Goal: Task Accomplishment & Management: Manage account settings

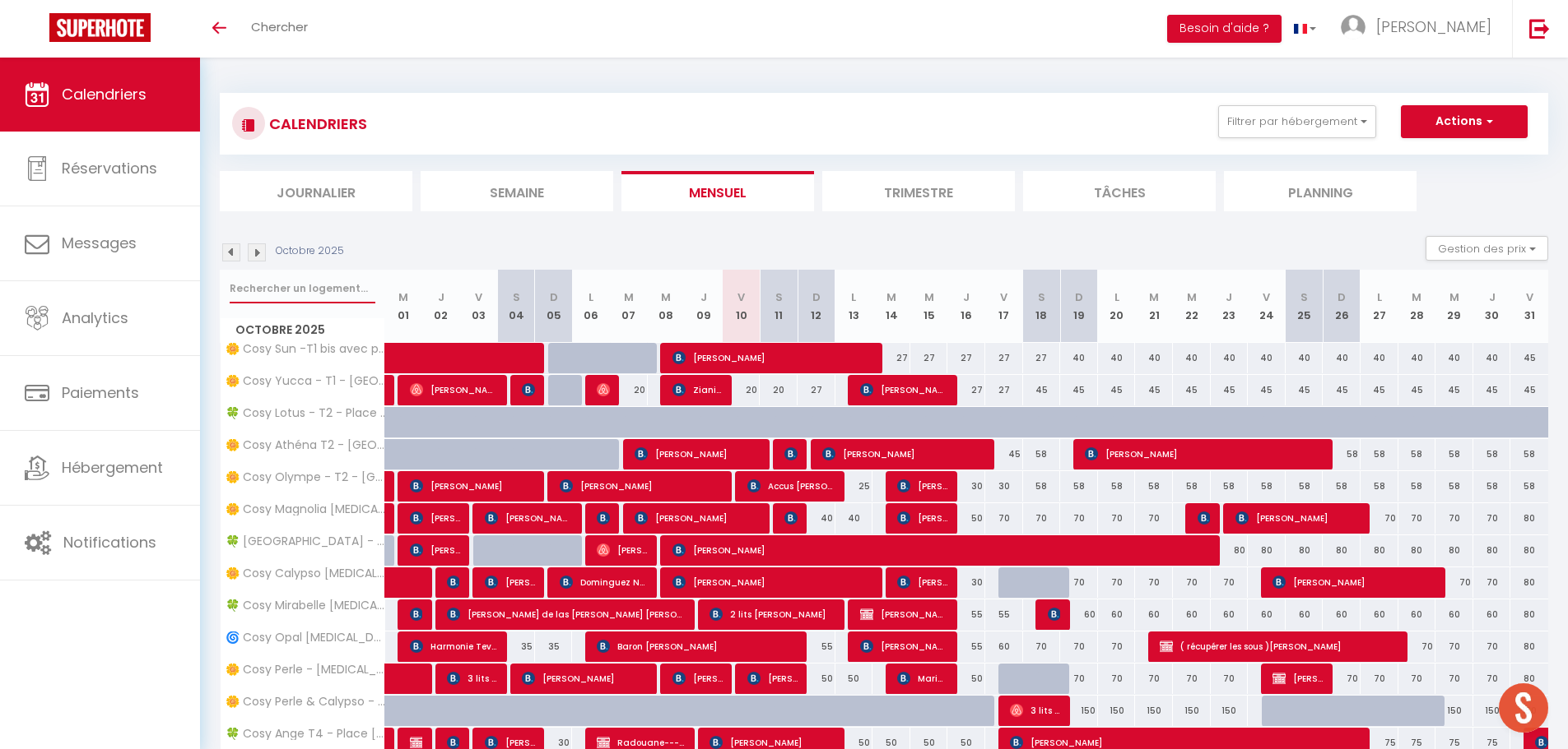
click at [299, 287] on input "text" at bounding box center [303, 288] width 146 height 30
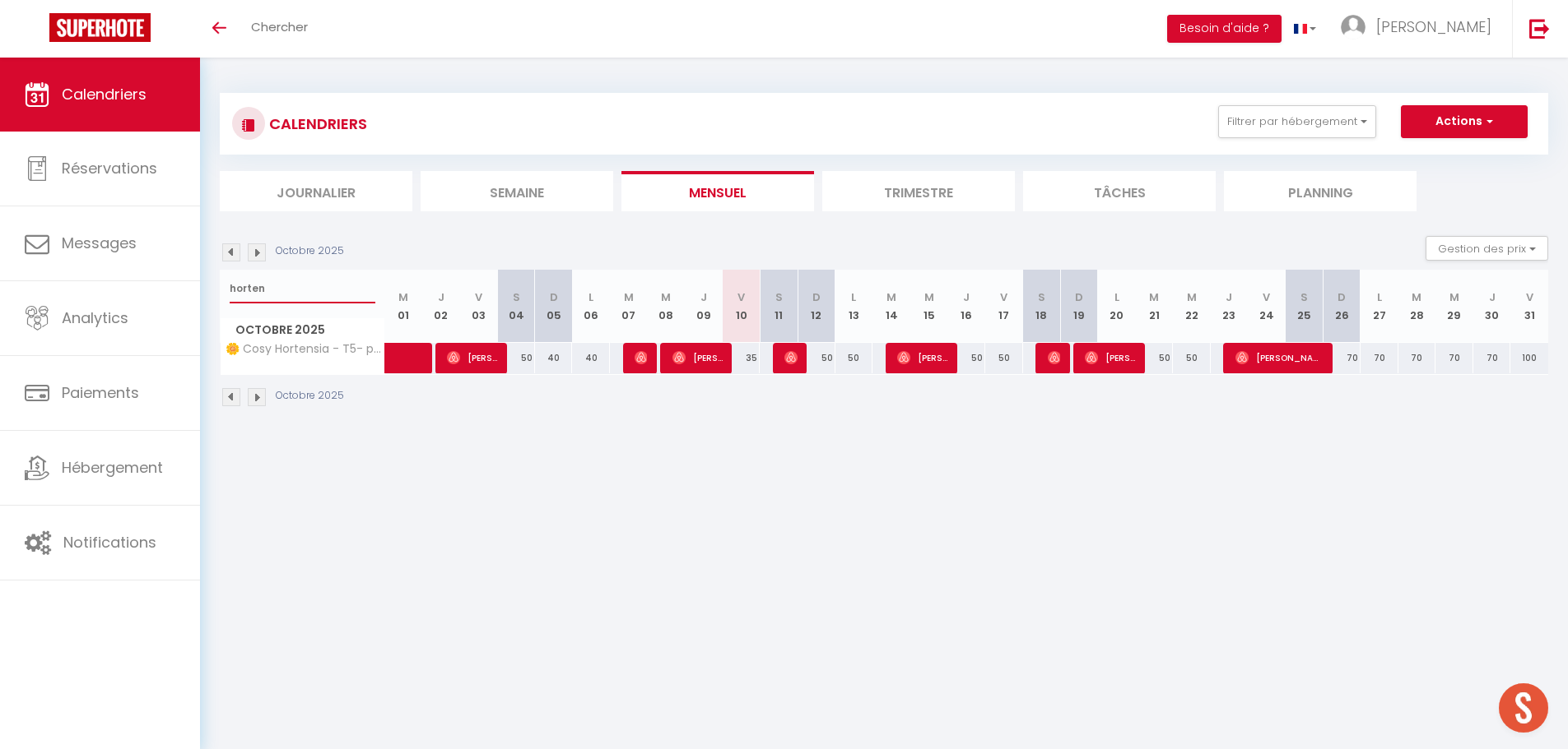
type input "horten"
click at [948, 198] on li "Trimestre" at bounding box center [918, 191] width 192 height 40
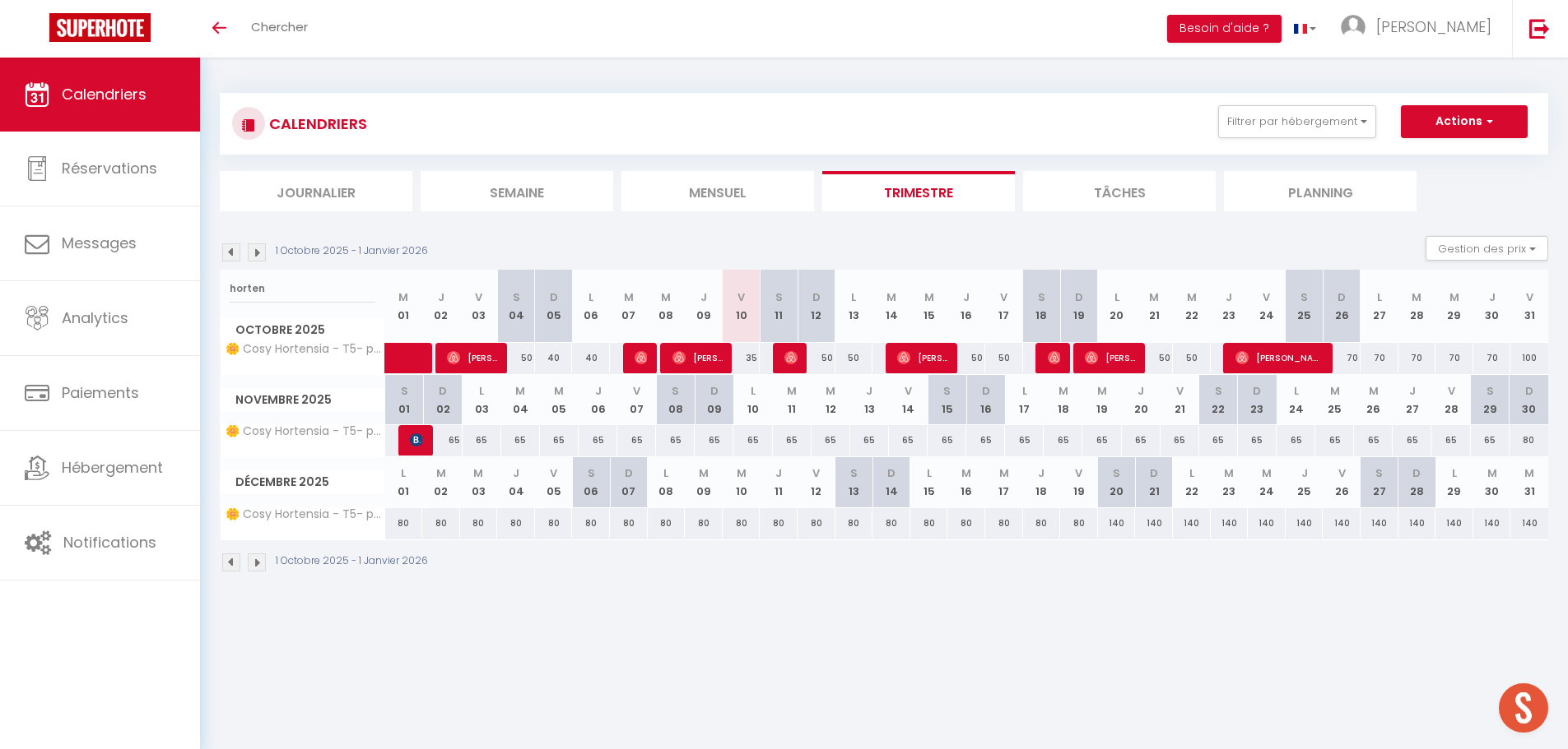
click at [254, 250] on img at bounding box center [256, 253] width 18 height 18
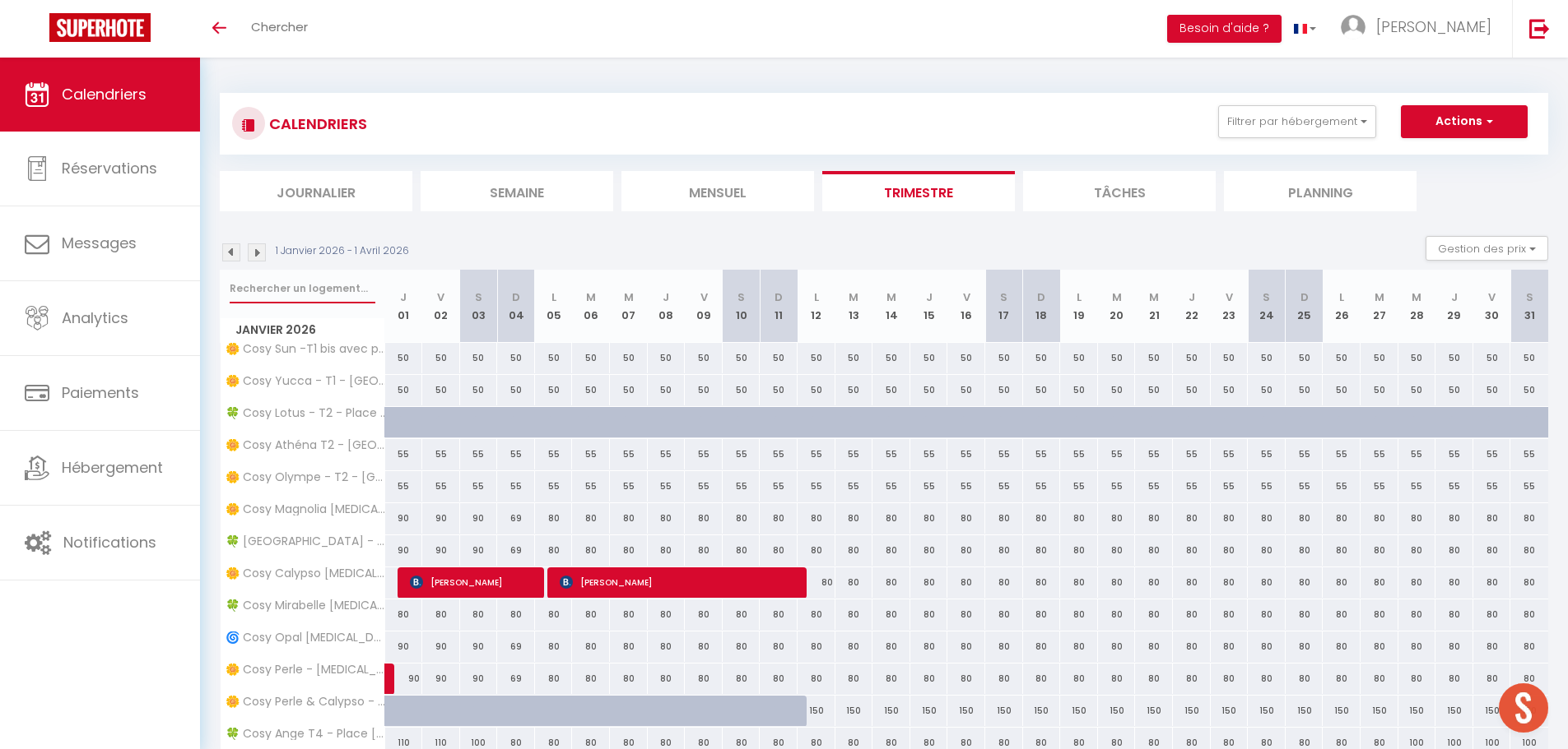
click at [318, 285] on input "text" at bounding box center [303, 288] width 146 height 30
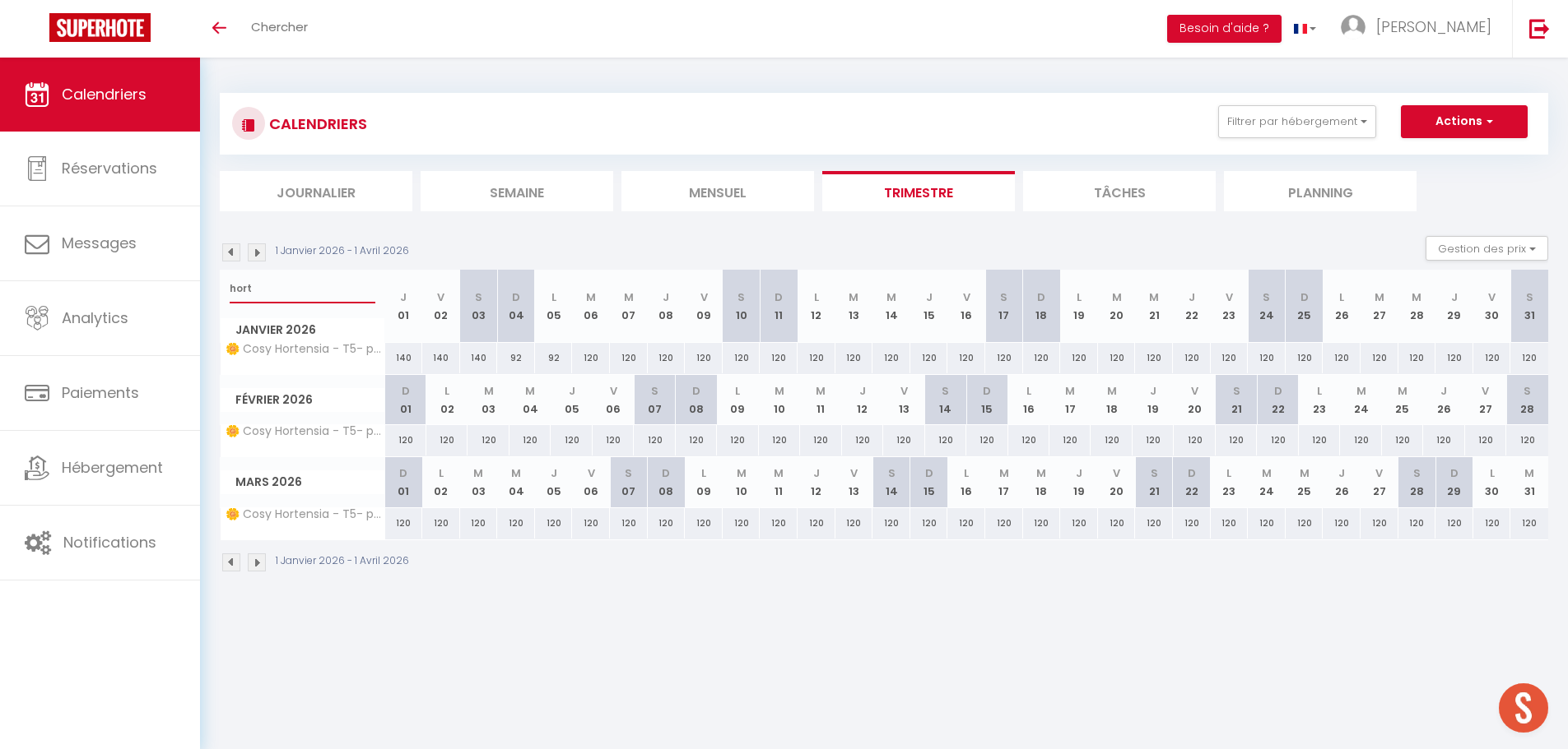
type input "hort"
click at [258, 252] on img at bounding box center [256, 253] width 18 height 18
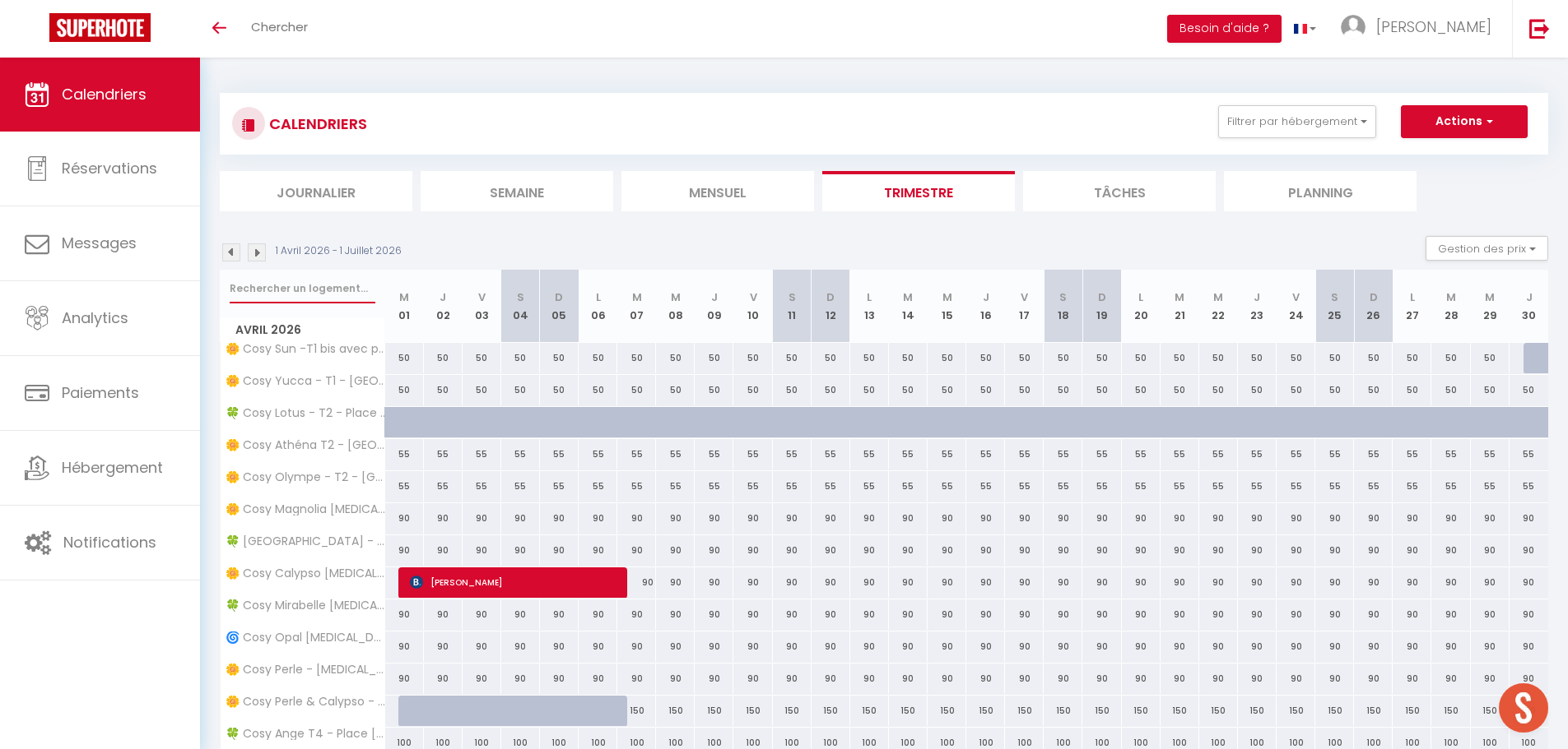
click at [273, 289] on input "text" at bounding box center [303, 288] width 146 height 30
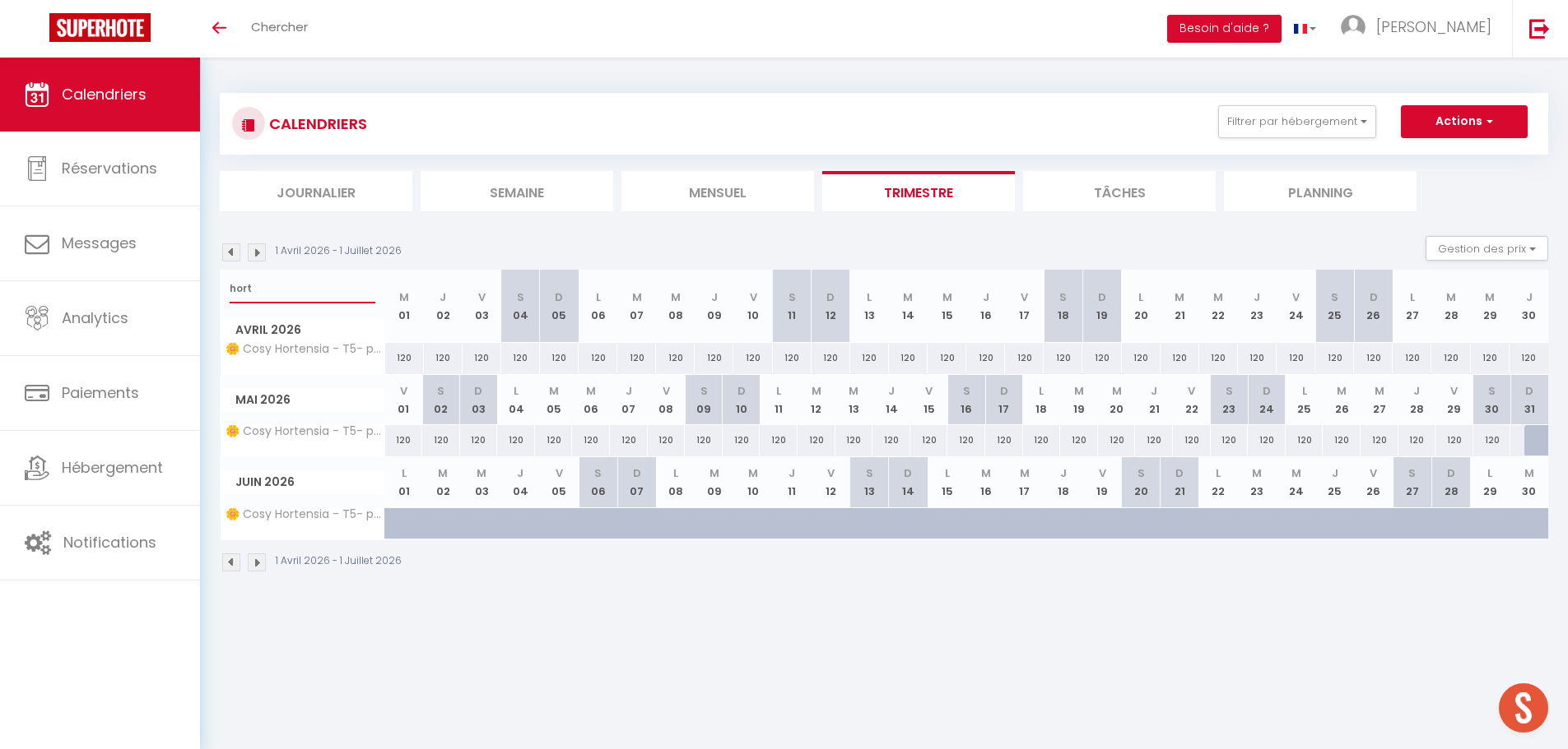
type input "hort"
click at [1306, 185] on li "Planning" at bounding box center [1321, 191] width 192 height 40
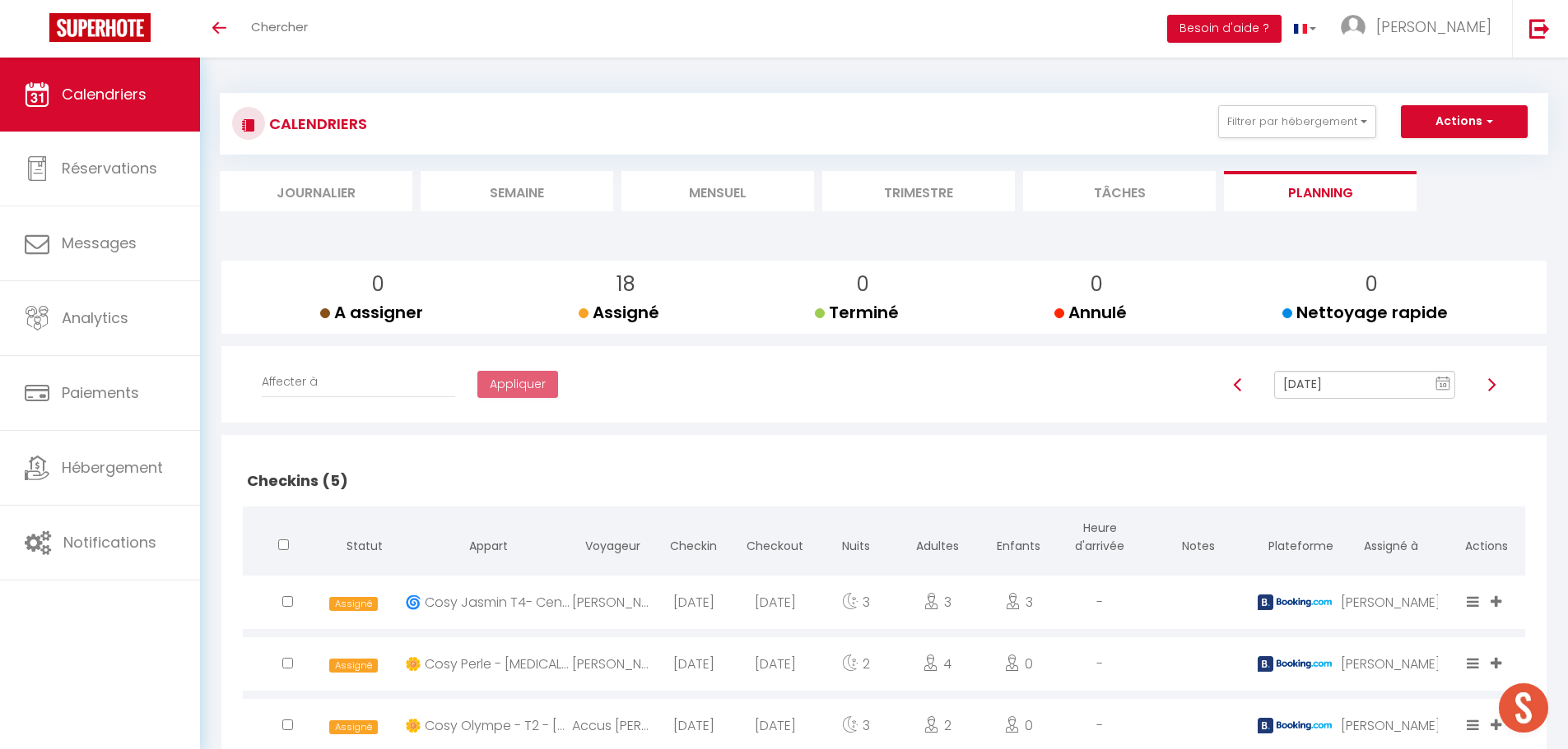
click at [726, 203] on li "Mensuel" at bounding box center [718, 191] width 192 height 40
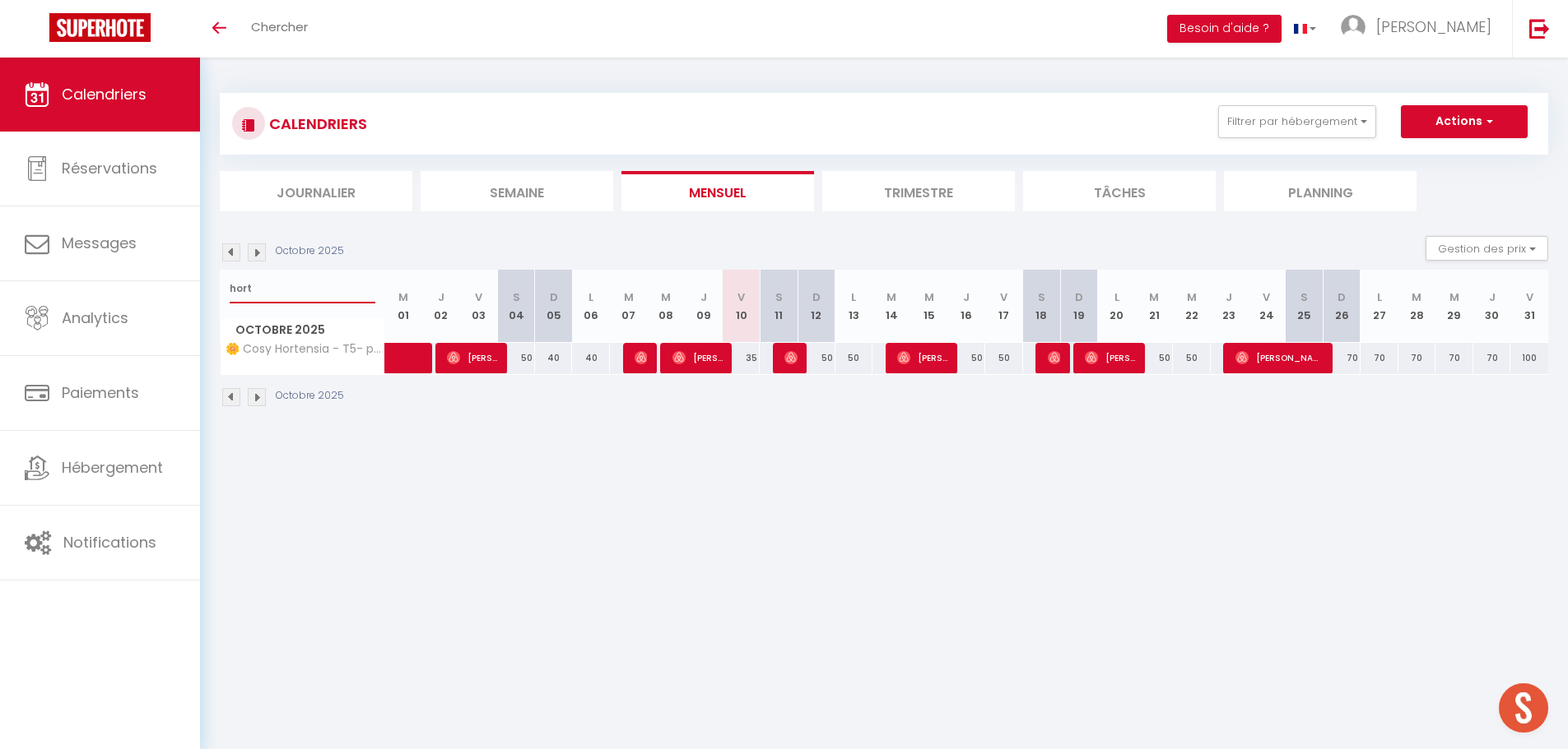
click at [324, 288] on input "hort" at bounding box center [303, 288] width 146 height 30
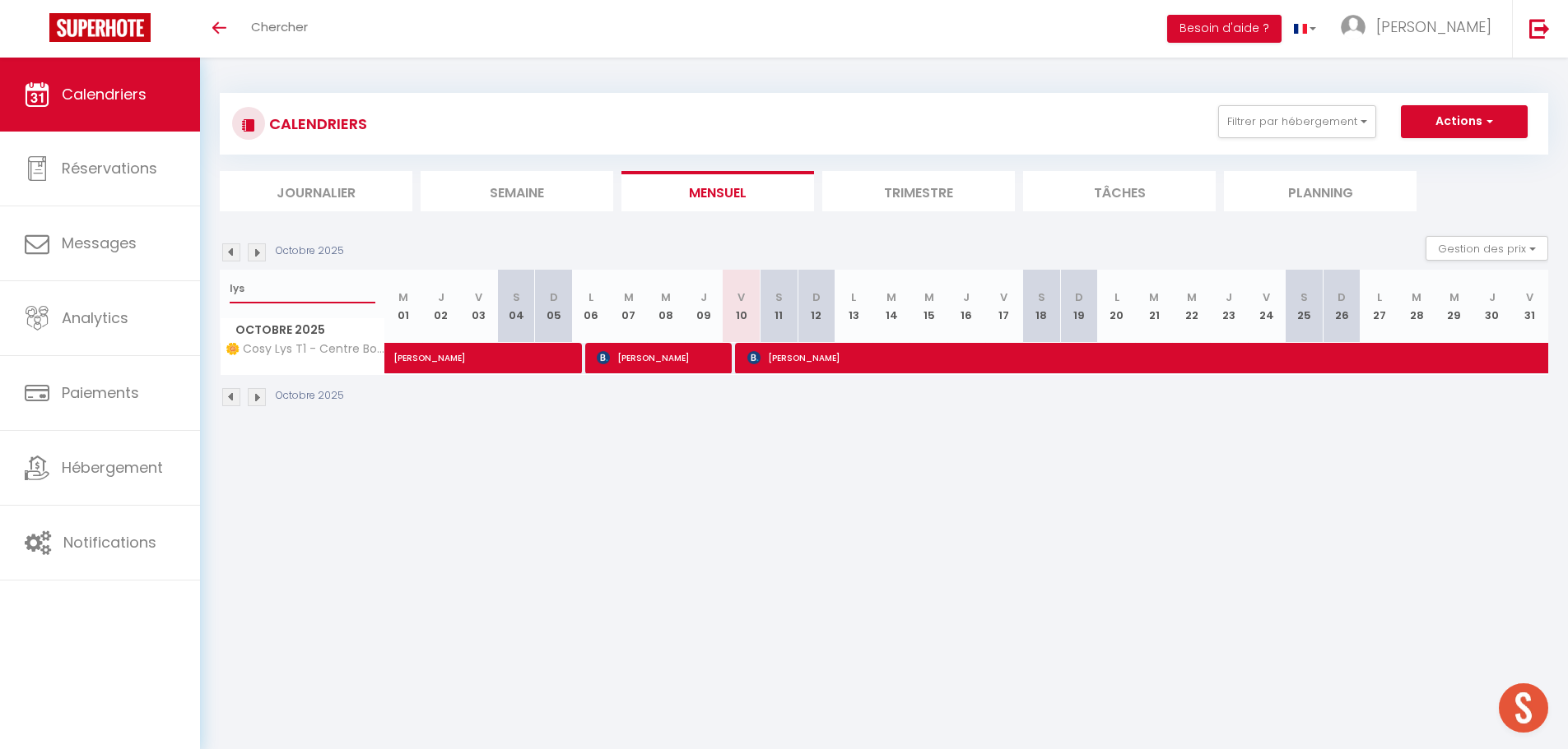
type input "lys"
click at [710, 355] on span "[PERSON_NAME]" at bounding box center [659, 358] width 126 height 31
select select "OK"
select select "KO"
select select "0"
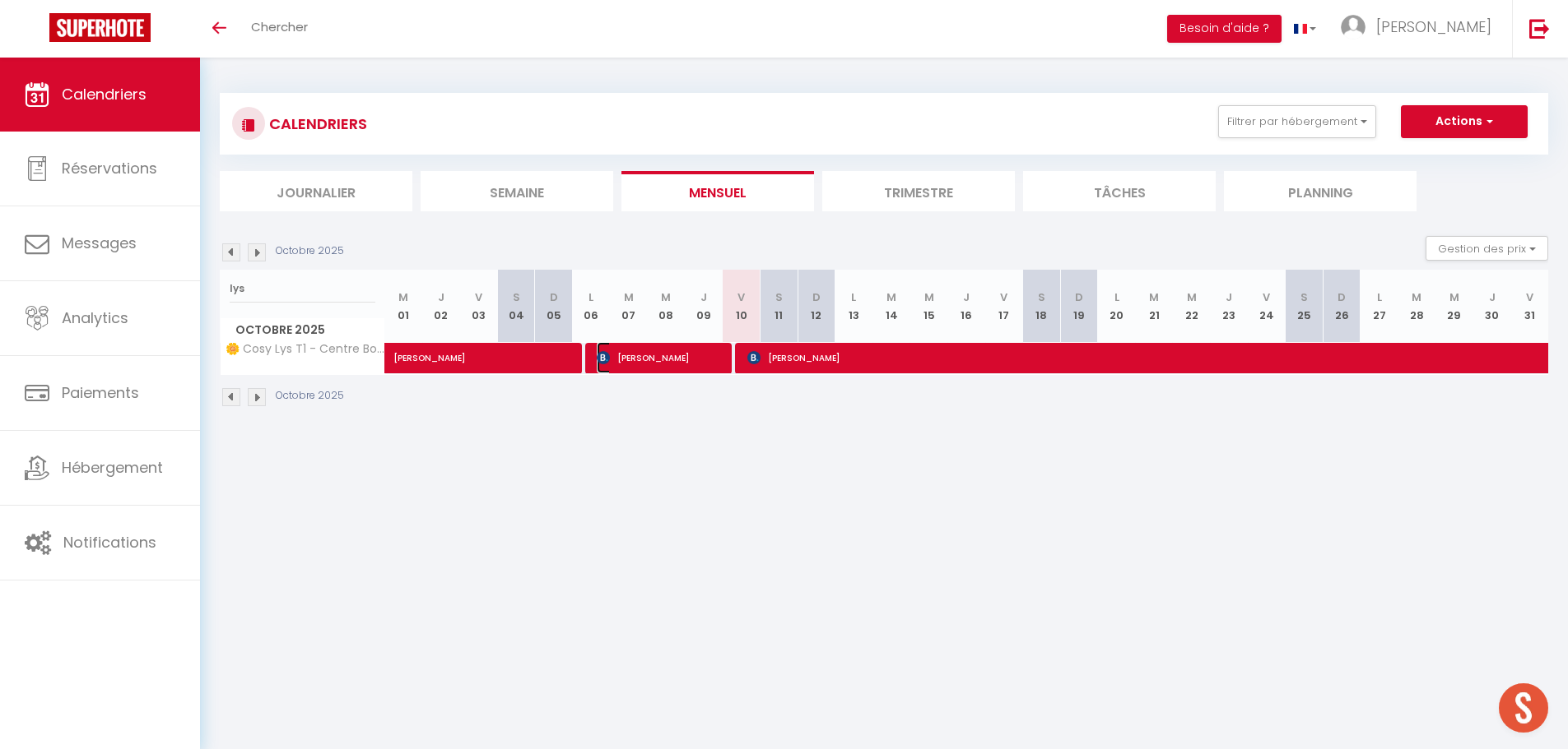
select select "0"
select select "1"
select select
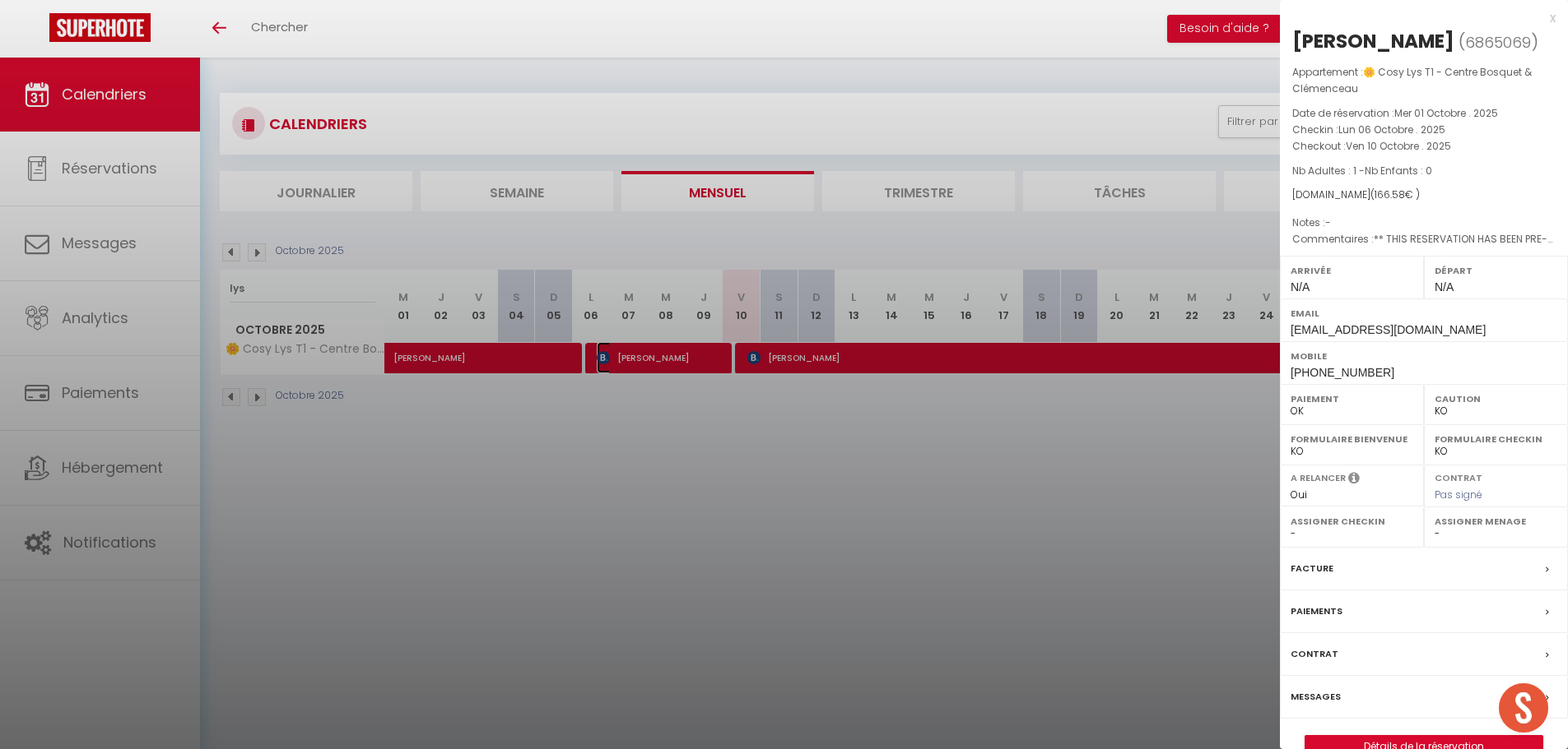
select select "34416"
click at [1328, 706] on label "Messages" at bounding box center [1315, 697] width 50 height 17
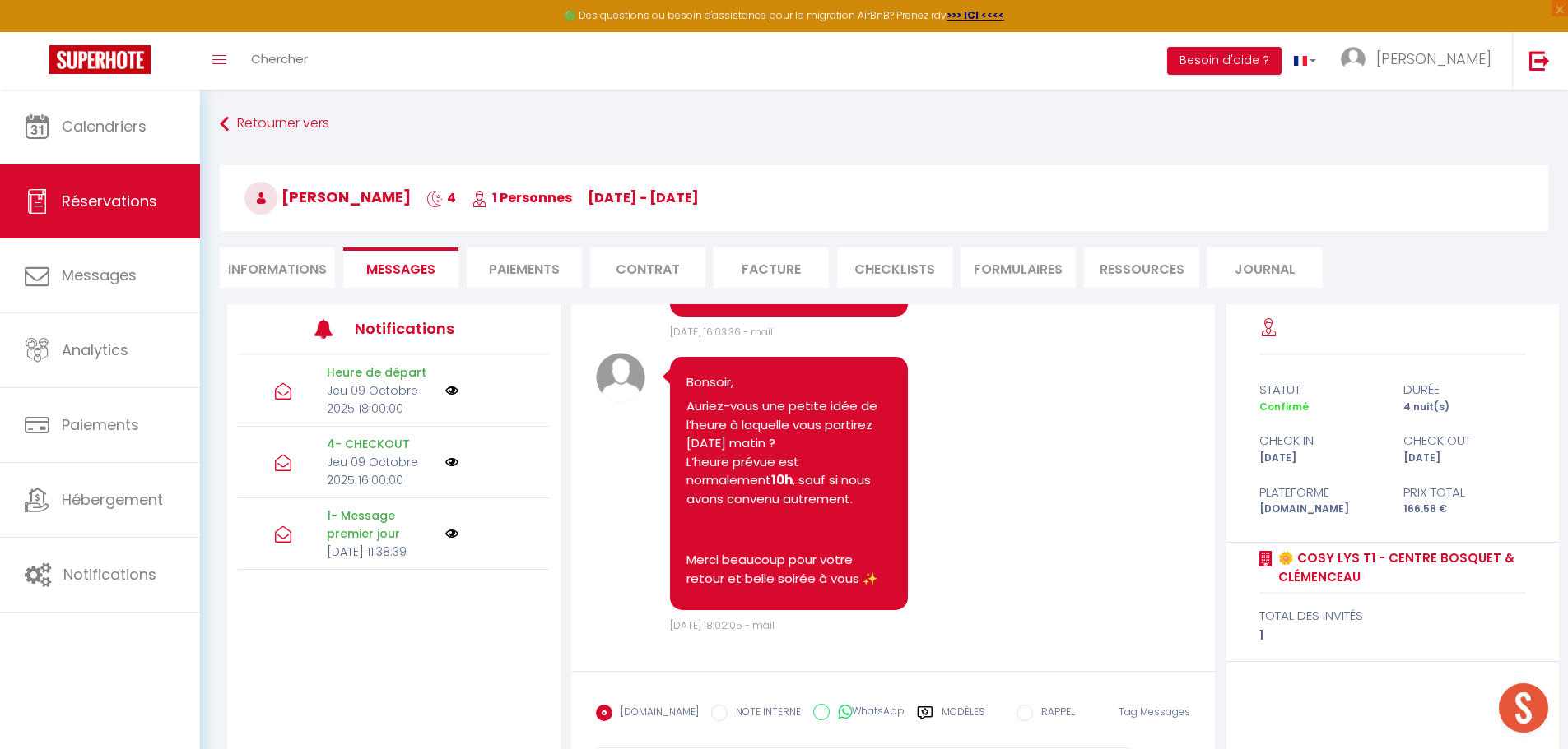
scroll to position [2796, 0]
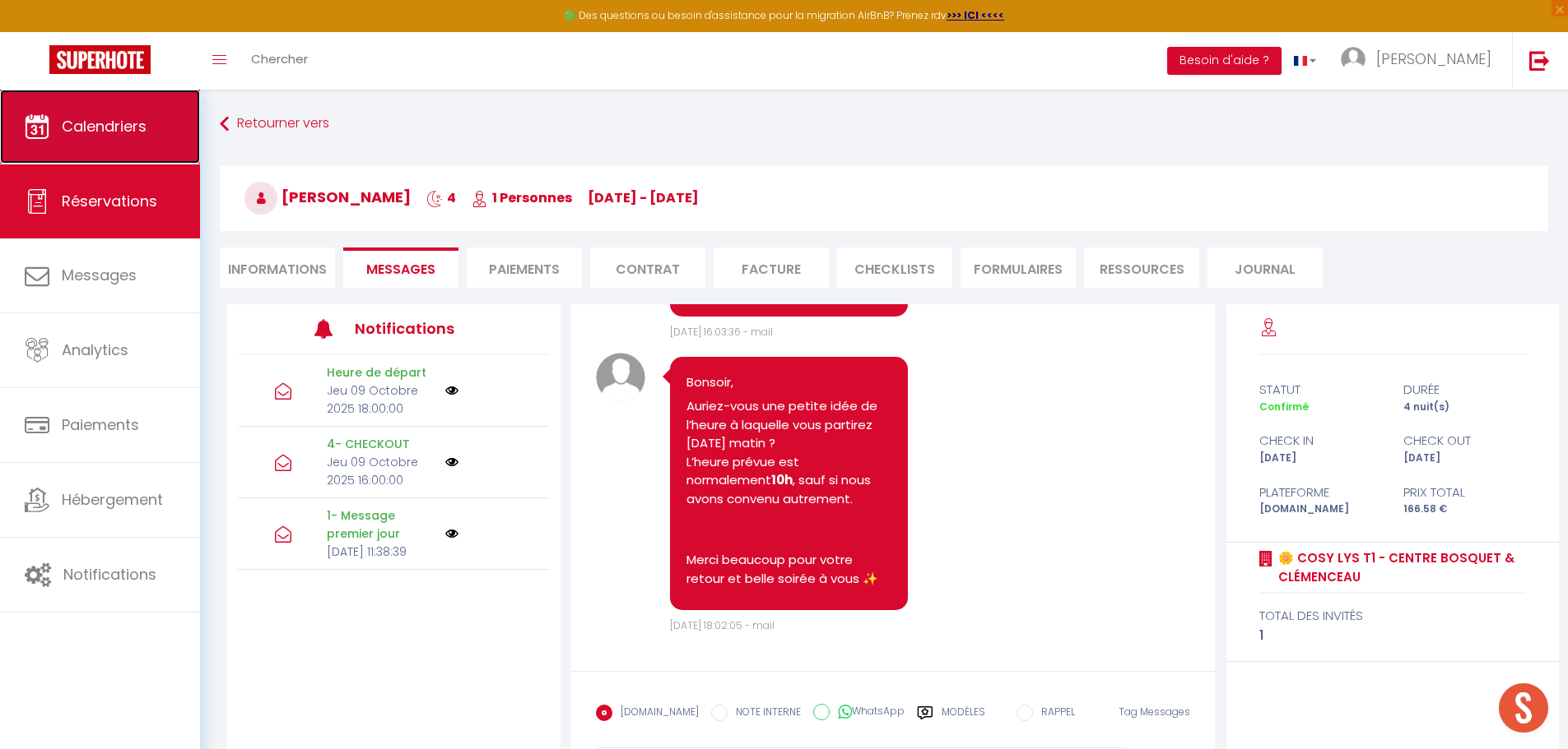
click at [113, 122] on span "Calendriers" at bounding box center [104, 127] width 85 height 21
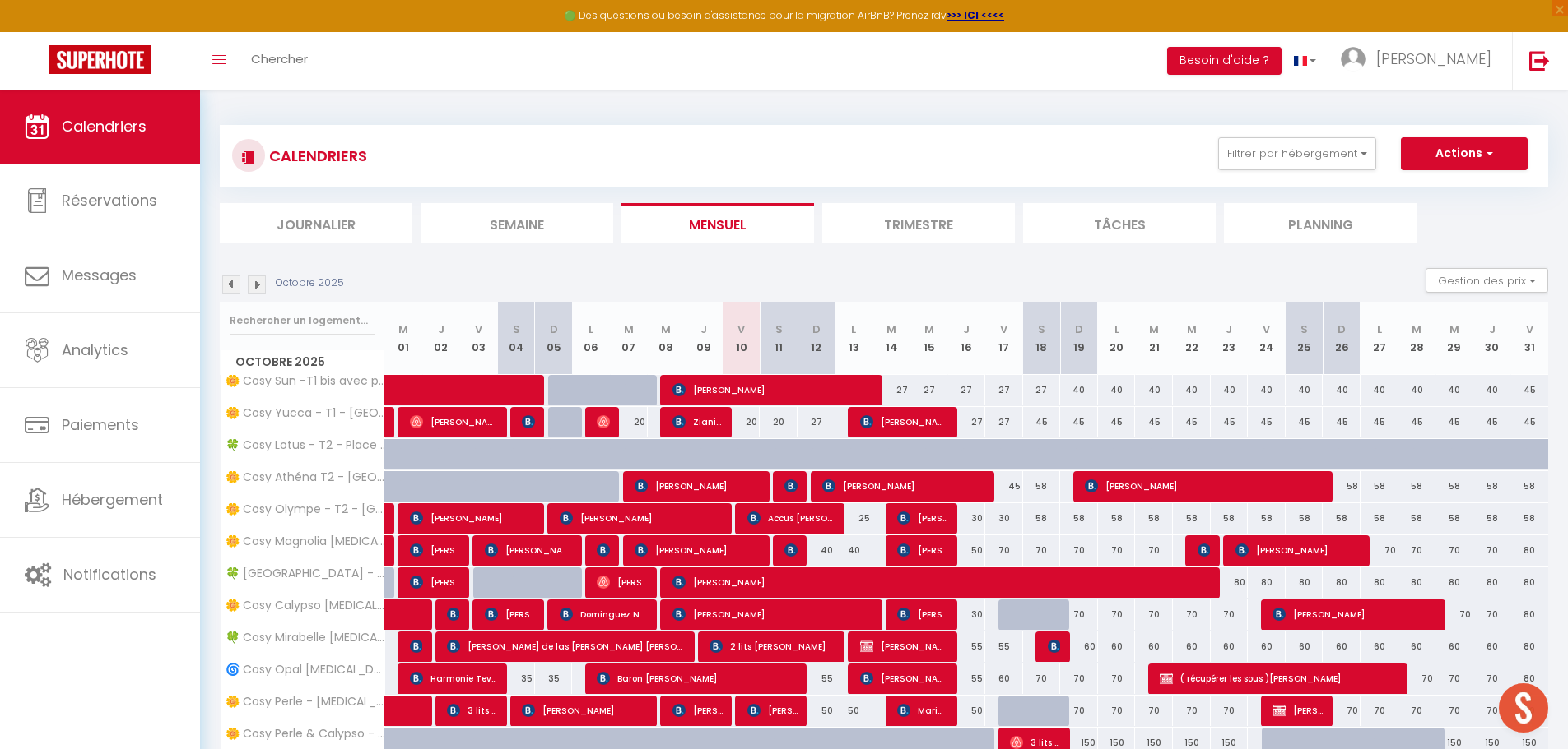
click at [1278, 218] on li "Planning" at bounding box center [1321, 223] width 192 height 40
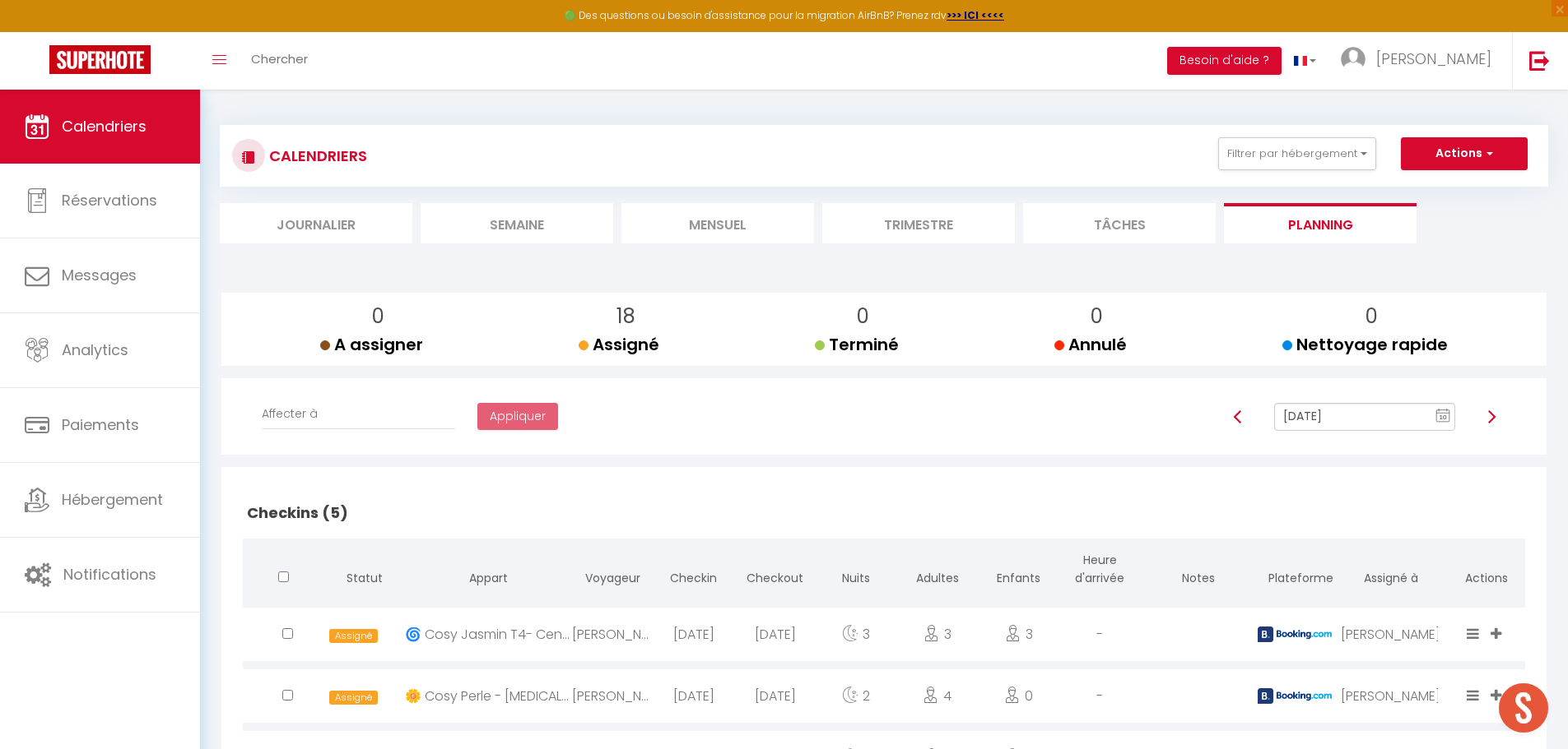
click at [1234, 414] on img at bounding box center [1237, 417] width 13 height 13
type input "[DATE]"
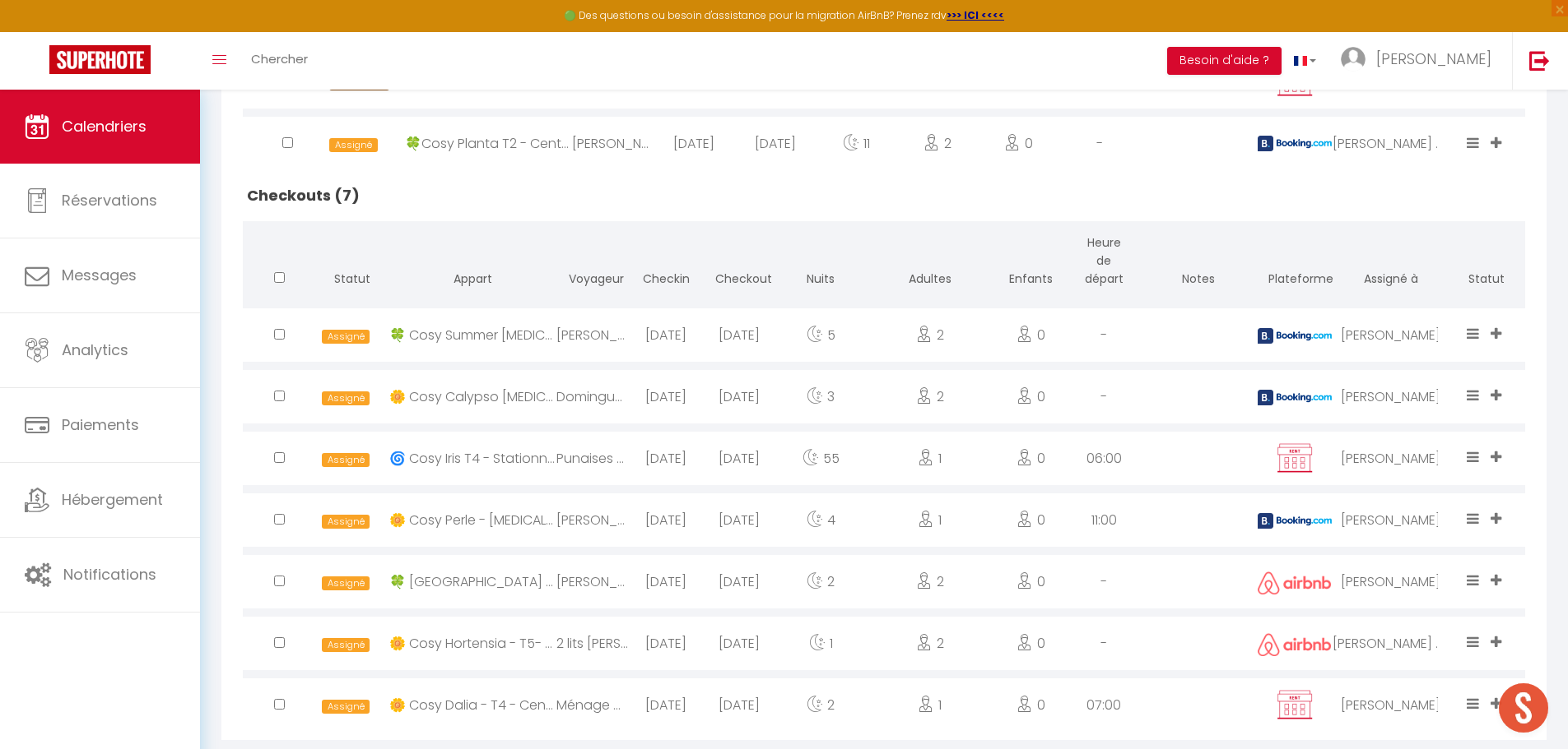
scroll to position [1143, 0]
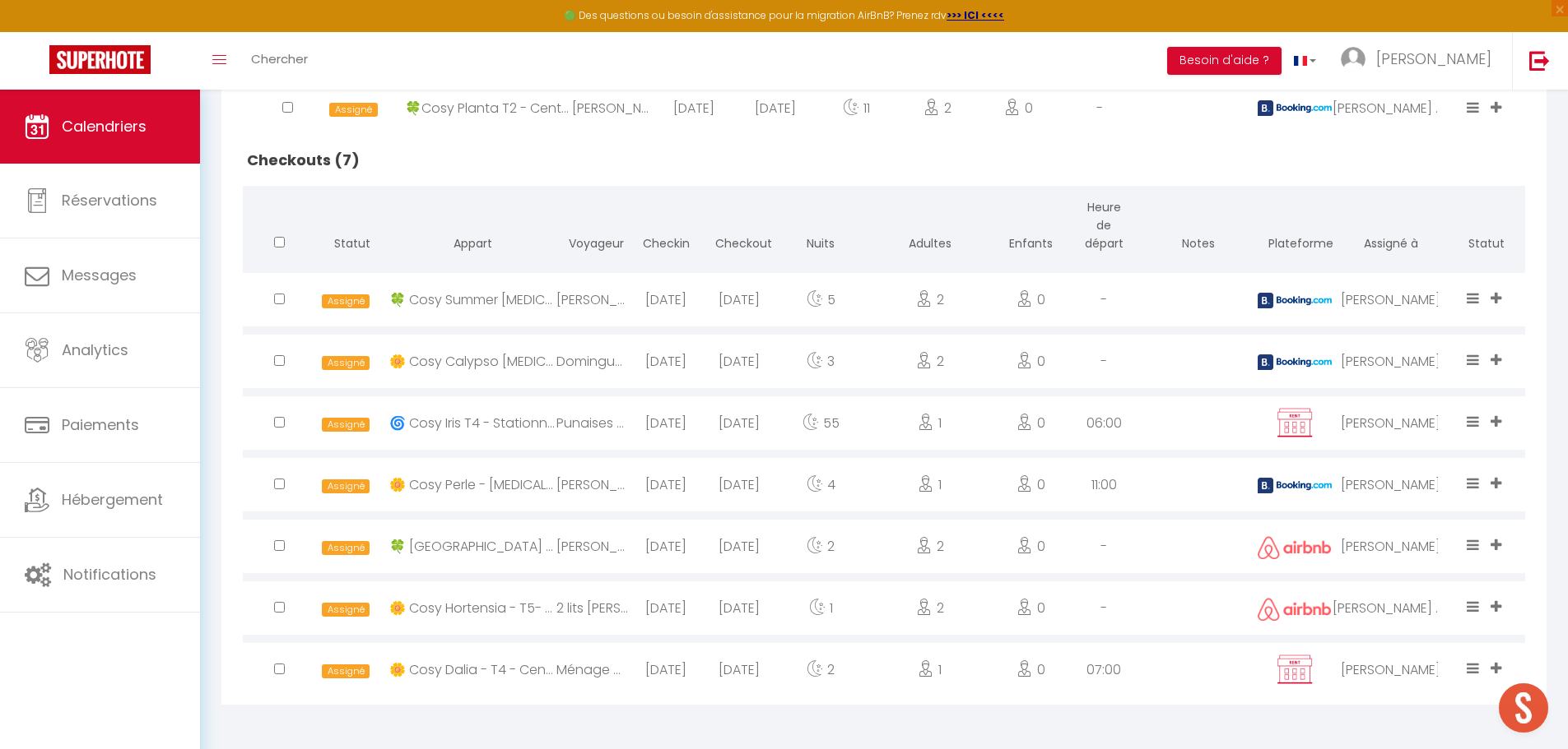
click at [277, 423] on input "checkbox" at bounding box center [279, 422] width 10 height 10
checkbox input "true"
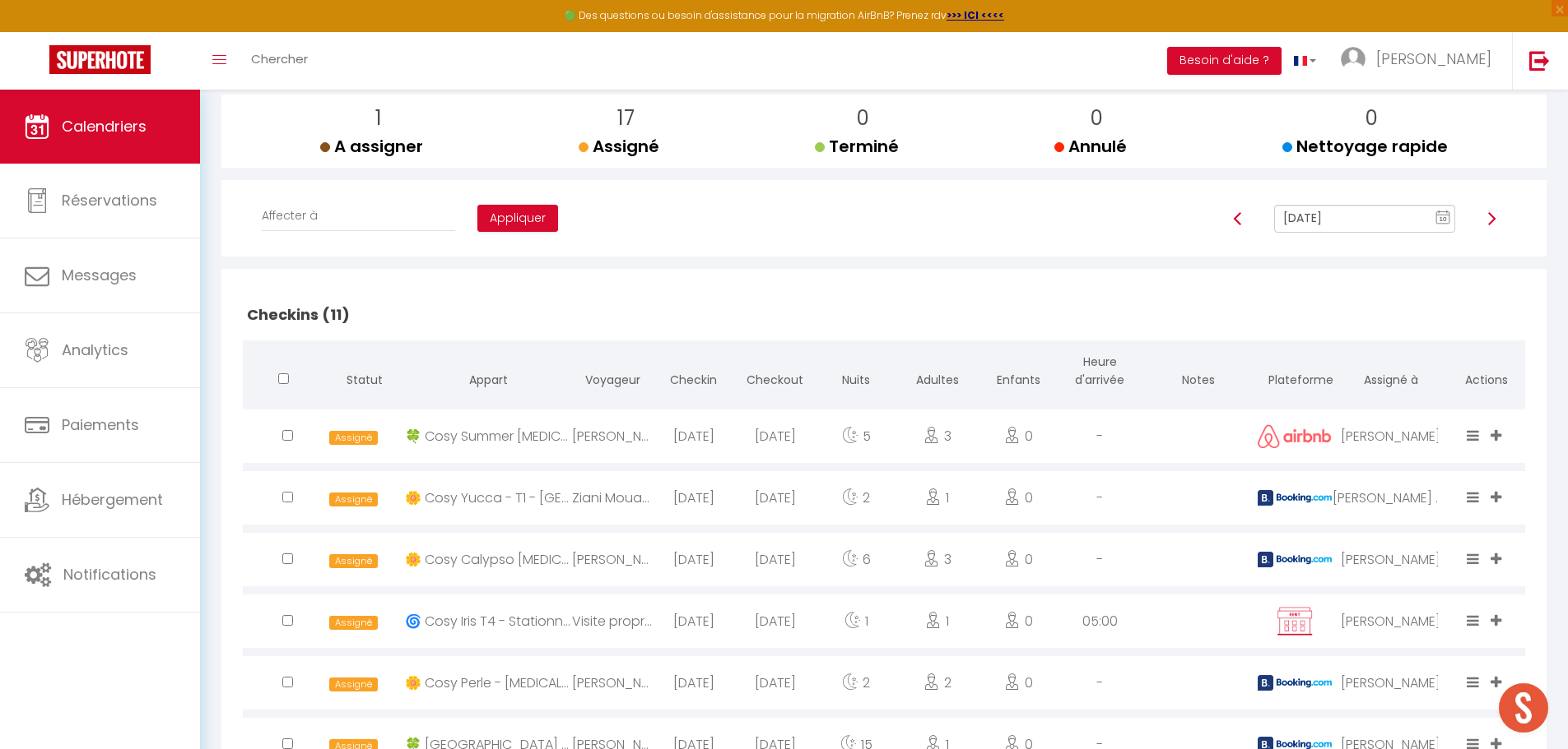
scroll to position [156, 0]
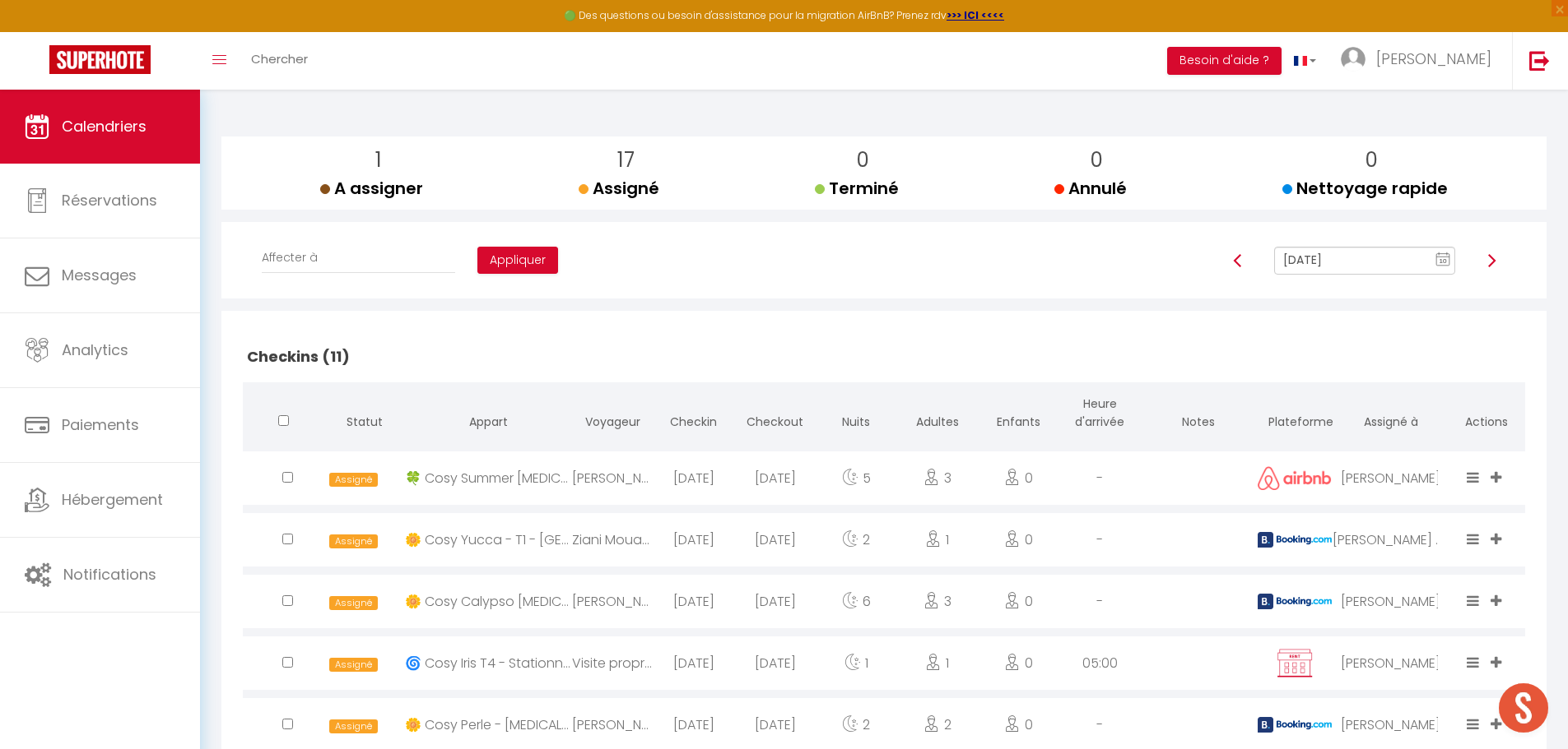
click at [308, 274] on div "Affecter à [PERSON_NAME] [PERSON_NAME] [PERSON_NAME] [PERSON_NAME] [PERSON_NAME…" at bounding box center [359, 267] width 216 height 49
click at [307, 254] on select "Affecter à [PERSON_NAME] [PERSON_NAME] [PERSON_NAME] [PERSON_NAME] [PERSON_NAME…" at bounding box center [358, 259] width 193 height 31
select select "34416"
click at [261, 243] on select "Affecter à [PERSON_NAME] [PERSON_NAME] [PERSON_NAME] [PERSON_NAME] [PERSON_NAME…" at bounding box center [358, 259] width 193 height 31
click at [497, 258] on button "Appliquer" at bounding box center [518, 260] width 80 height 28
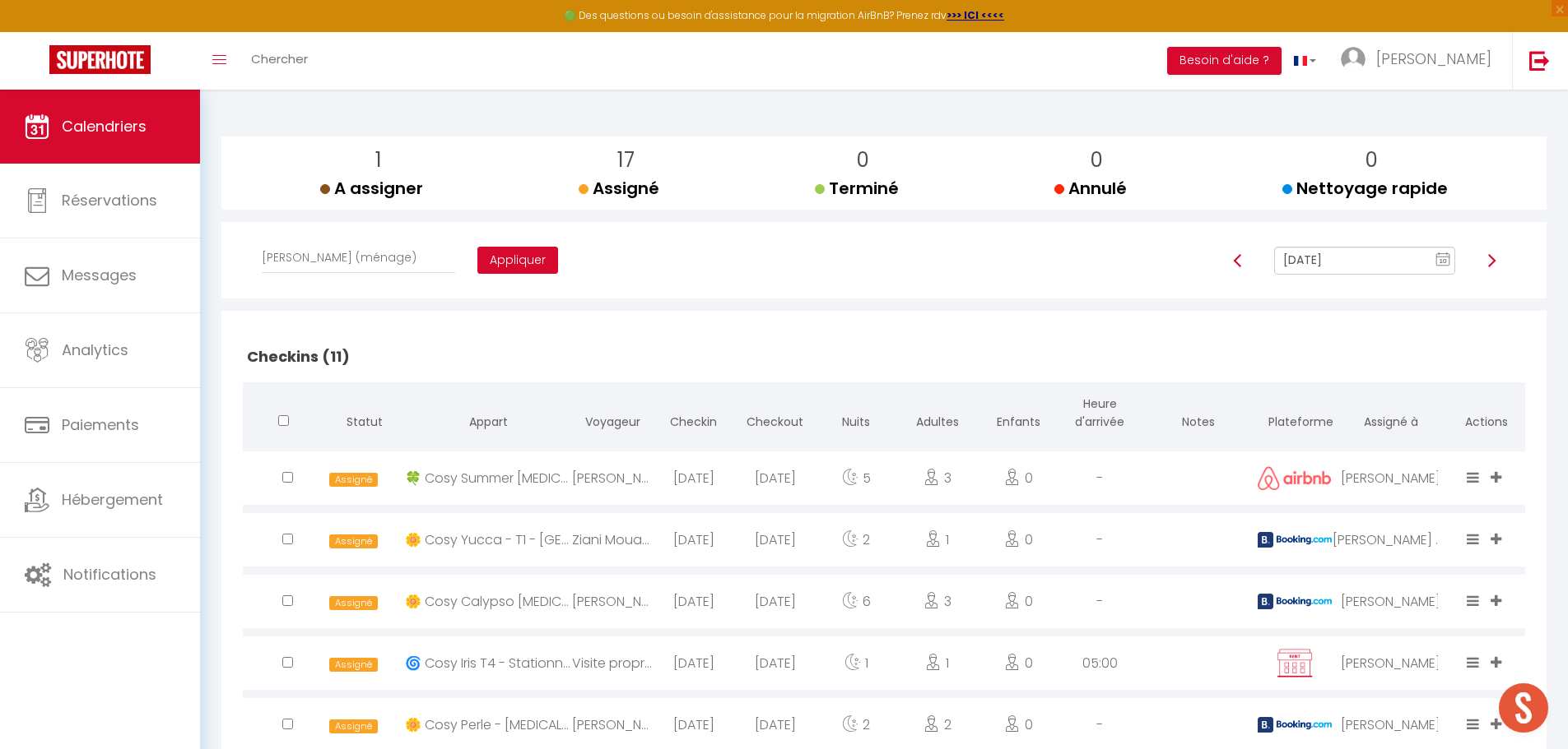
checkbox input "false"
click at [1491, 259] on img at bounding box center [1491, 260] width 13 height 13
type input "[DATE]"
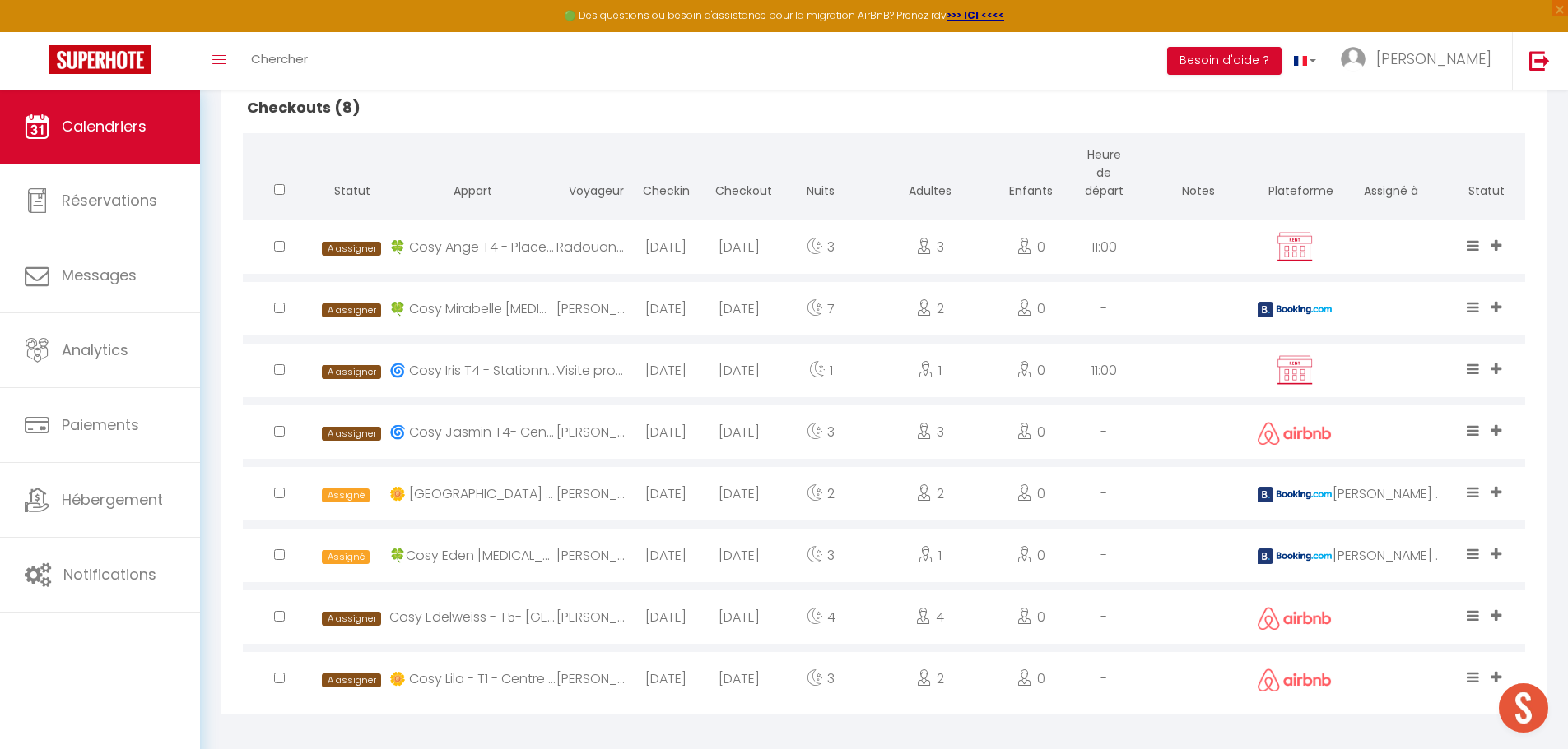
scroll to position [1020, 0]
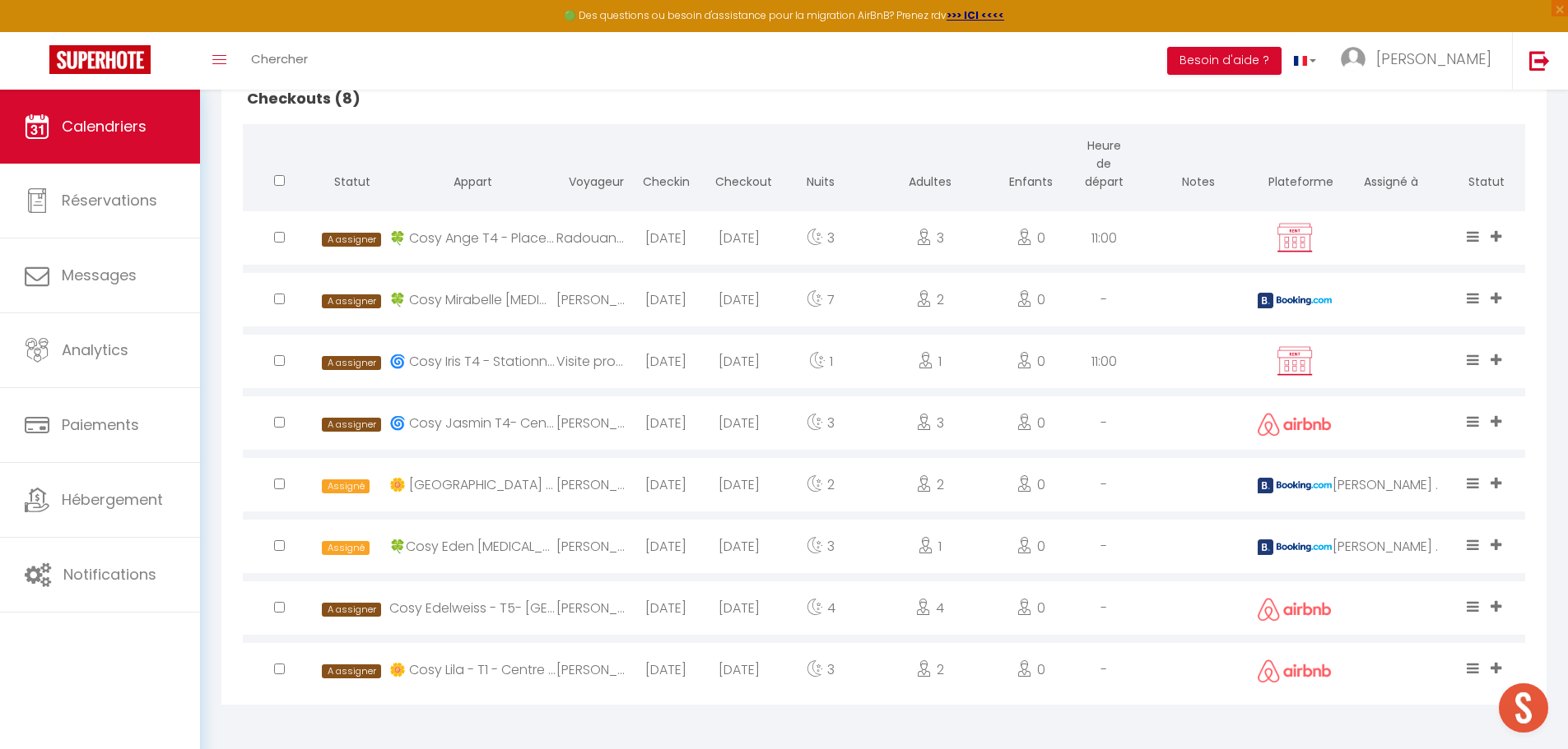
click at [279, 672] on input "checkbox" at bounding box center [279, 669] width 10 height 10
checkbox input "true"
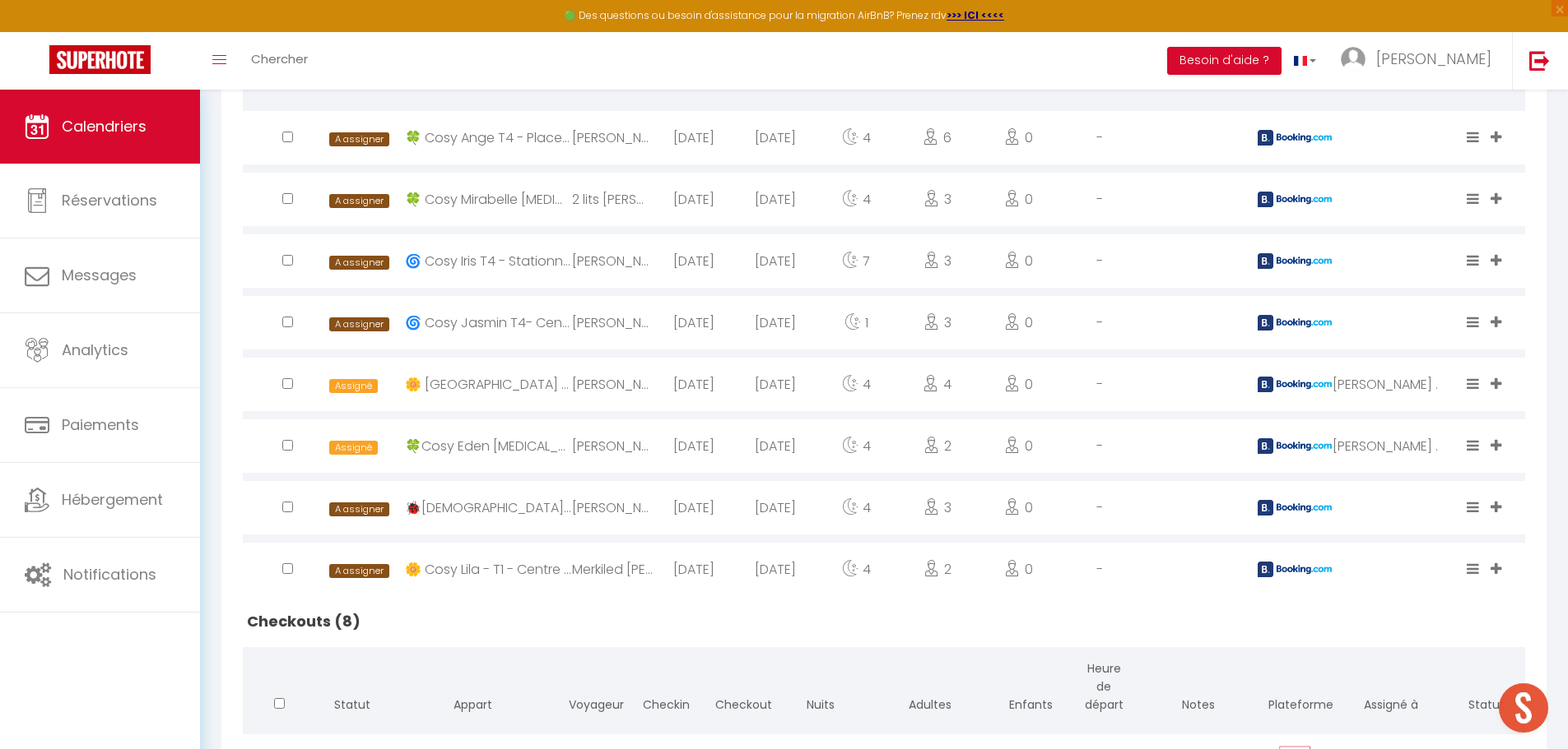
scroll to position [444, 0]
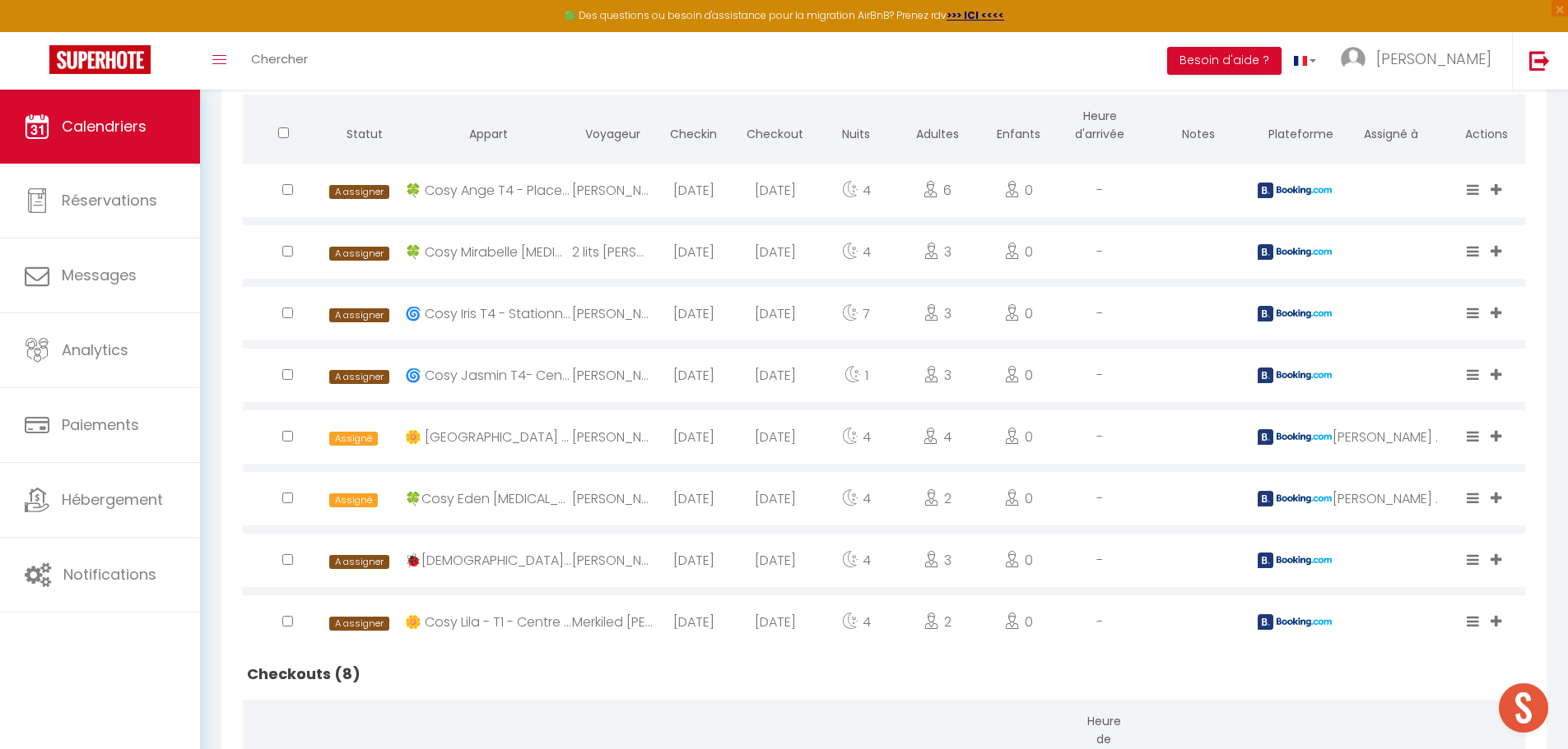
click at [280, 617] on div at bounding box center [283, 621] width 81 height 53
click at [287, 622] on input "checkbox" at bounding box center [288, 621] width 10 height 10
checkbox input "true"
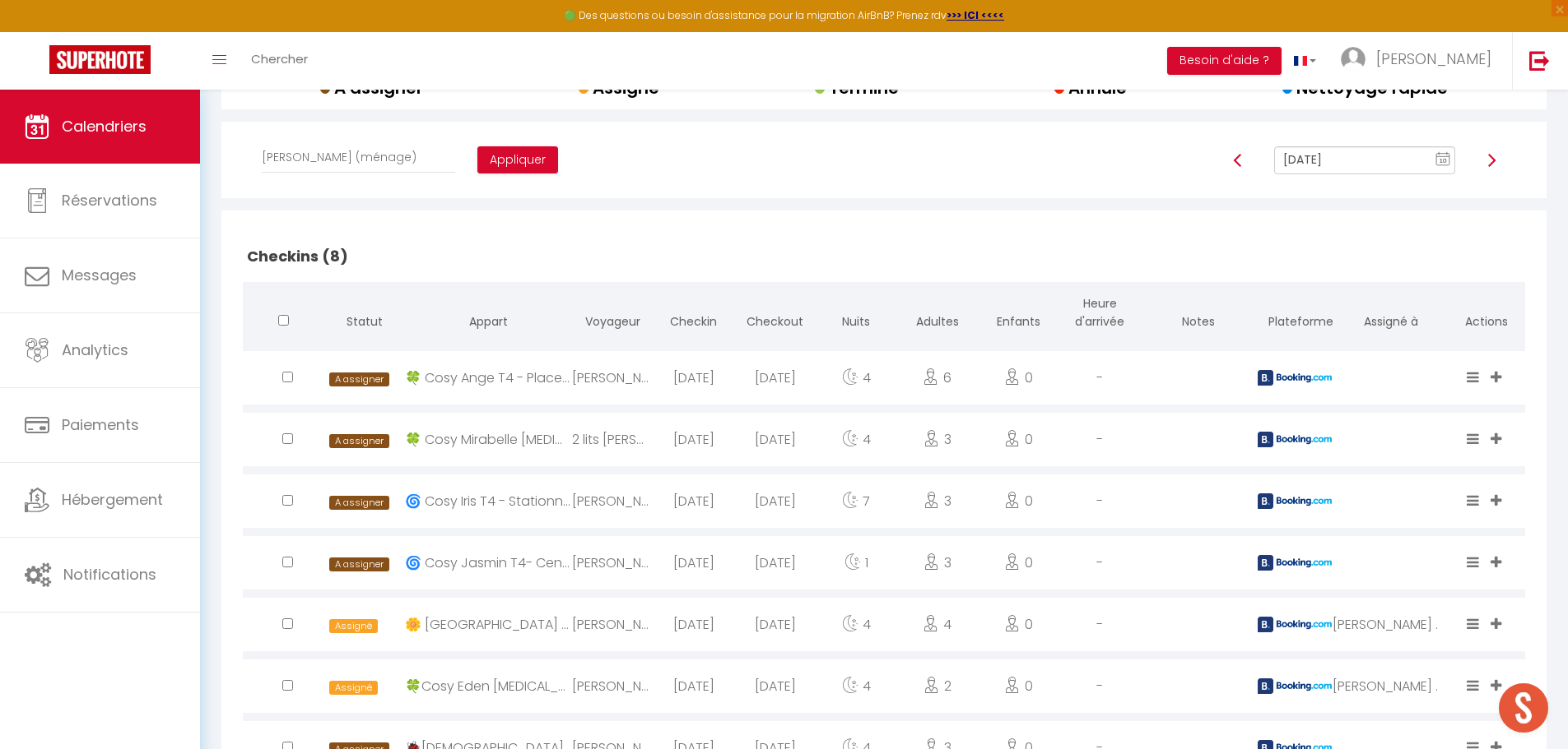
scroll to position [0, 0]
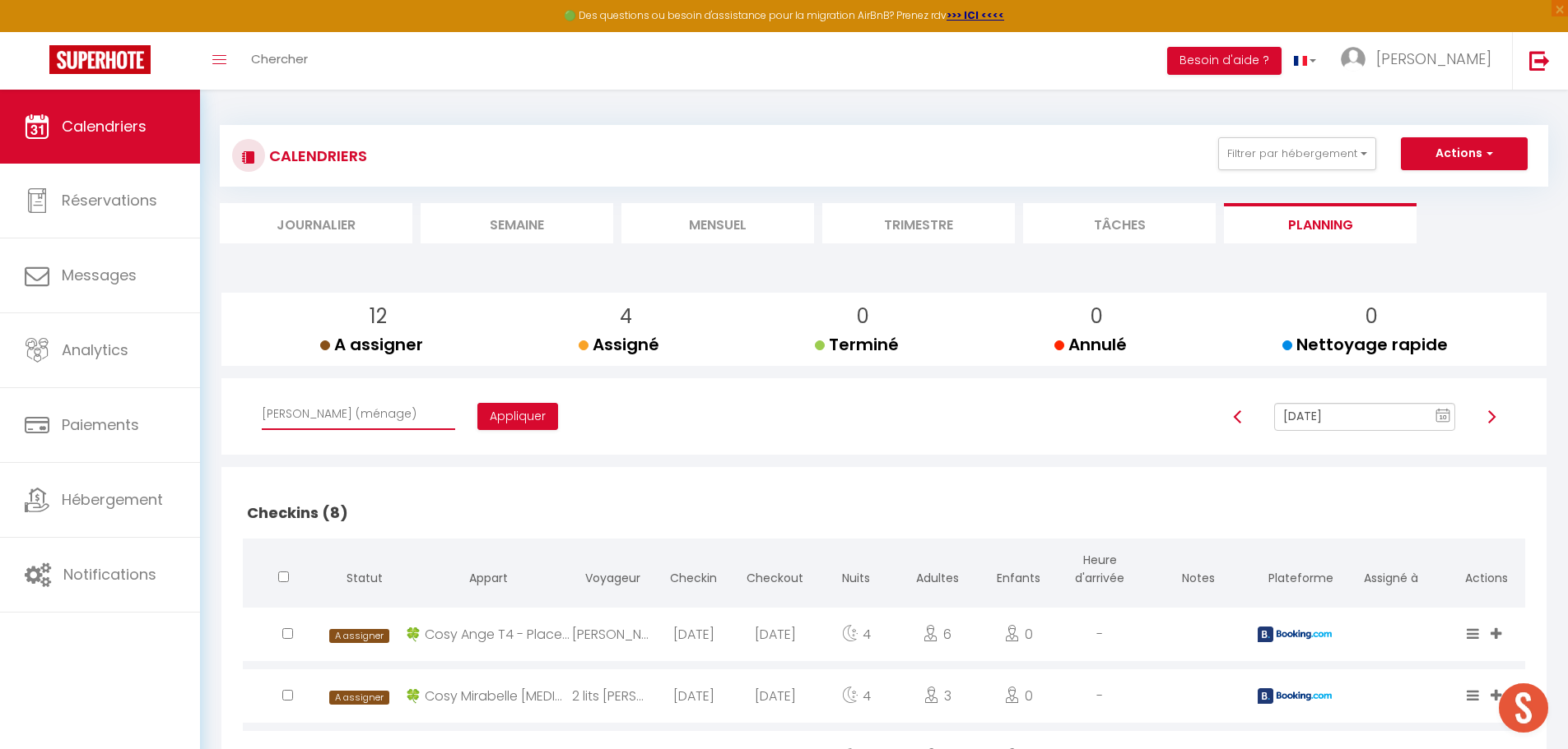
click at [359, 415] on select "Affecter à [PERSON_NAME] [PERSON_NAME] [PERSON_NAME] [PERSON_NAME] [PERSON_NAME…" at bounding box center [358, 414] width 193 height 31
select select "42227"
click at [261, 399] on select "Affecter à [PERSON_NAME] [PERSON_NAME] [PERSON_NAME] [PERSON_NAME] [PERSON_NAME…" at bounding box center [358, 414] width 193 height 31
click at [478, 406] on button "Appliquer" at bounding box center [518, 417] width 80 height 28
checkbox input "false"
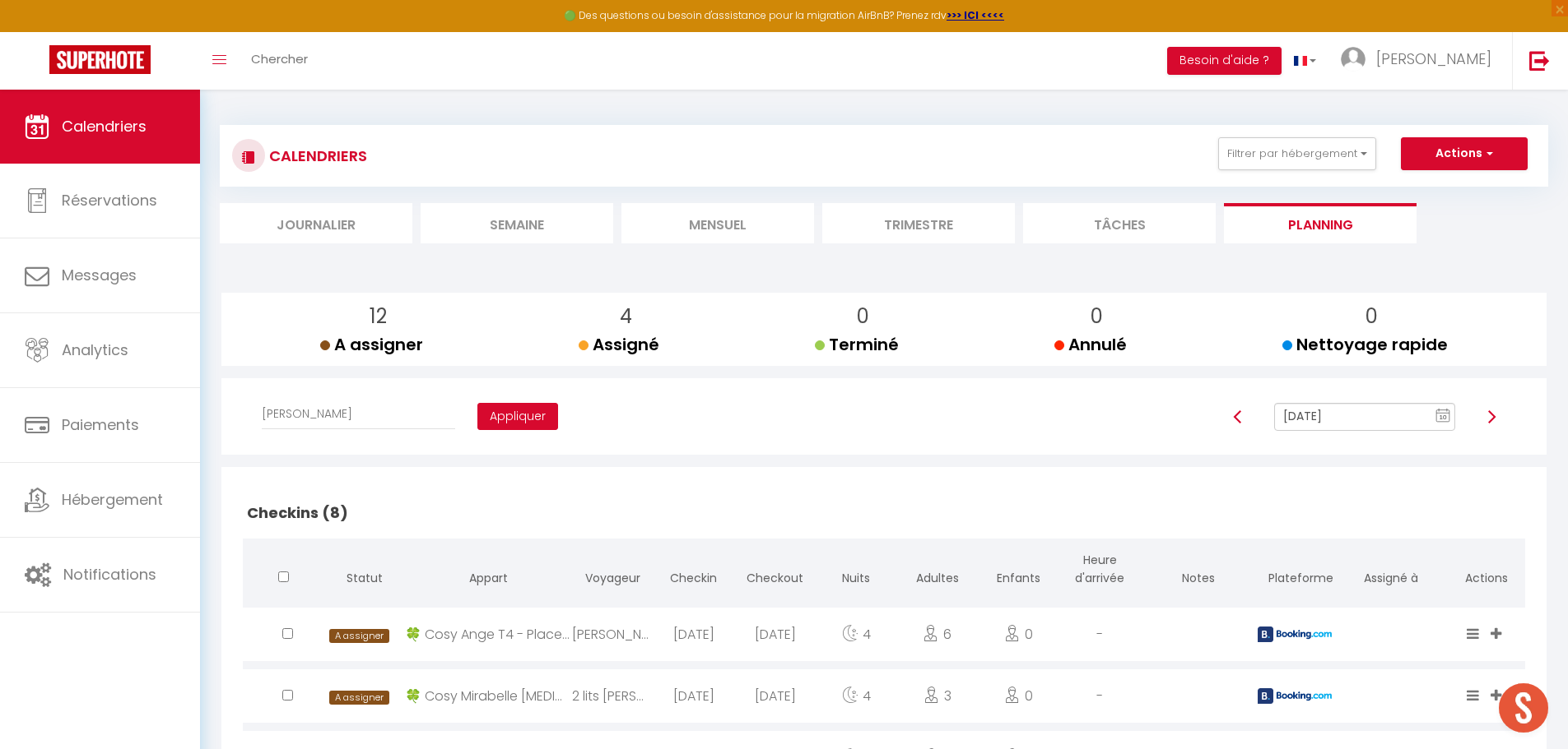
checkbox input "false"
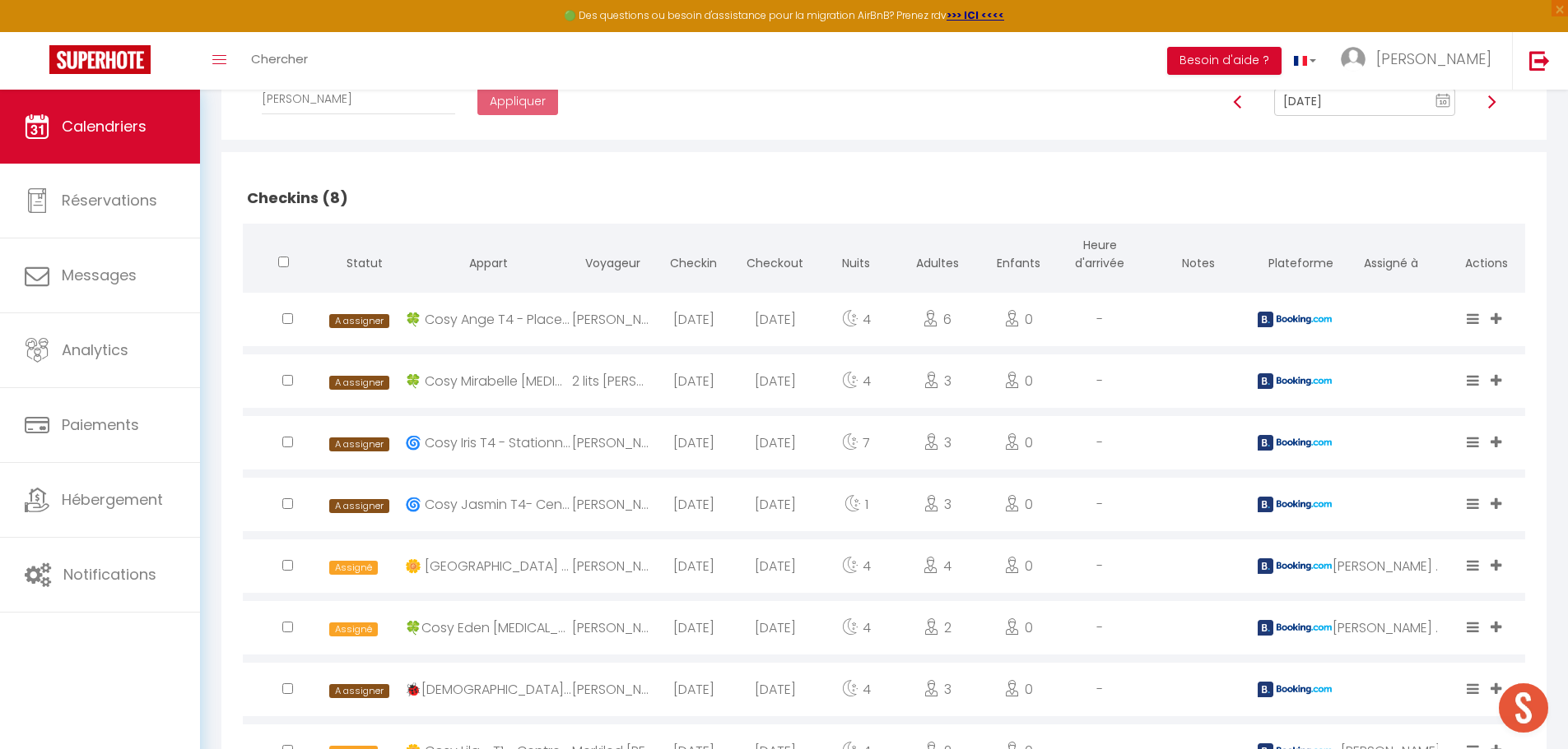
scroll to position [329, 0]
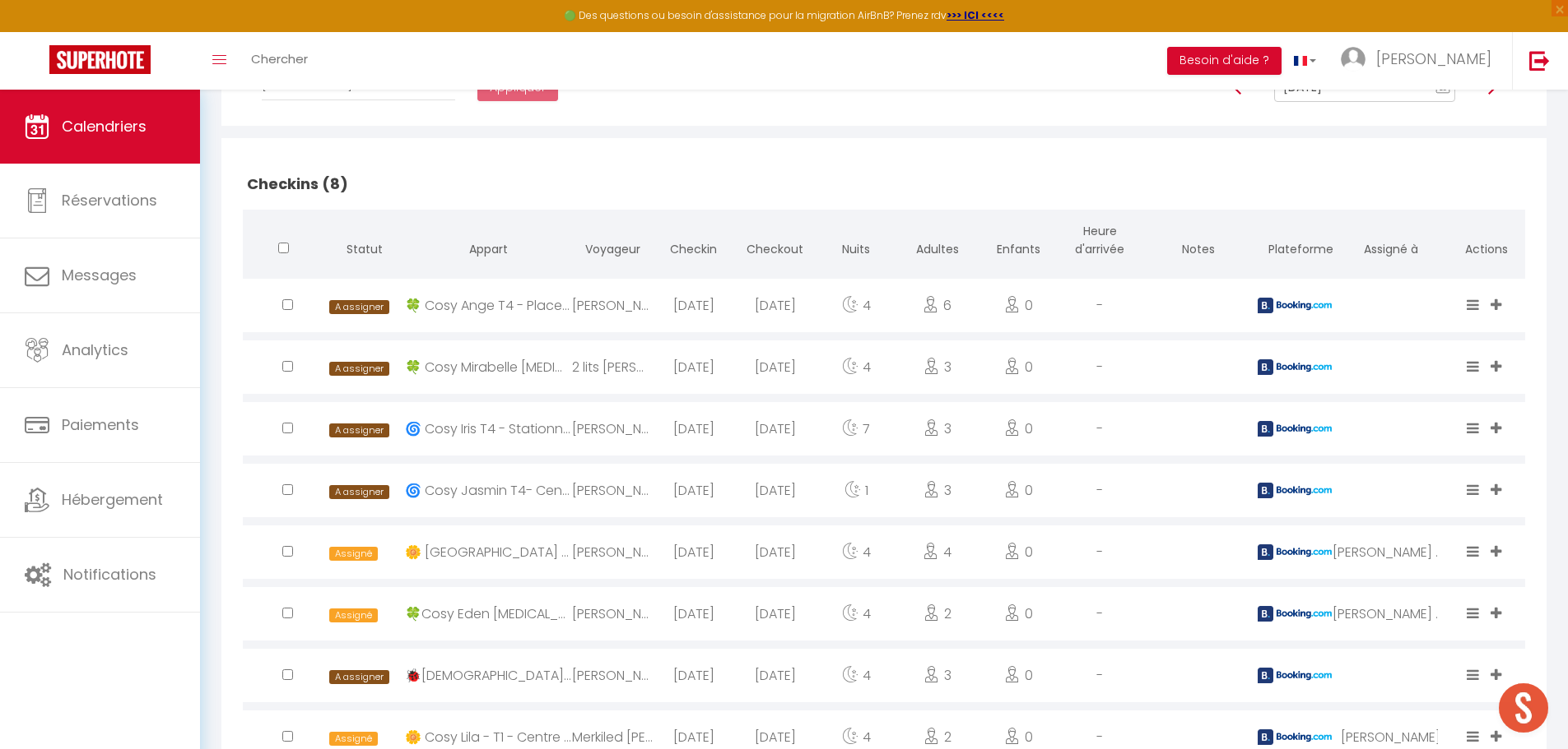
click at [285, 303] on input "checkbox" at bounding box center [288, 305] width 10 height 10
checkbox input "true"
click at [284, 369] on input "checkbox" at bounding box center [288, 366] width 10 height 10
checkbox input "true"
click at [287, 491] on input "checkbox" at bounding box center [288, 489] width 10 height 10
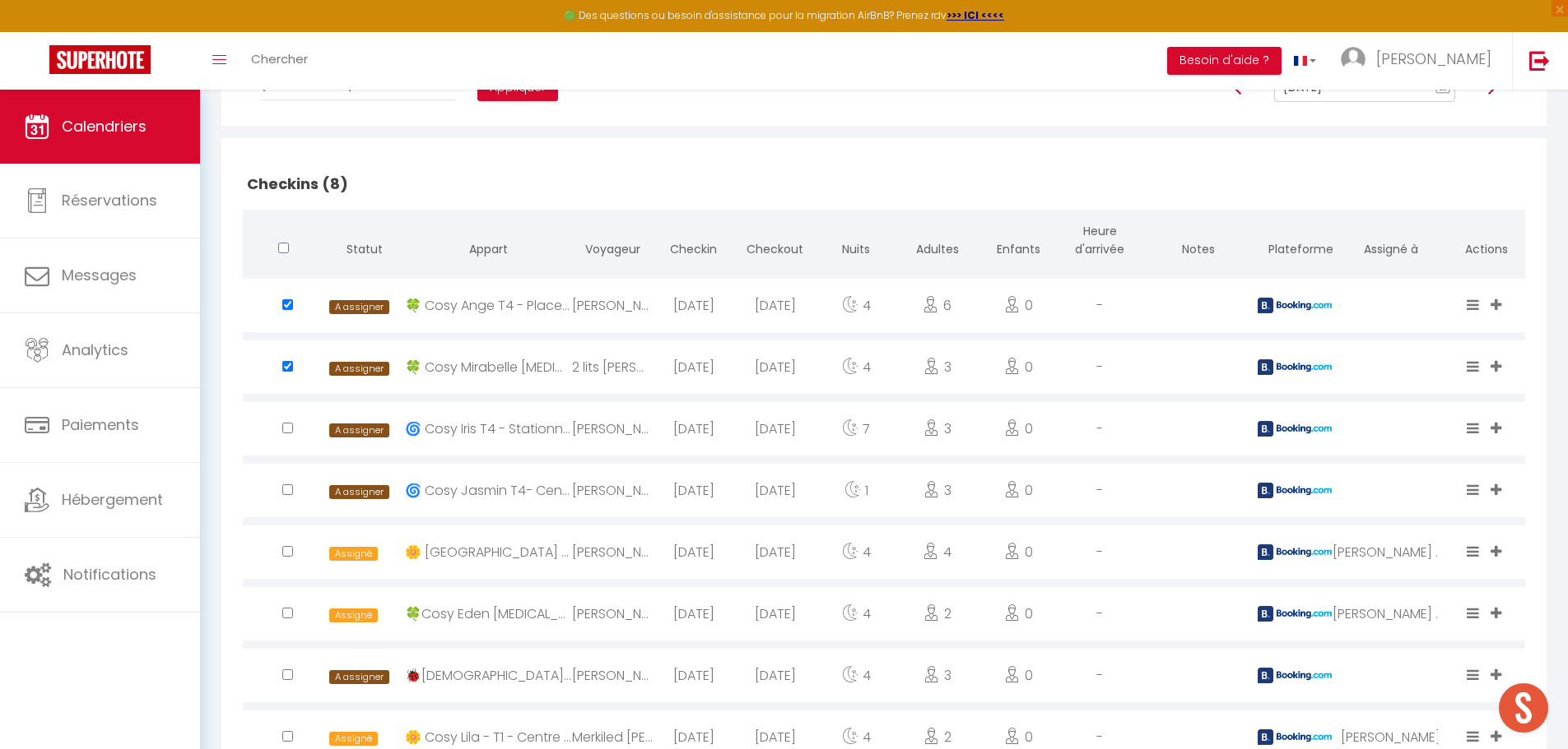
checkbox input "true"
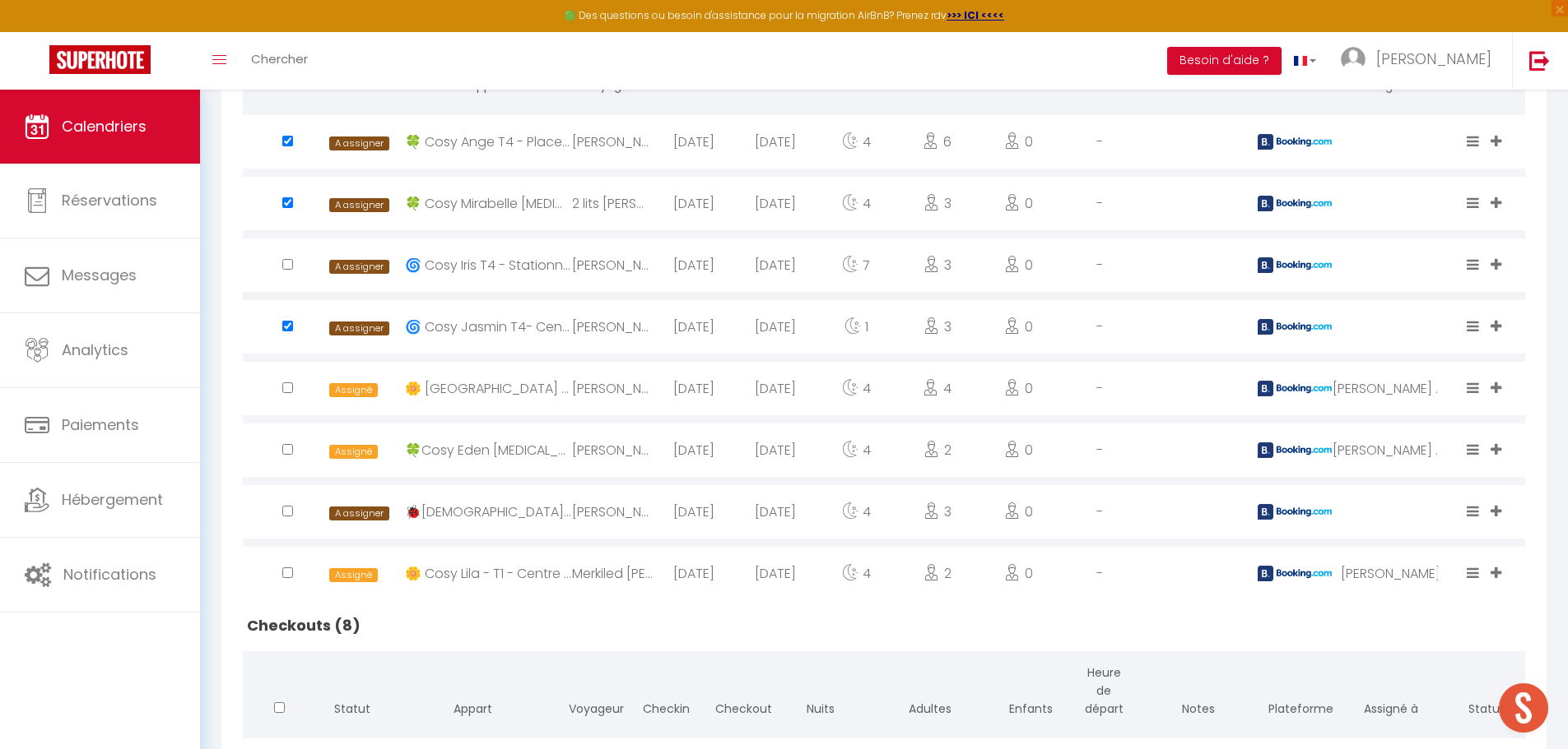
scroll to position [494, 0]
click at [287, 443] on input "checkbox" at bounding box center [288, 448] width 10 height 10
checkbox input "true"
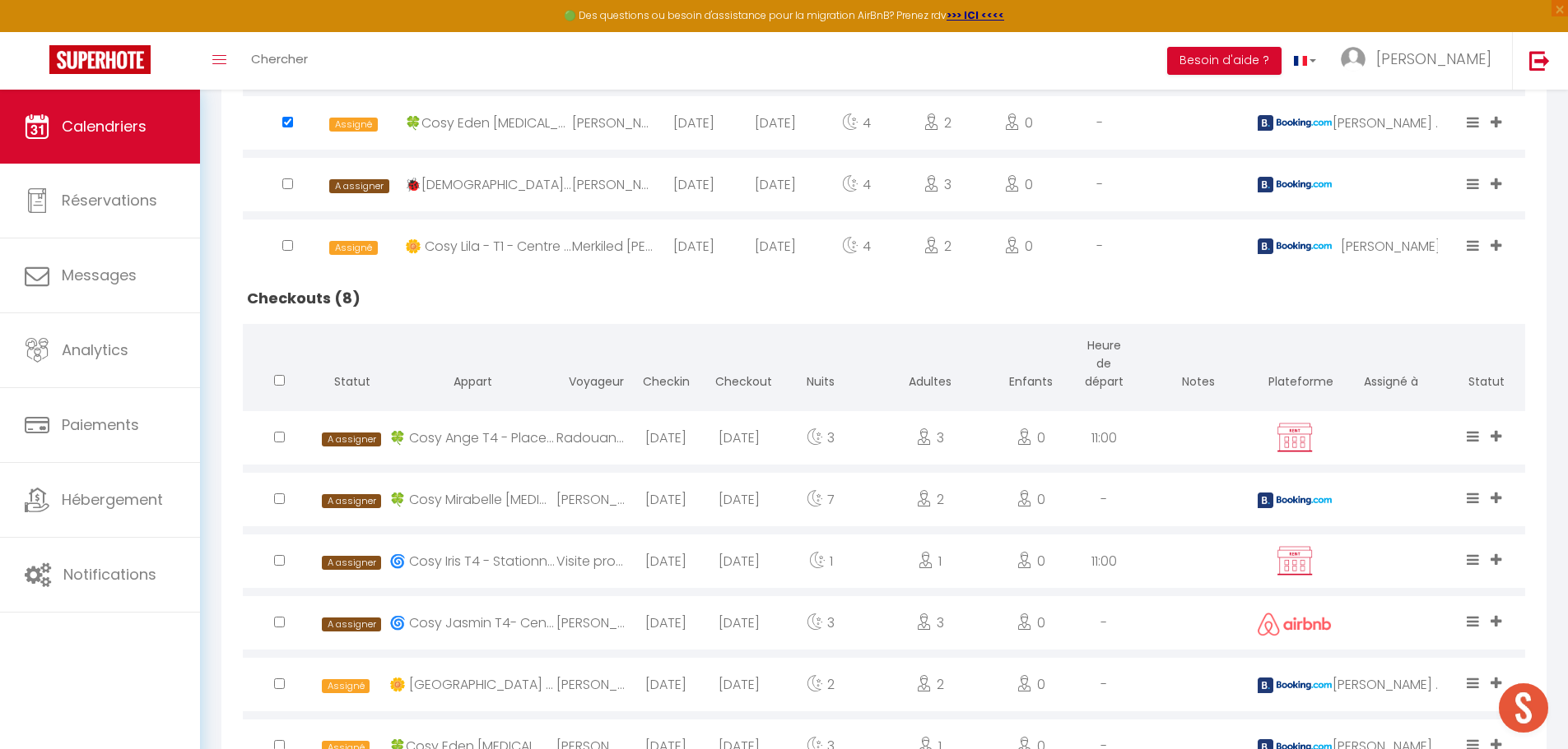
scroll to position [822, 0]
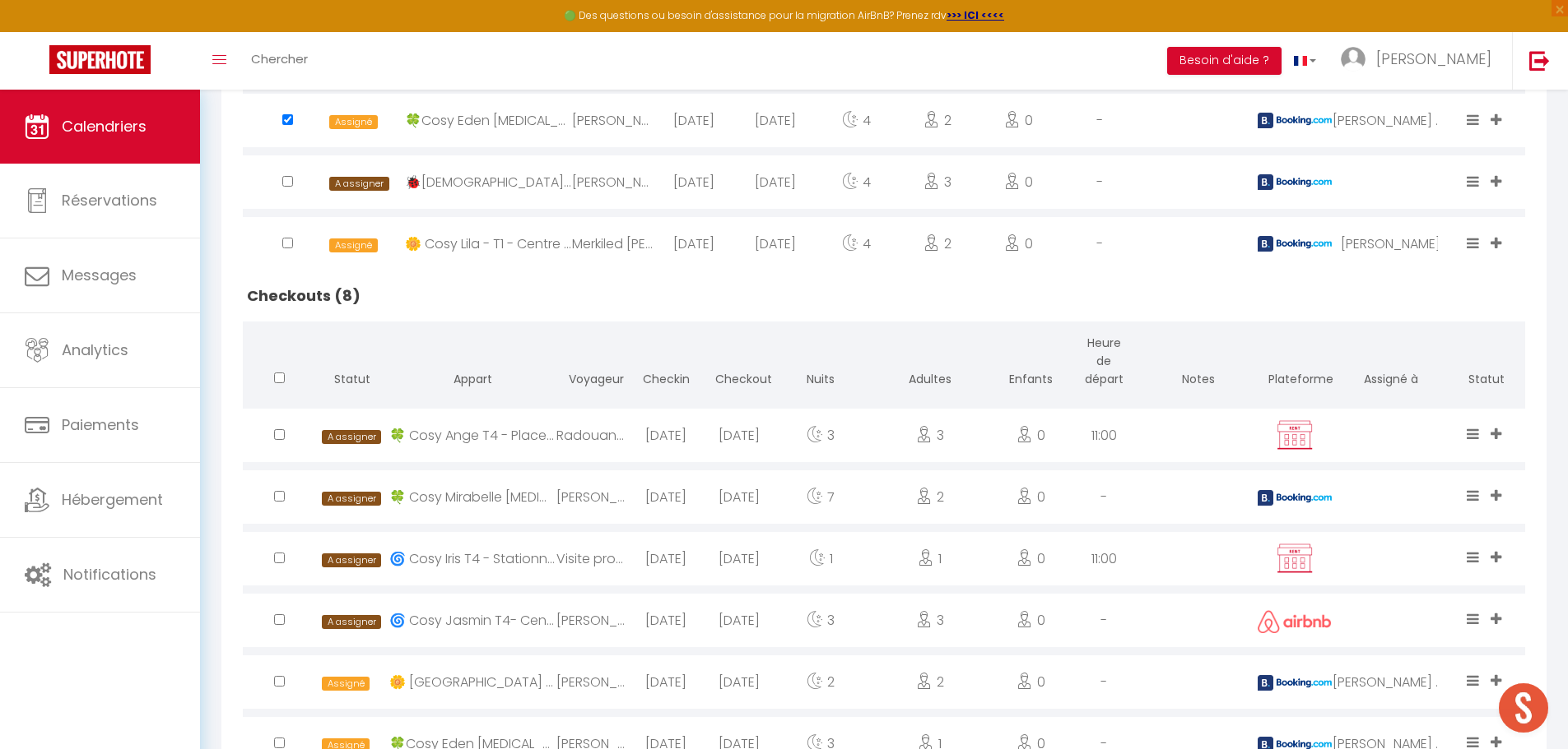
click at [278, 437] on input "checkbox" at bounding box center [279, 434] width 10 height 10
checkbox input "true"
click at [277, 497] on input "checkbox" at bounding box center [279, 496] width 10 height 10
checkbox input "true"
click at [275, 621] on input "checkbox" at bounding box center [279, 620] width 10 height 10
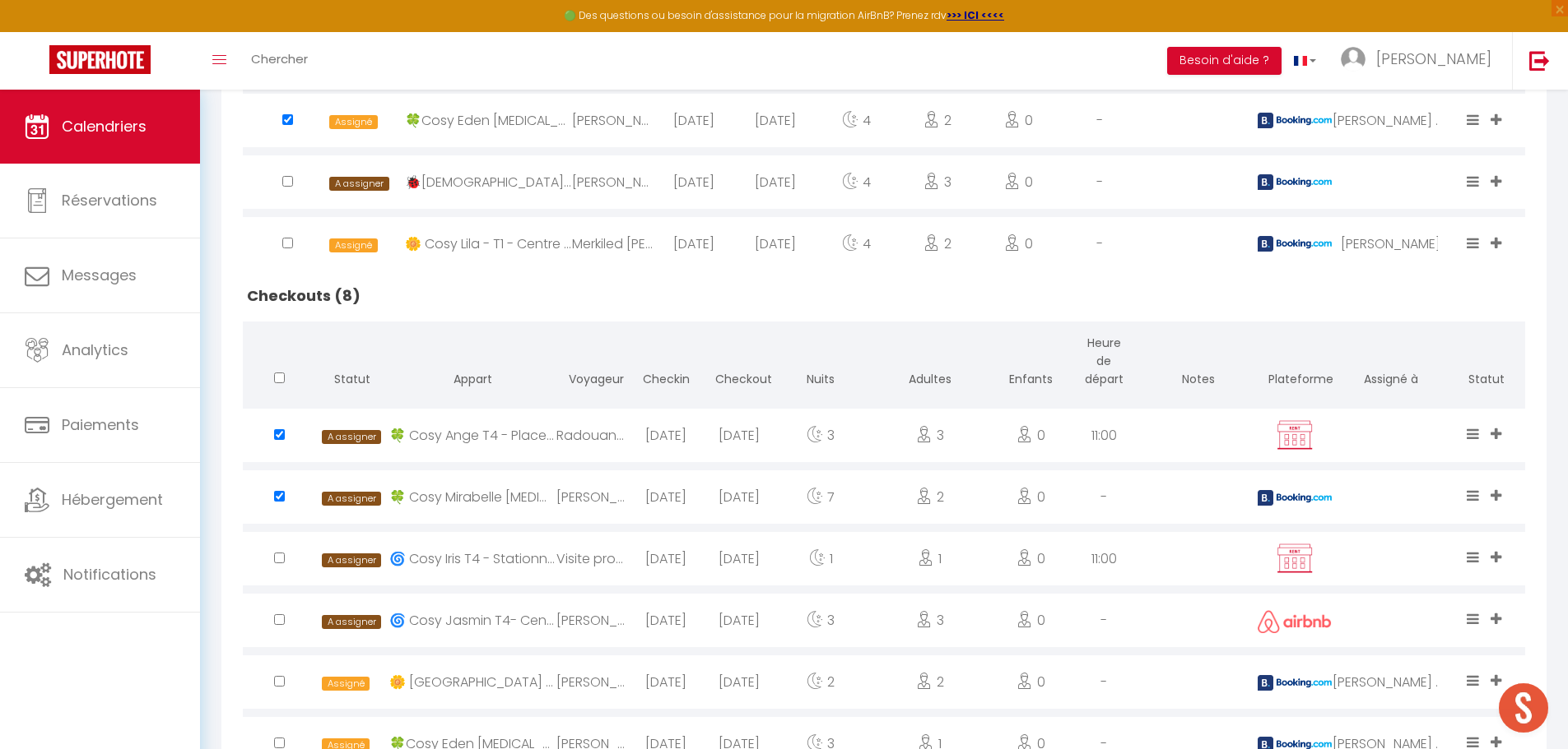
checkbox input "true"
click at [281, 681] on input "checkbox" at bounding box center [279, 682] width 10 height 10
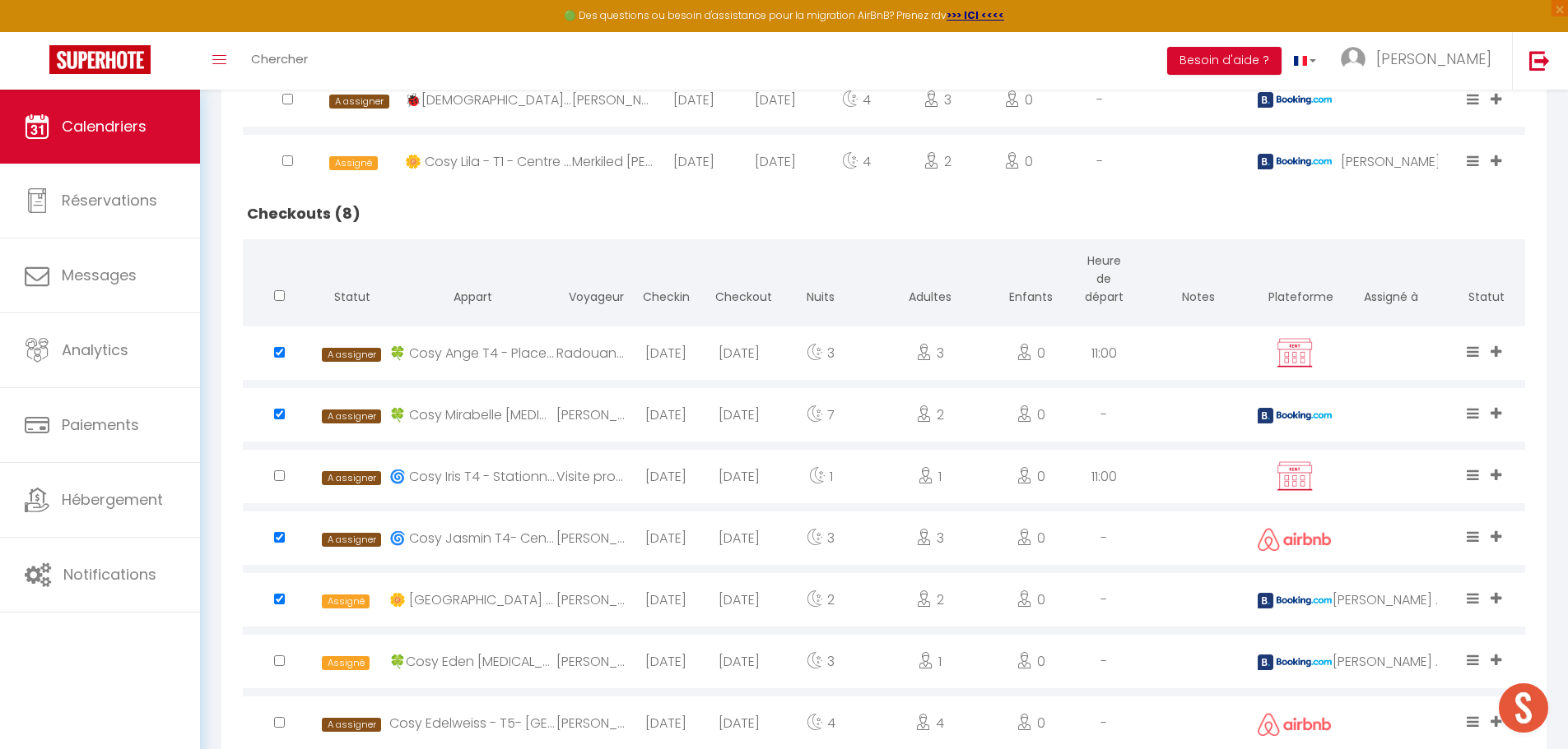
click at [277, 596] on input "checkbox" at bounding box center [279, 600] width 10 height 10
checkbox input "false"
click at [278, 654] on div at bounding box center [280, 662] width 73 height 53
click at [281, 662] on input "checkbox" at bounding box center [279, 661] width 10 height 10
checkbox input "true"
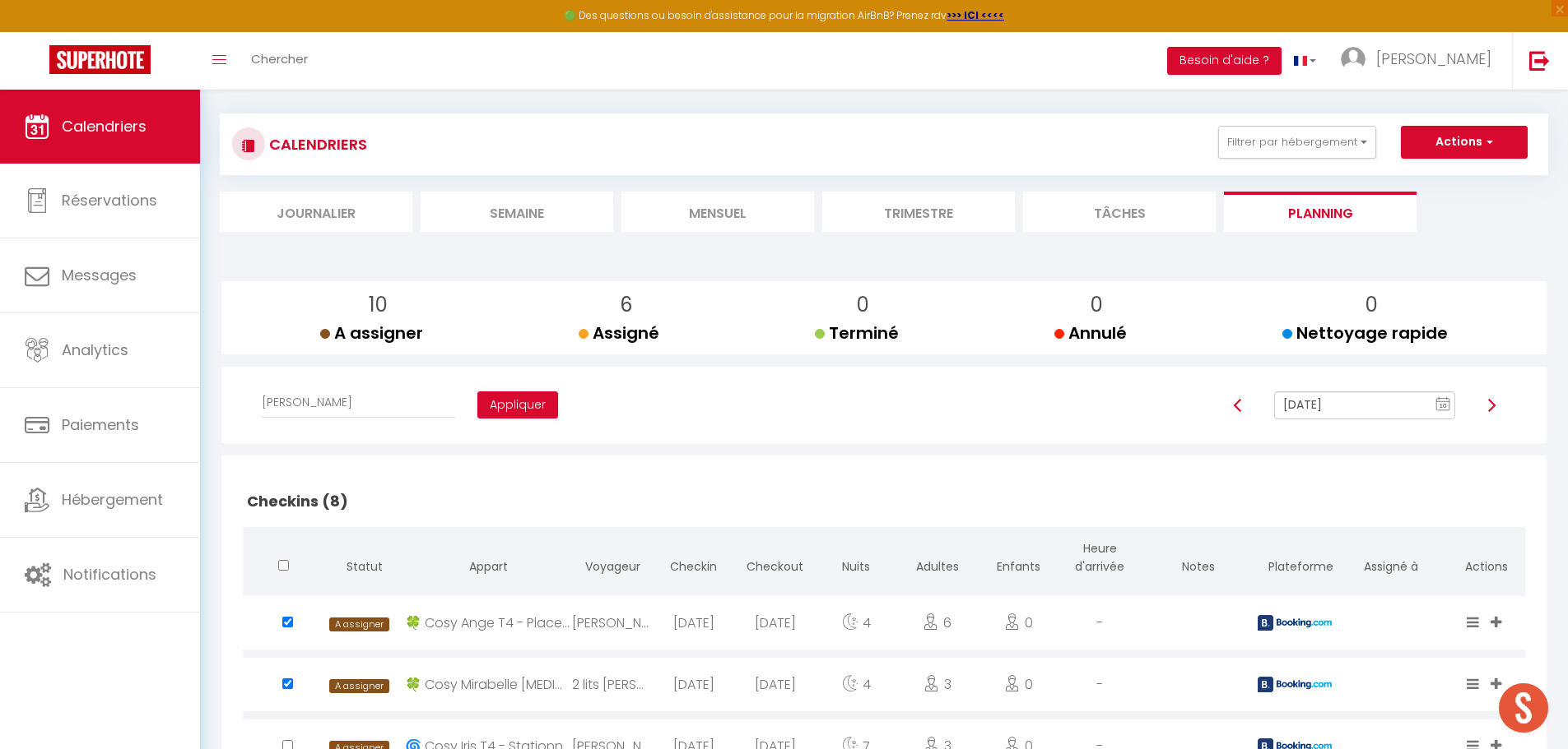
scroll to position [0, 0]
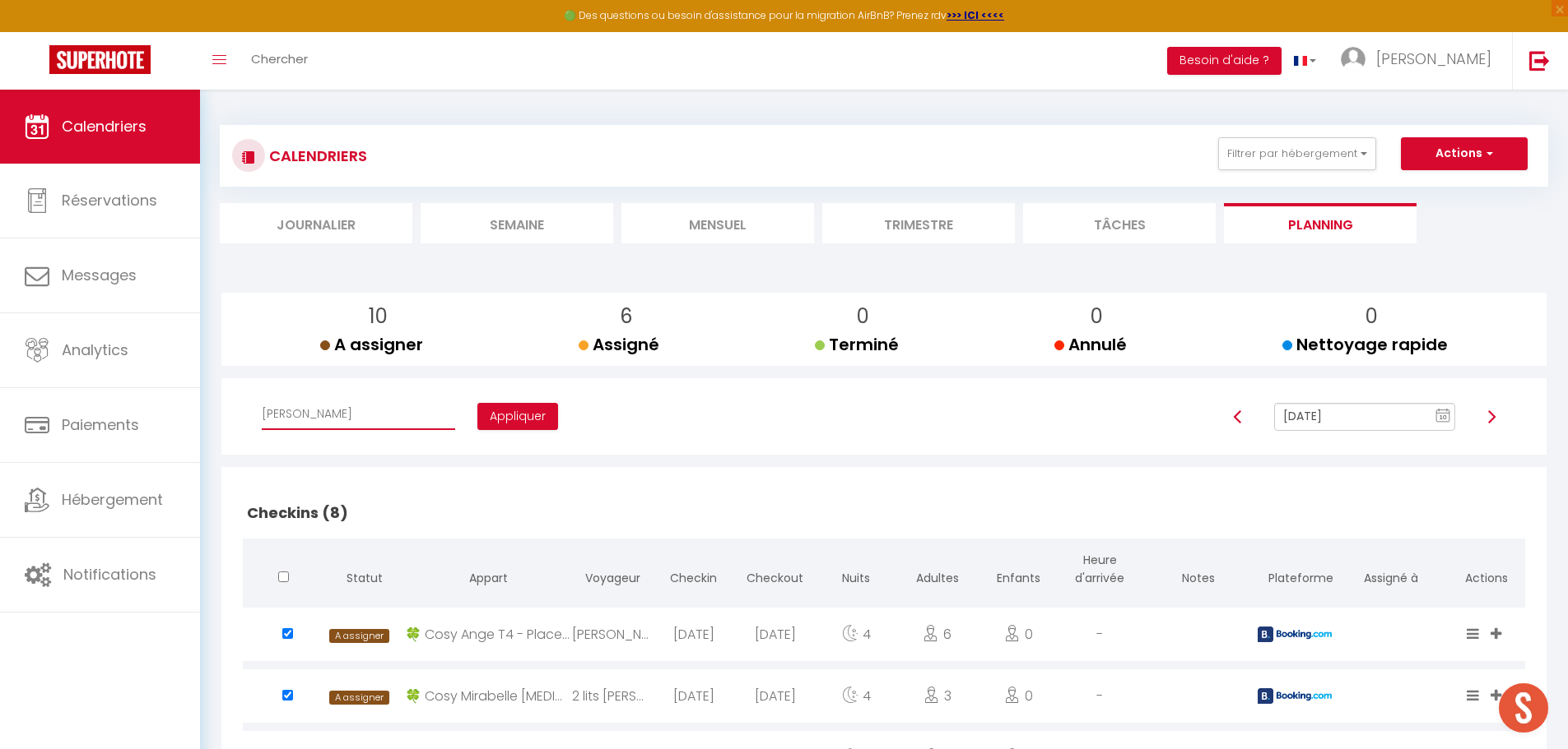
click at [372, 419] on select "Affecter à [PERSON_NAME] [PERSON_NAME] [PERSON_NAME] [PERSON_NAME] [PERSON_NAME…" at bounding box center [358, 414] width 193 height 31
select select "50000"
click at [261, 399] on select "Affecter à [PERSON_NAME] [PERSON_NAME] [PERSON_NAME] [PERSON_NAME] [PERSON_NAME…" at bounding box center [358, 414] width 193 height 31
click at [493, 415] on button "Appliquer" at bounding box center [518, 417] width 80 height 28
checkbox input "false"
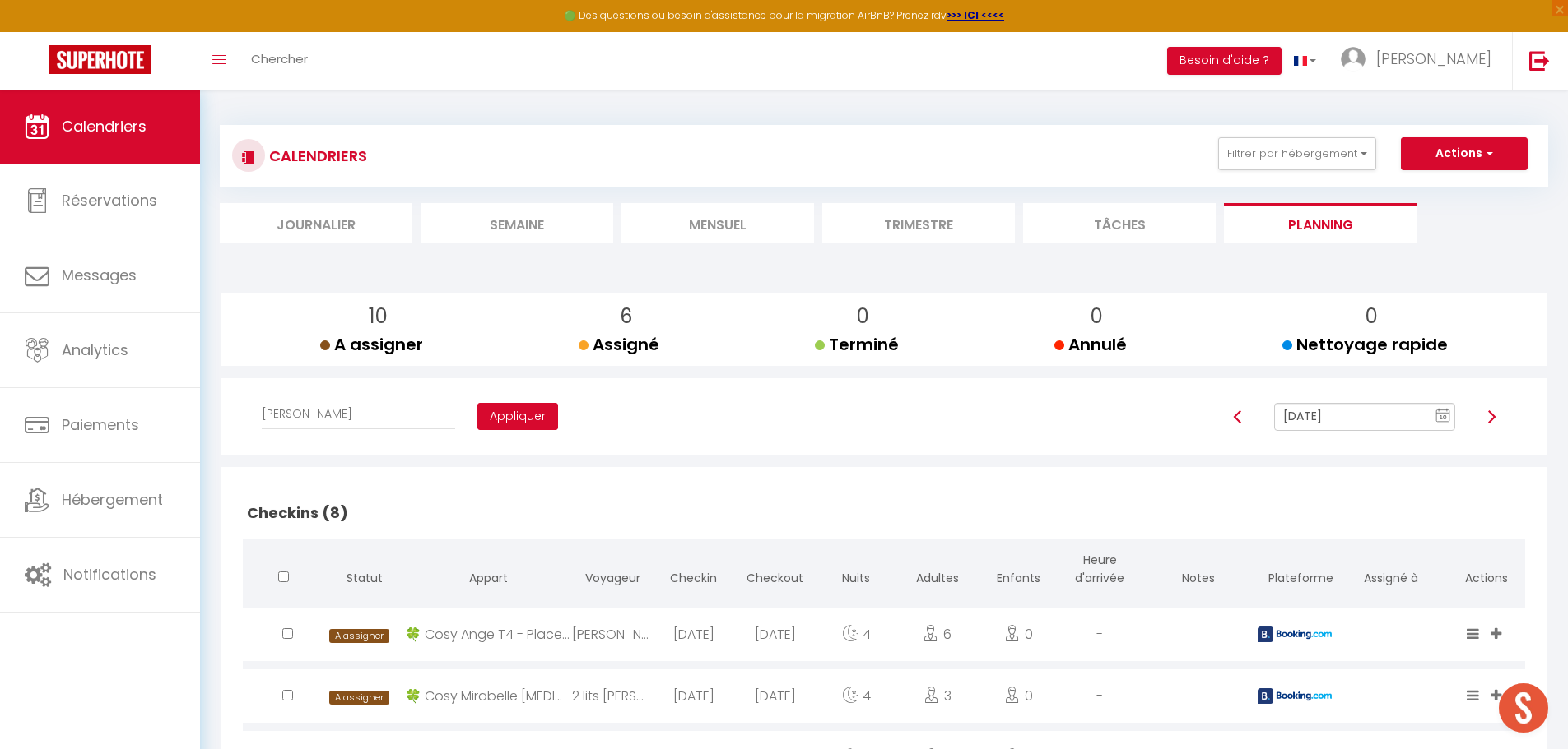
checkbox input "false"
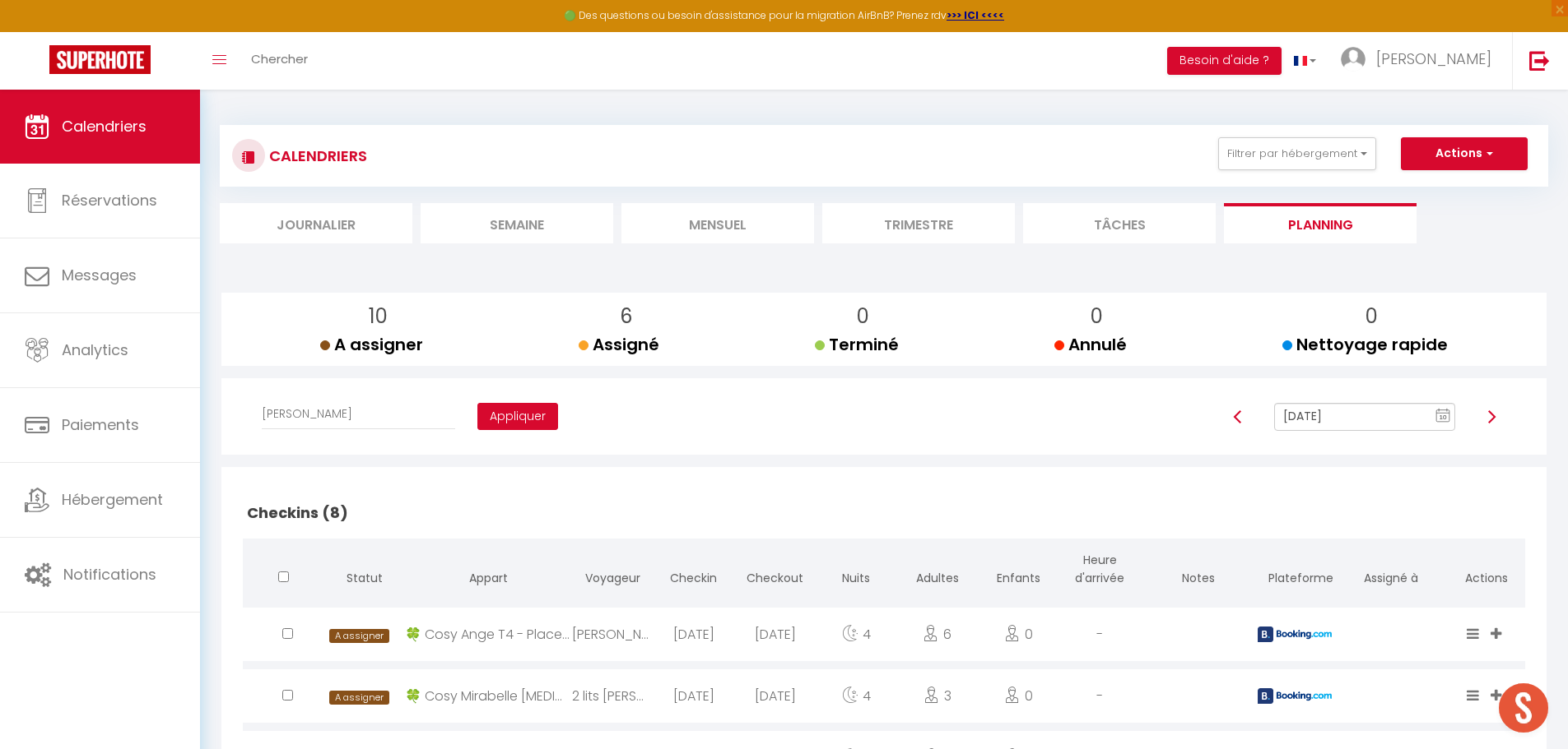
checkbox input "false"
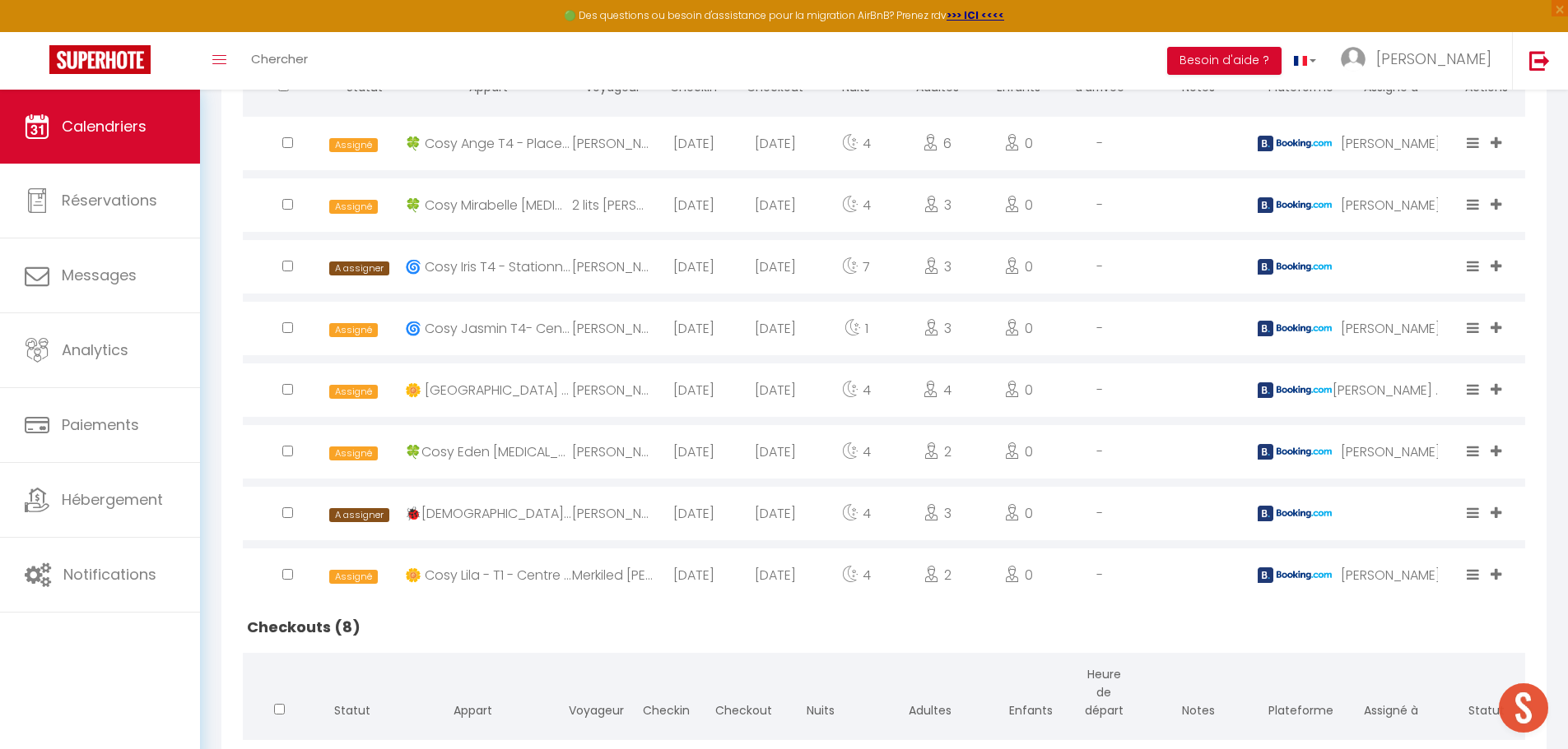
scroll to position [494, 0]
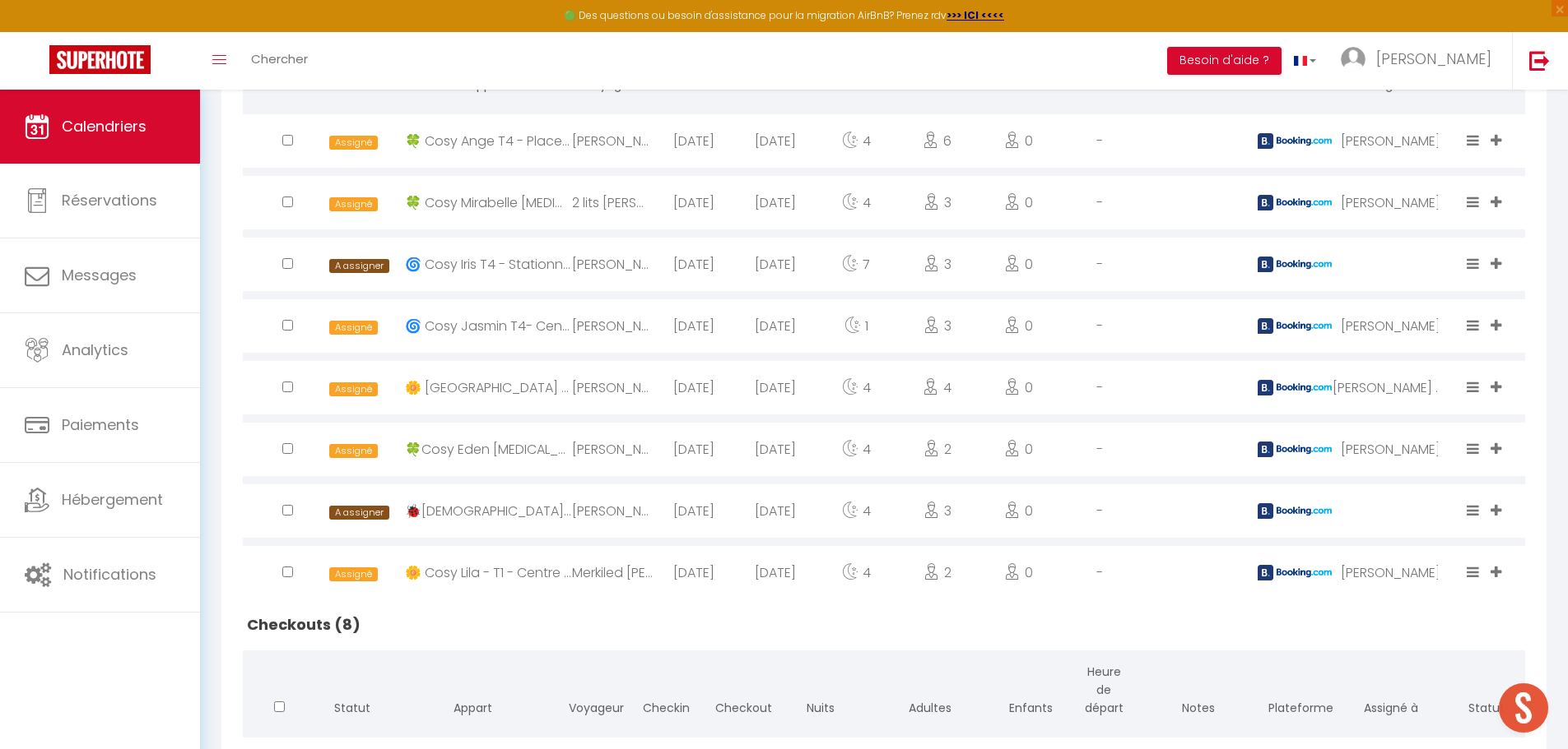
click at [287, 263] on input "checkbox" at bounding box center [288, 264] width 10 height 10
checkbox input "true"
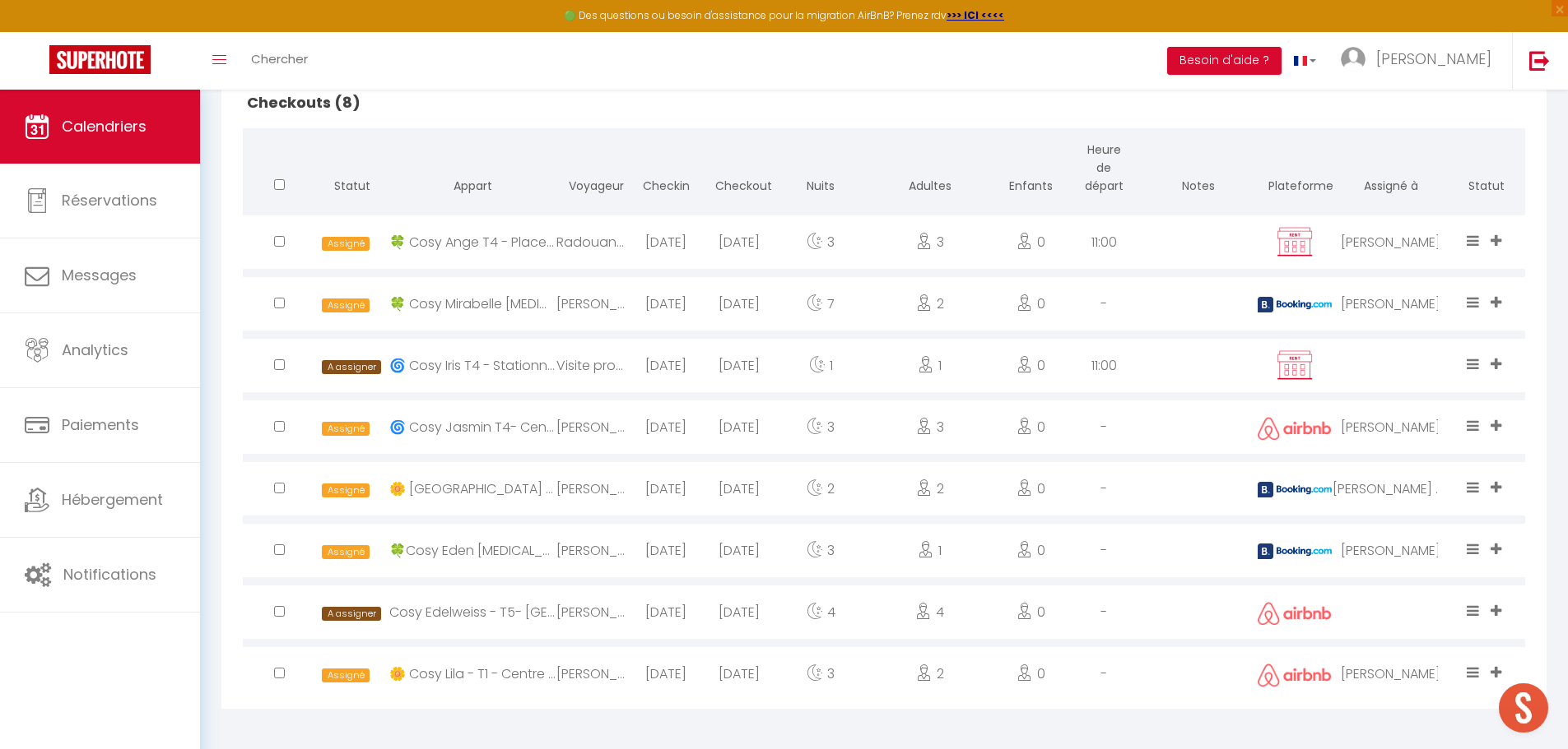
scroll to position [1020, 0]
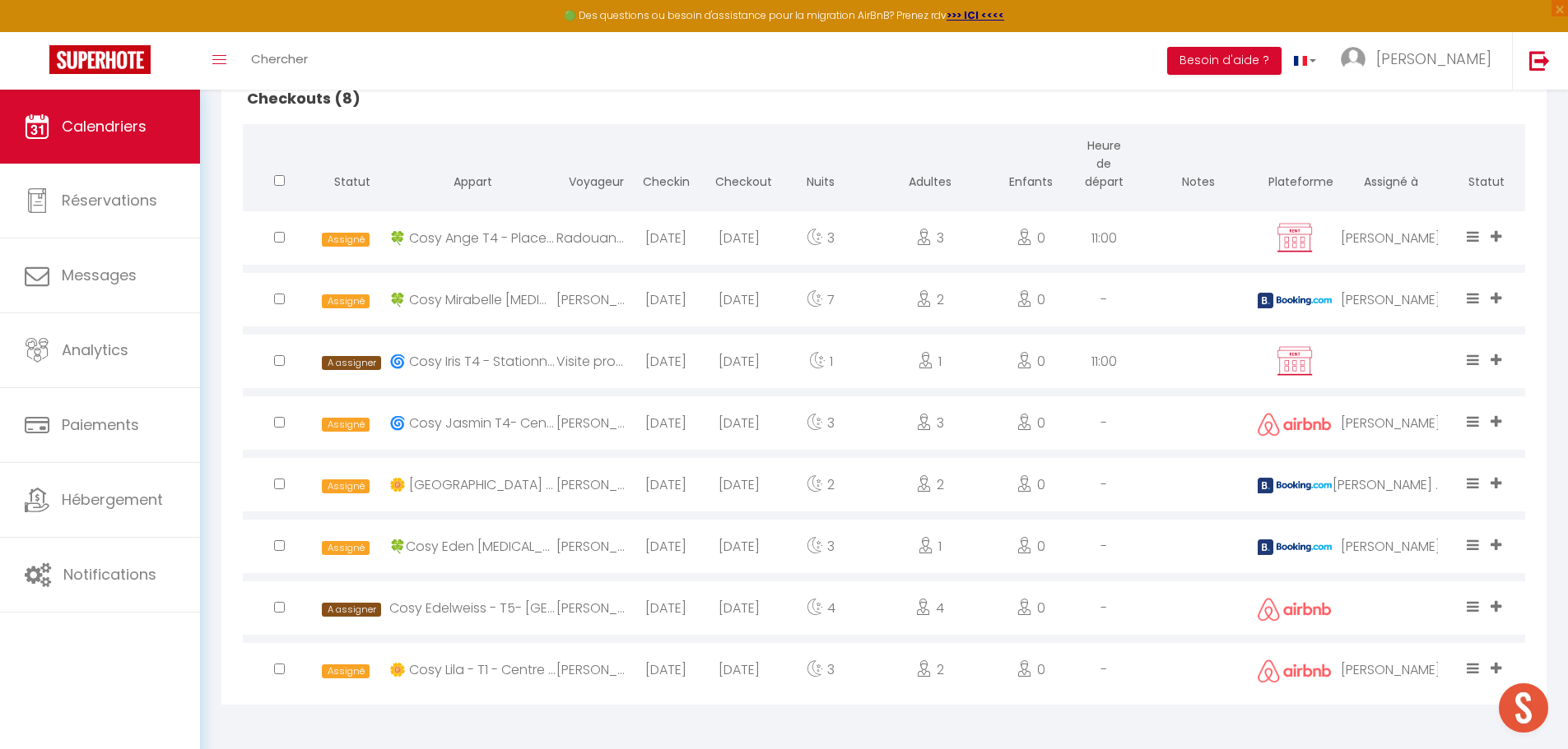
click at [281, 362] on input "checkbox" at bounding box center [279, 361] width 10 height 10
checkbox input "true"
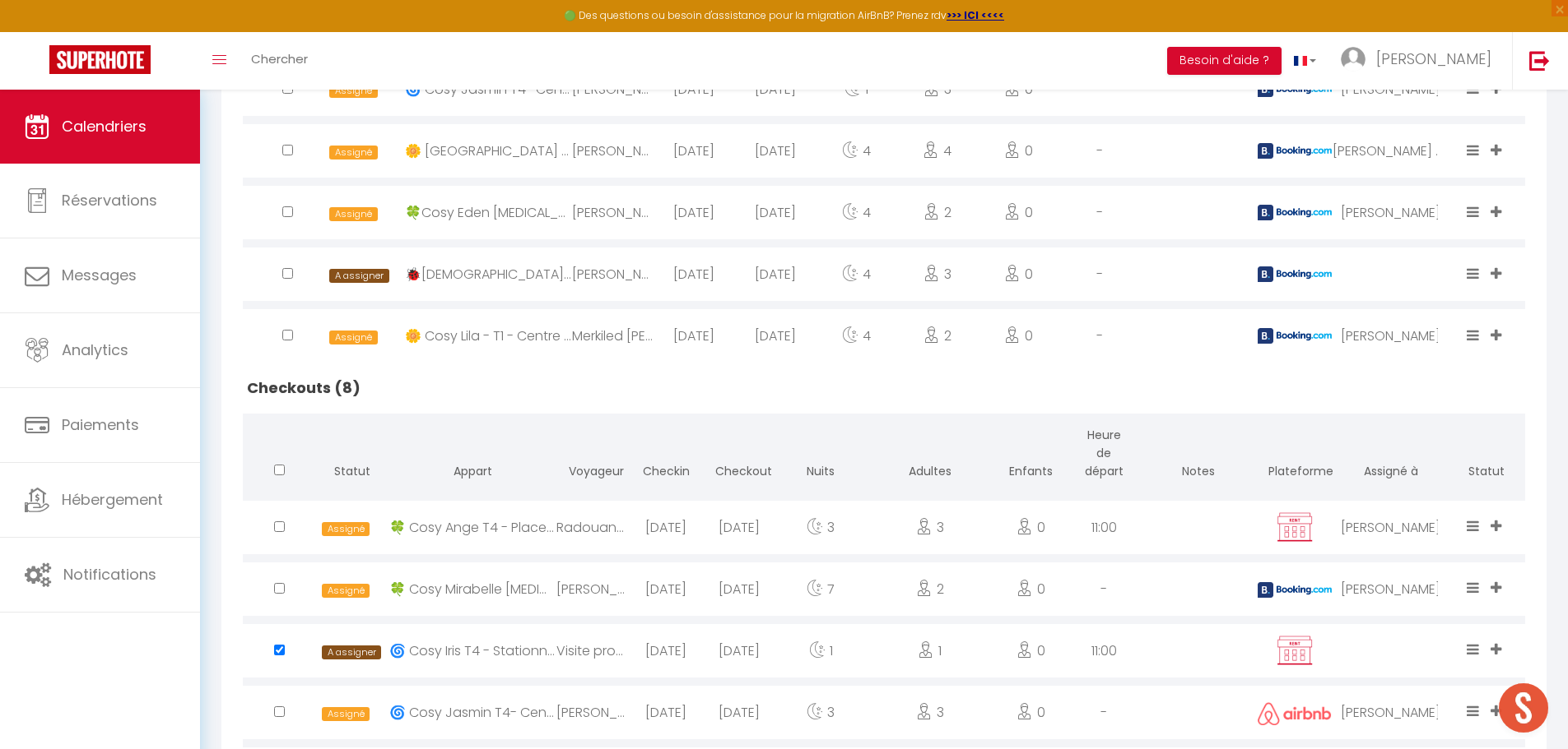
scroll to position [198, 0]
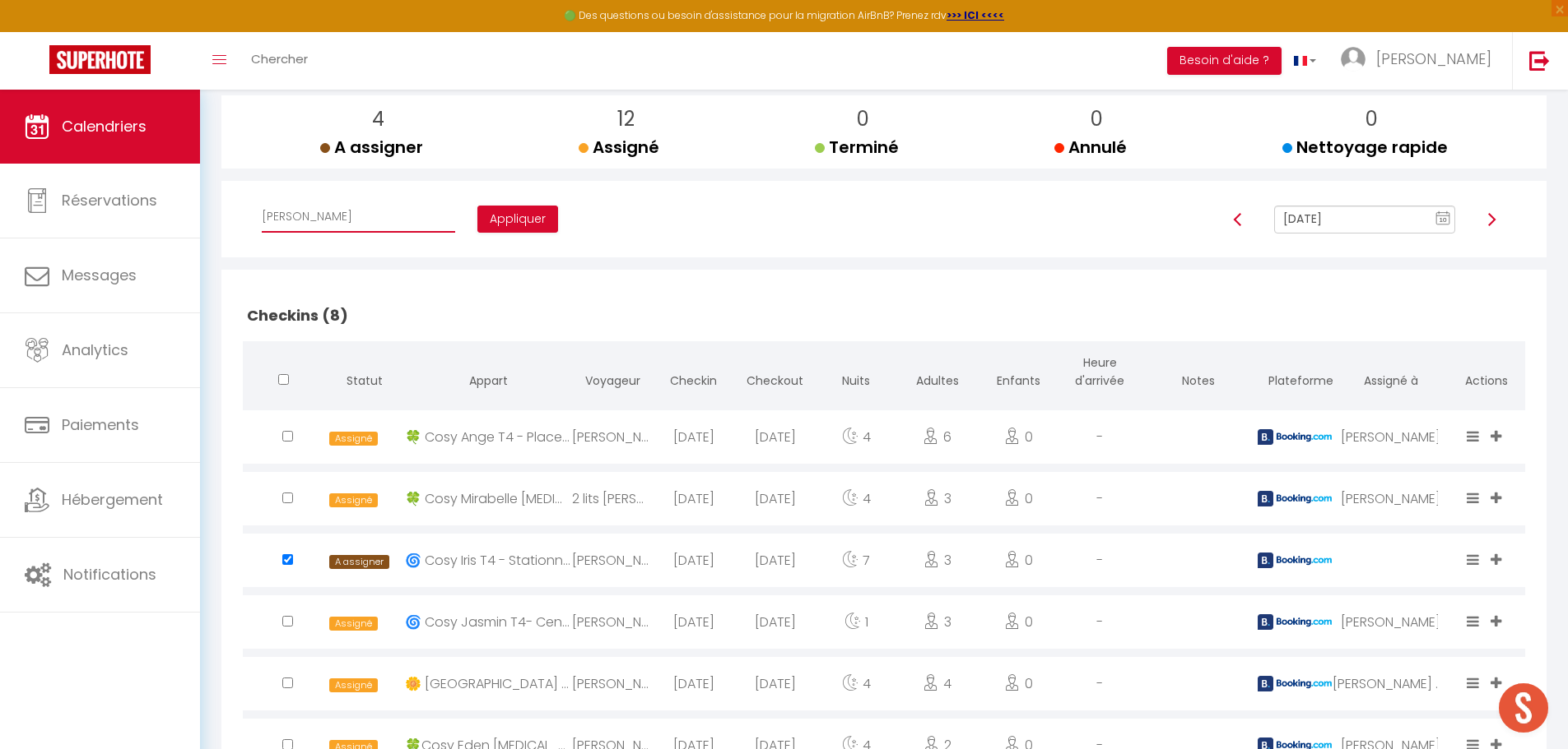
click at [366, 217] on select "Affecter à [PERSON_NAME] [PERSON_NAME] [PERSON_NAME] [PERSON_NAME] [PERSON_NAME…" at bounding box center [358, 218] width 193 height 31
select select "34416"
click at [261, 202] on select "Affecter à [PERSON_NAME] [PERSON_NAME] [PERSON_NAME] [PERSON_NAME] [PERSON_NAME…" at bounding box center [358, 218] width 193 height 31
click at [484, 216] on button "Appliquer" at bounding box center [518, 219] width 80 height 28
checkbox input "false"
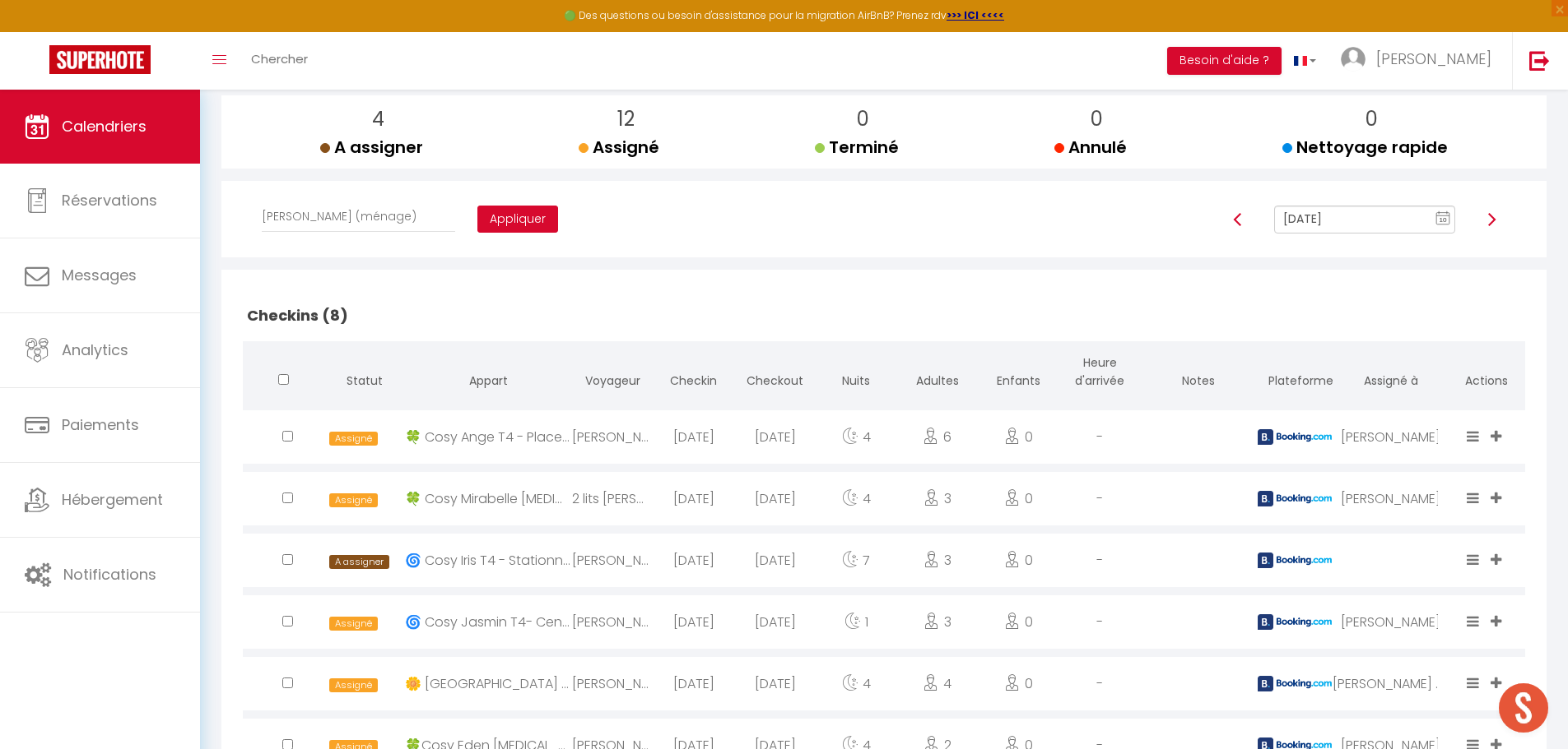
checkbox input "false"
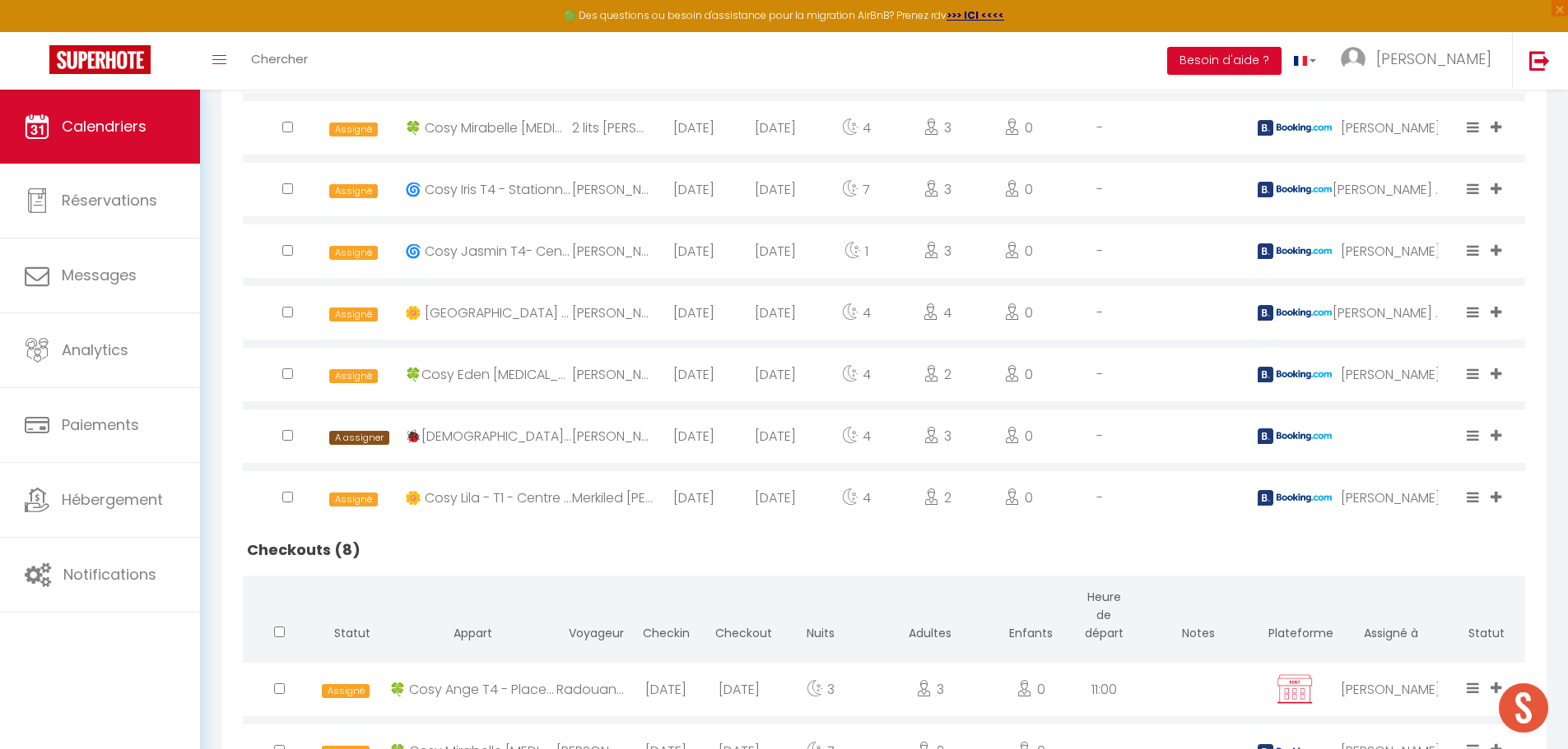
scroll to position [608, 0]
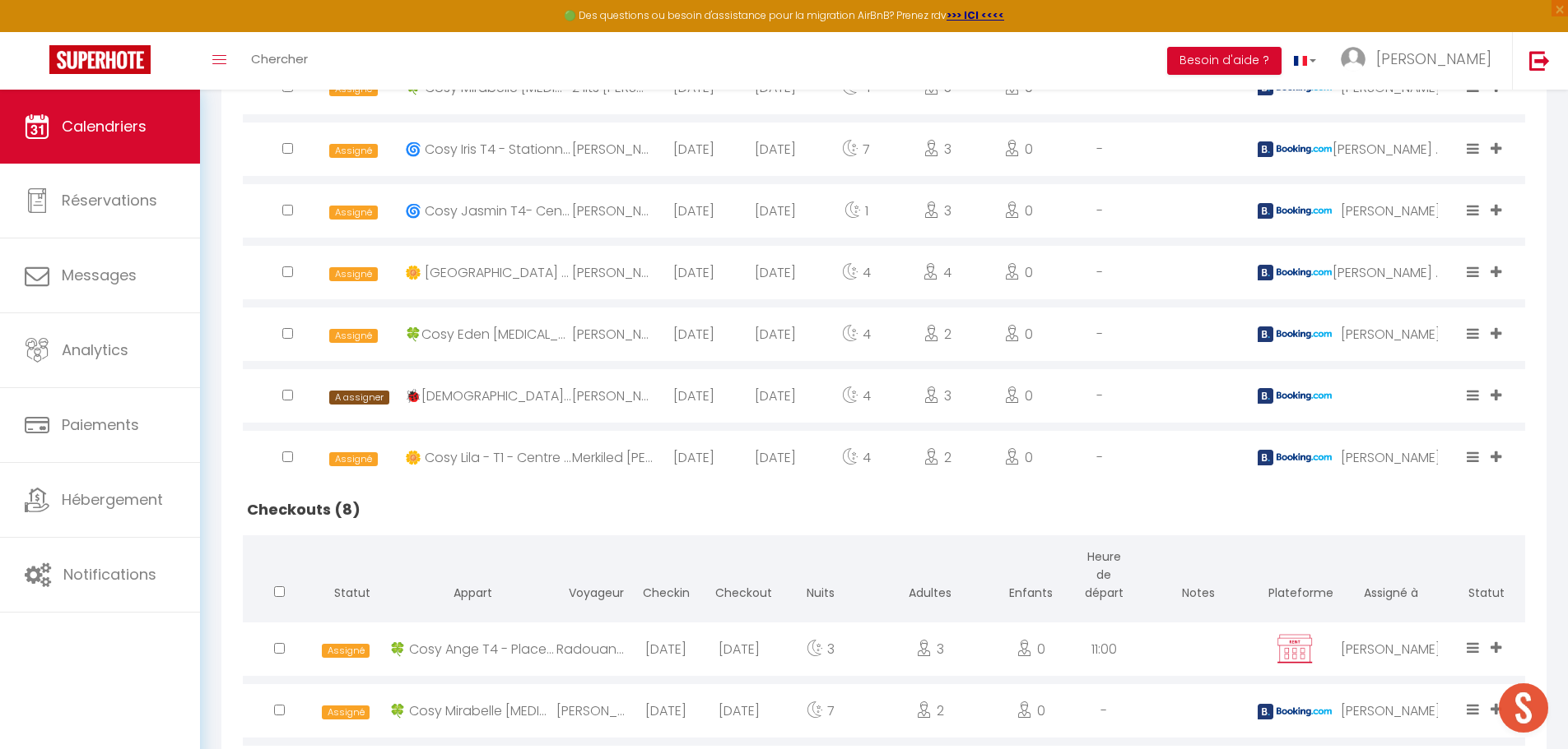
click at [289, 397] on input "checkbox" at bounding box center [288, 395] width 10 height 10
checkbox input "true"
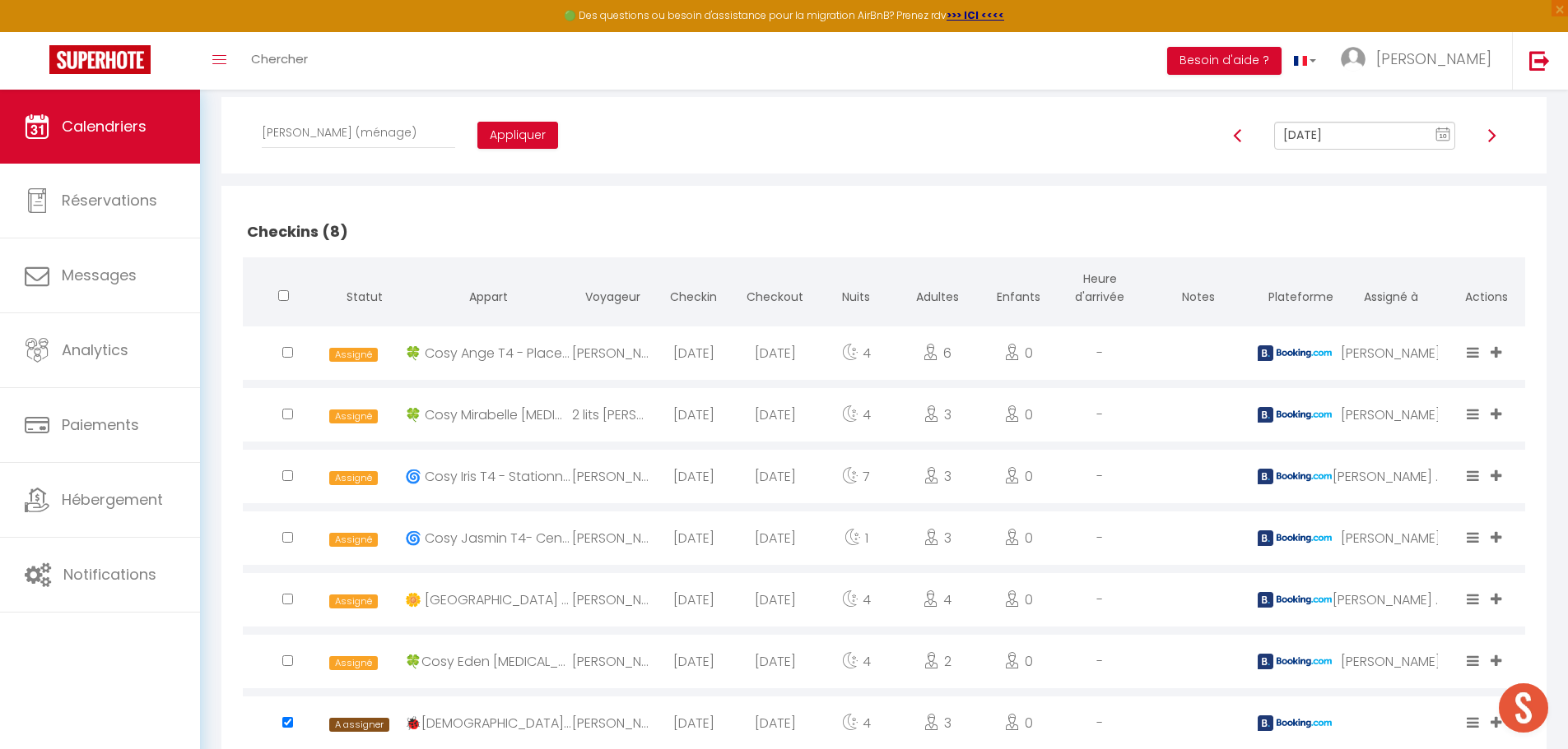
scroll to position [280, 0]
click at [371, 130] on select "Affecter à [PERSON_NAME] [PERSON_NAME] [PERSON_NAME] [PERSON_NAME] [PERSON_NAME…" at bounding box center [358, 135] width 193 height 31
select select "47858"
click at [261, 119] on select "Affecter à [PERSON_NAME] [PERSON_NAME] [PERSON_NAME] [PERSON_NAME] [PERSON_NAME…" at bounding box center [358, 135] width 193 height 31
click at [477, 137] on button "Appliquer" at bounding box center [518, 137] width 80 height 28
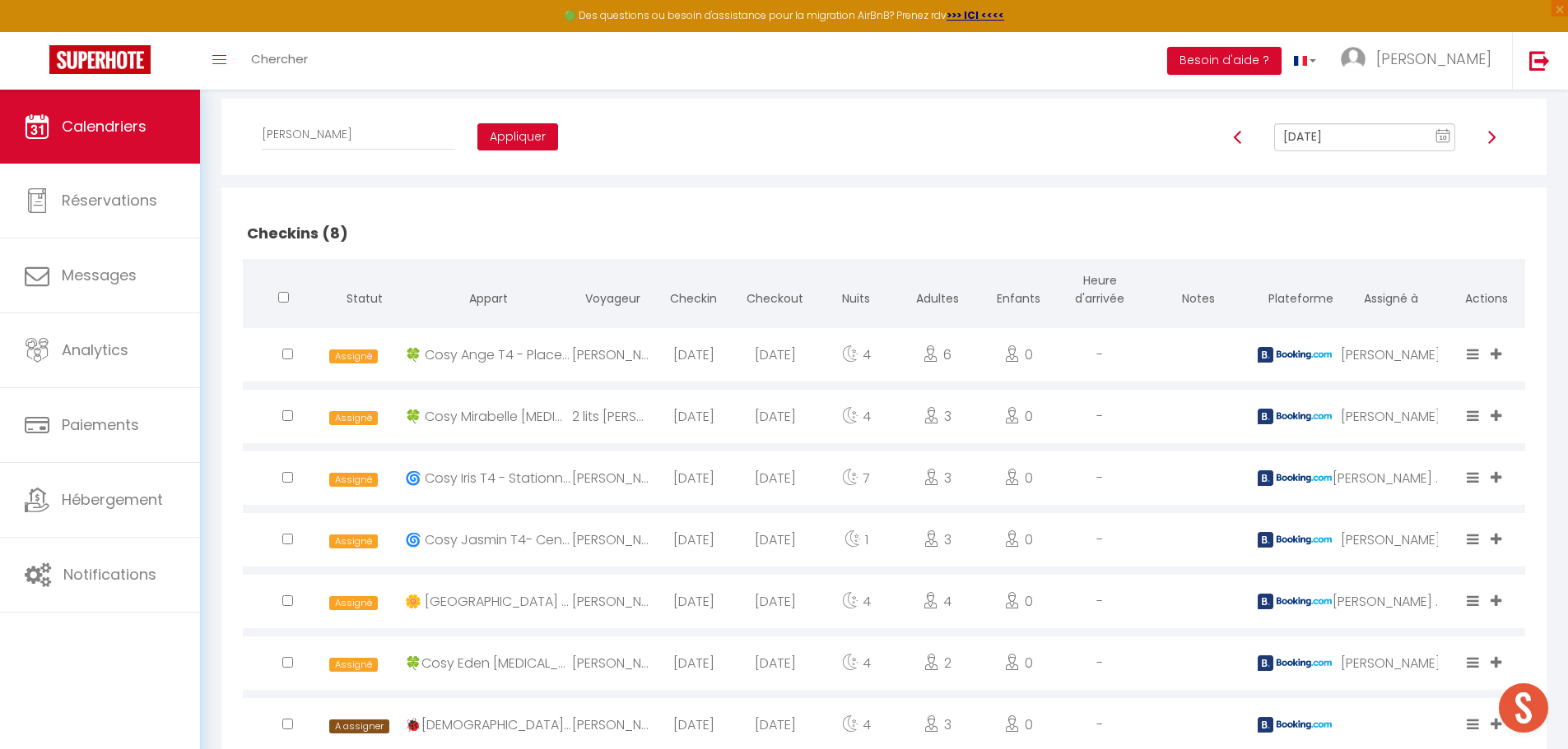
checkbox input "false"
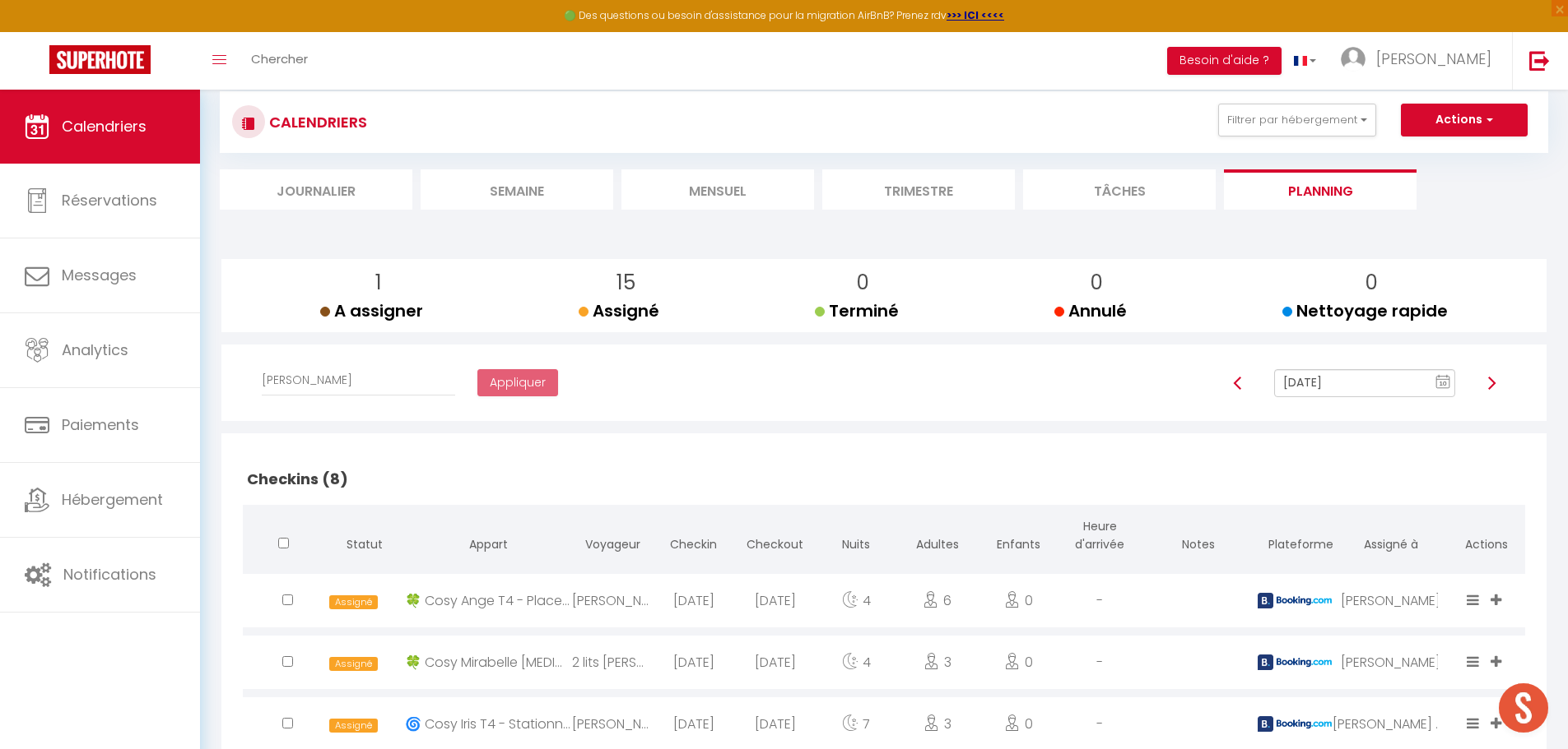
scroll to position [33, 0]
click at [1489, 384] on img at bounding box center [1491, 384] width 13 height 13
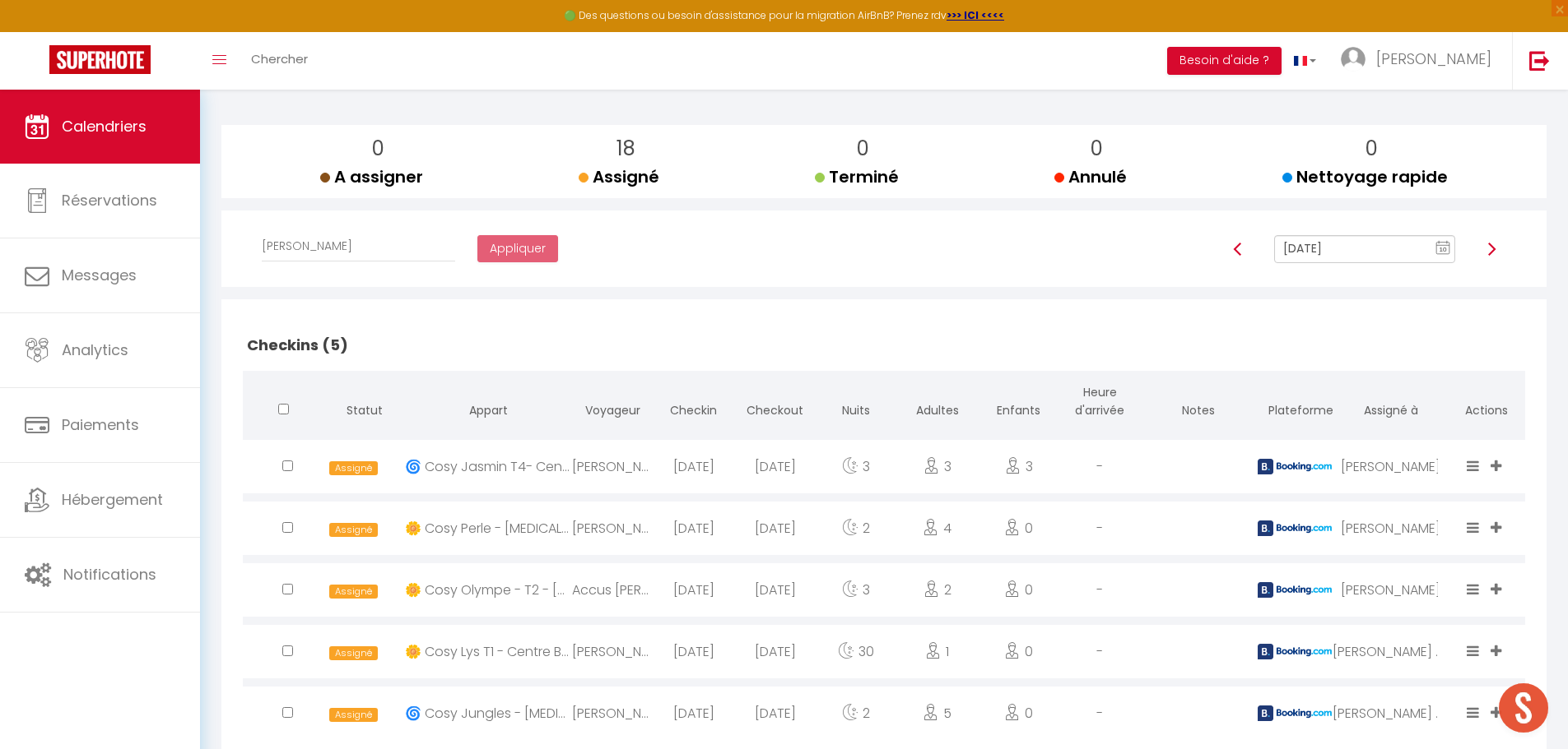
scroll to position [156, 0]
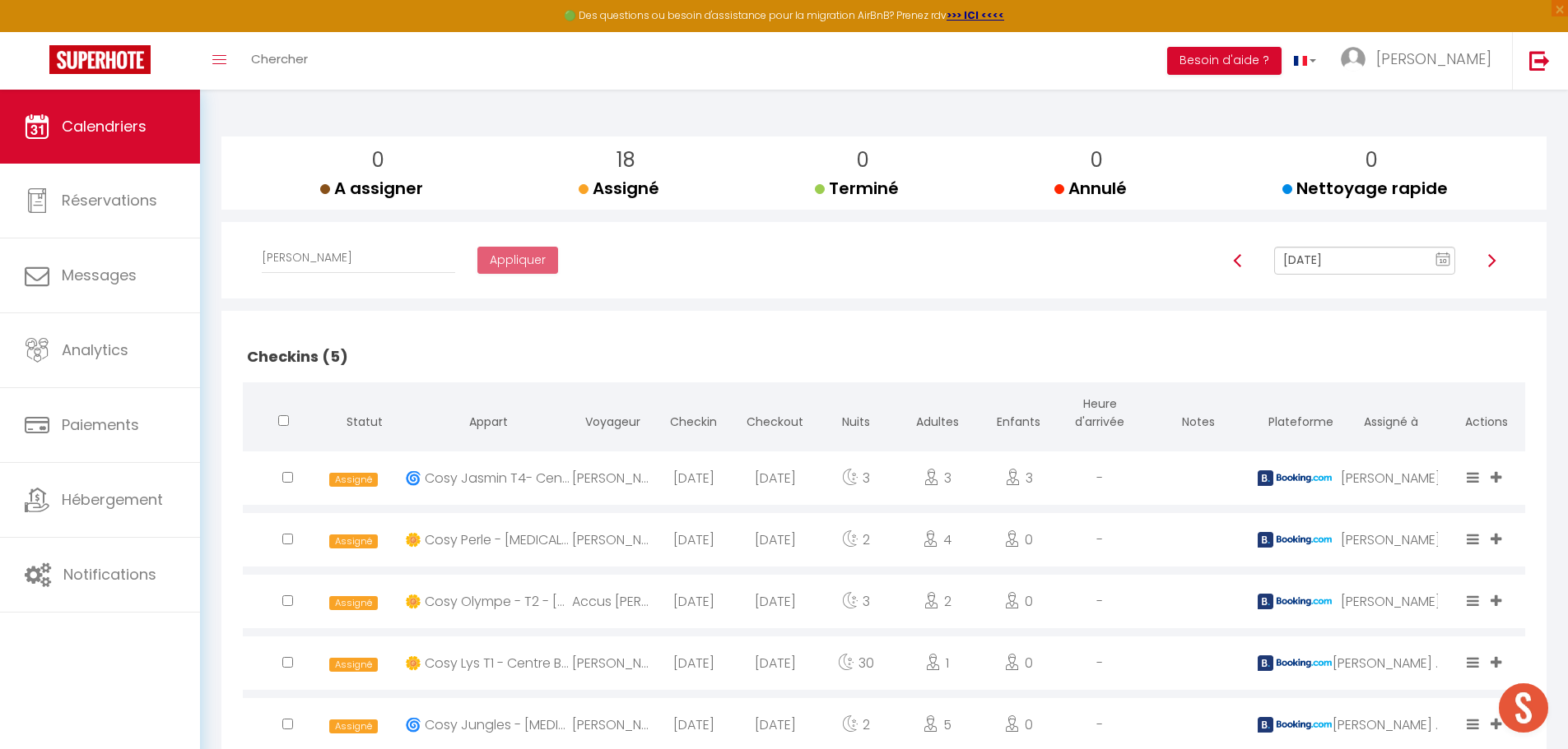
click at [1495, 260] on img at bounding box center [1491, 260] width 13 height 13
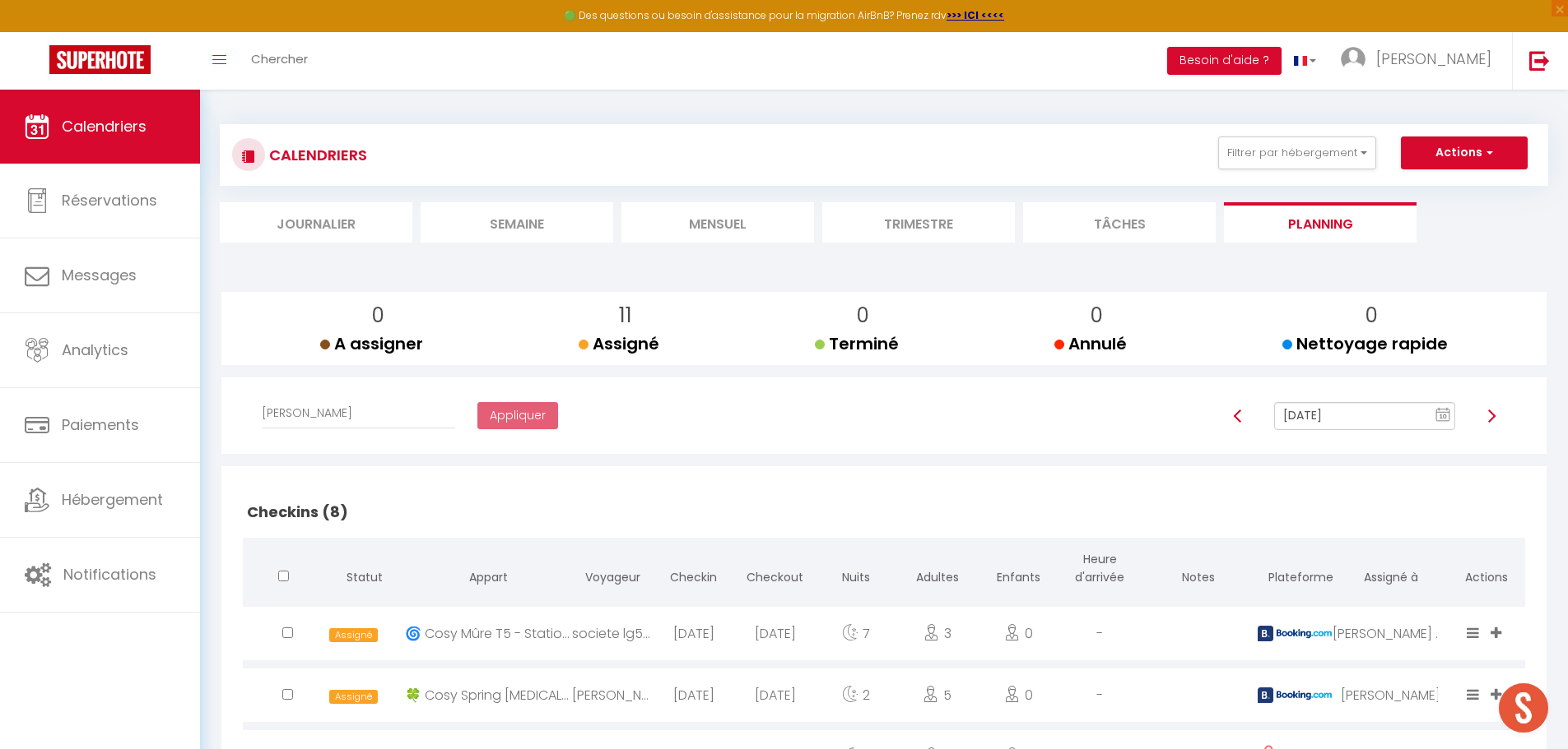
scroll to position [0, 0]
click at [1498, 407] on div at bounding box center [1492, 417] width 51 height 28
click at [1491, 414] on img at bounding box center [1491, 417] width 13 height 13
type input "[DATE]"
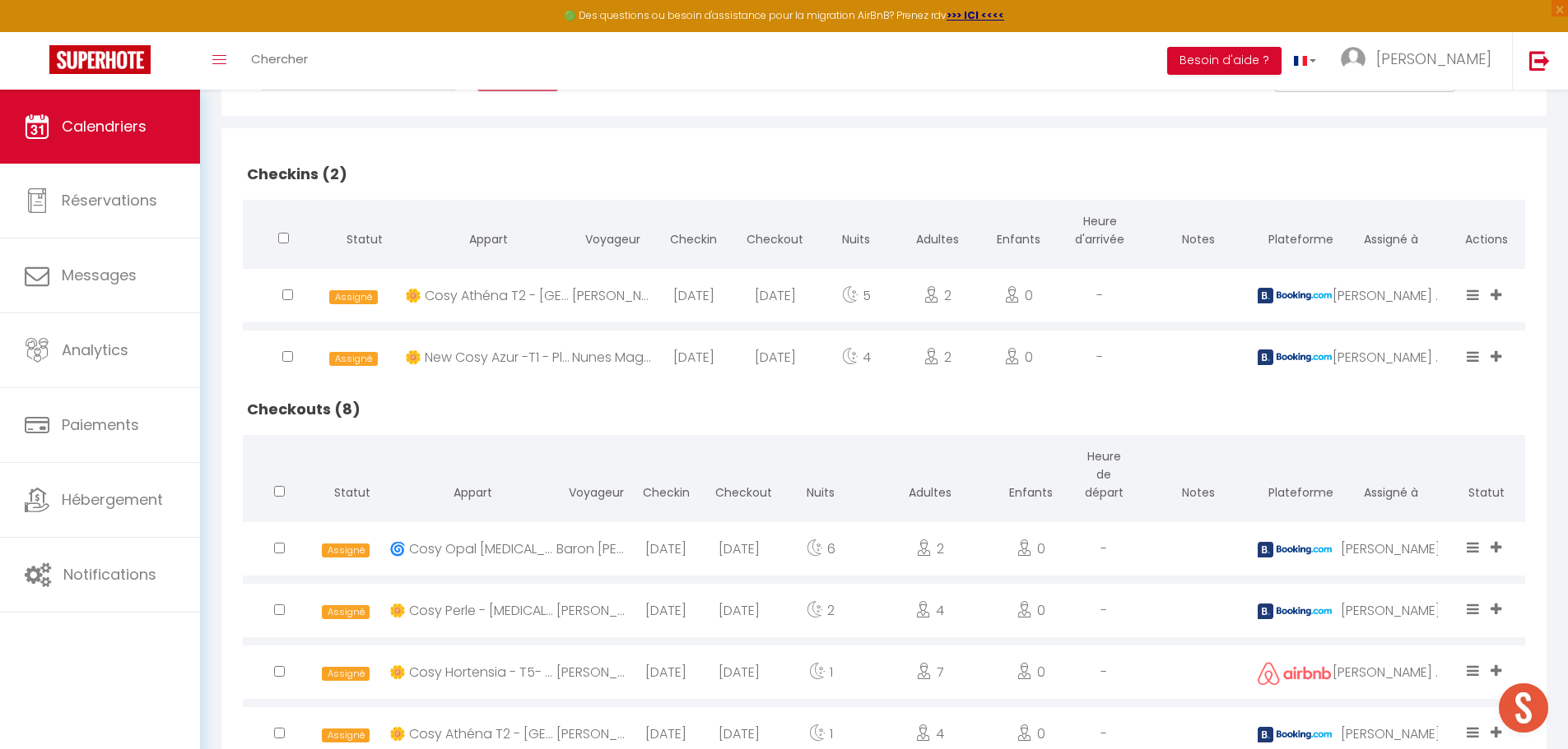
scroll to position [321, 0]
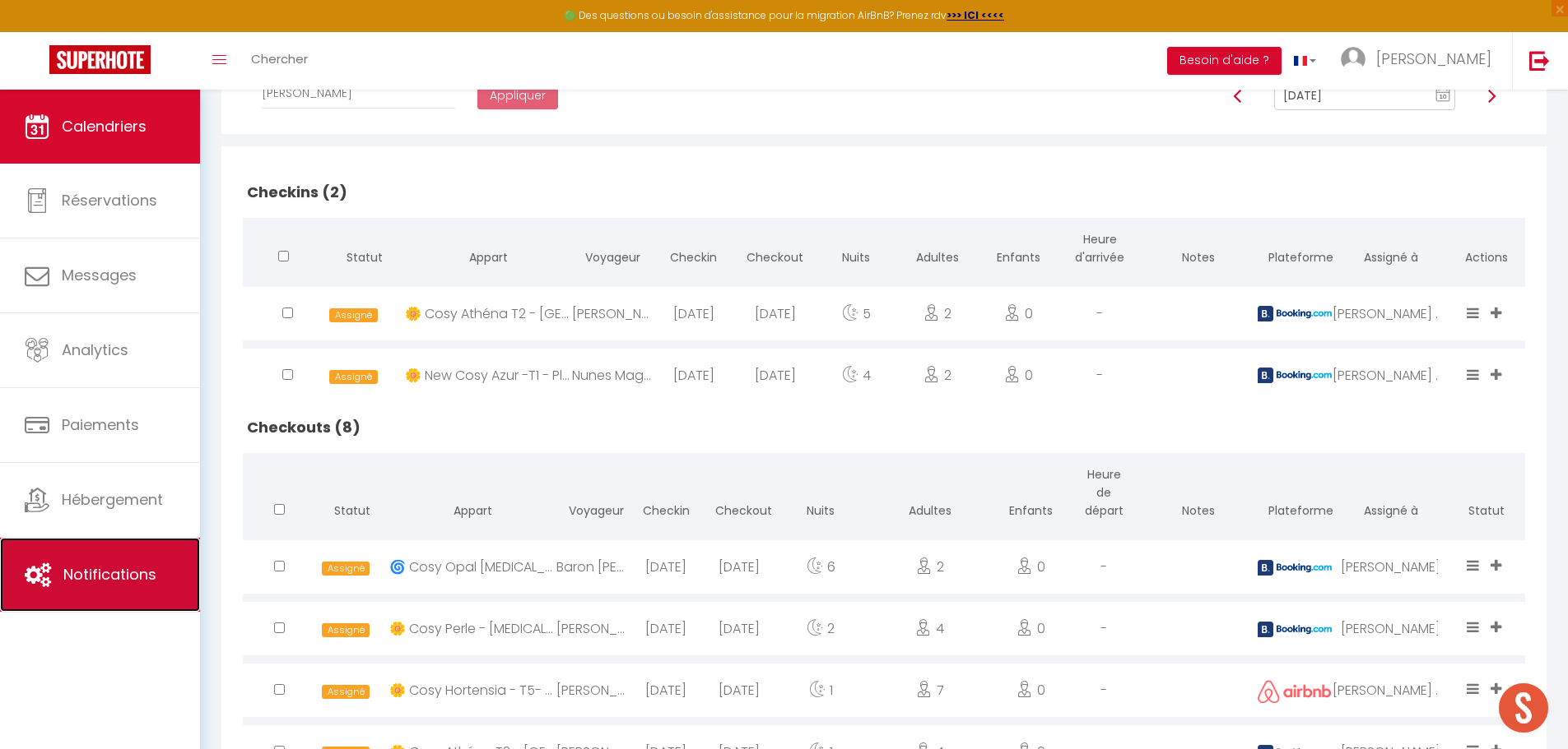
click at [105, 559] on link "Notifications" at bounding box center [100, 575] width 200 height 74
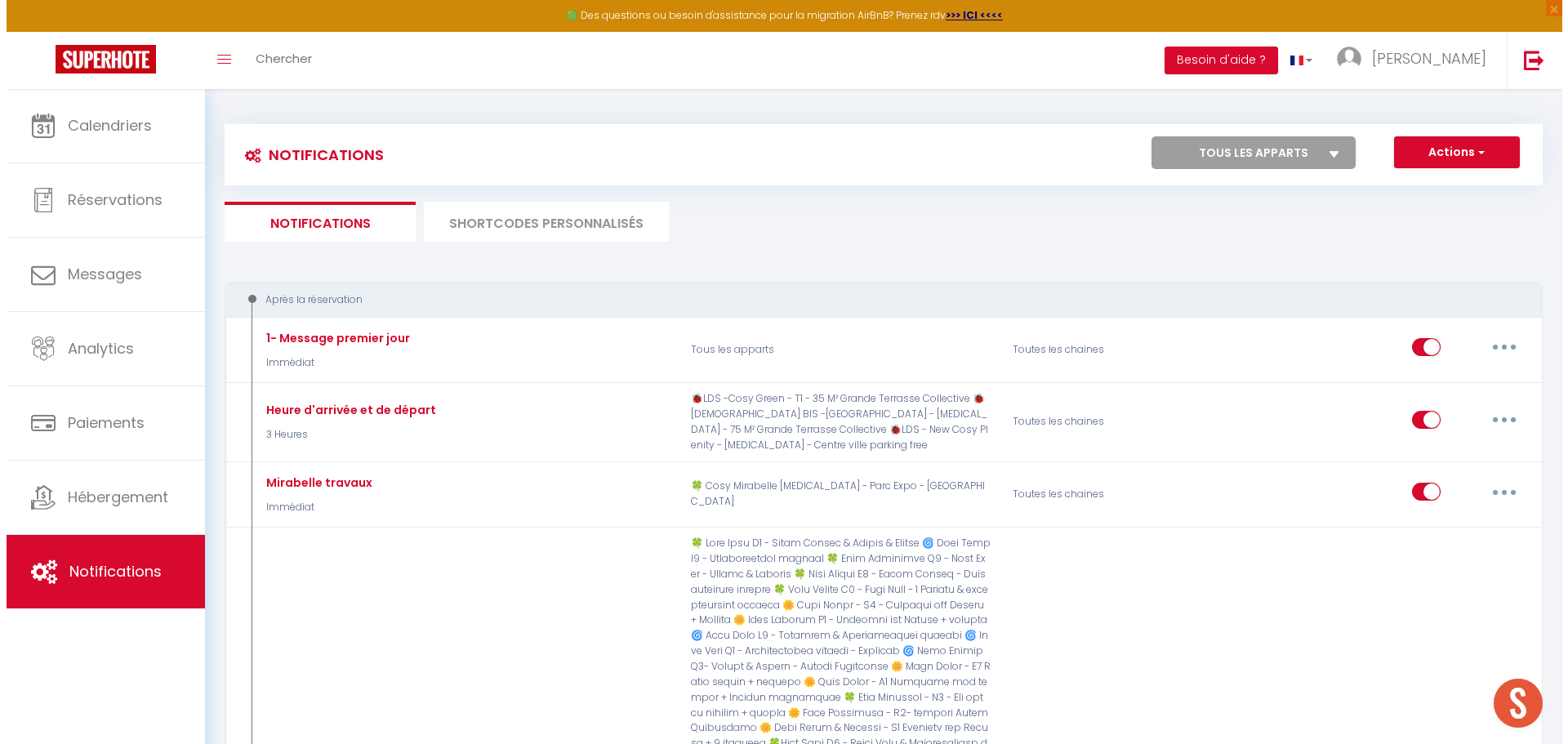
scroll to position [2043, 0]
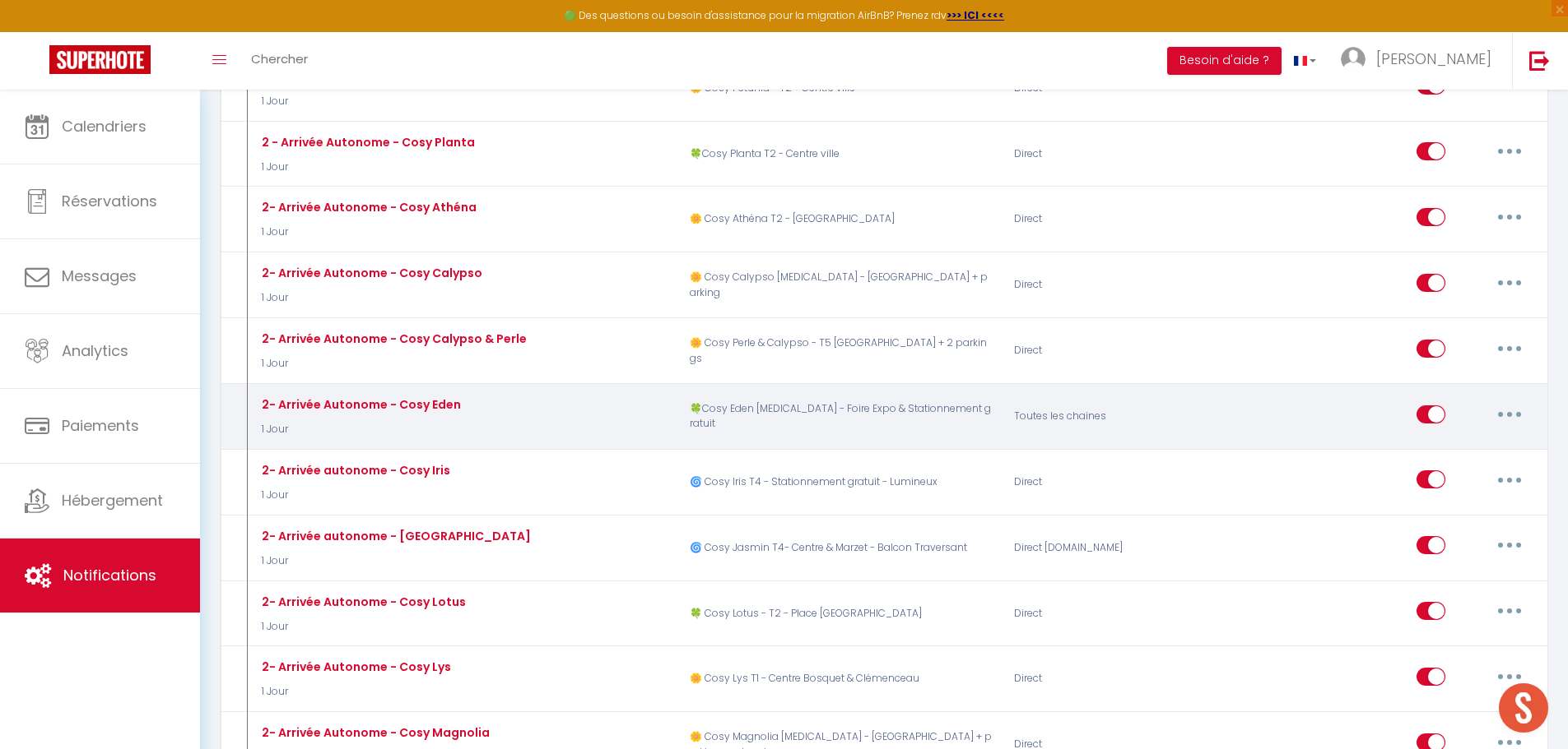
click at [1504, 401] on button "button" at bounding box center [1509, 414] width 46 height 26
click at [1442, 438] on link "Editer" at bounding box center [1467, 452] width 122 height 28
type input "2- Arrivée Autonome - Cosy Eden"
select select "1 Jour"
select select "if_booking_is_paid"
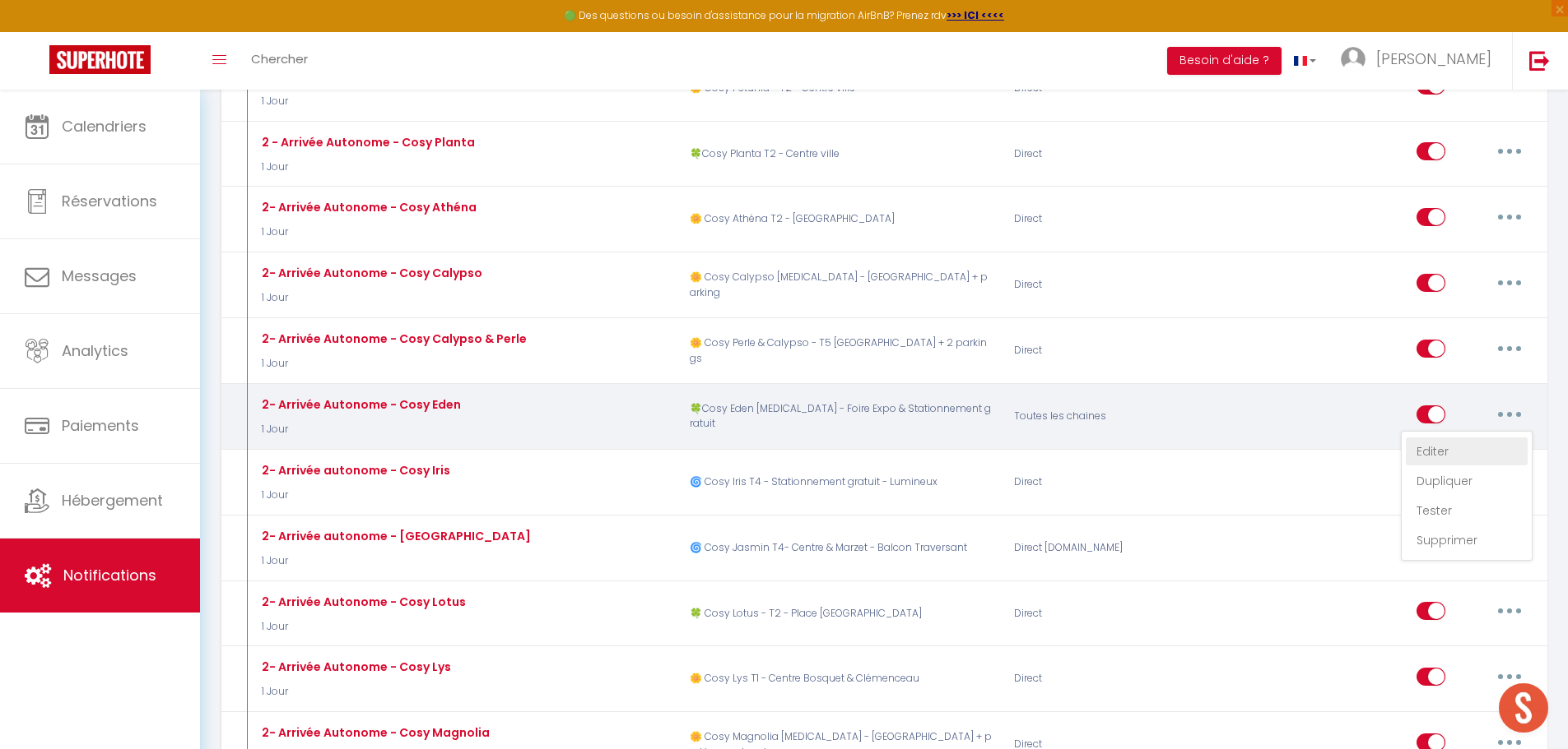
checkbox input "true"
checkbox input "false"
radio input "true"
type input "[RENTAL:NAME] - Arrivée Autonome - procédure d'entrée"
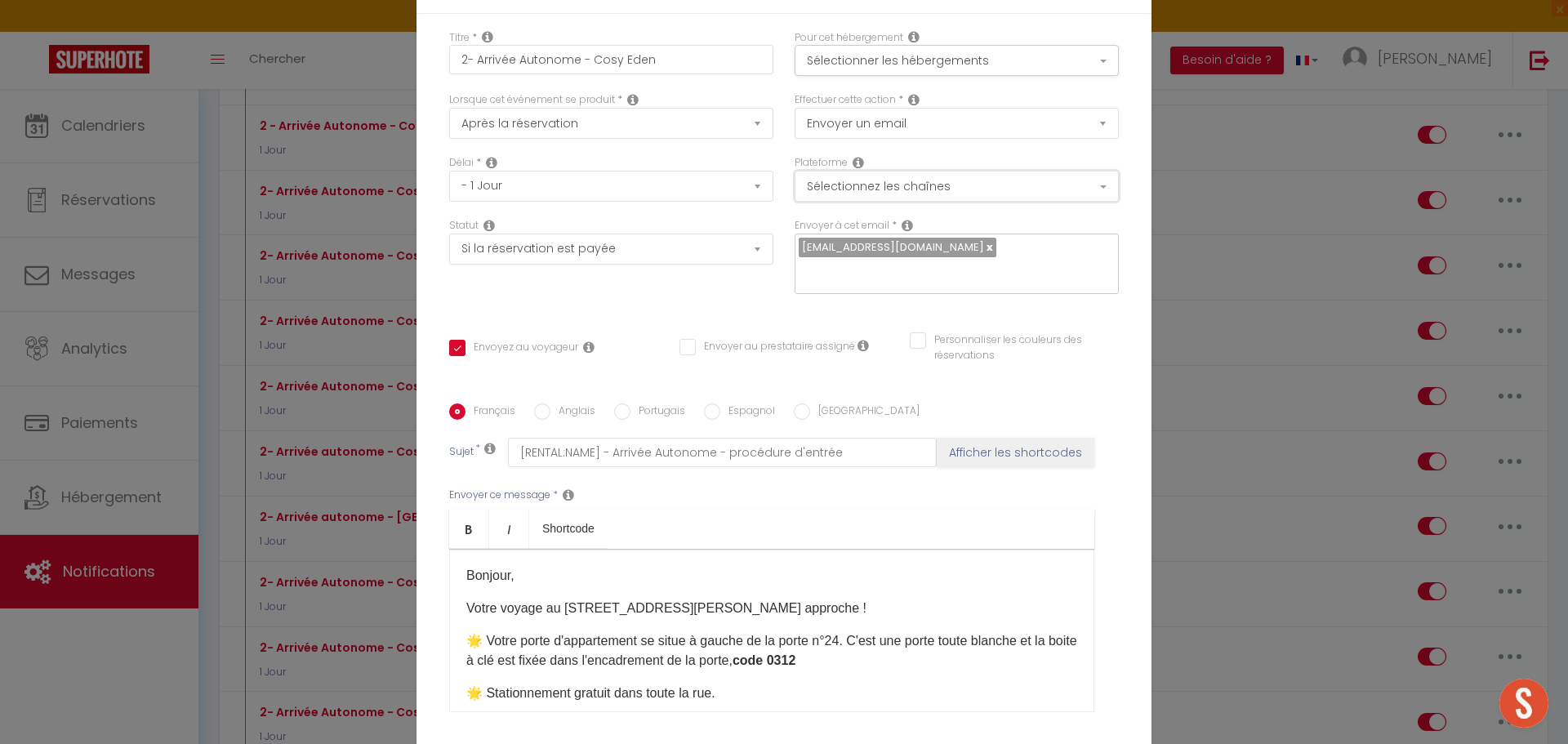
click at [863, 201] on button "Sélectionnez les chaînes" at bounding box center [957, 187] width 325 height 31
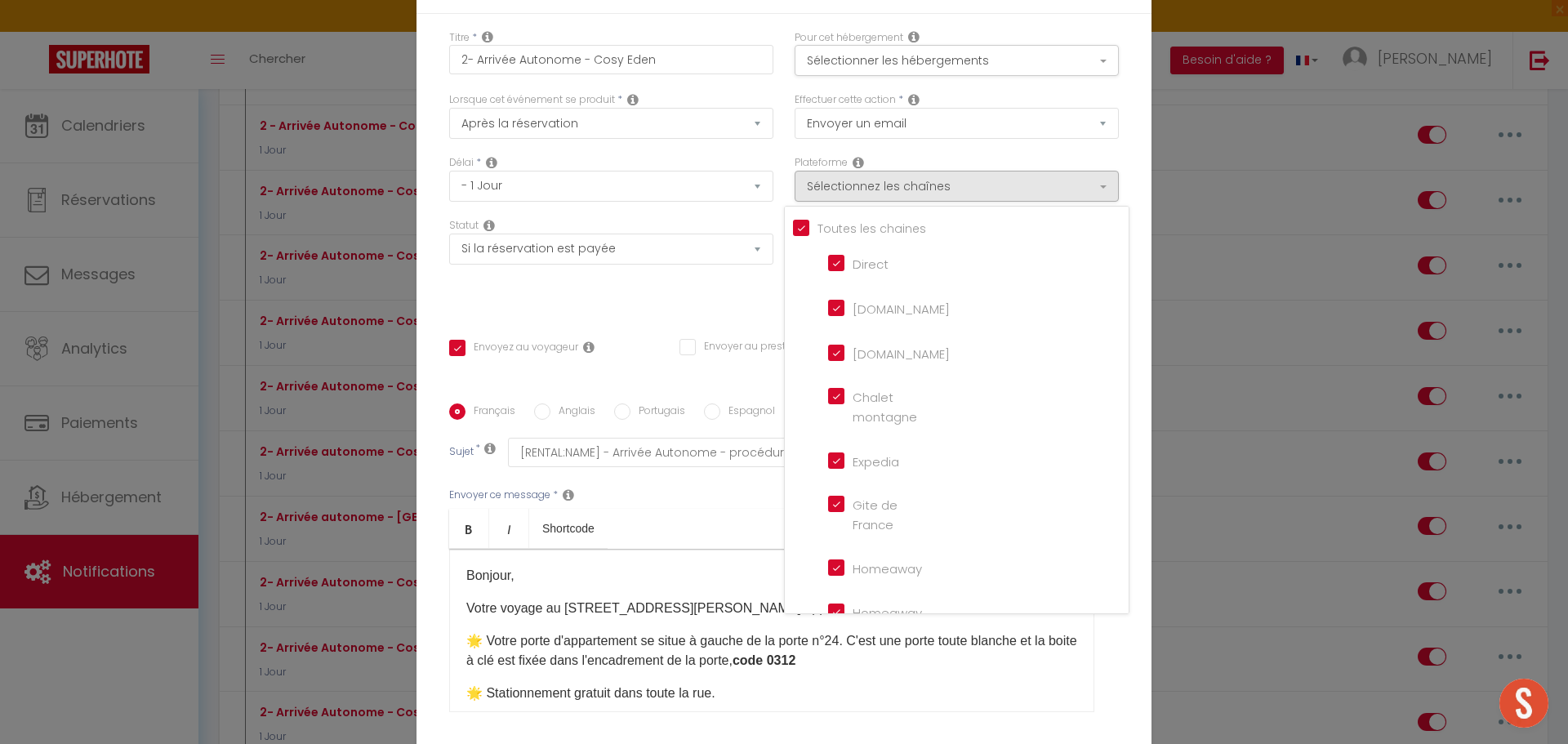
click at [795, 235] on input "Tous les apparts" at bounding box center [961, 227] width 336 height 16
checkbox input "false"
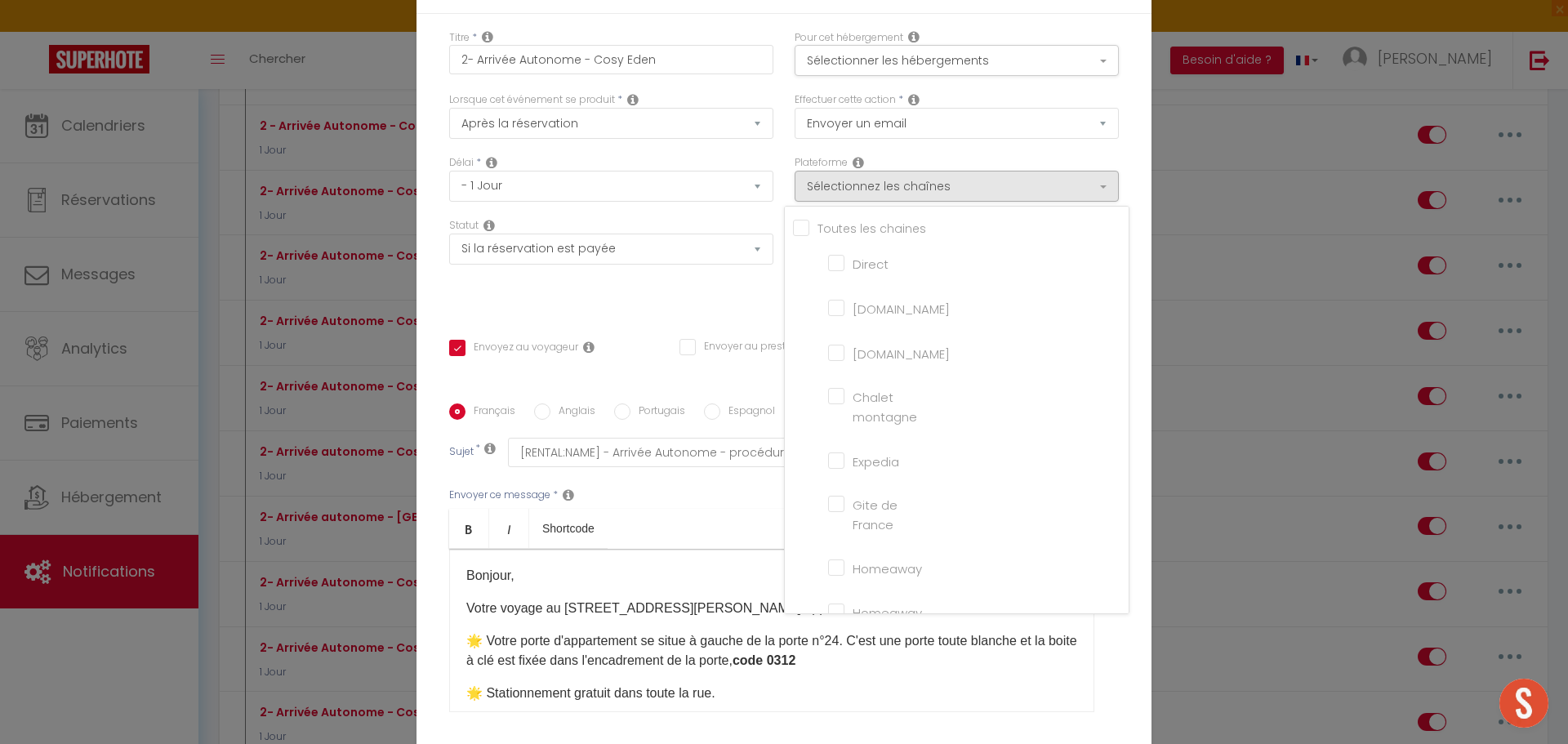
checkbox montagne "false"
checkbox input "false"
checkbox France "false"
checkbox input "false"
checkbox iCal "false"
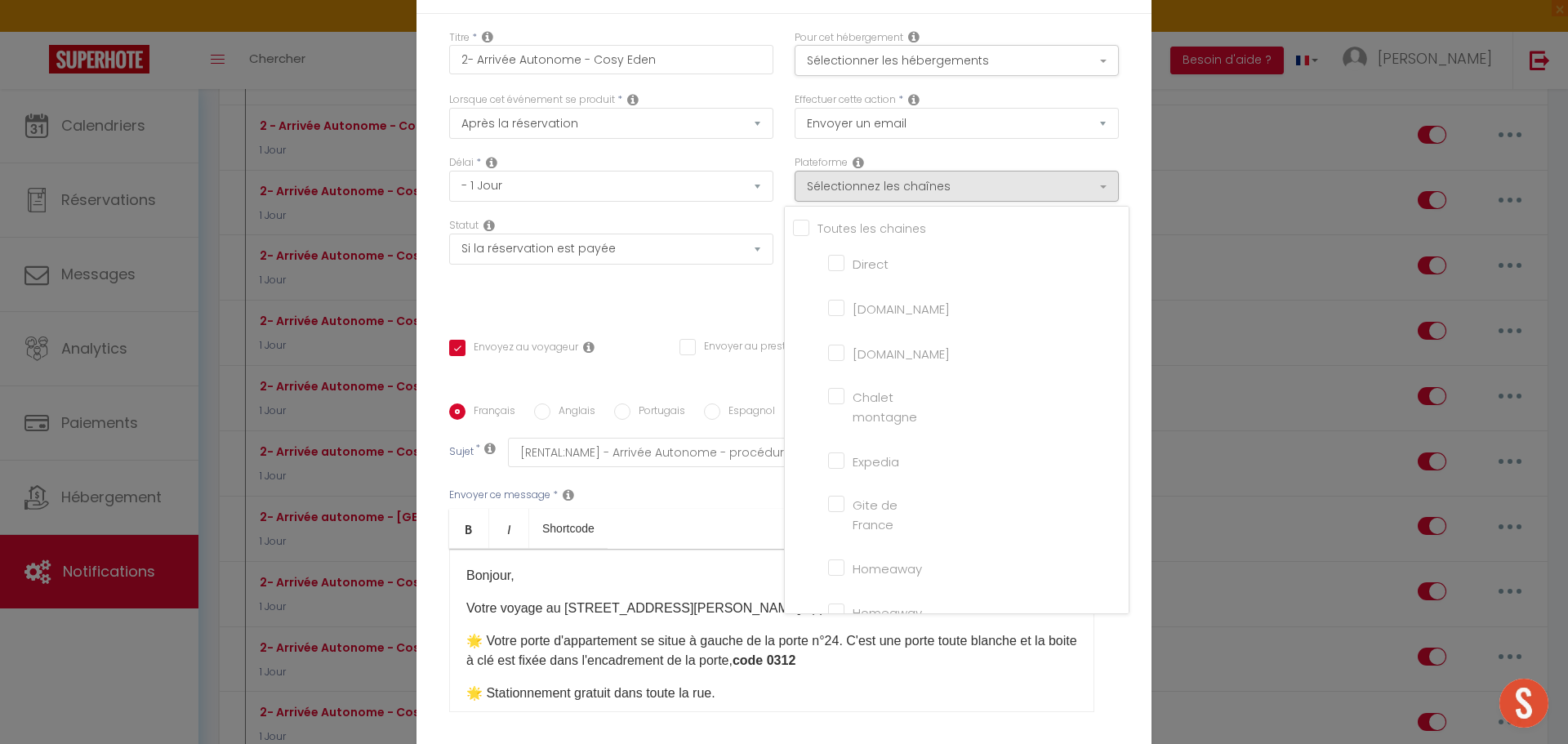
checkbox input "false"
checkbox tourisme "false"
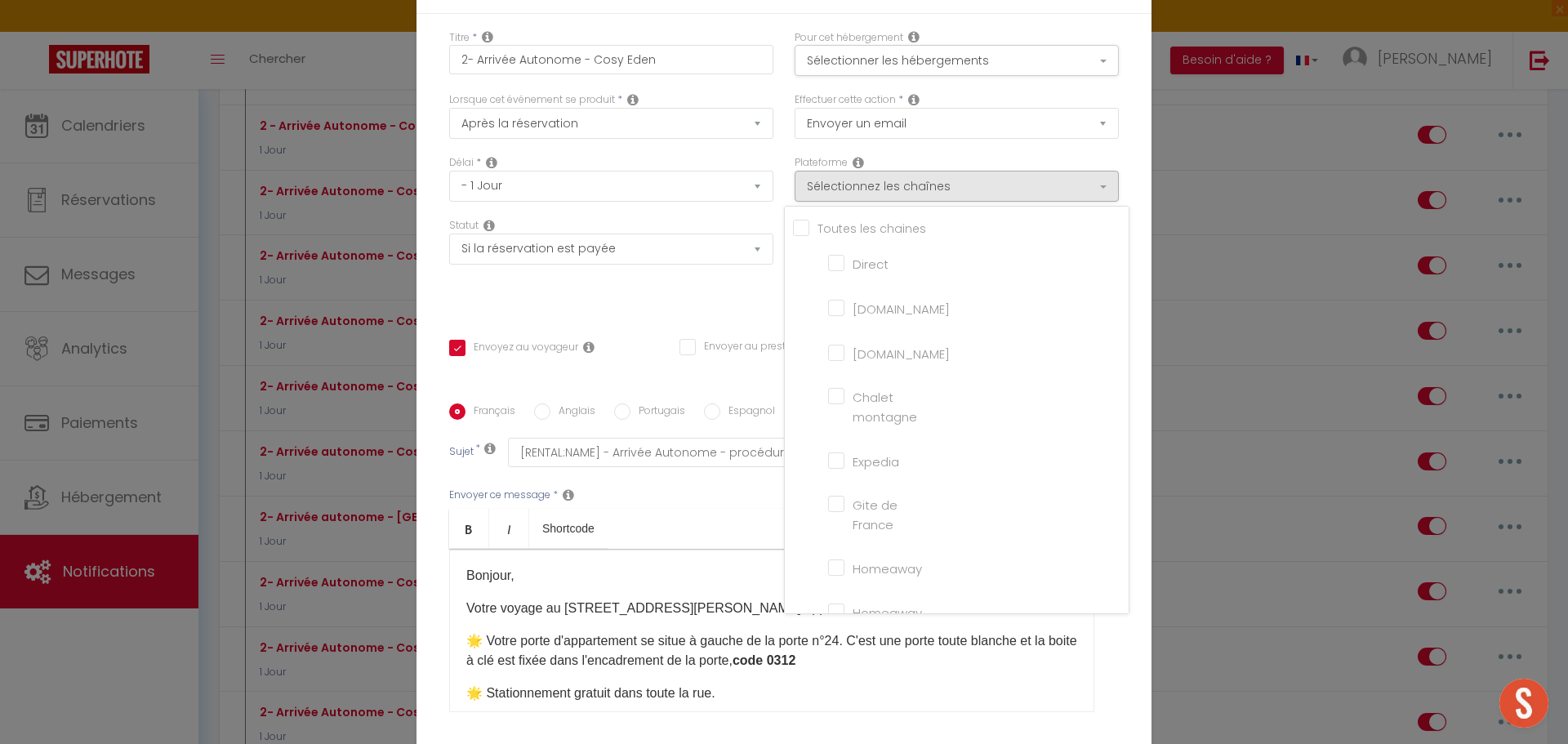
checkbox input "false"
checkbox input "true"
checkbox input "false"
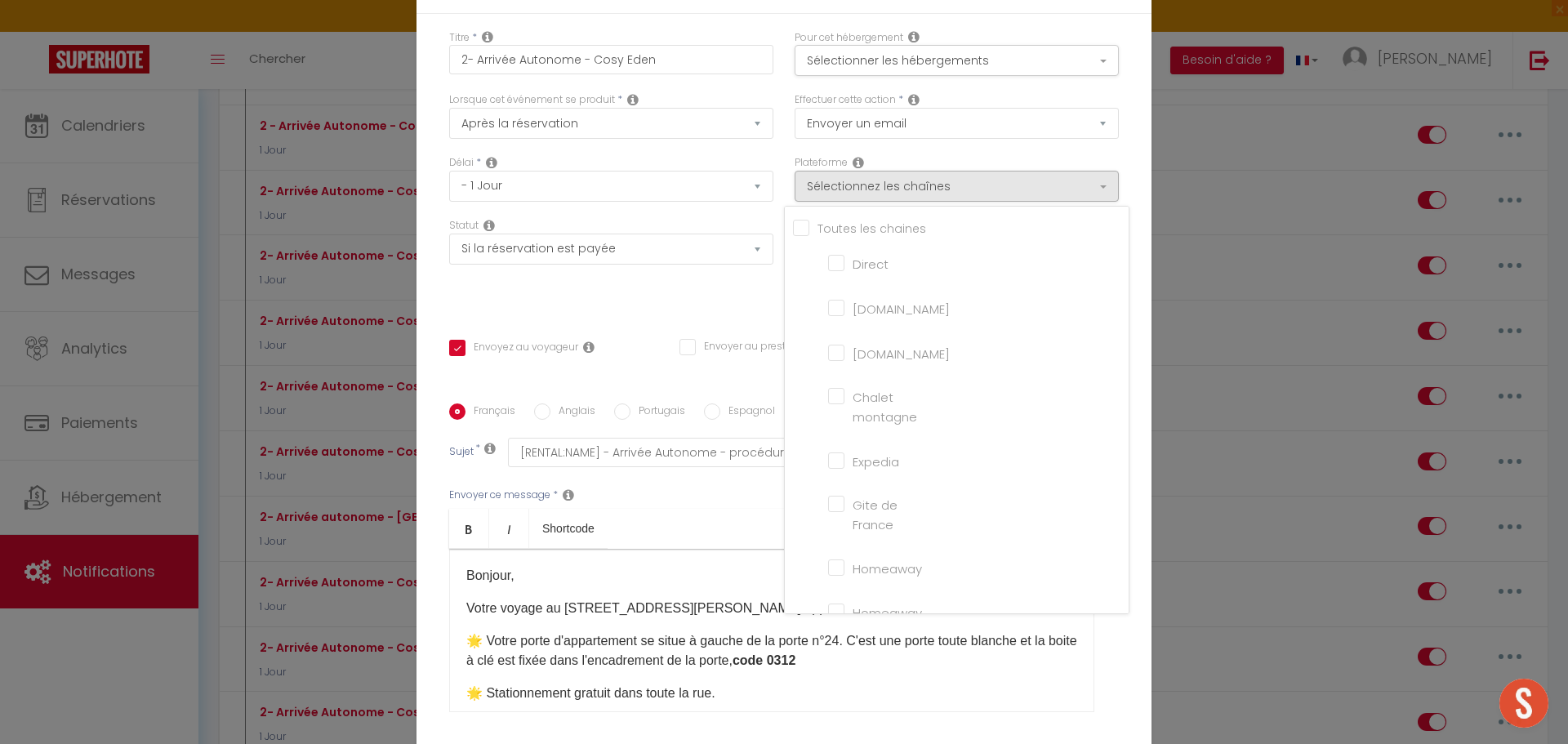
click at [828, 269] on input "Direct" at bounding box center [874, 262] width 93 height 16
checkbox input "true"
checkbox input "false"
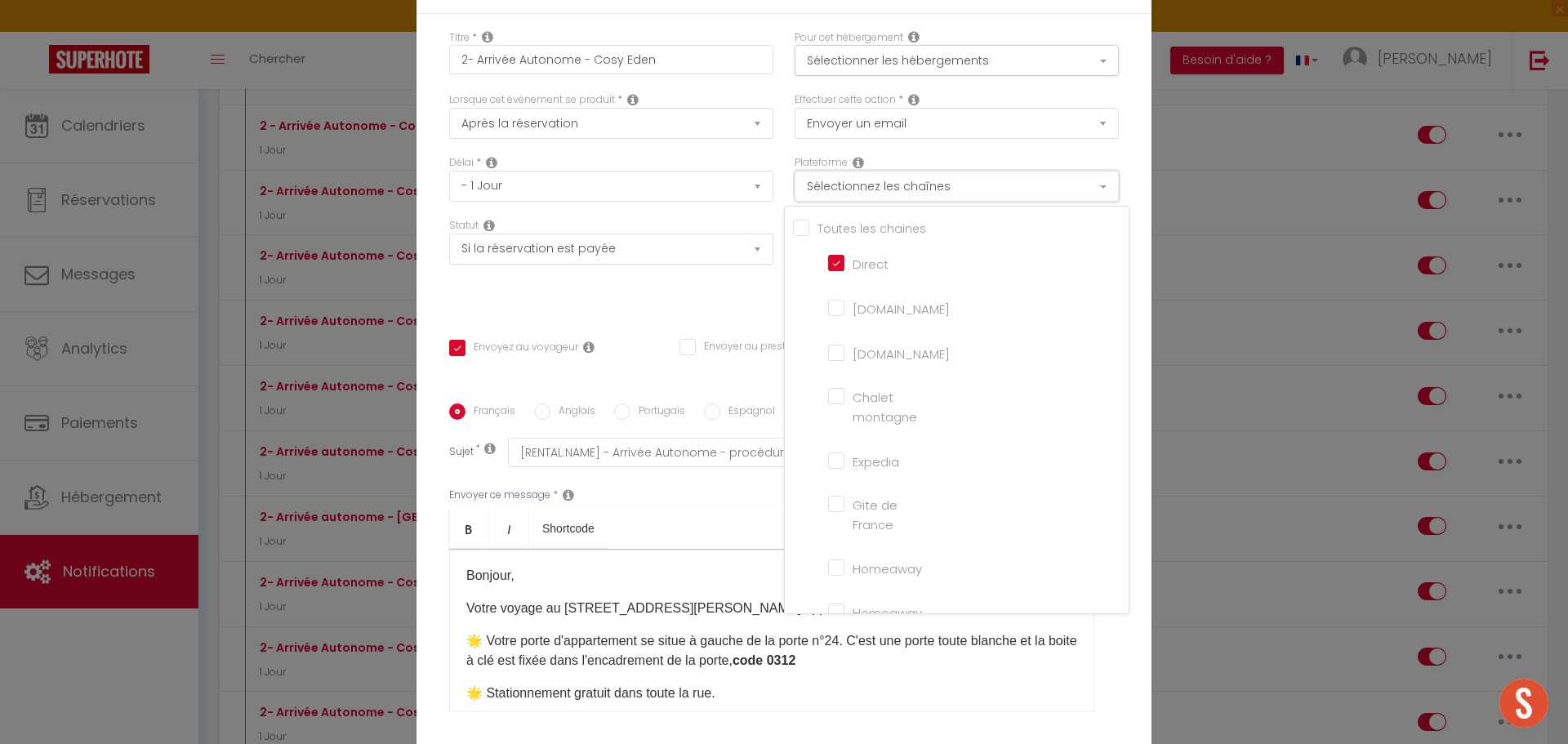
click at [1095, 201] on button "Sélectionnez les chaînes" at bounding box center [957, 187] width 325 height 31
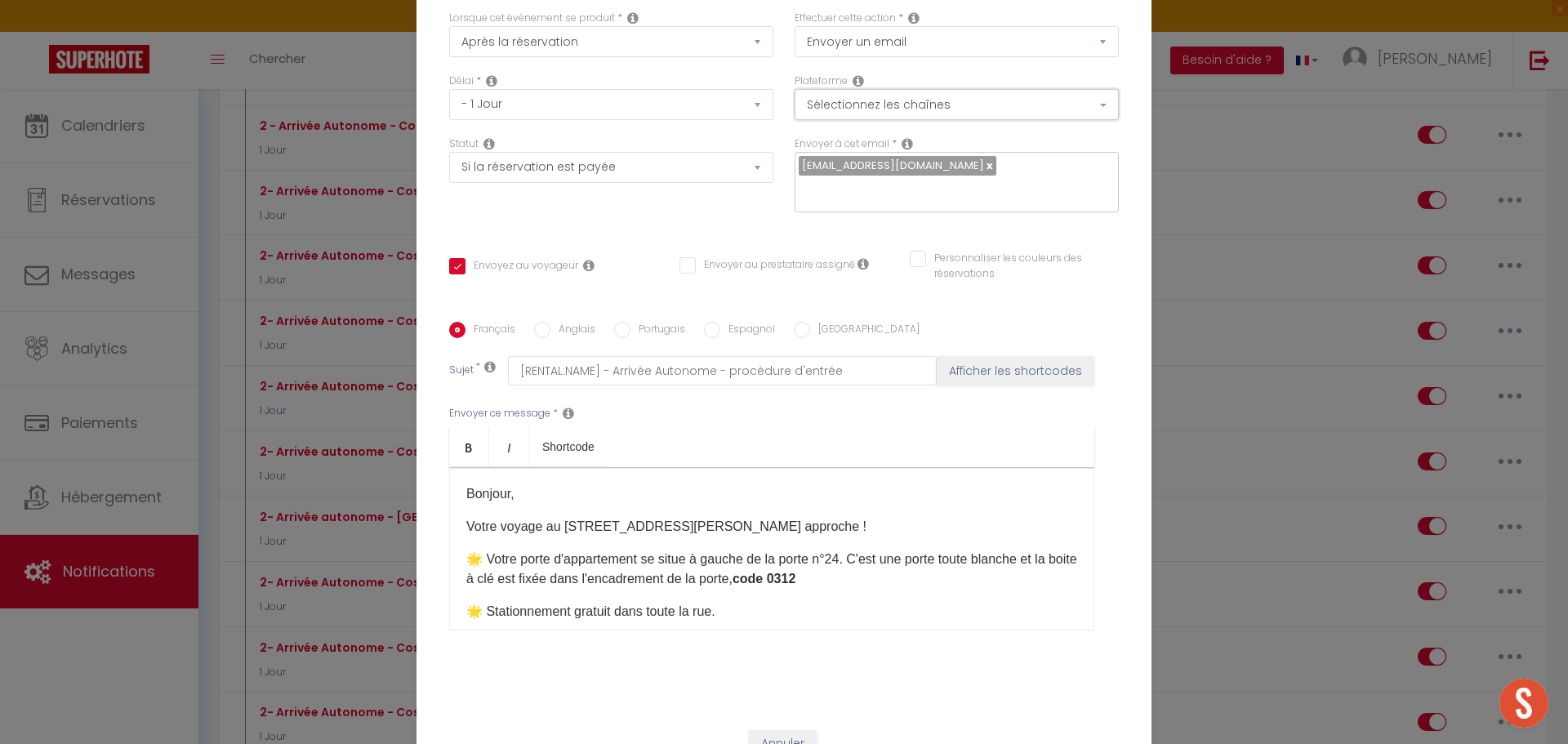
scroll to position [82, 0]
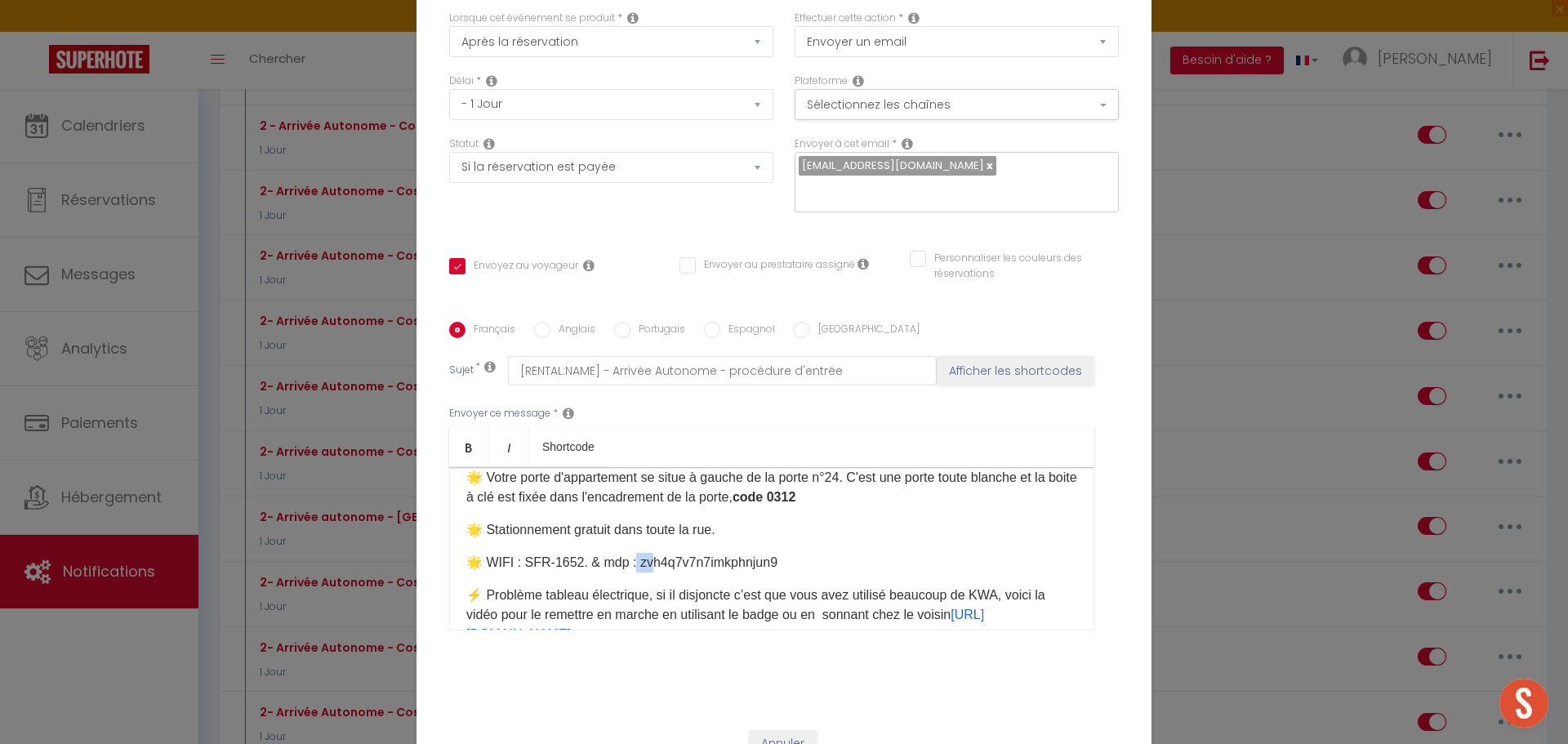
drag, startPoint x: 631, startPoint y: 551, endPoint x: 646, endPoint y: 554, distance: 15.3
click at [646, 554] on p "🌟 WIFI : SFR-1652.​ & mdp : zvh4q7v7n7imkphnjun9​" at bounding box center [771, 563] width 611 height 20
click at [663, 553] on p "🌟 WIFI : SFR-1652.​ & mdp : zvh4q7v7n7imkphnjun9​" at bounding box center [771, 563] width 611 height 20
click at [781, 553] on p "🌟 WIFI : SFR-1652.​ & mdp : zvh4q7v7n7imkphnjun9​" at bounding box center [771, 563] width 611 height 20
drag, startPoint x: 777, startPoint y: 551, endPoint x: 633, endPoint y: 550, distance: 144.0
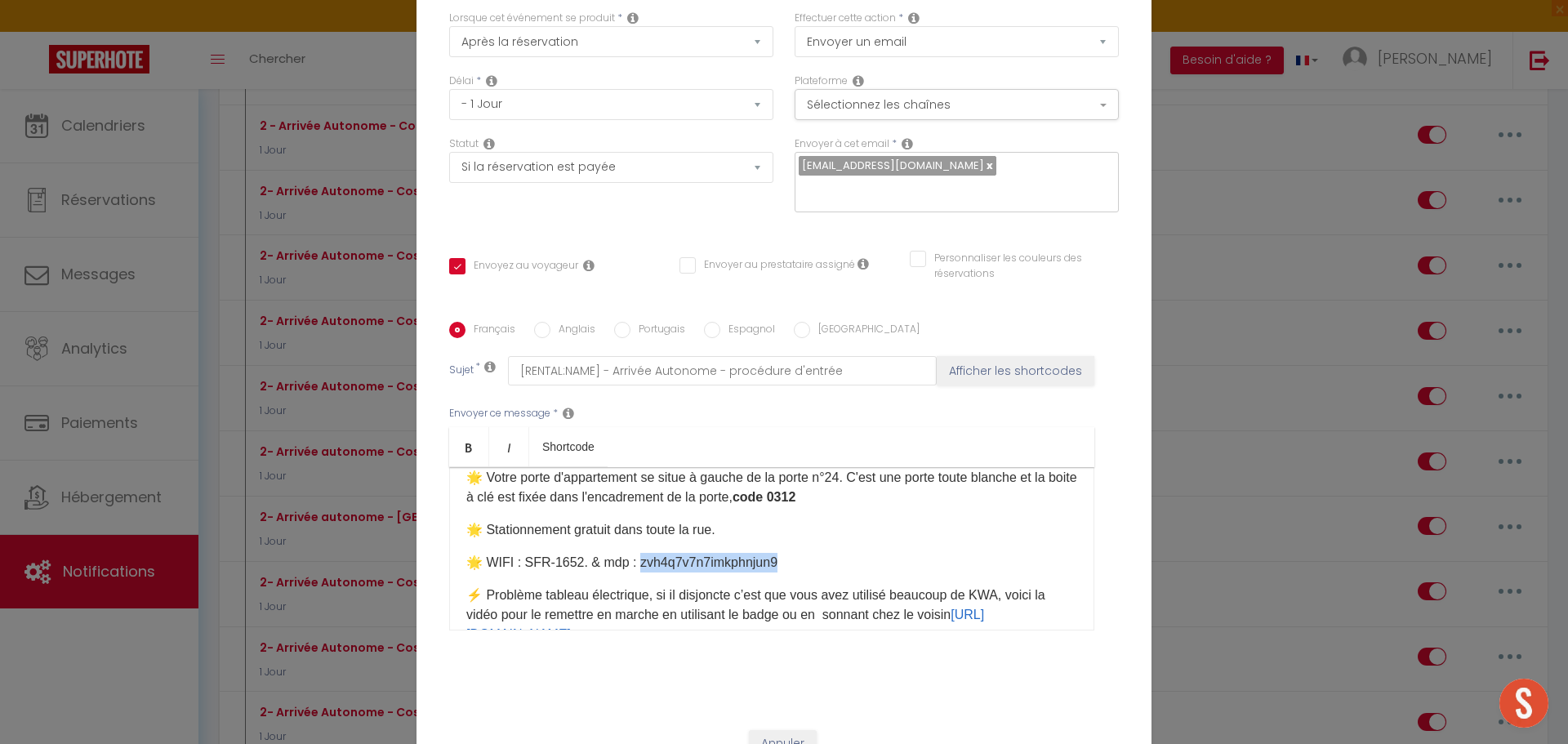
click at [633, 553] on p "🌟 WIFI : SFR-1652.​ & mdp : zvh4q7v7n7imkphnjun9​" at bounding box center [771, 563] width 611 height 20
copy p "vh4q7v7n7imkphnjun9​"
click at [1096, 113] on button "Sélectionnez les chaînes" at bounding box center [957, 105] width 325 height 31
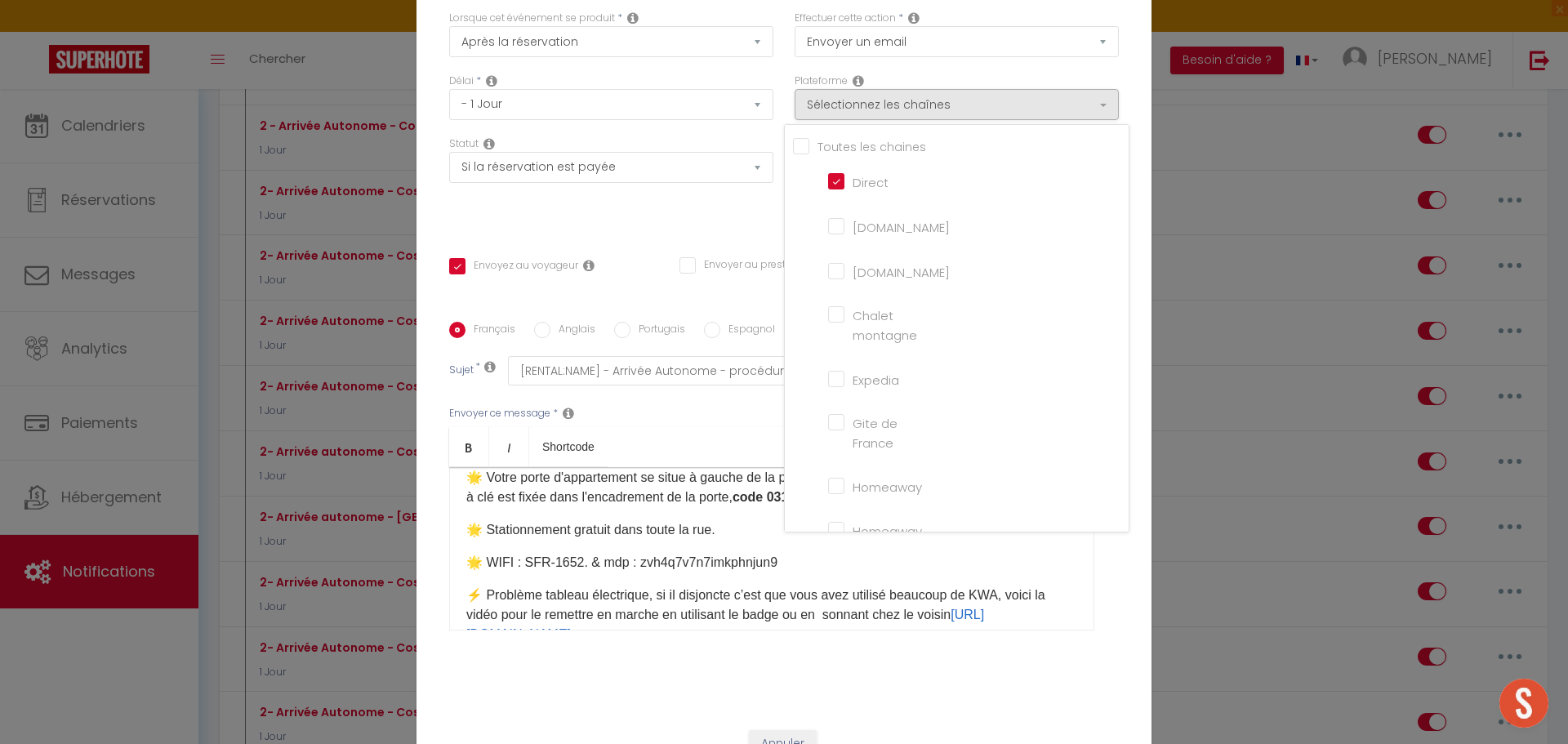
click at [810, 156] on label "Toutes les chaines" at bounding box center [868, 147] width 117 height 18
click at [0, 0] on input "Tous les apparts" at bounding box center [0, 0] width 0 height 0
checkbox input "true"
checkbox input "false"
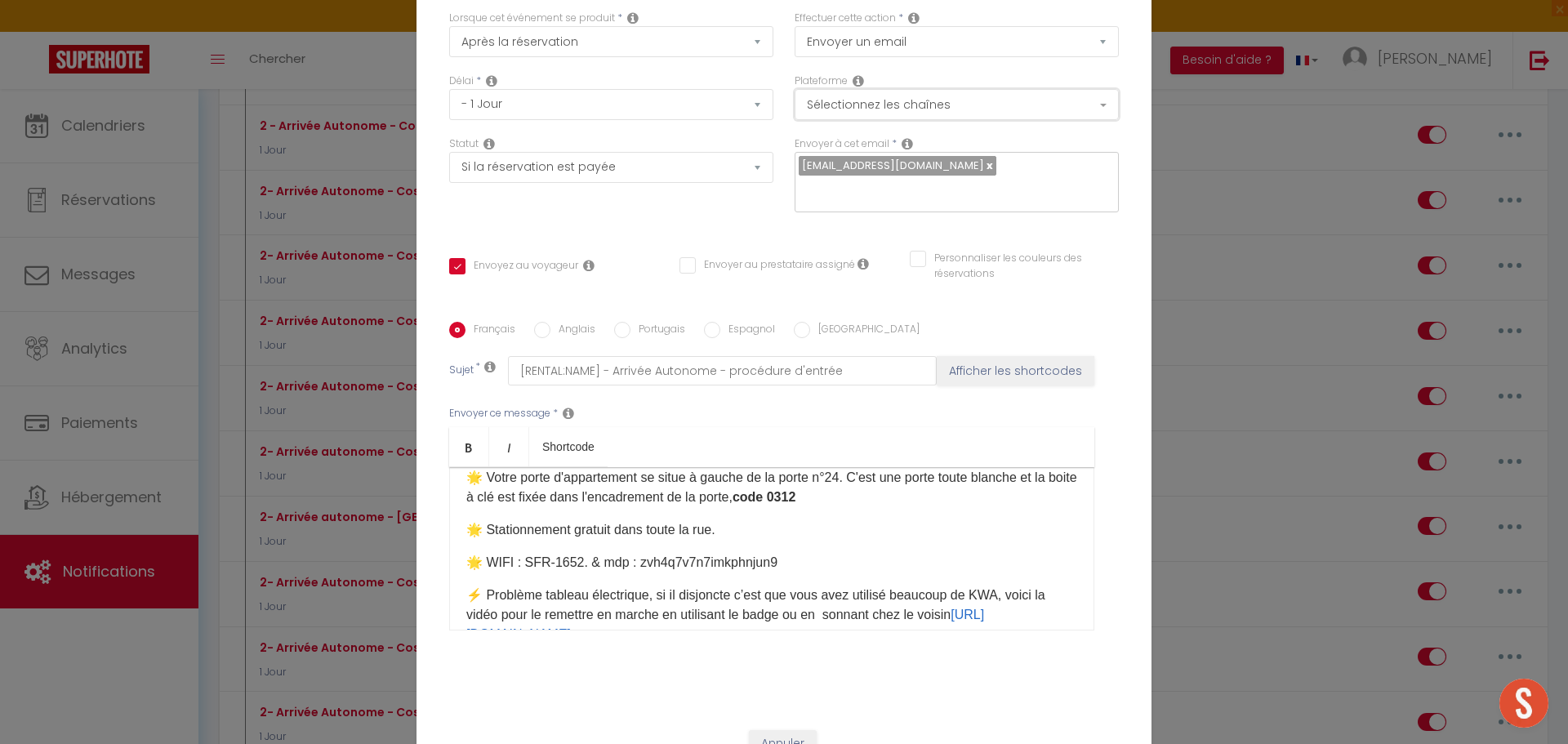
click at [896, 113] on button "Sélectionnez les chaînes" at bounding box center [957, 105] width 325 height 31
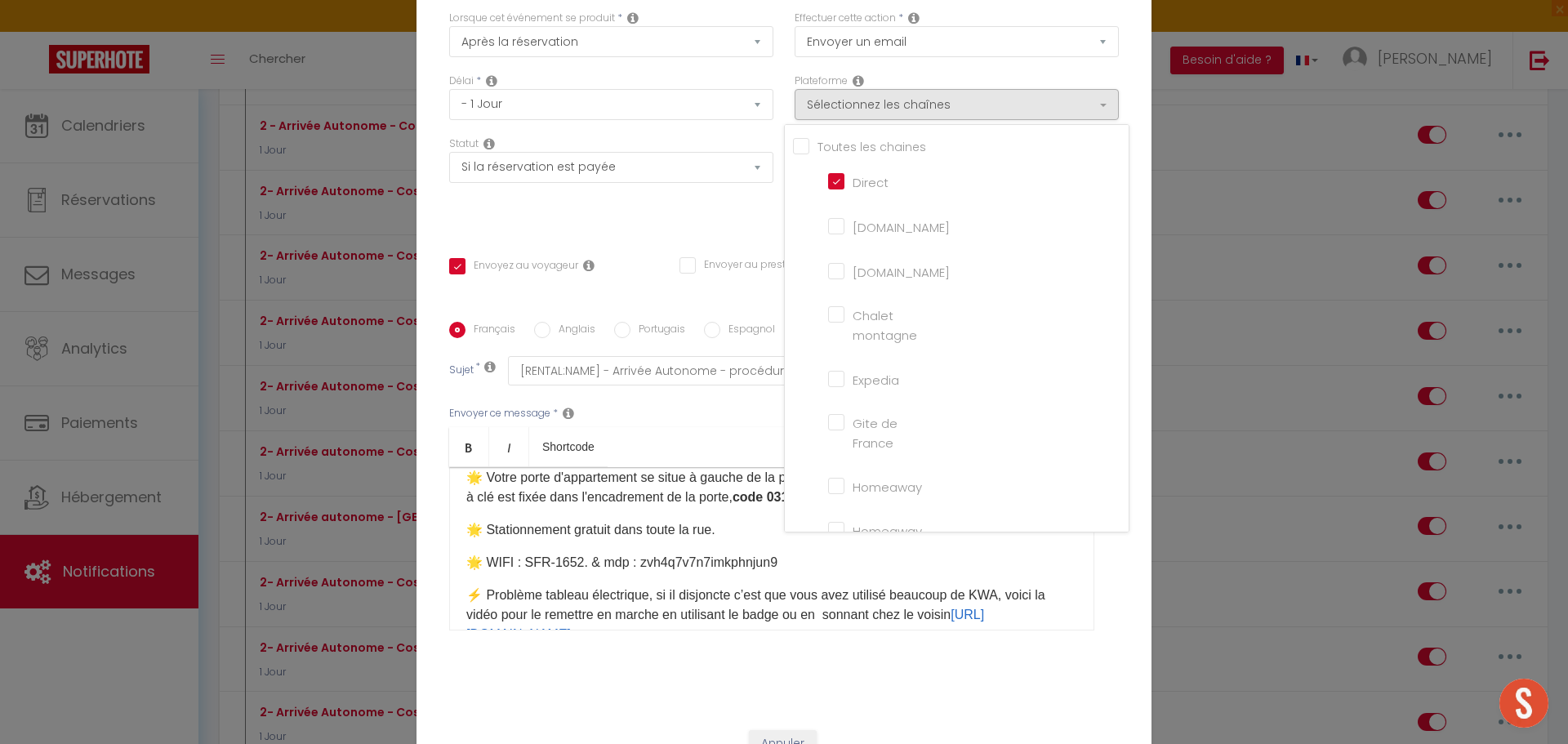
click at [793, 154] on input "Tous les apparts" at bounding box center [961, 145] width 336 height 16
checkbox input "true"
checkbox montagne "true"
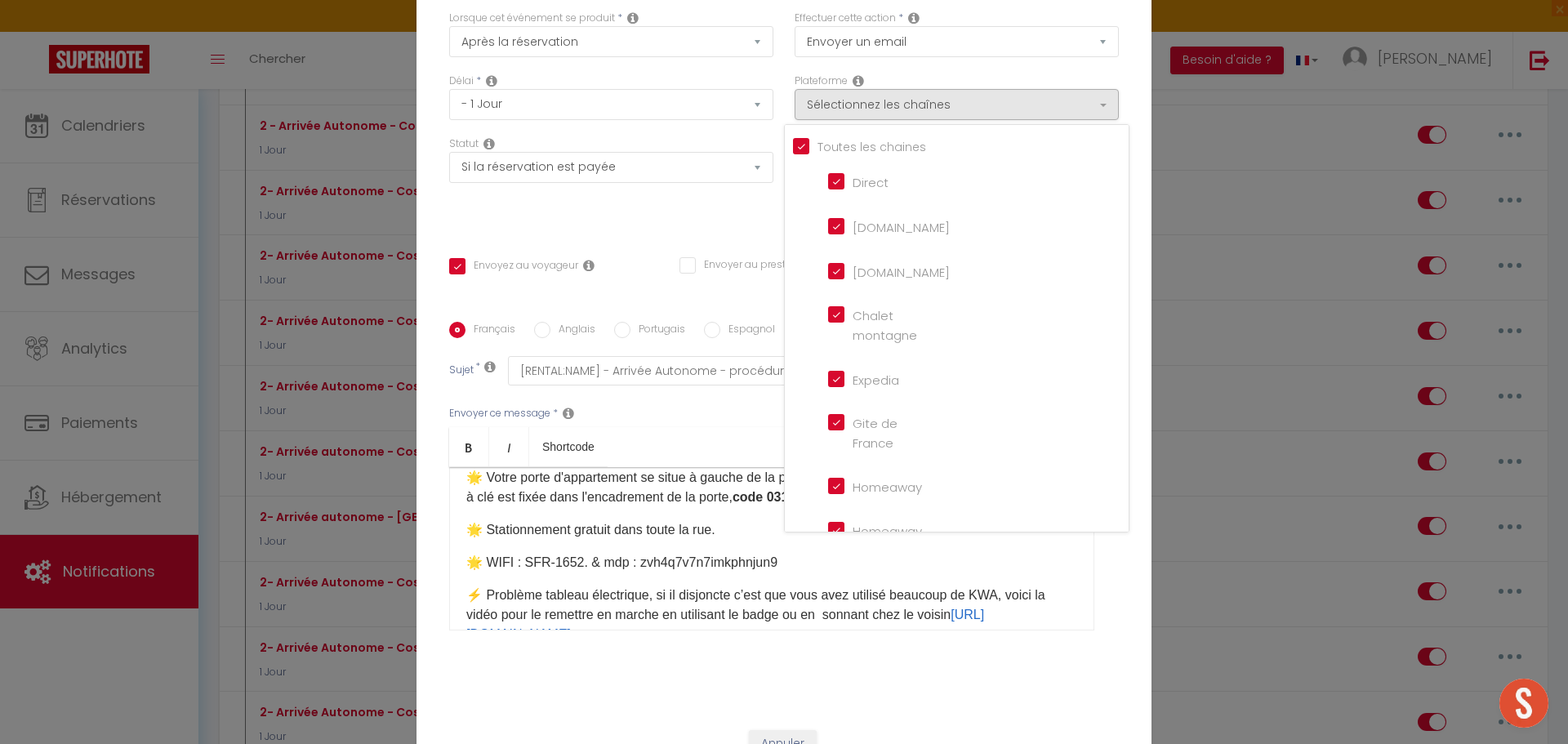
checkbox input "true"
checkbox France "true"
checkbox input "true"
checkbox iCal "true"
checkbox input "true"
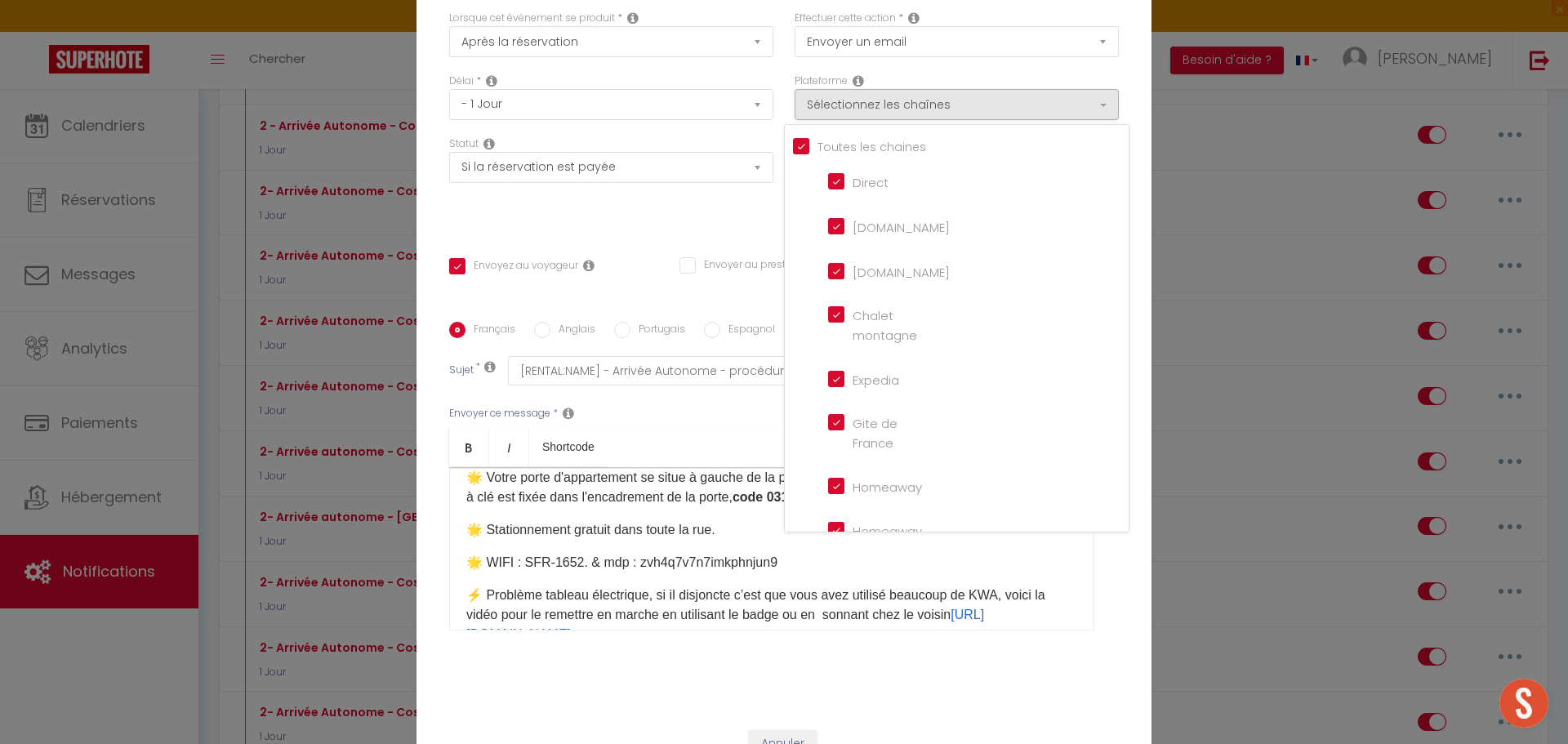
checkbox input "true"
checkbox tourisme "true"
checkbox input "true"
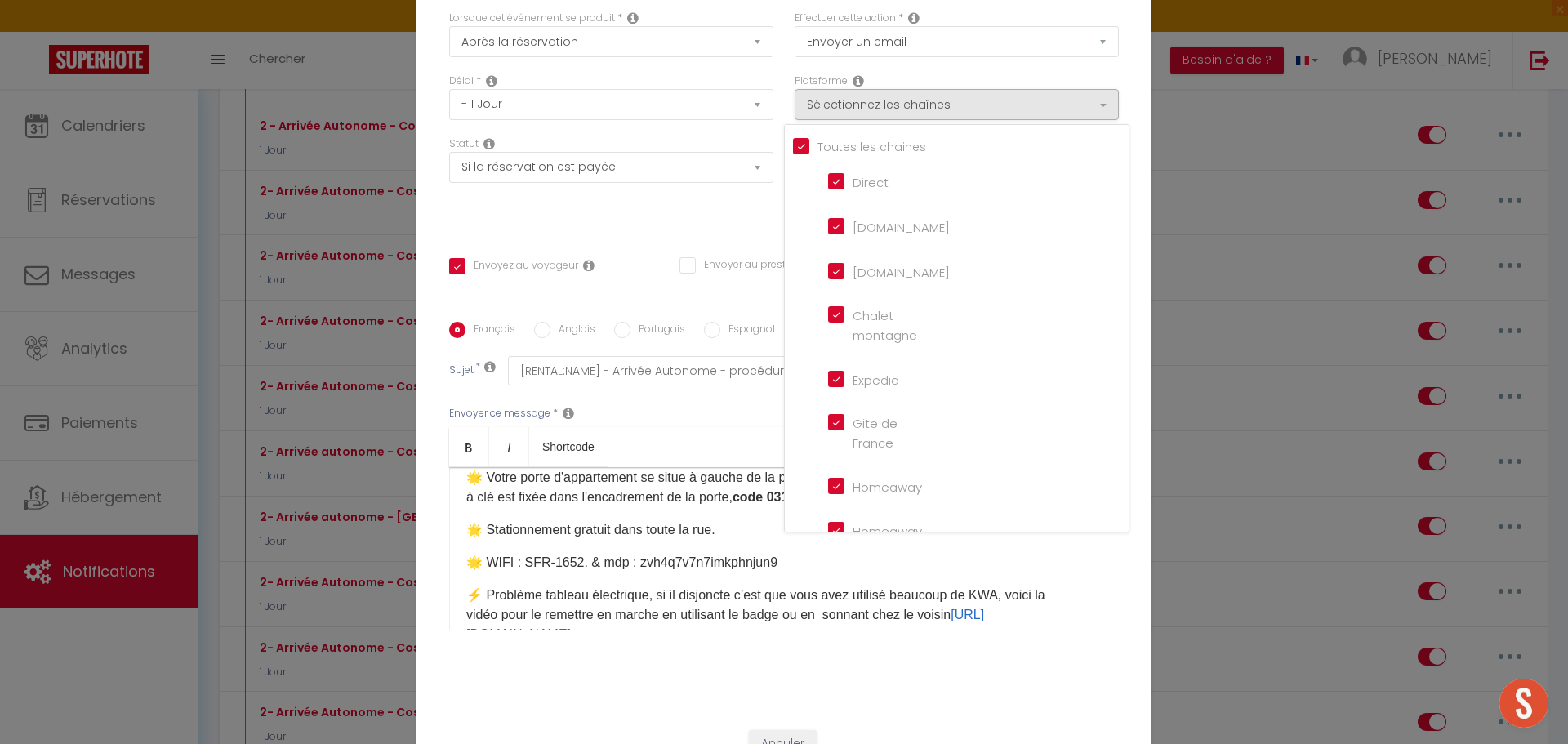
checkbox input "true"
checkbox input "false"
click at [1096, 118] on button "Sélectionnez les chaînes" at bounding box center [957, 105] width 325 height 31
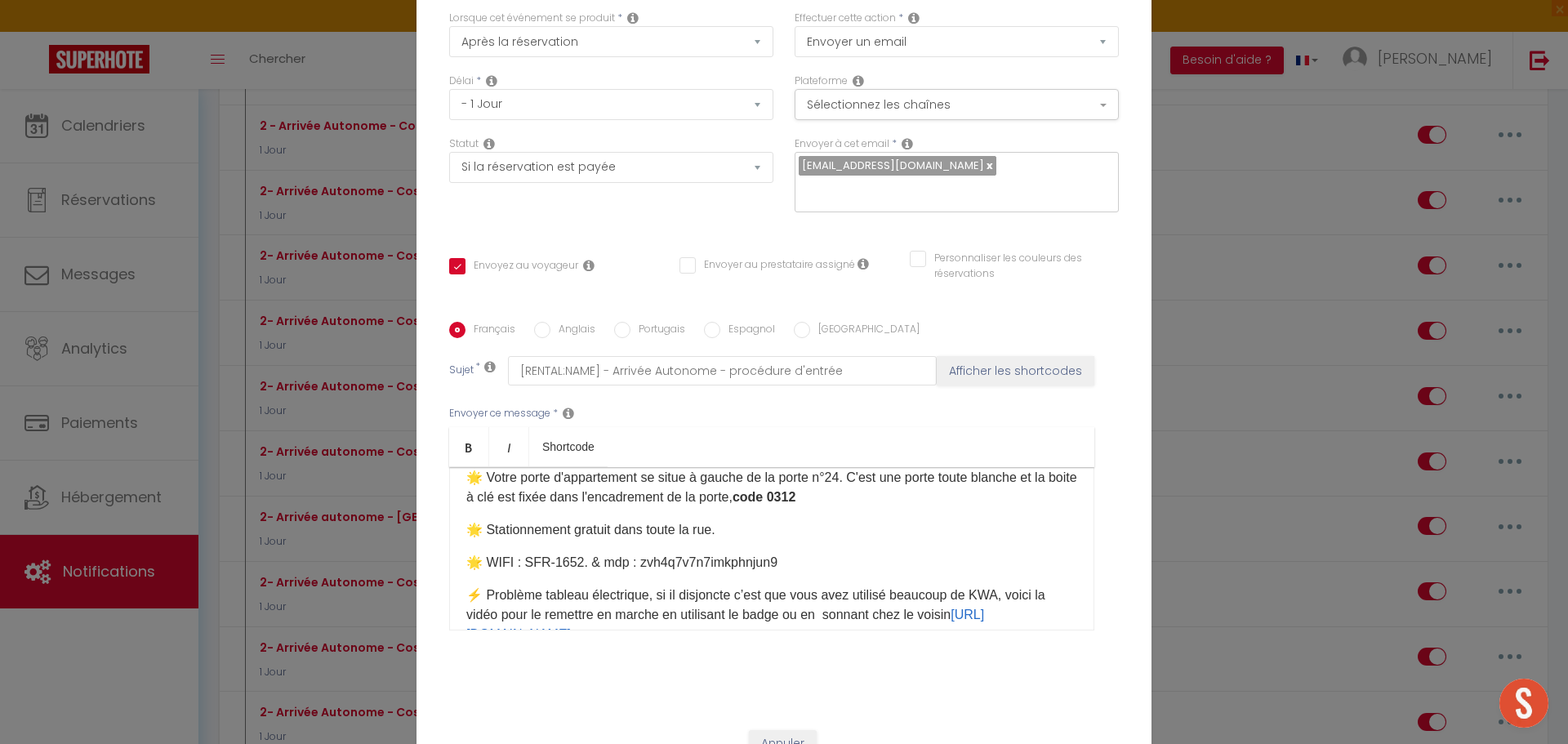
click at [1132, 235] on div "Titre * 2- Arrivée Autonome - Cosy Eden Pour cet hébergement Sélectionner les h…" at bounding box center [784, 323] width 735 height 782
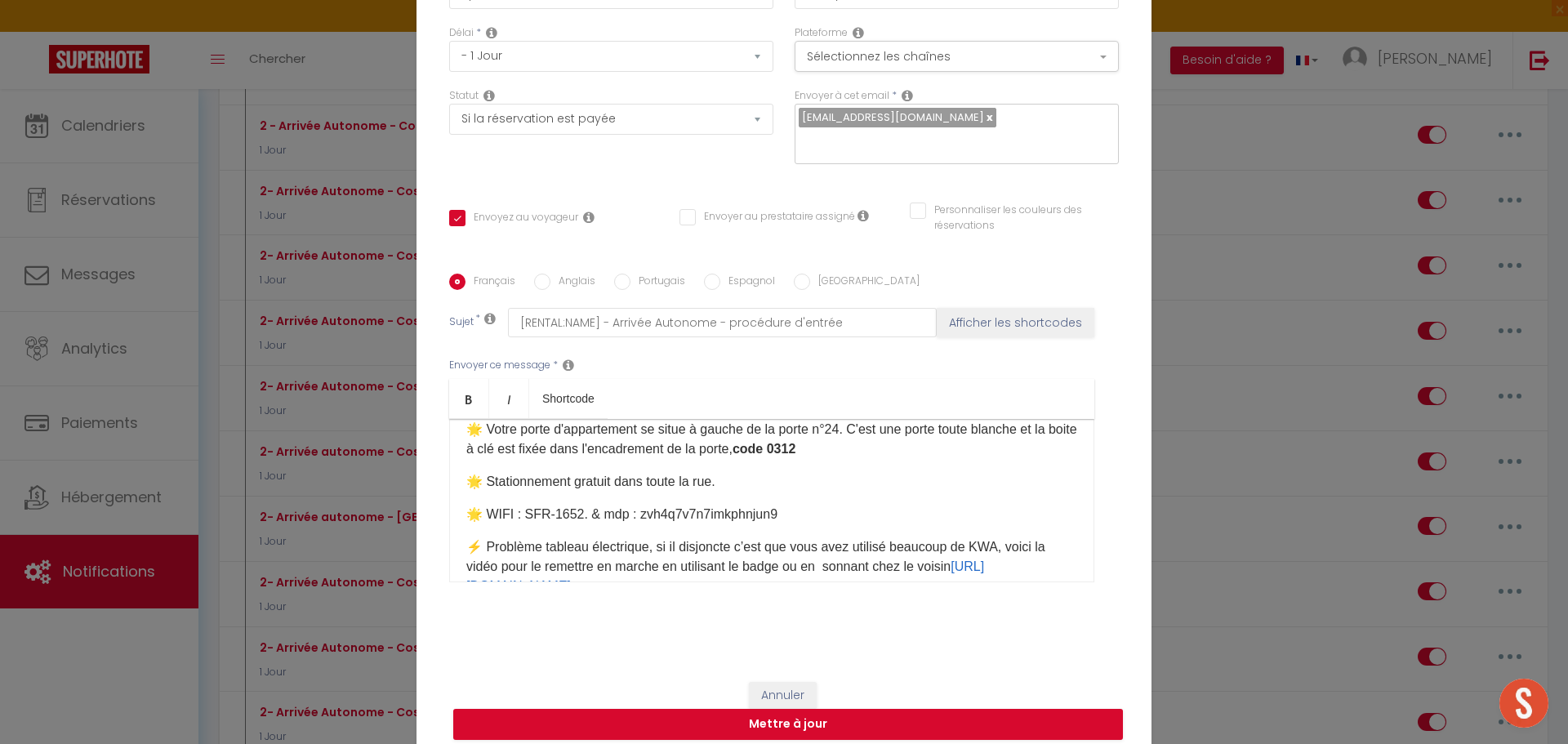
click at [965, 424] on p "🌟 Votre porte d'appartement se situe à gauche de la porte n°24. C'est une porte…" at bounding box center [771, 439] width 611 height 39
click at [0, 0] on lt-span ", toute" at bounding box center [0, 0] width 0 height 0
click at [662, 537] on p "⚡ Problème tableau électrique, si il disjoncte c’est que vous avez utilisé beau…" at bounding box center [771, 567] width 611 height 59
click at [0, 0] on lt-em "s'il" at bounding box center [0, 0] width 0 height 0
click at [759, 542] on p "⚡ Problème tableau électrique, s'il disjoncte c’est que vous avez utilisé beauc…" at bounding box center [771, 556] width 611 height 39
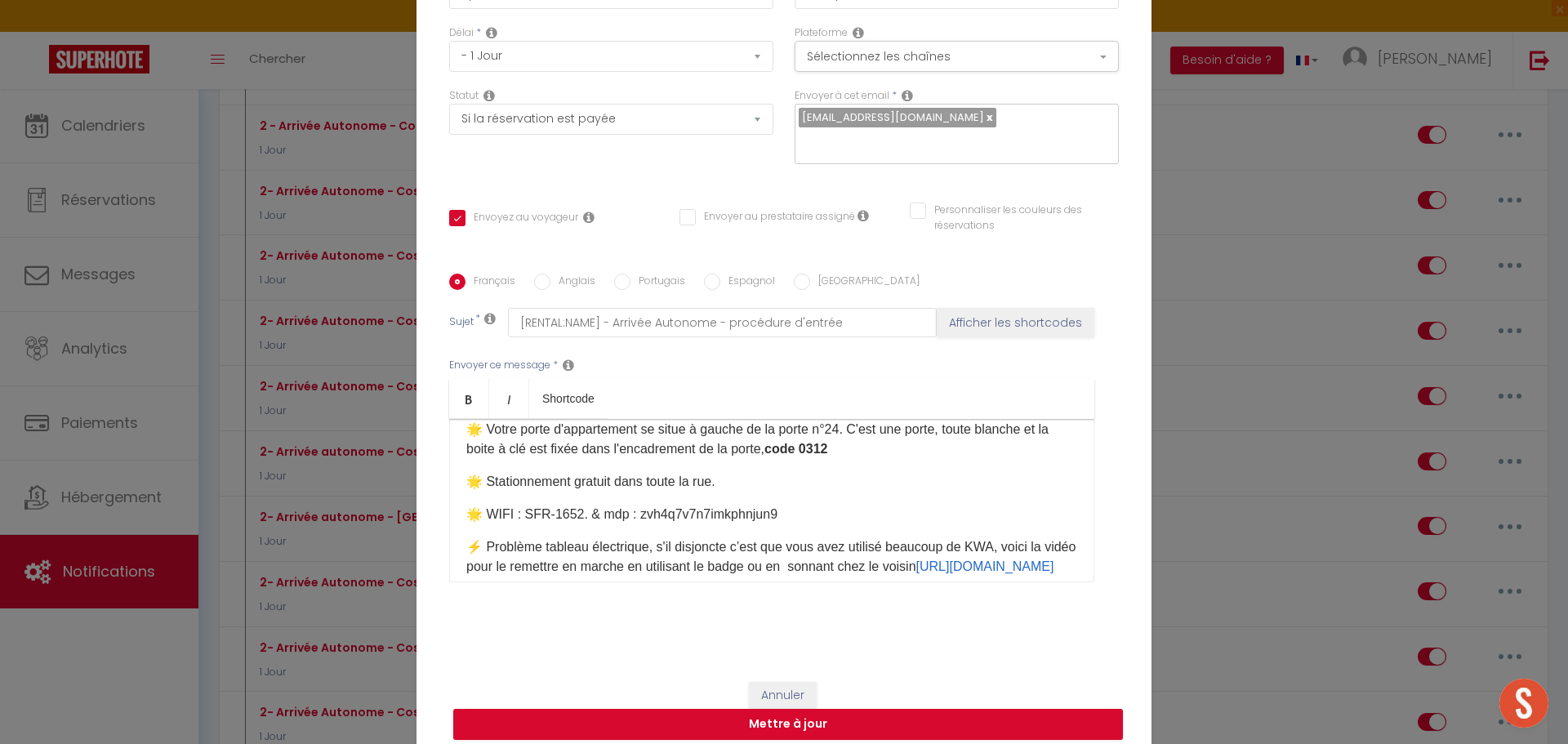
click at [0, 0] on lt-span ", c ' est" at bounding box center [0, 0] width 0 height 0
click at [823, 558] on p "⚡ Problème tableau électrique, s'il disjoncte, c'est que vous avez utilisé beau…" at bounding box center [771, 567] width 611 height 59
click at [0, 0] on lt-span "Supprimer les doubles espaces" at bounding box center [0, 0] width 0 height 0
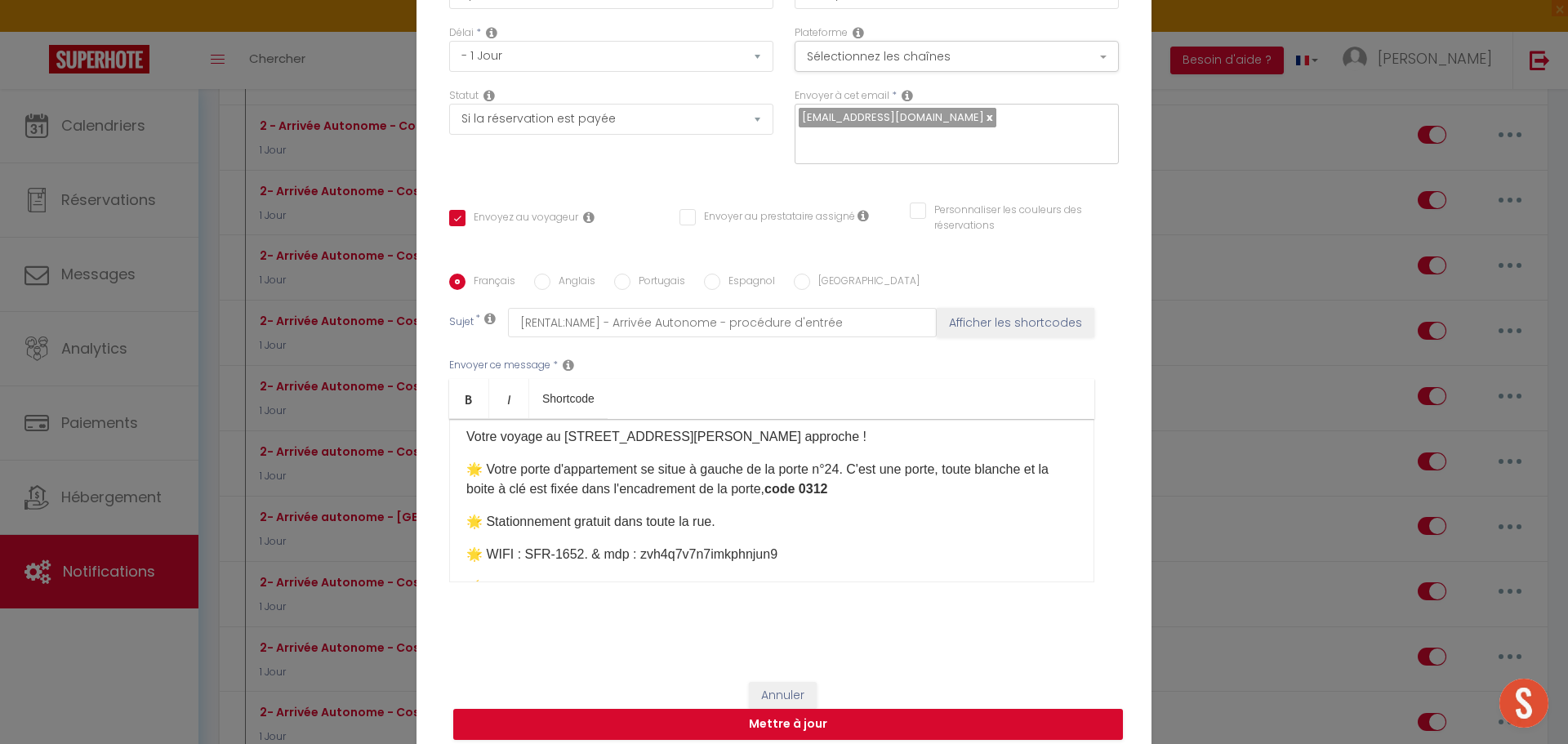
scroll to position [0, 0]
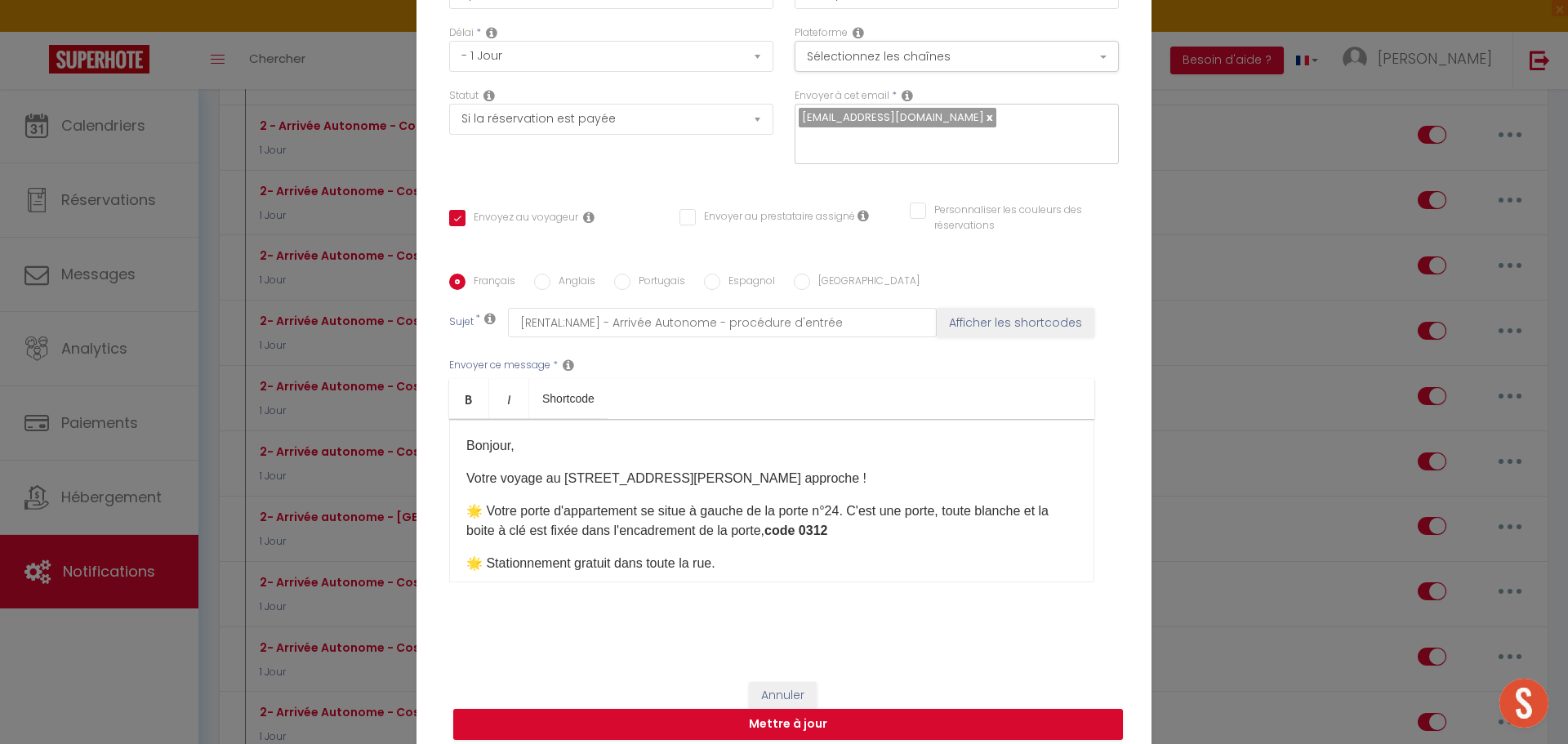
click at [836, 503] on p "🌟 Votre porte d'appartement se situe à gauche de la porte n°24. C'est une porte…" at bounding box center [771, 521] width 611 height 39
click at [0, 0] on lt-span "Ignorer" at bounding box center [0, 0] width 0 height 0
click at [812, 709] on button "Mettre à jour" at bounding box center [788, 725] width 670 height 31
checkbox input "true"
checkbox input "false"
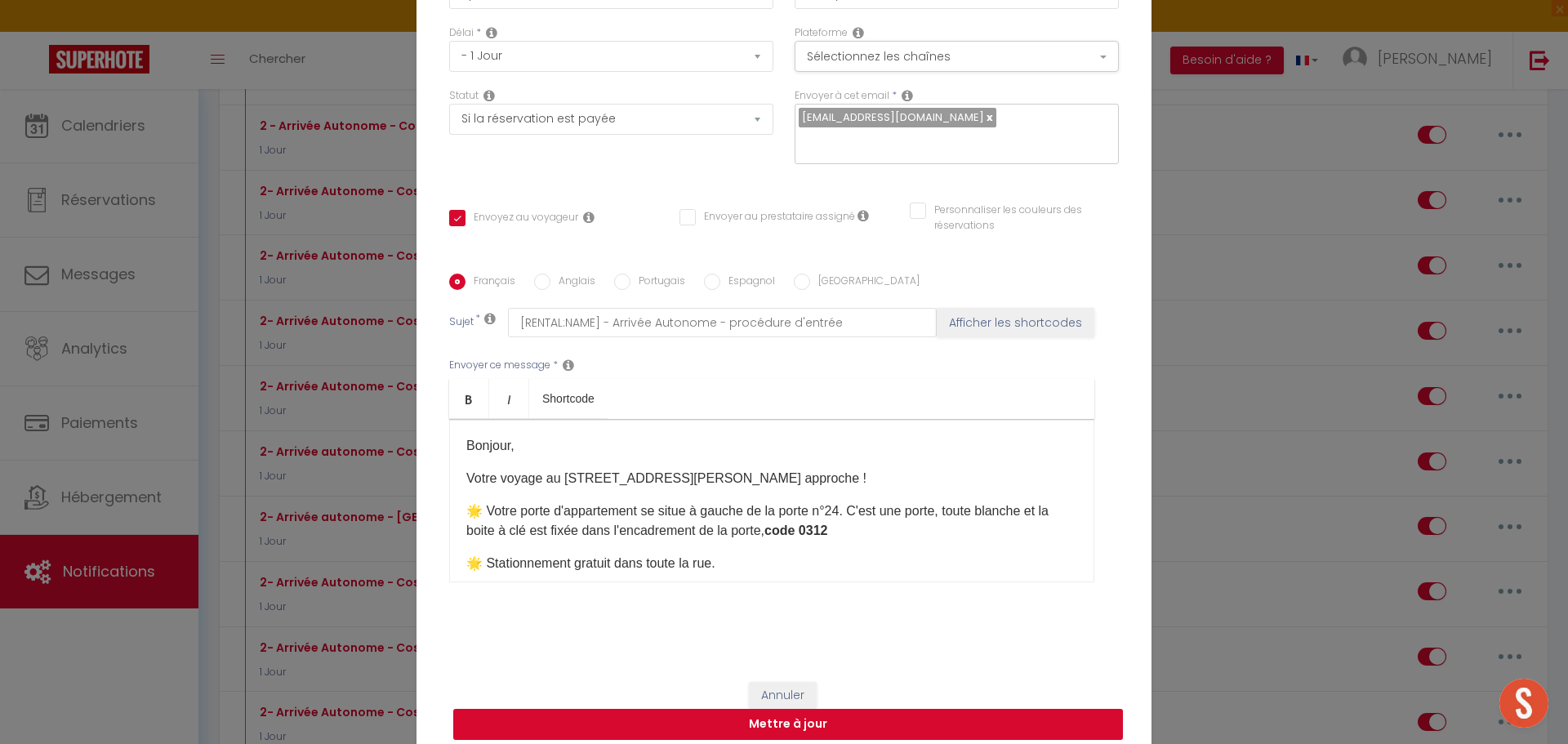
checkbox input "false"
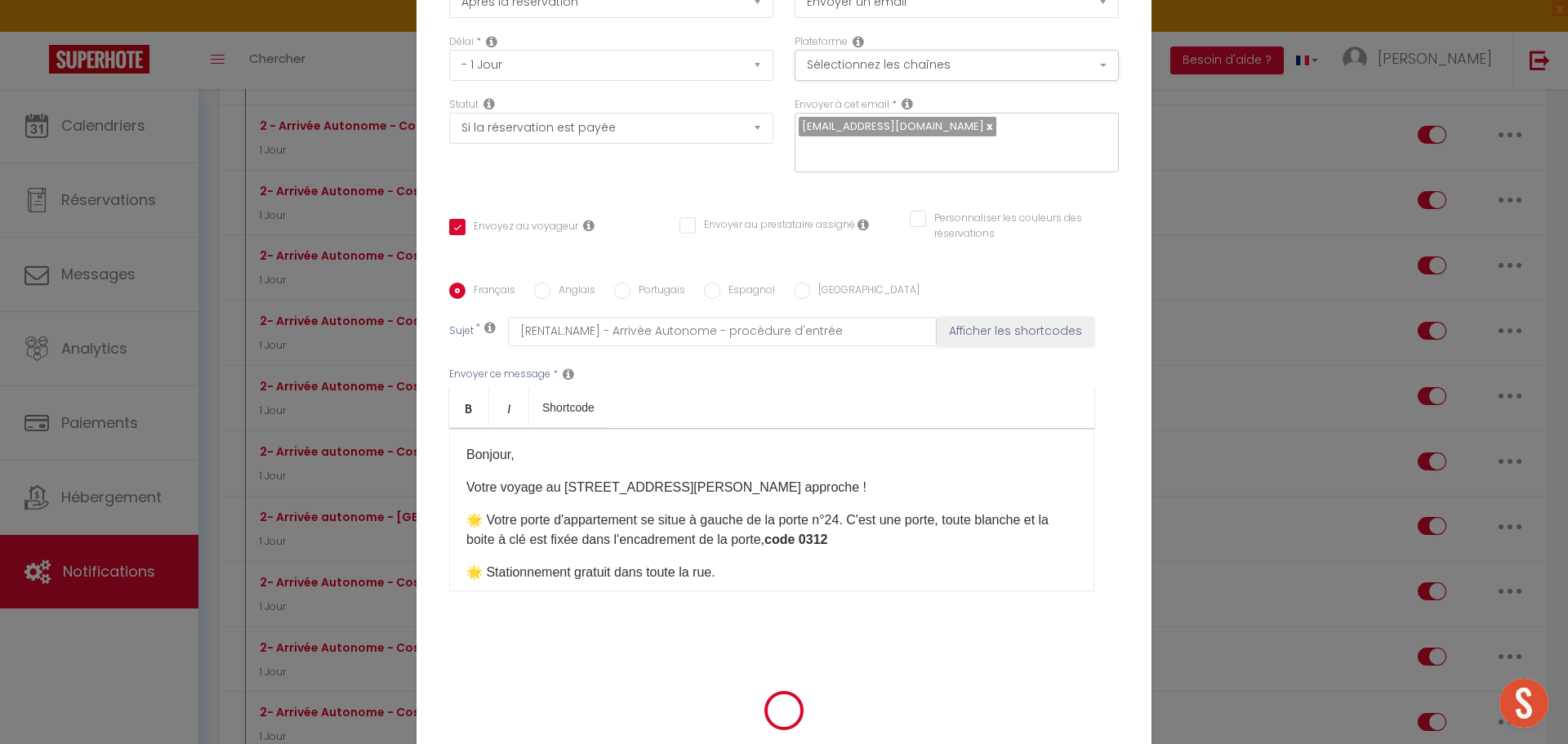
scroll to position [122, 0]
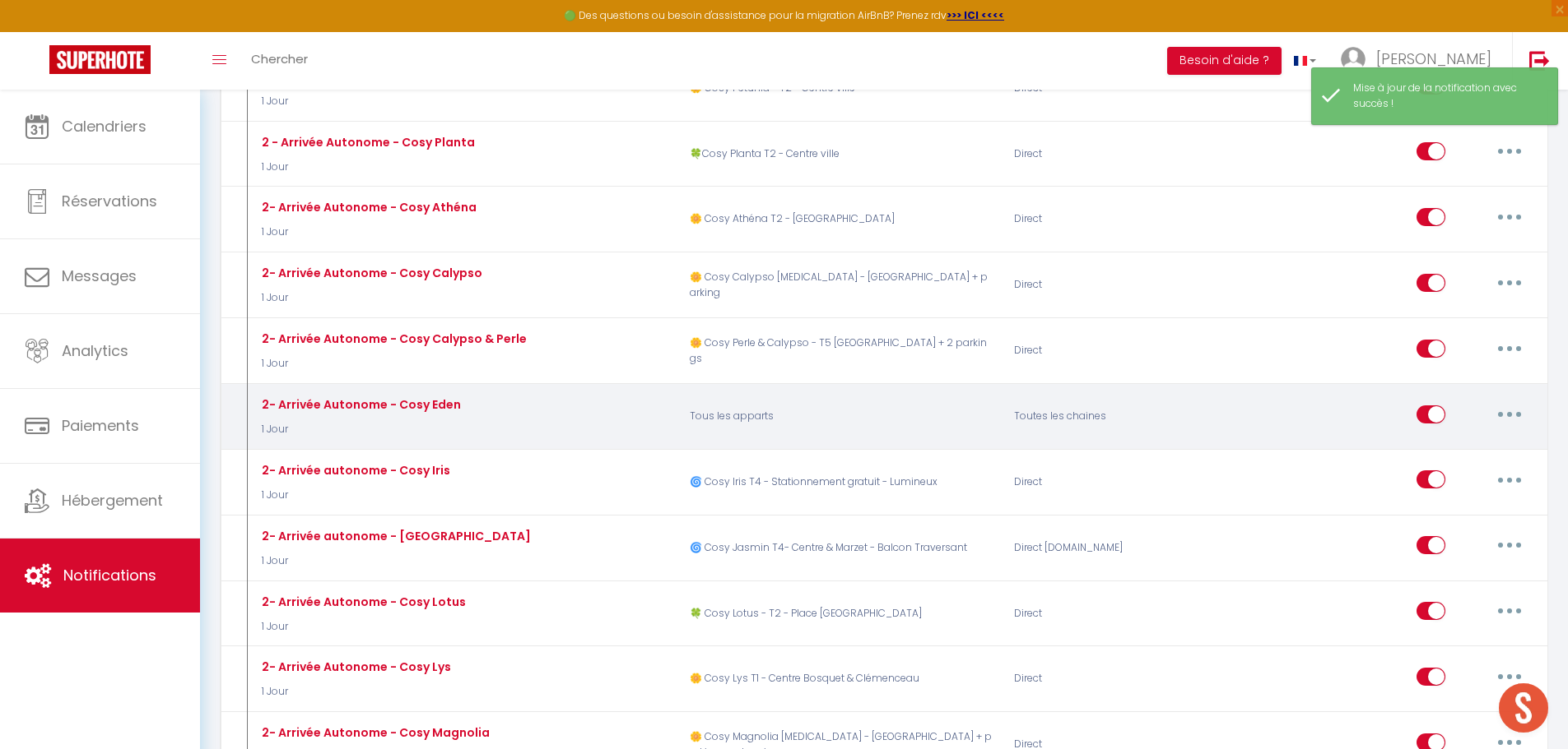
click at [1521, 401] on button "button" at bounding box center [1509, 414] width 46 height 26
click at [1468, 438] on link "Editer" at bounding box center [1467, 452] width 122 height 28
type input "2- Arrivée Autonome - Cosy Eden"
select select "1 Jour"
select select "if_booking_is_paid"
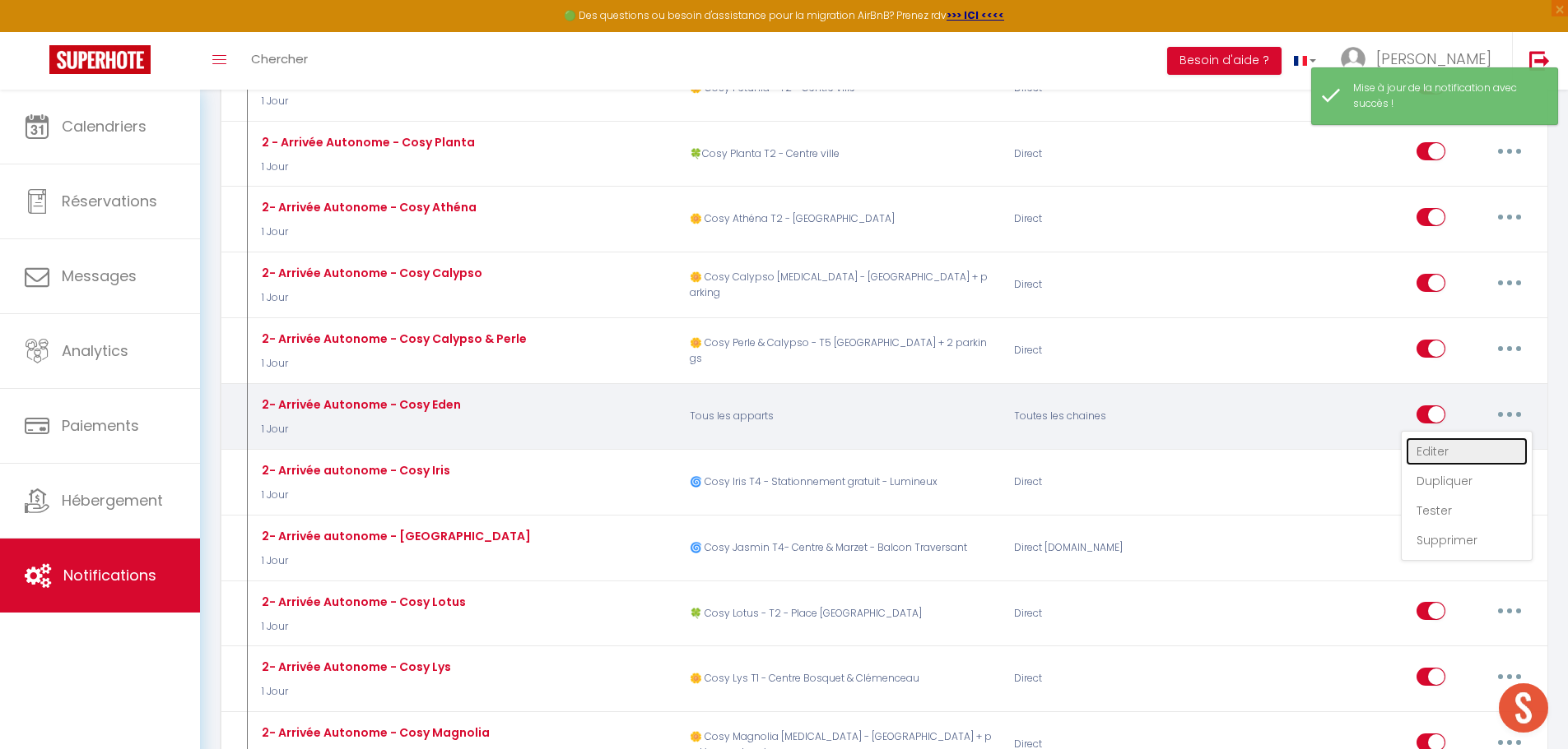
checkbox input "true"
checkbox input "false"
radio input "true"
type input "[RENTAL:NAME] - Arrivée Autonome - procédure d'entrée"
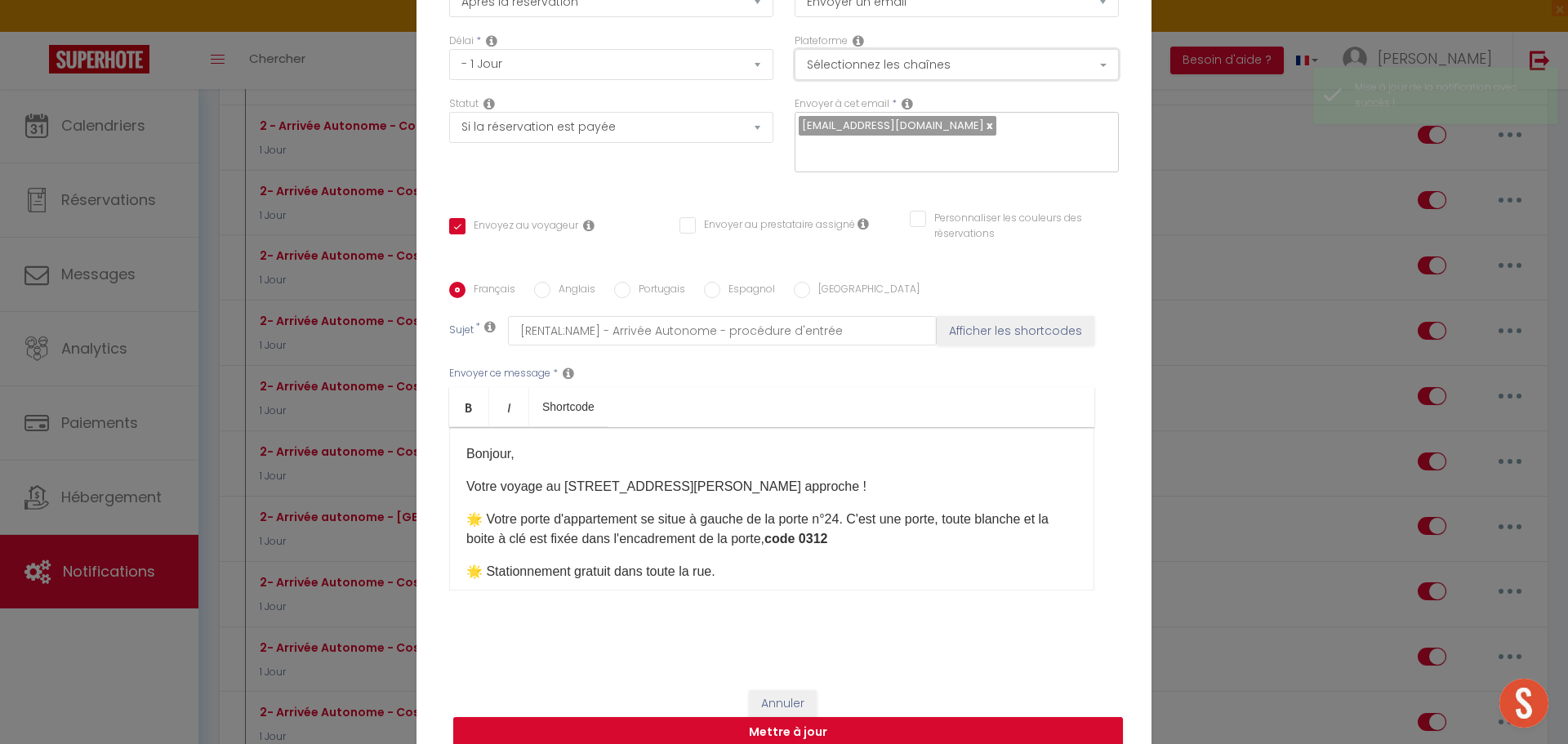
click at [943, 79] on button "Sélectionnez les chaînes" at bounding box center [957, 64] width 325 height 31
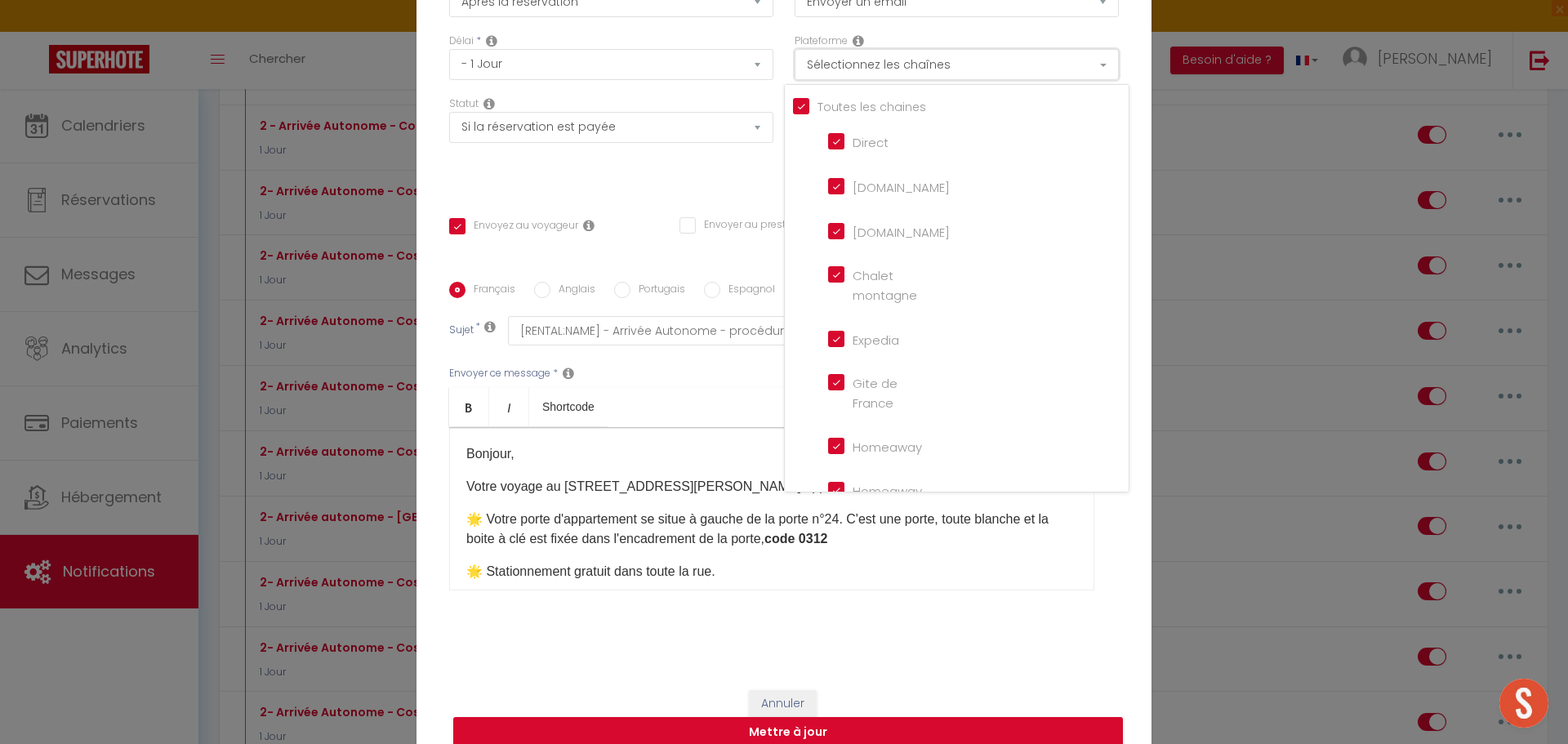
click at [943, 79] on button "Sélectionnez les chaînes" at bounding box center [957, 64] width 325 height 31
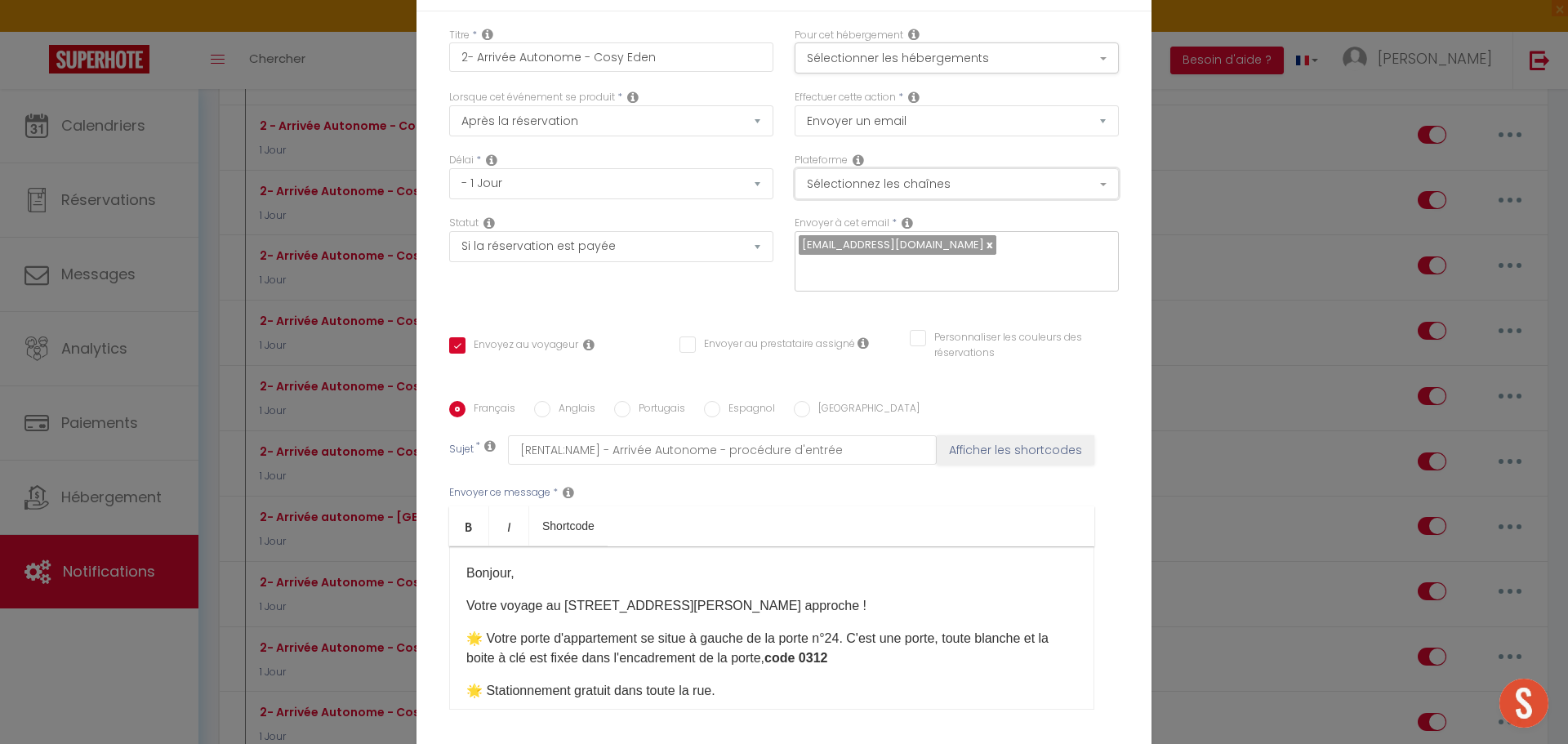
scroll to position [0, 0]
click at [943, 76] on button "Sélectionner les hébergements" at bounding box center [957, 61] width 325 height 31
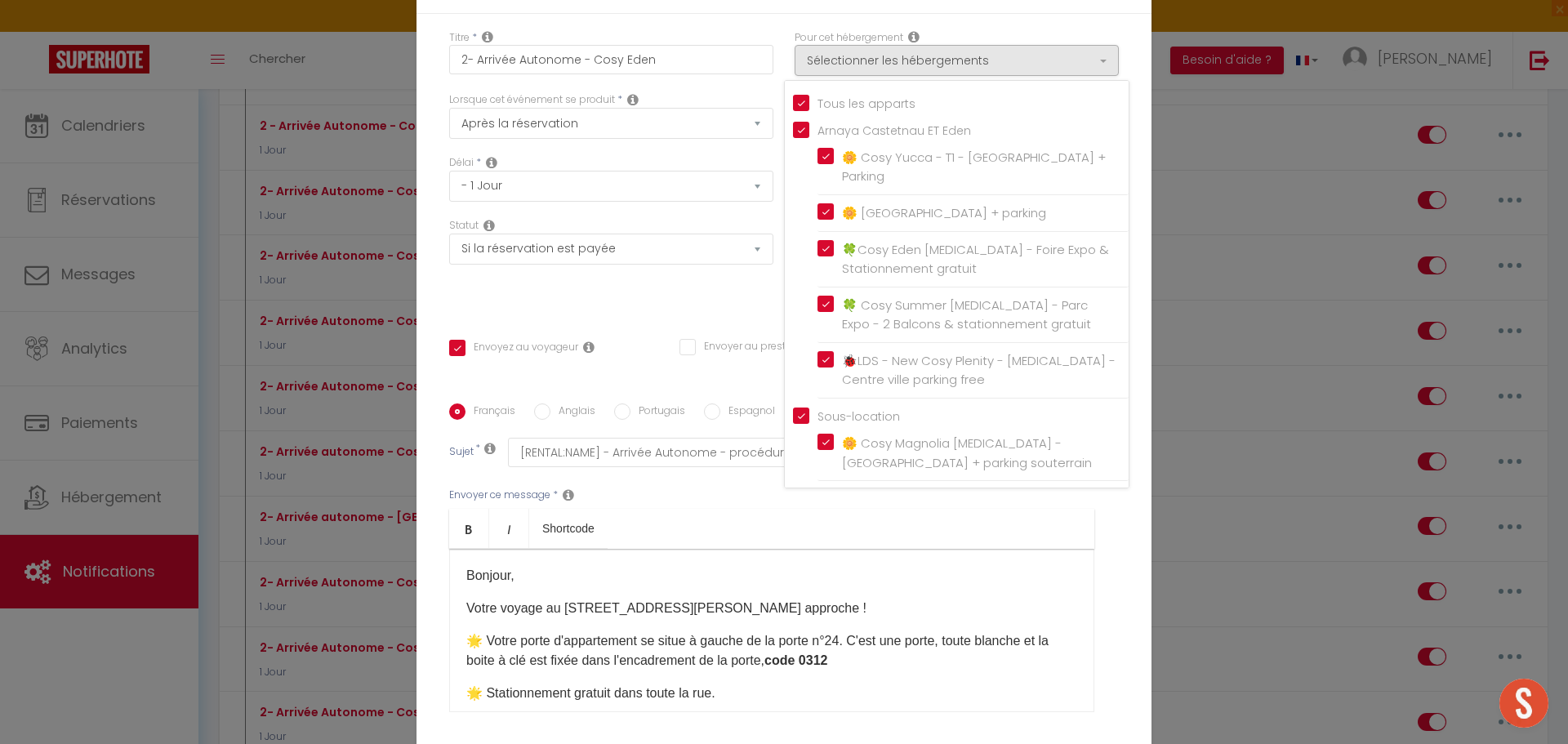
click at [797, 109] on input "Tous les apparts" at bounding box center [961, 101] width 336 height 16
checkbox input "false"
checkbox input "true"
checkbox input "false"
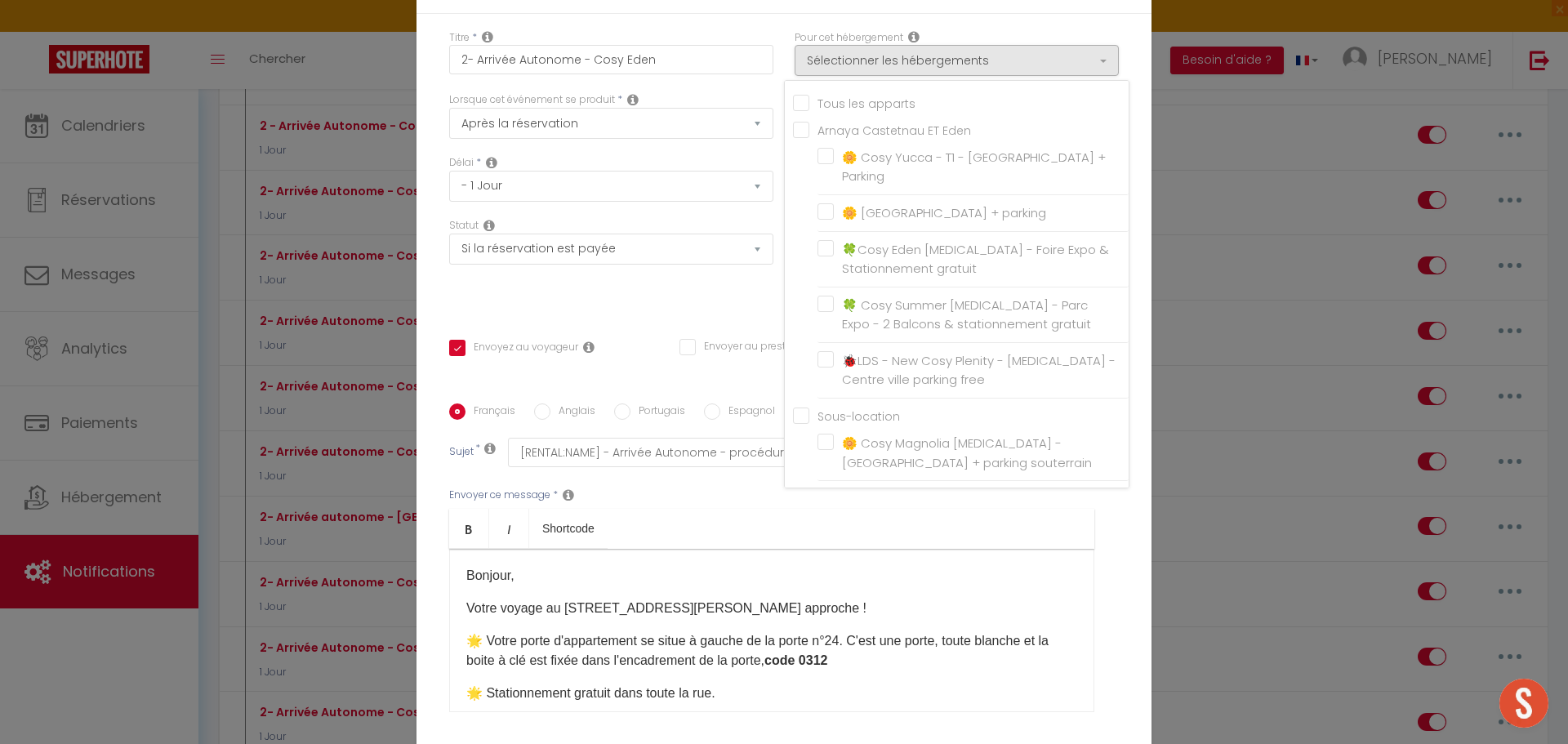
checkbox input "false"
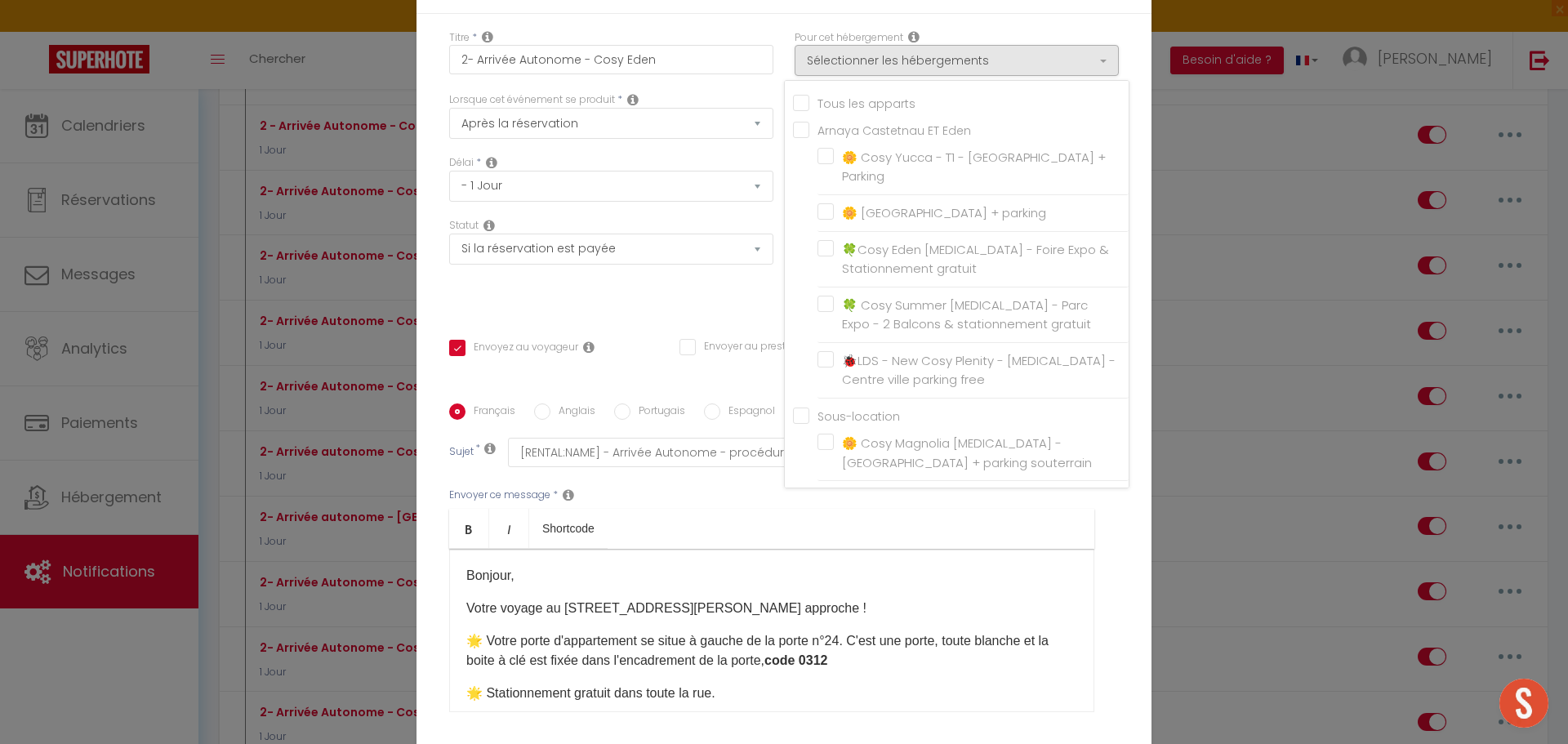
checkbox input "false"
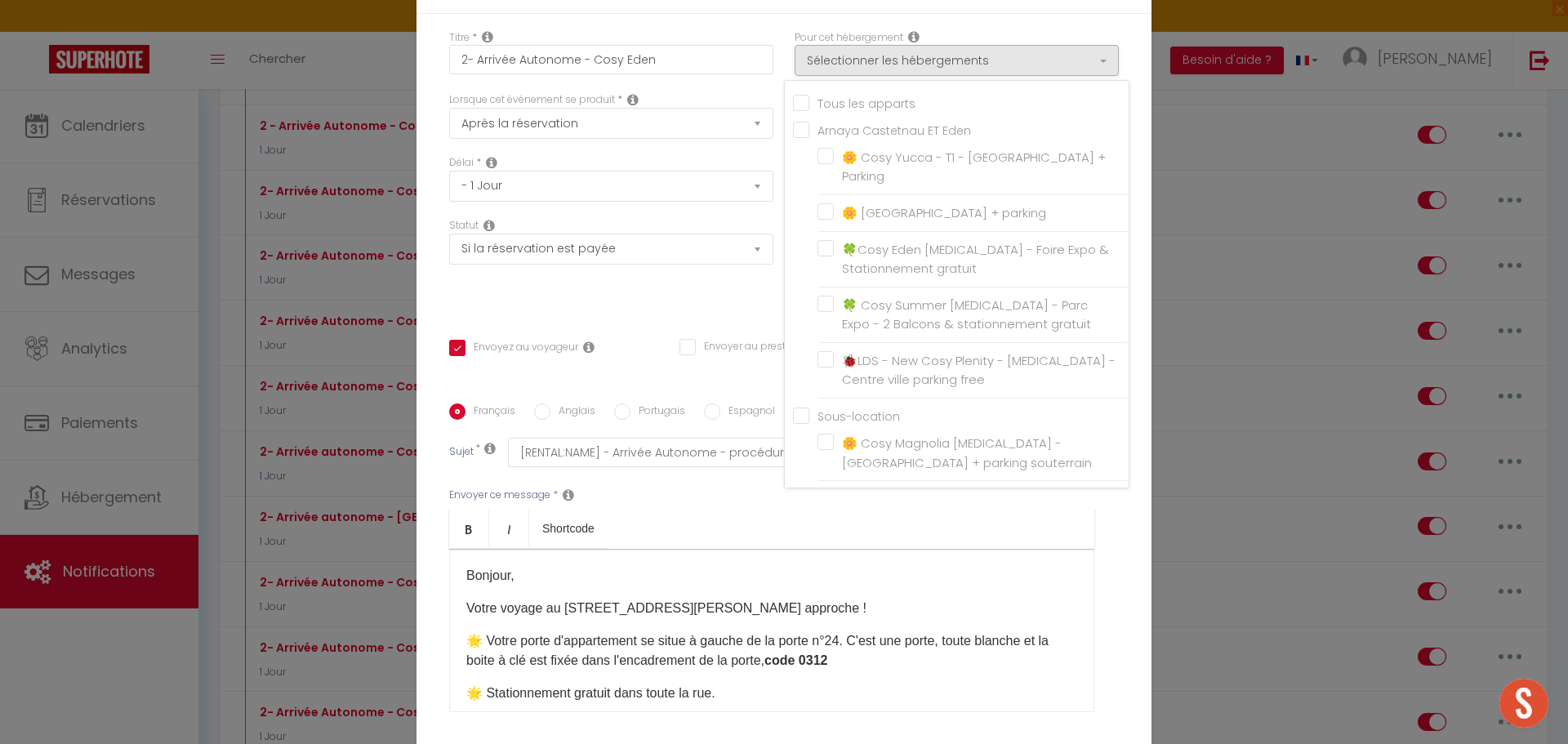
checkbox input "false"
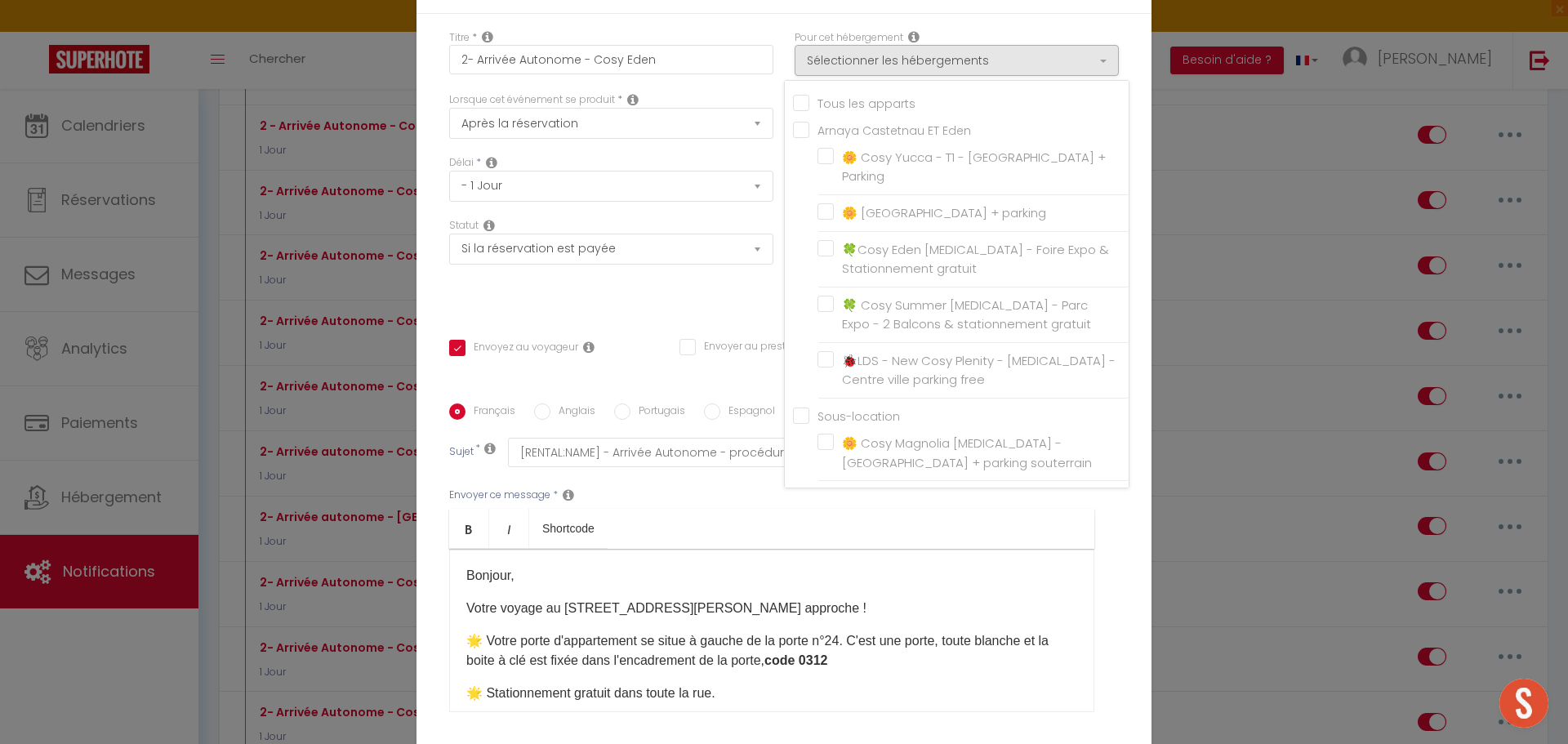
checkbox input "false"
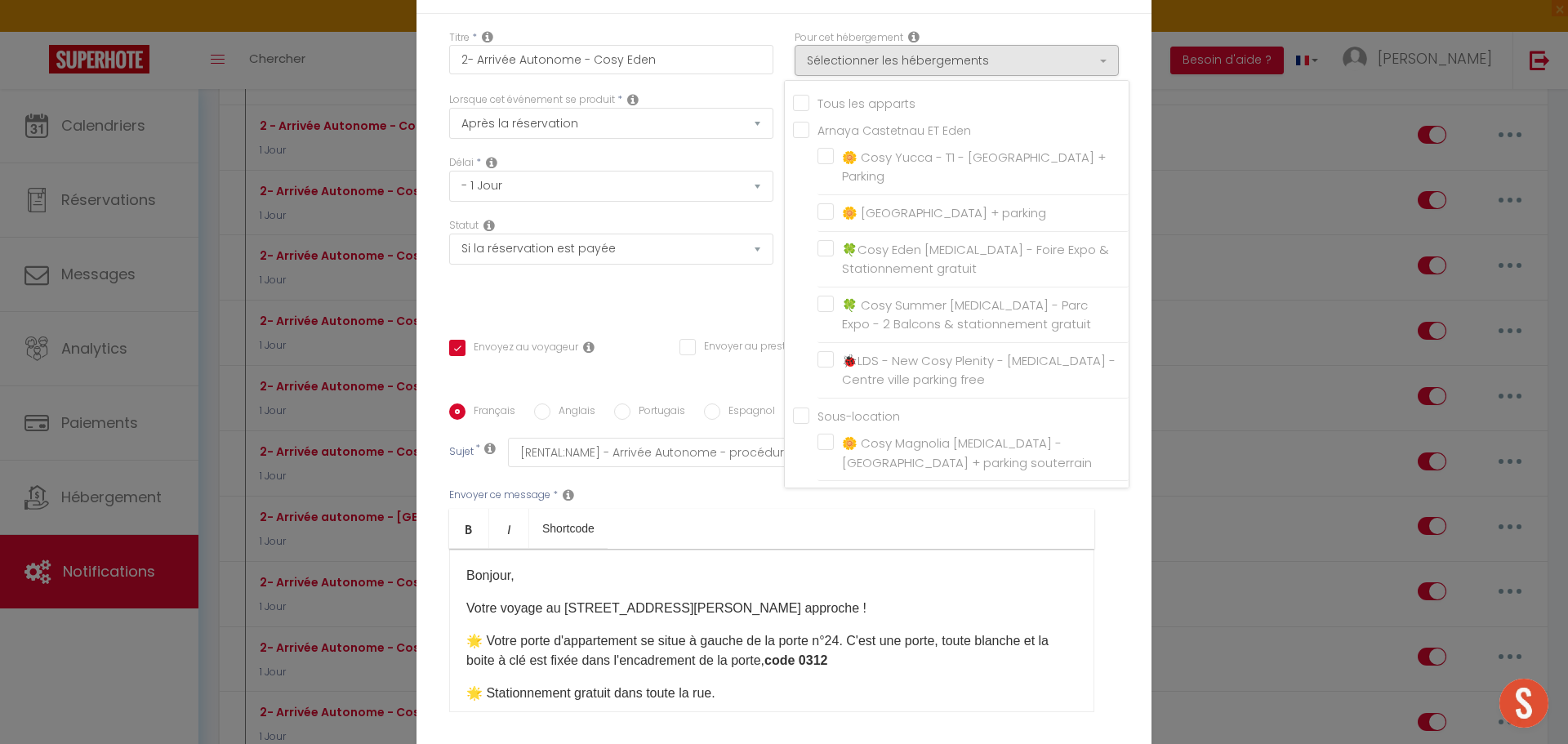
checkbox input "false"
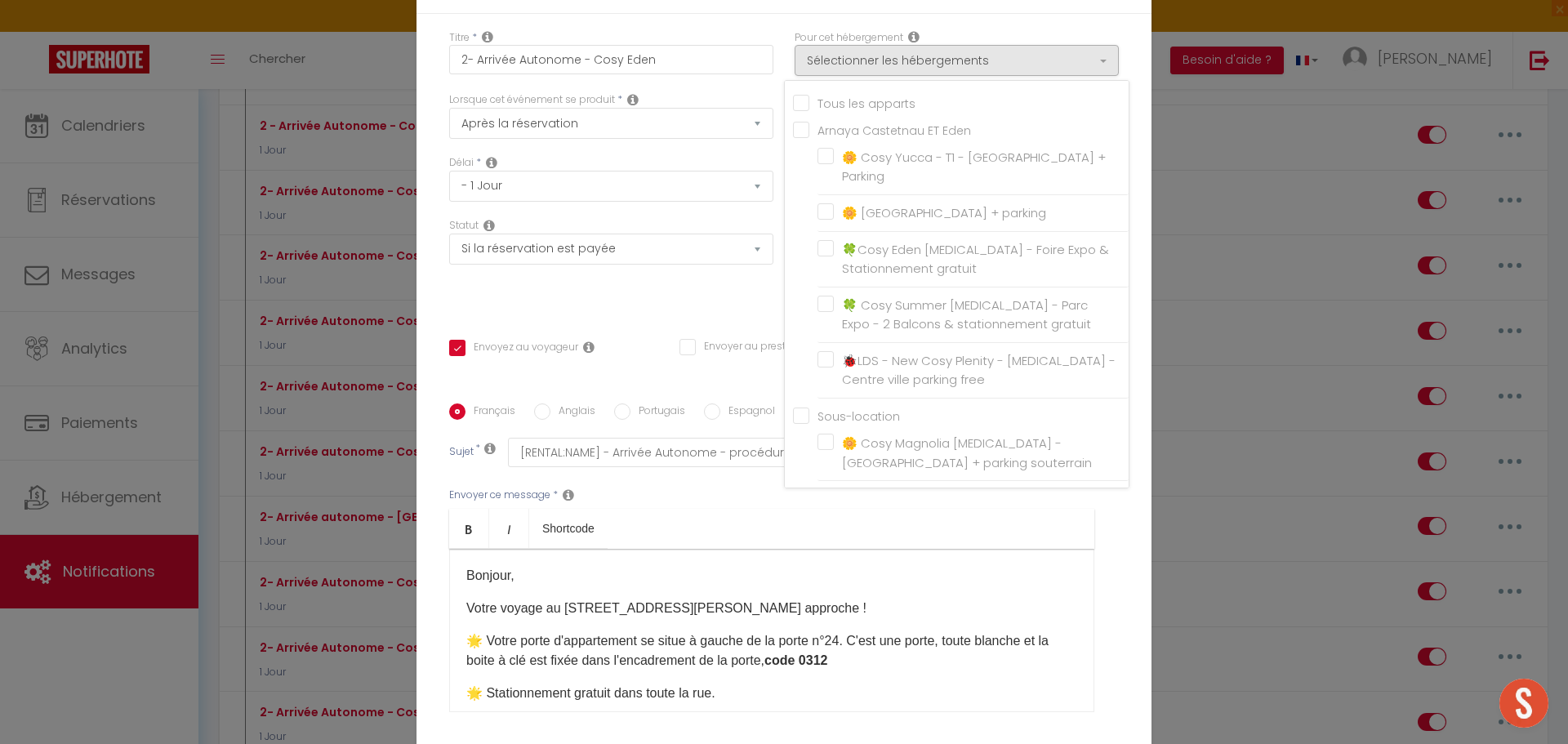
checkbox input "false"
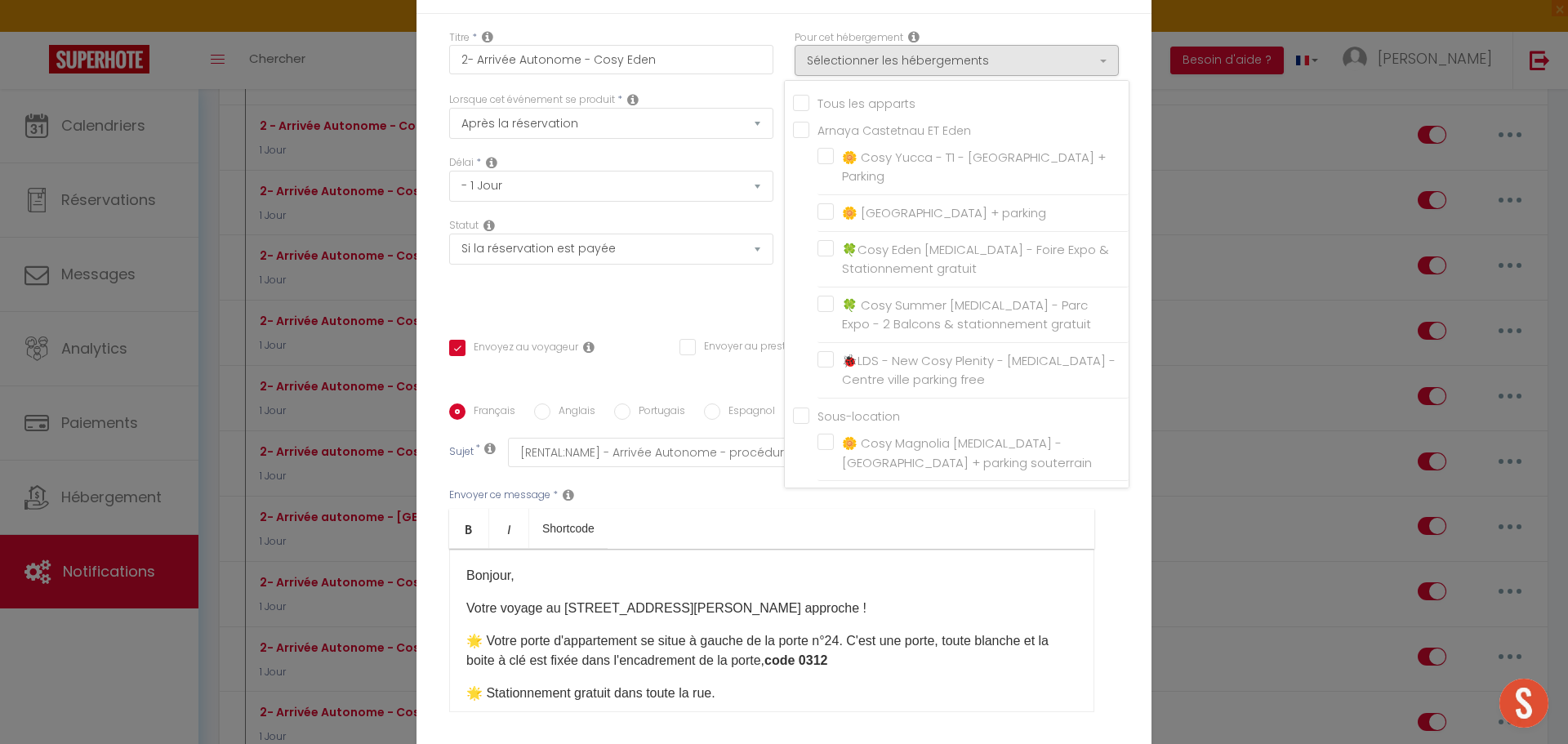
checkbox input "false"
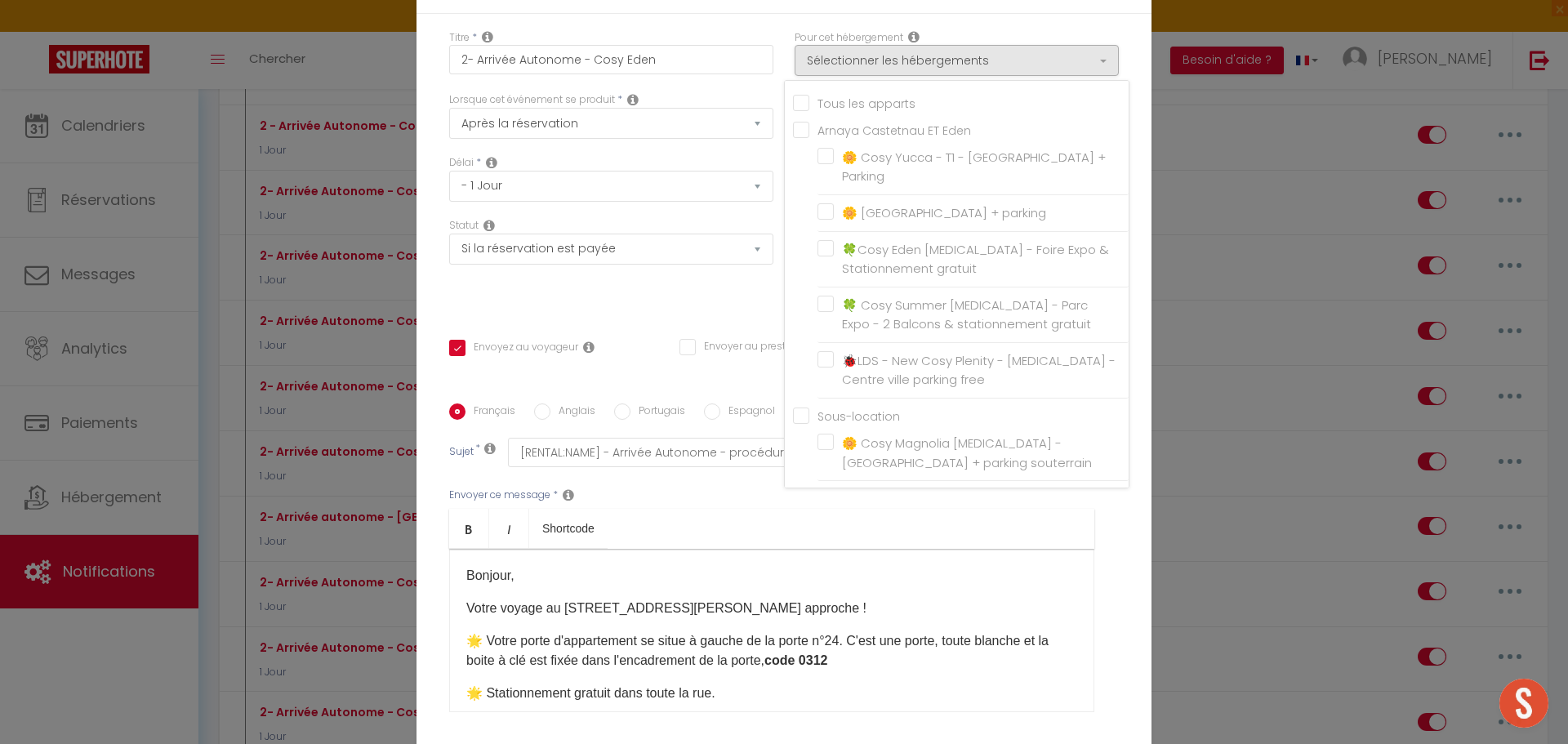
checkbox input "false"
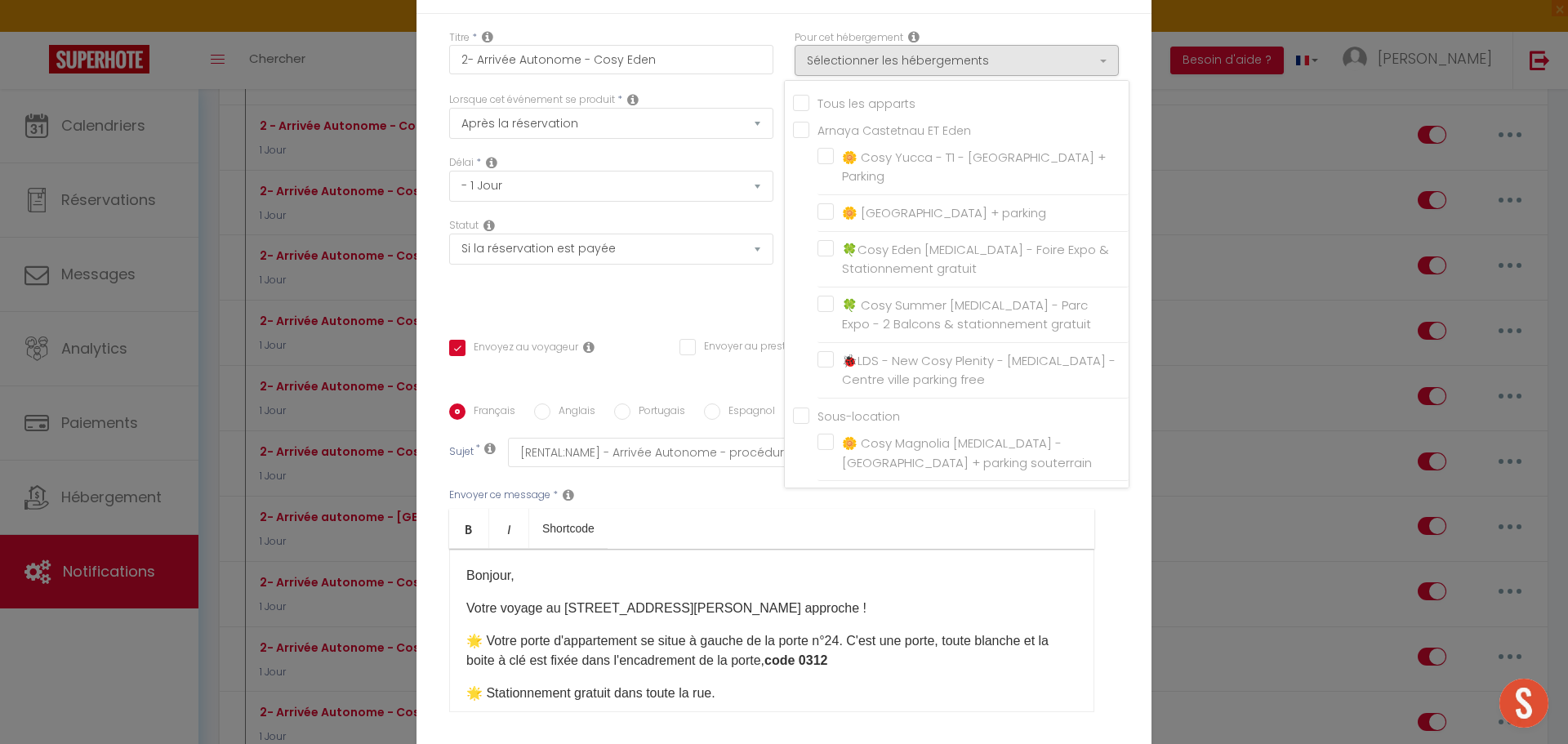
checkbox input "false"
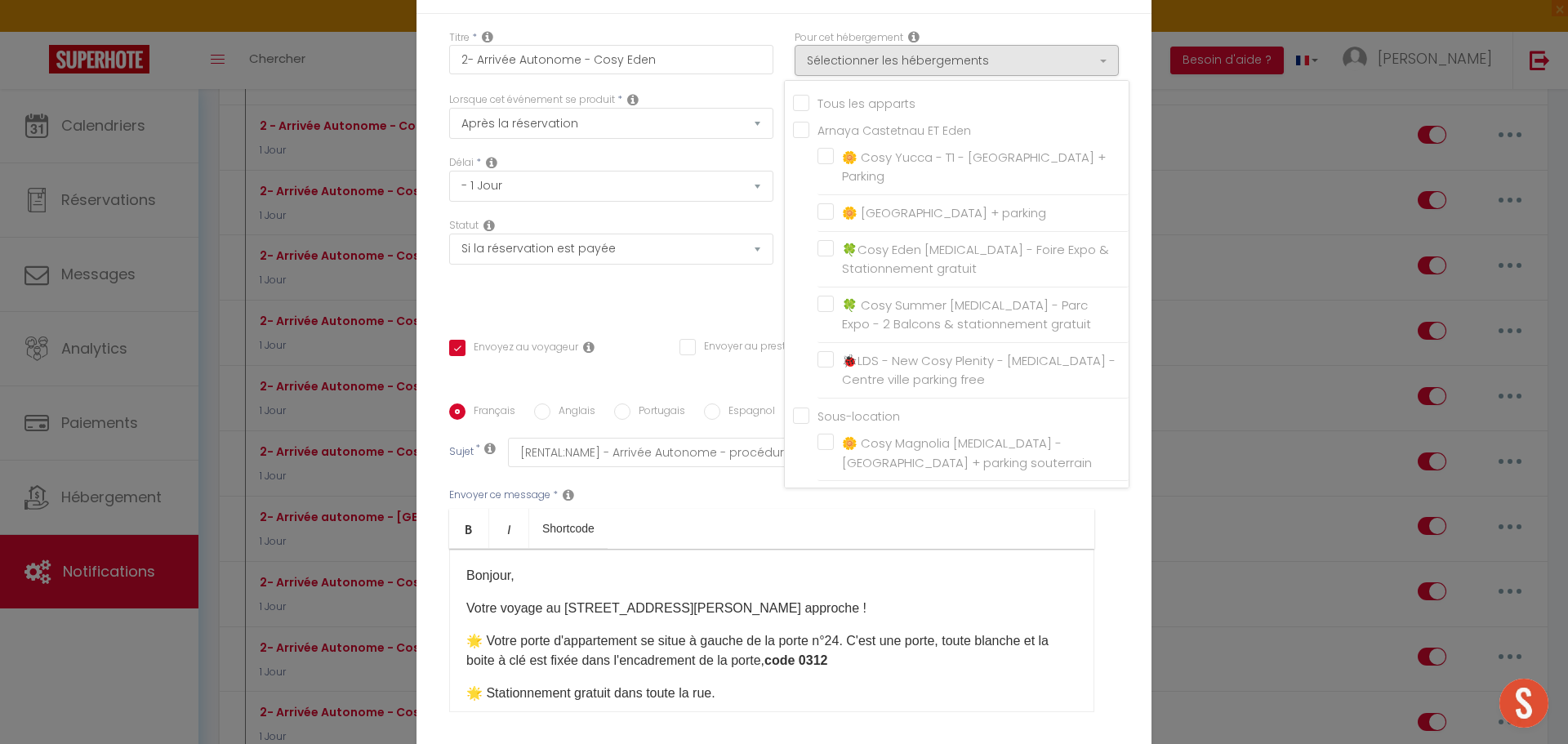
checkbox input "false"
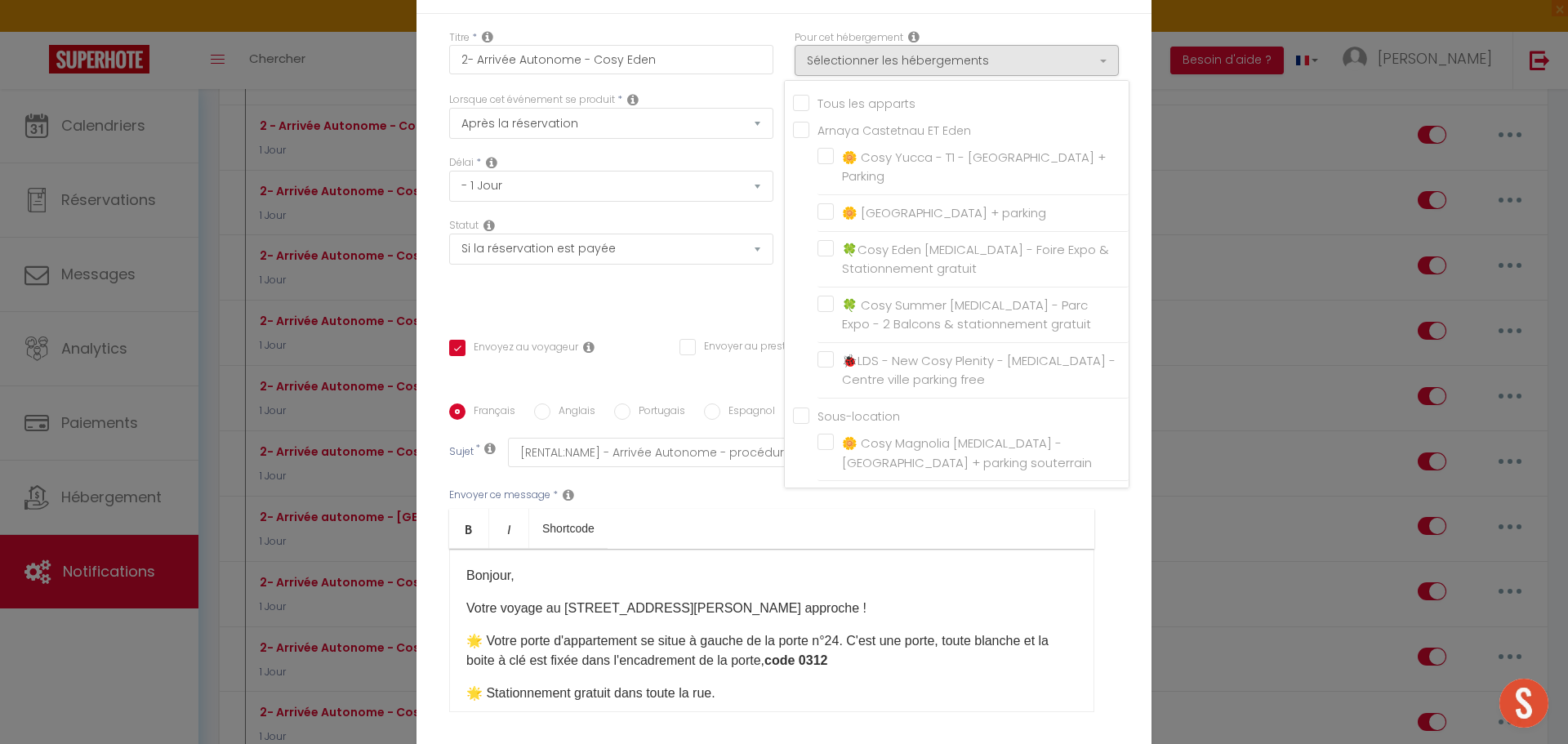
checkbox input "false"
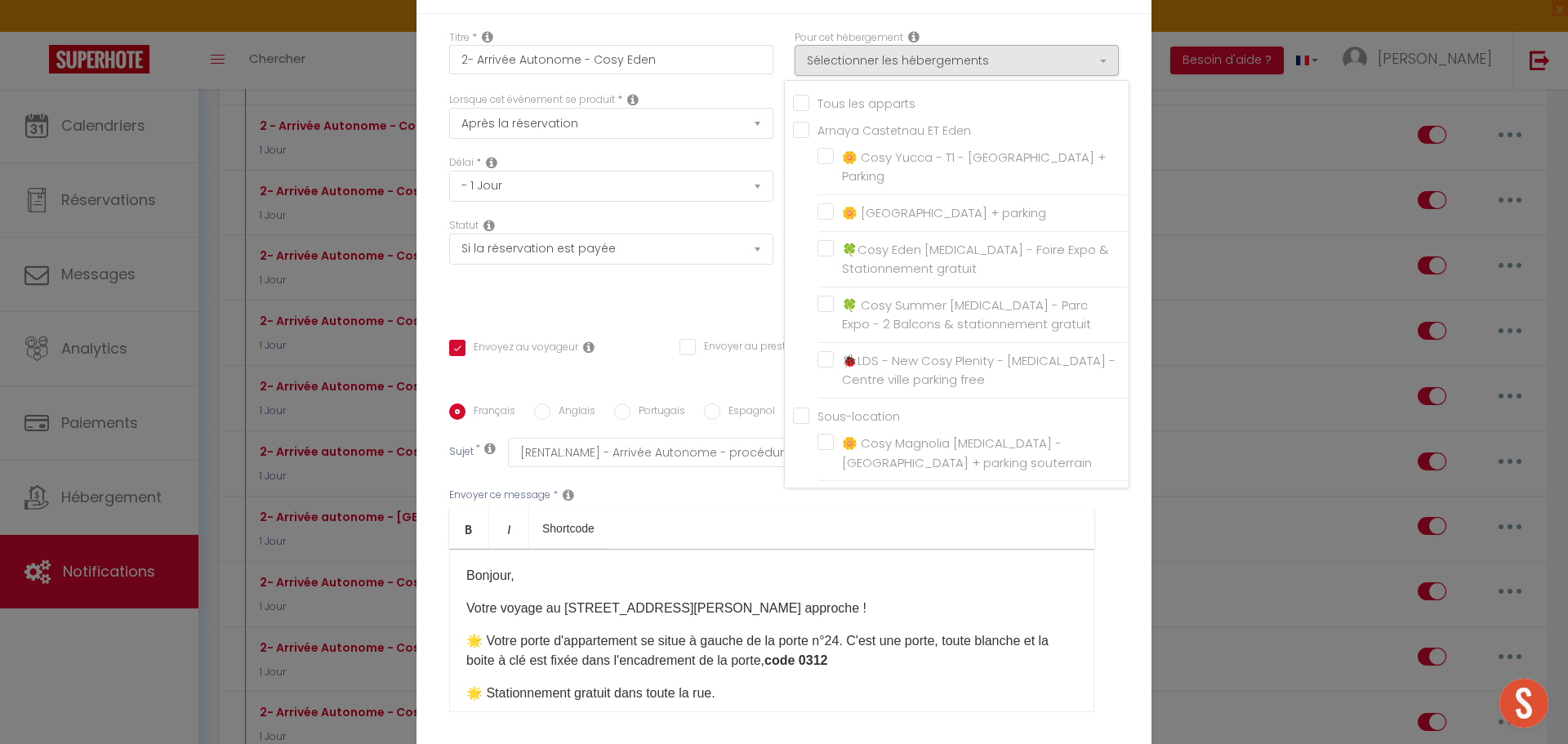
checkbox input "false"
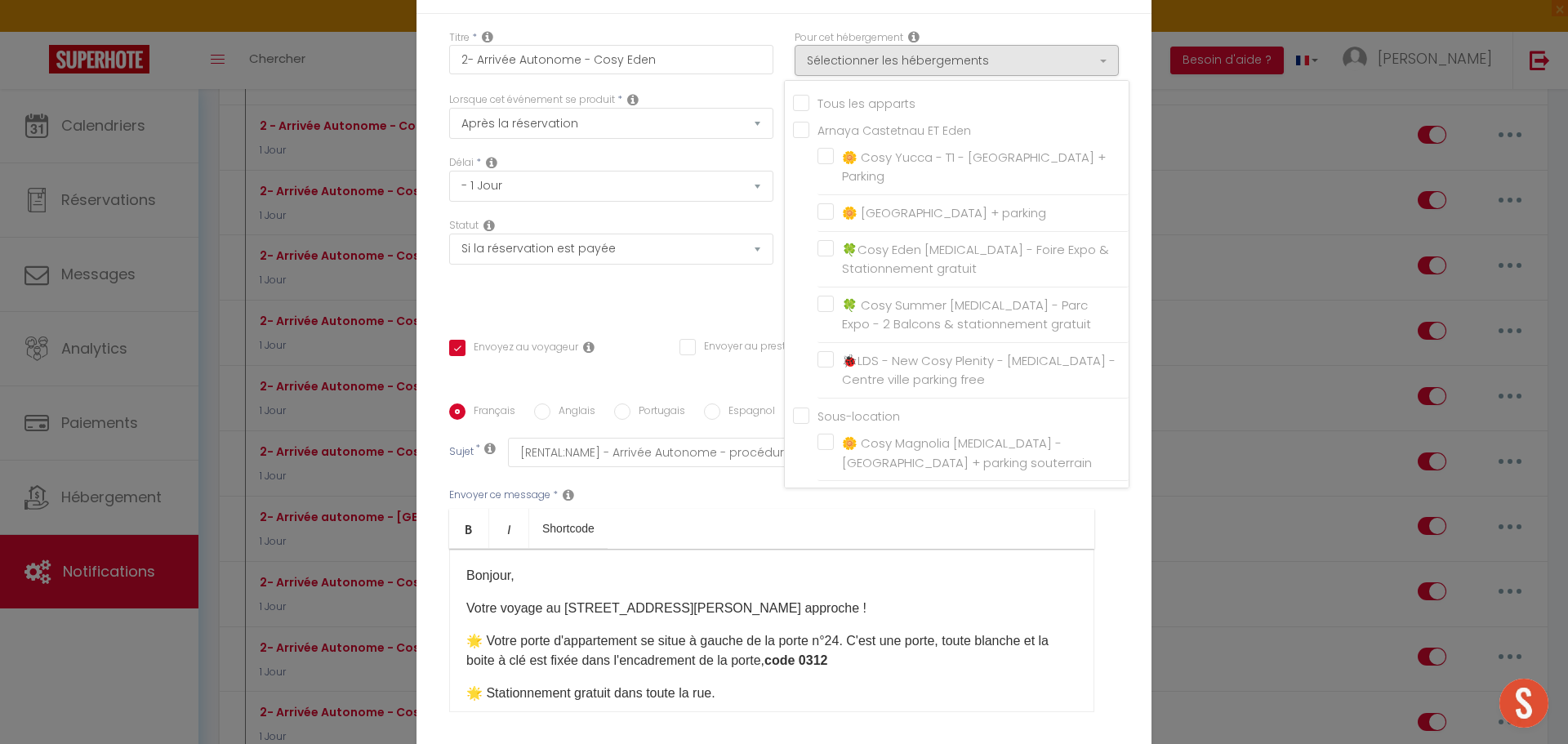
checkbox input "false"
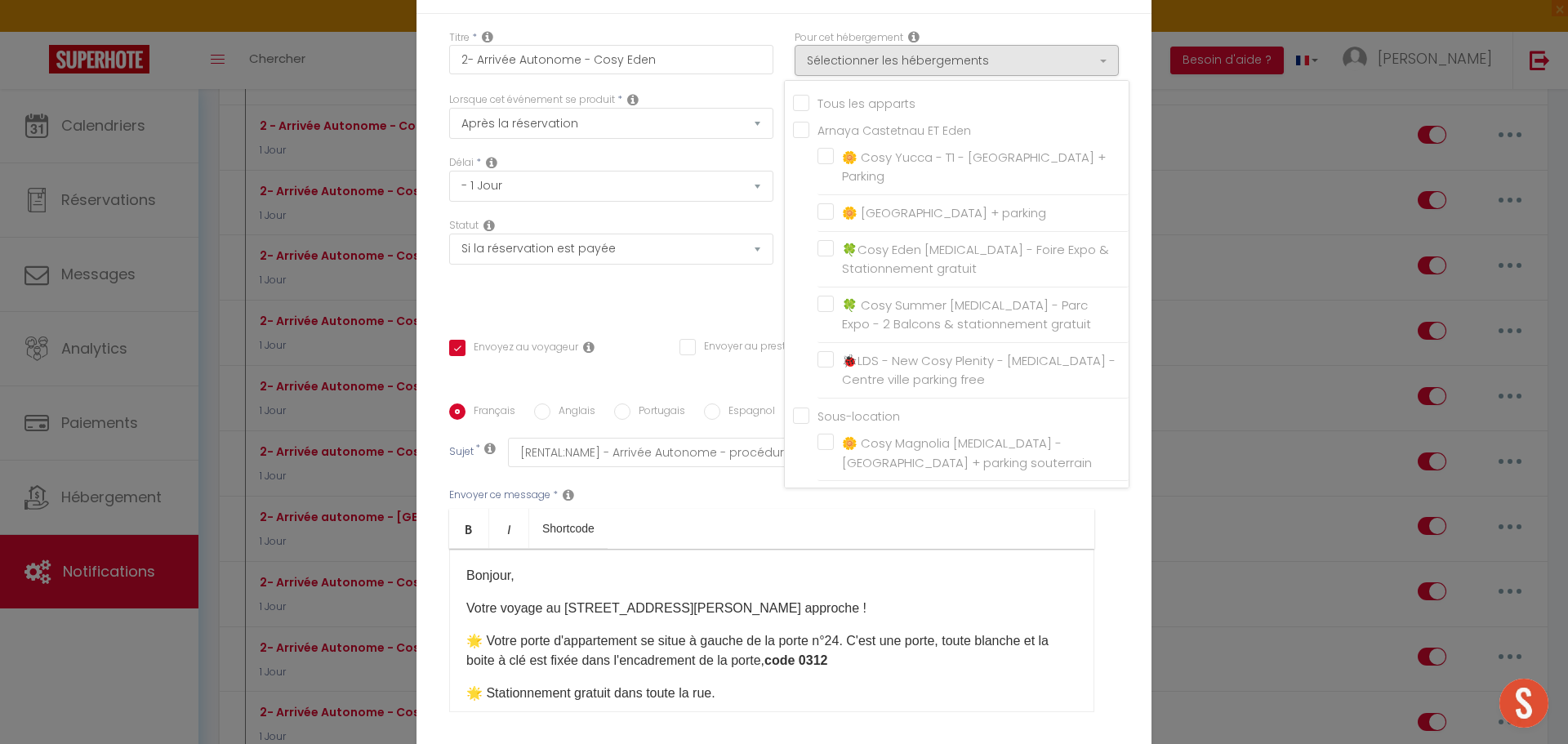
checkbox input "false"
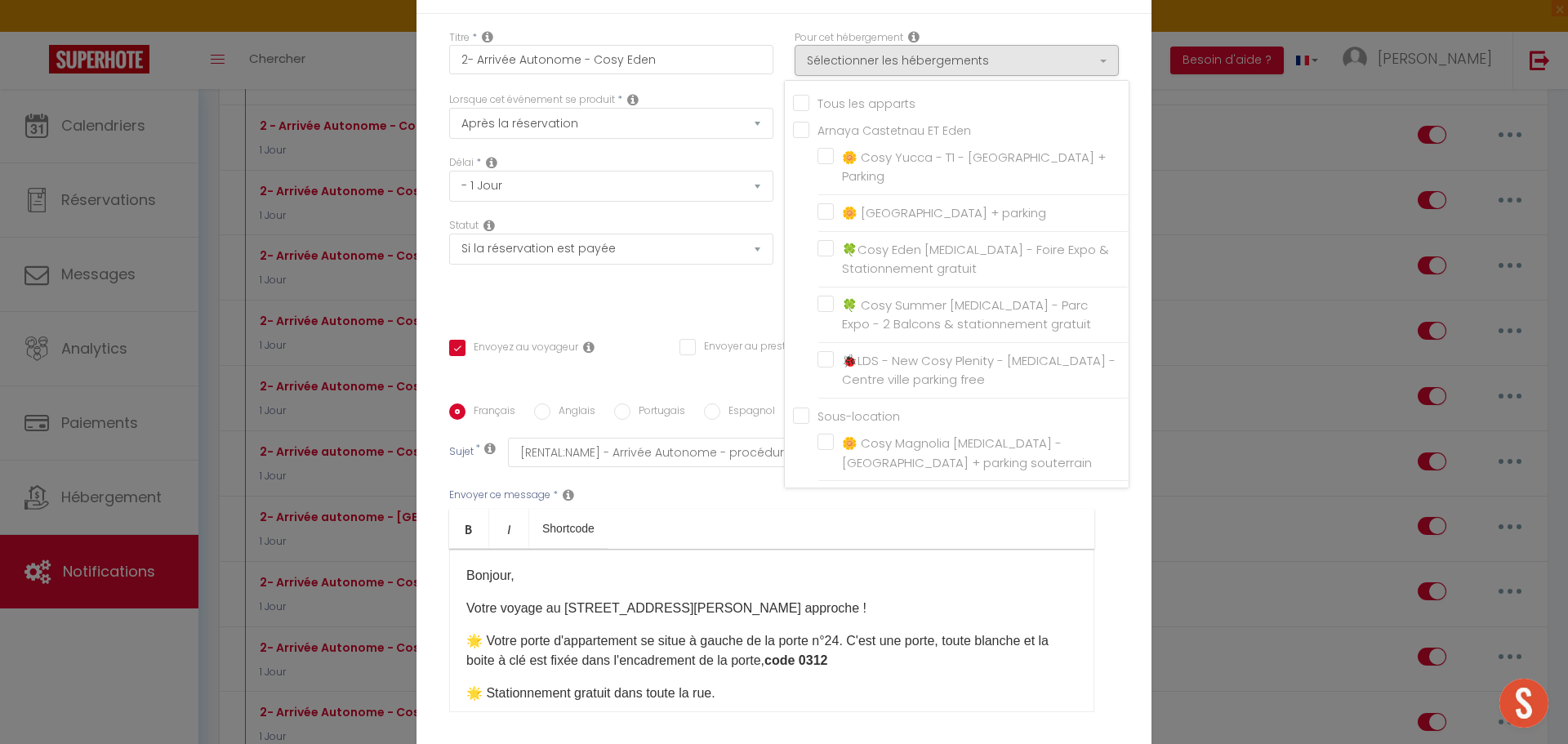
checkbox input "false"
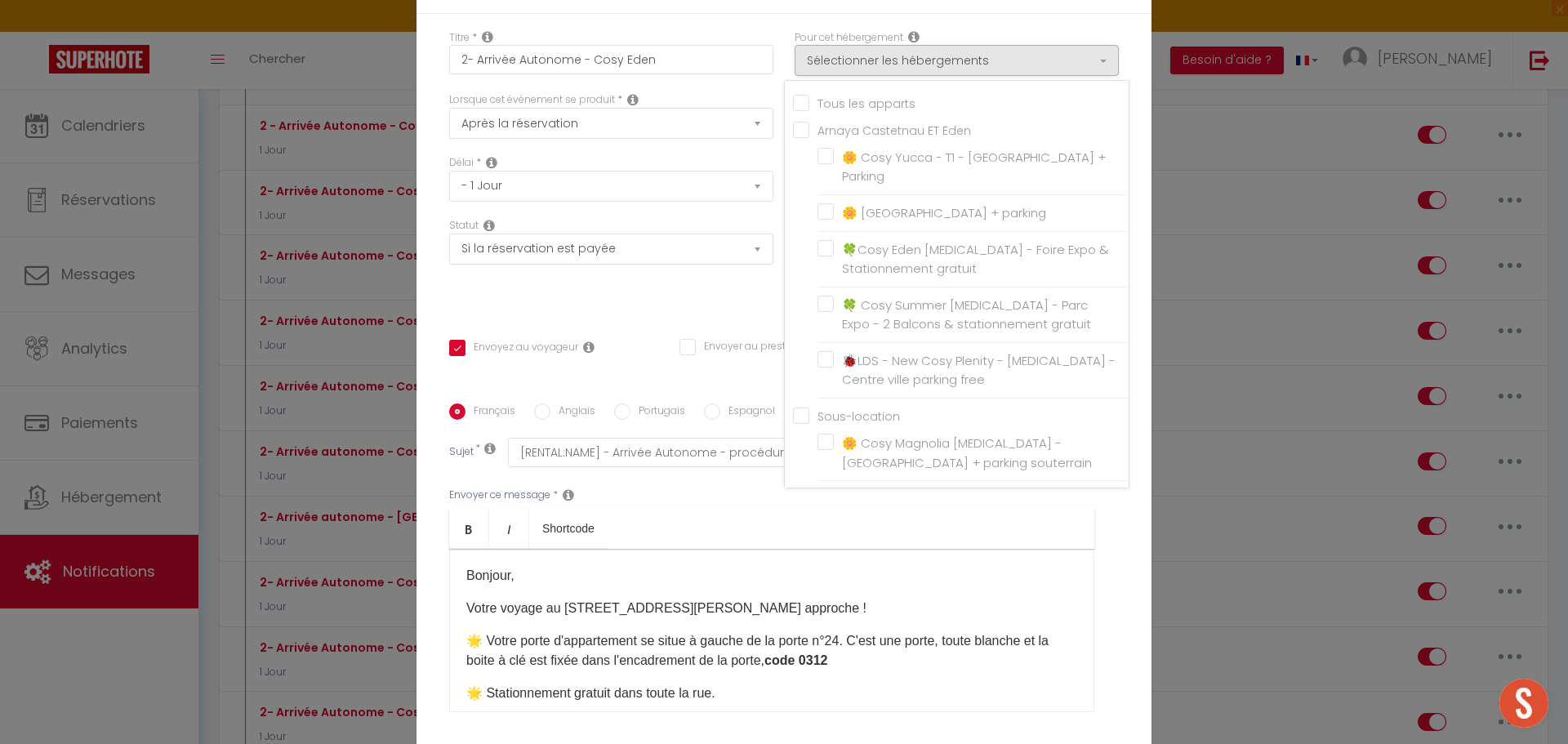
checkbox input "false"
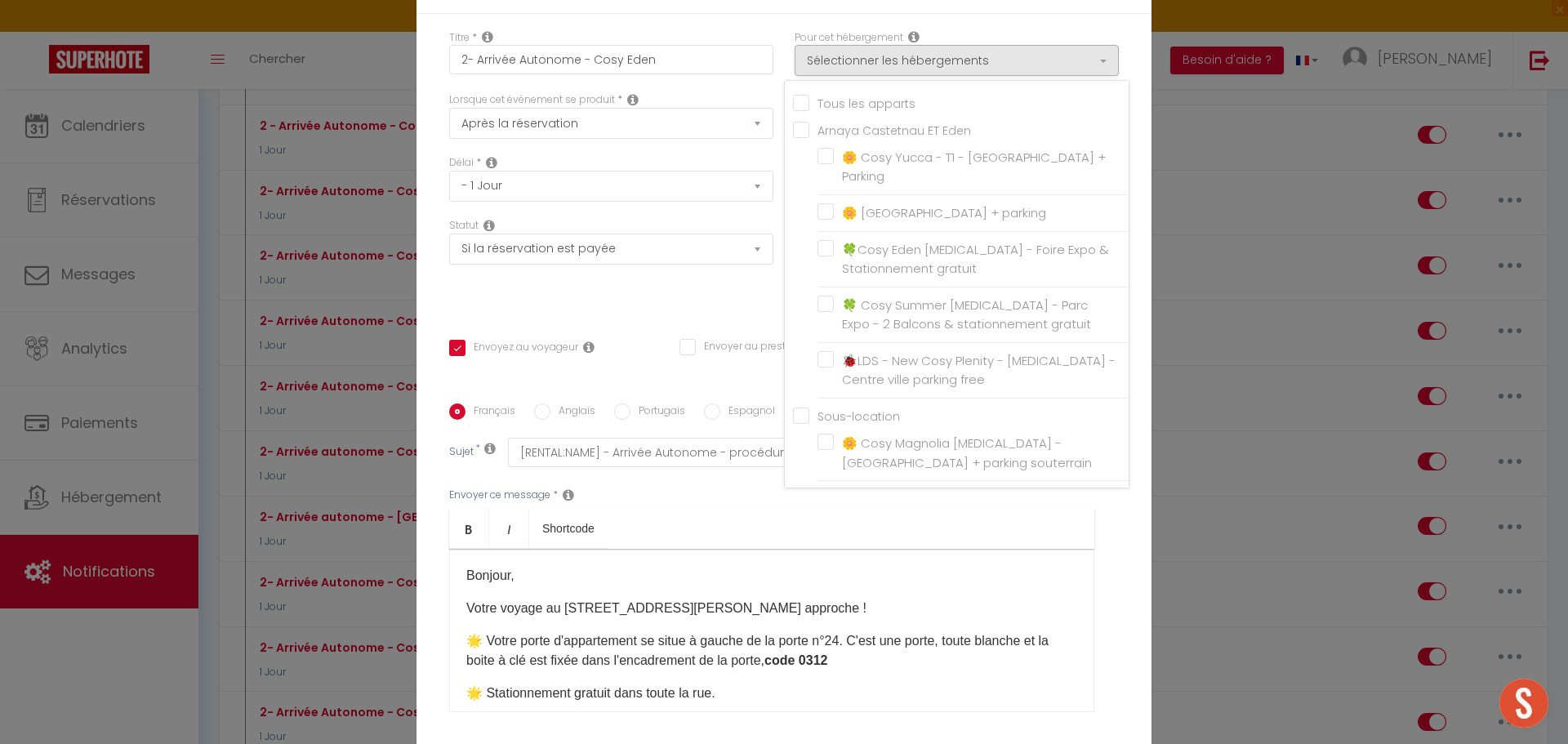
checkbox input "false"
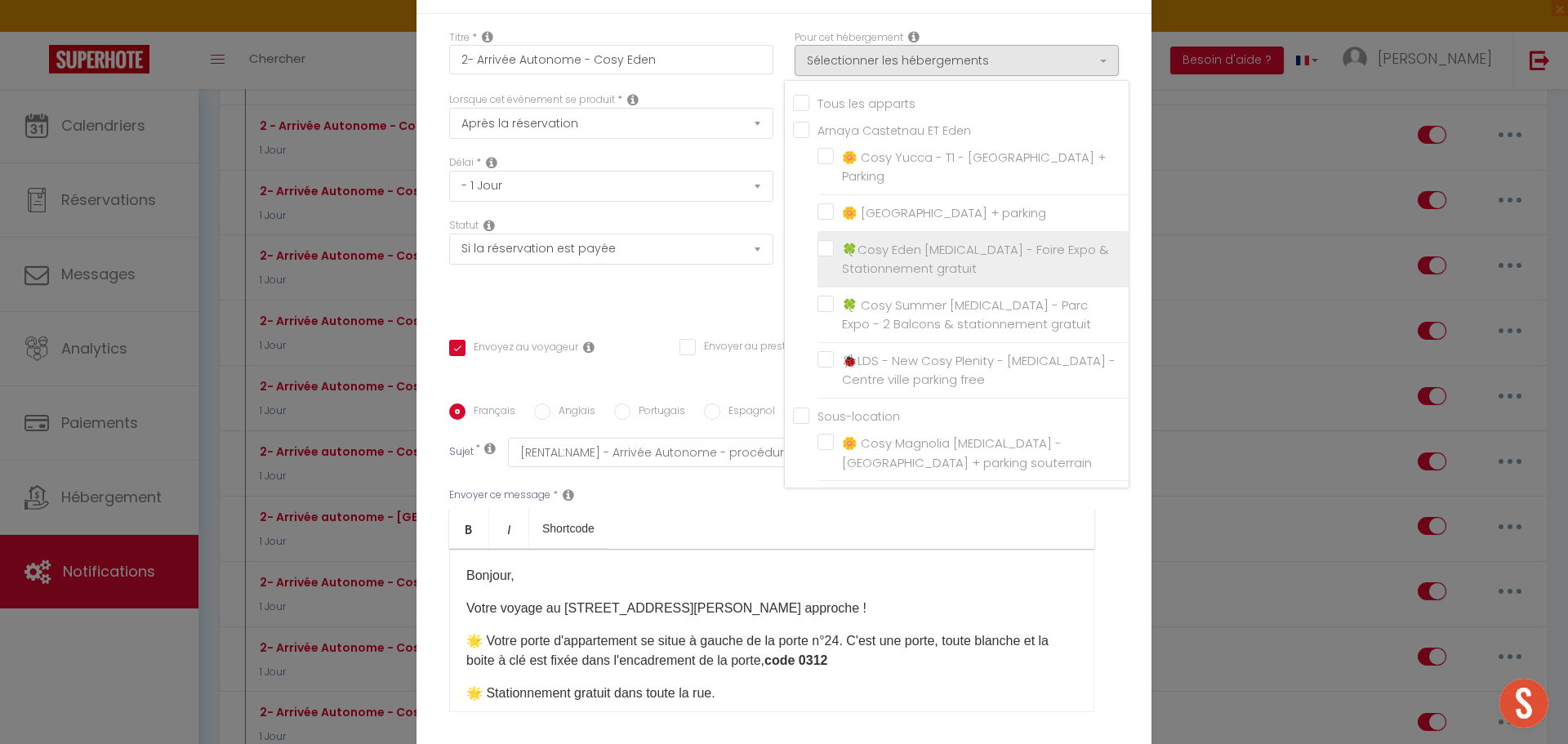
click at [834, 257] on label "🍀Cosy Eden [MEDICAL_DATA] - Foire Expo & Stationnement gratuit" at bounding box center [976, 260] width 285 height 38
click at [822, 257] on input "🍀Cosy Eden [MEDICAL_DATA] - Foire Expo & Stationnement gratuit" at bounding box center [973, 259] width 312 height 16
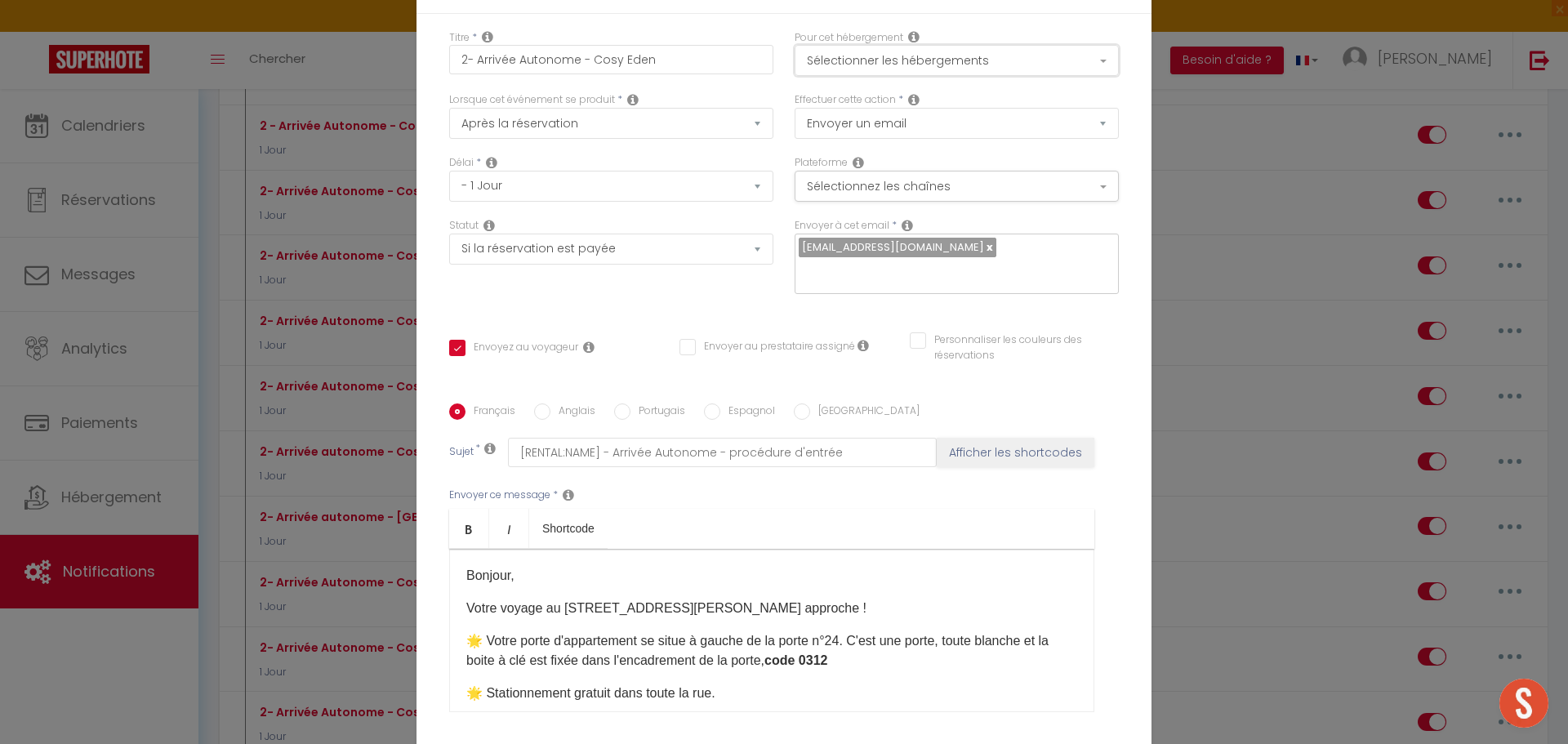
click at [894, 71] on button "Sélectionner les hébergements" at bounding box center [957, 61] width 325 height 31
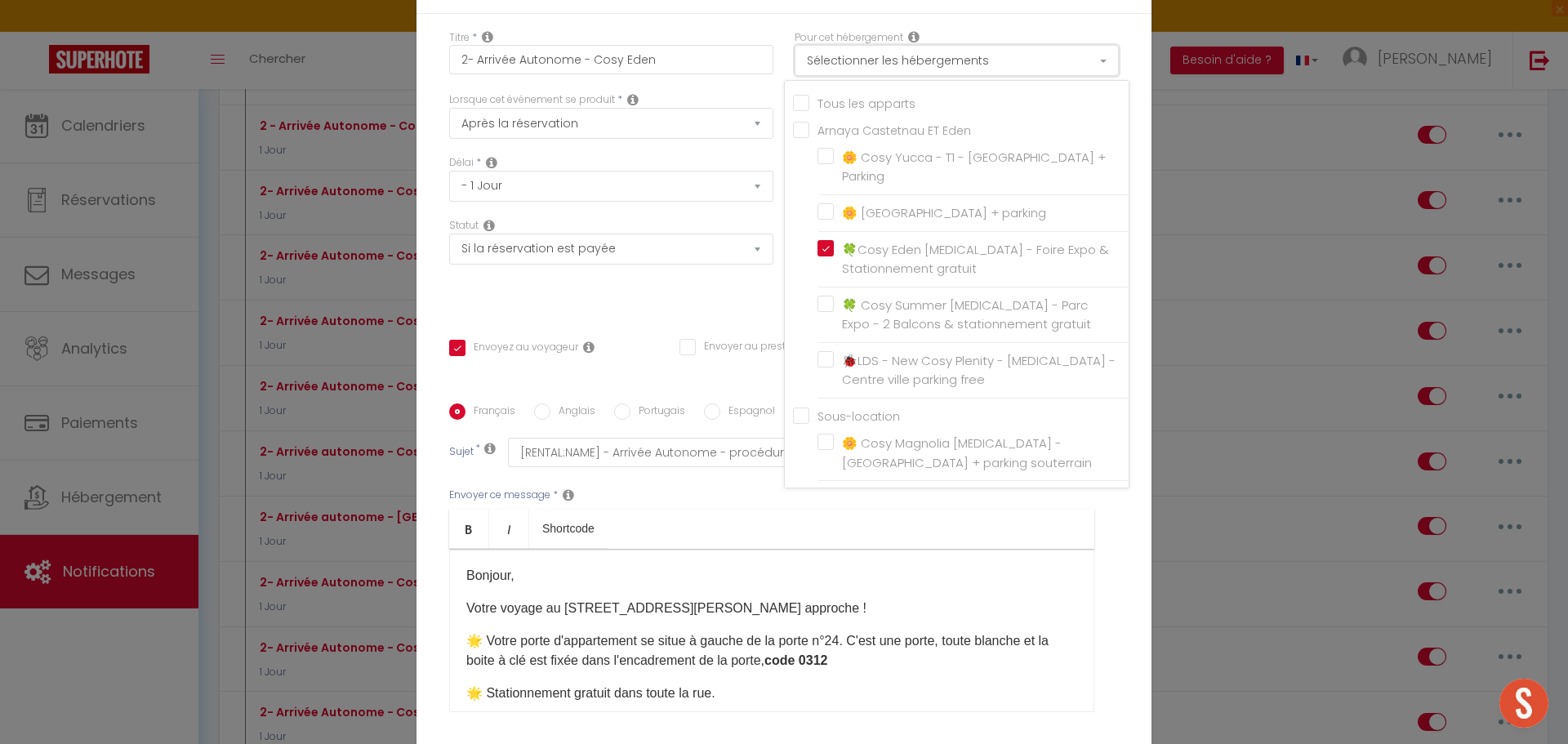
click at [894, 71] on button "Sélectionner les hébergements" at bounding box center [957, 61] width 325 height 31
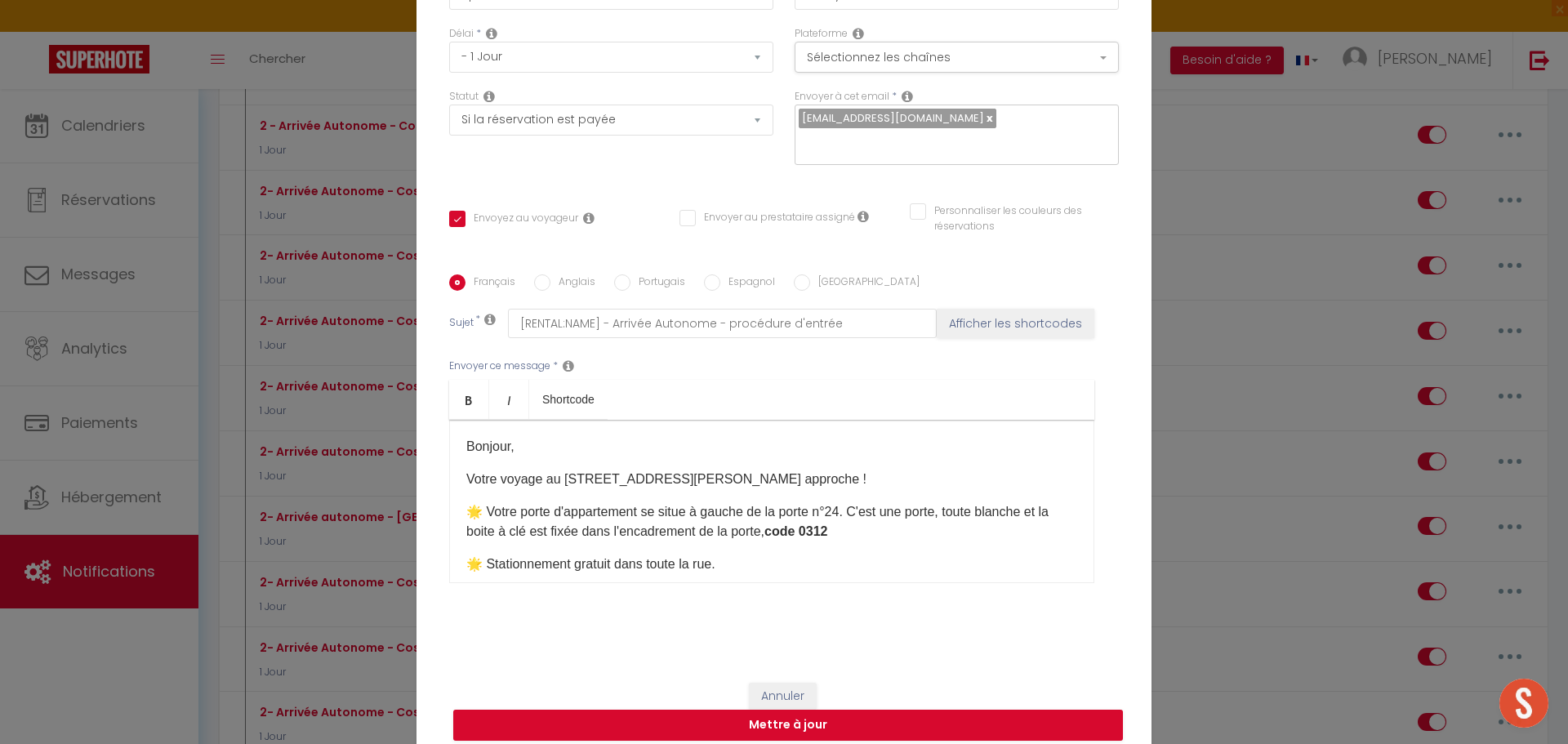
scroll to position [130, 0]
click at [791, 714] on button "Mettre à jour" at bounding box center [788, 725] width 670 height 31
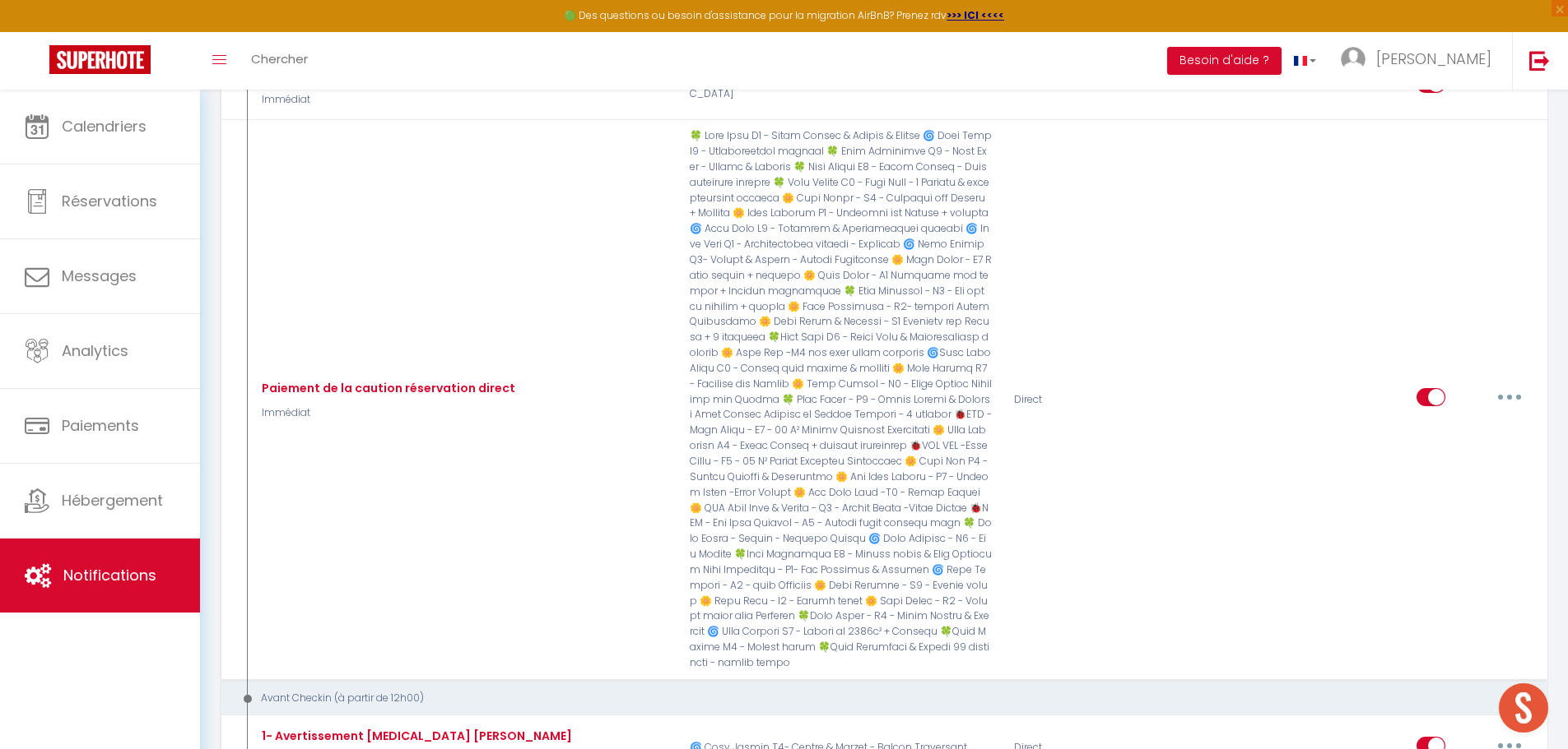
scroll to position [0, 0]
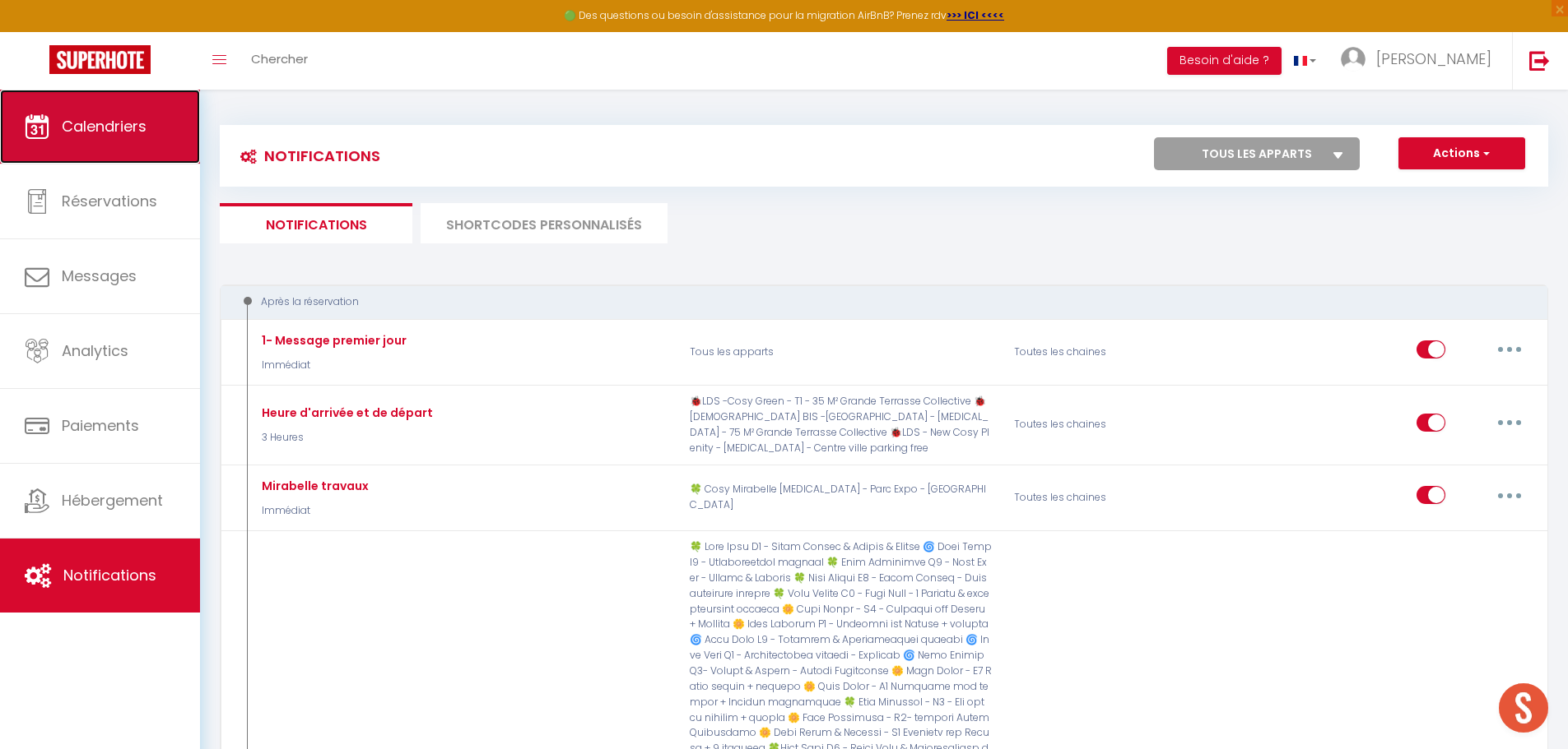
click at [158, 136] on link "Calendriers" at bounding box center [100, 127] width 200 height 74
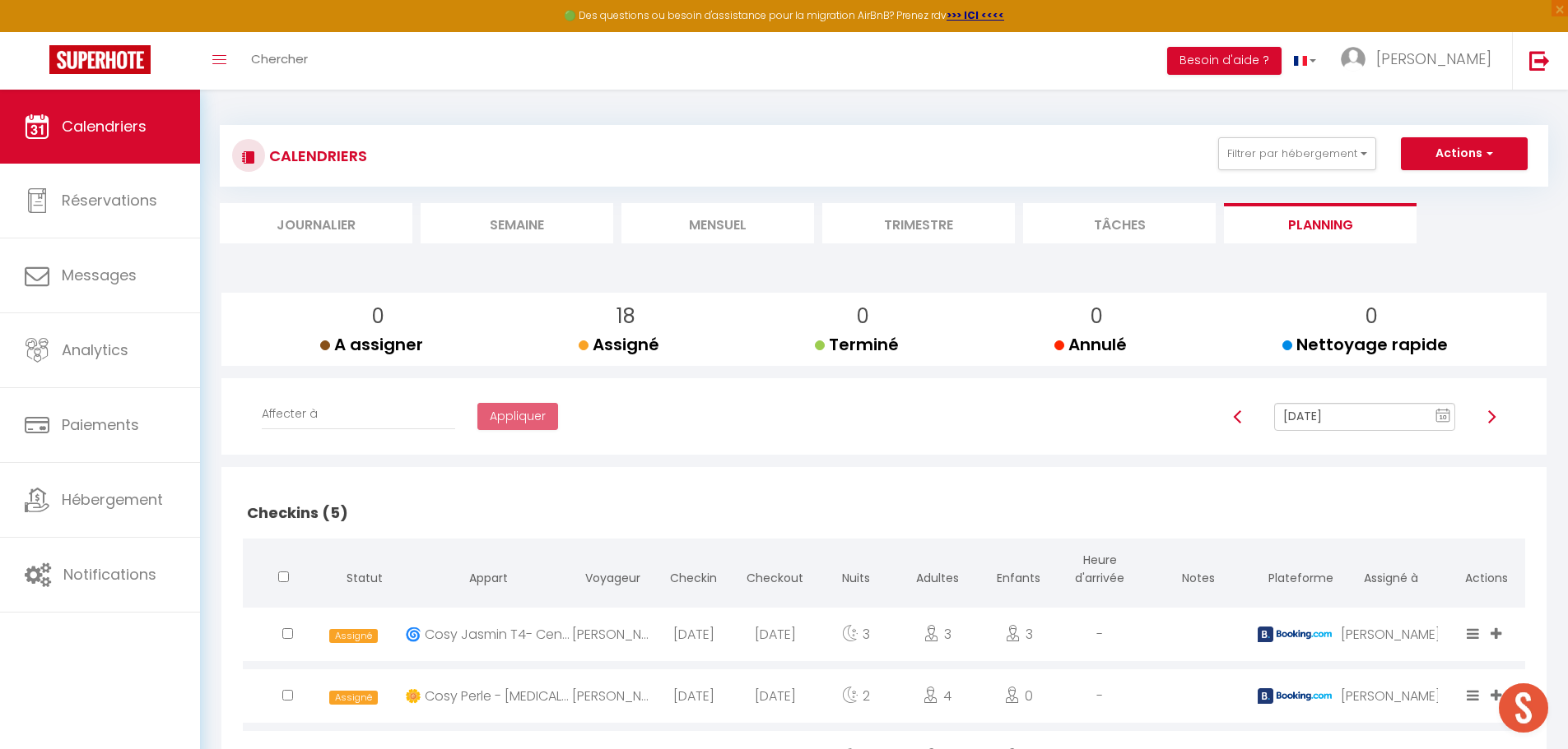
click at [711, 222] on li "Mensuel" at bounding box center [718, 223] width 192 height 40
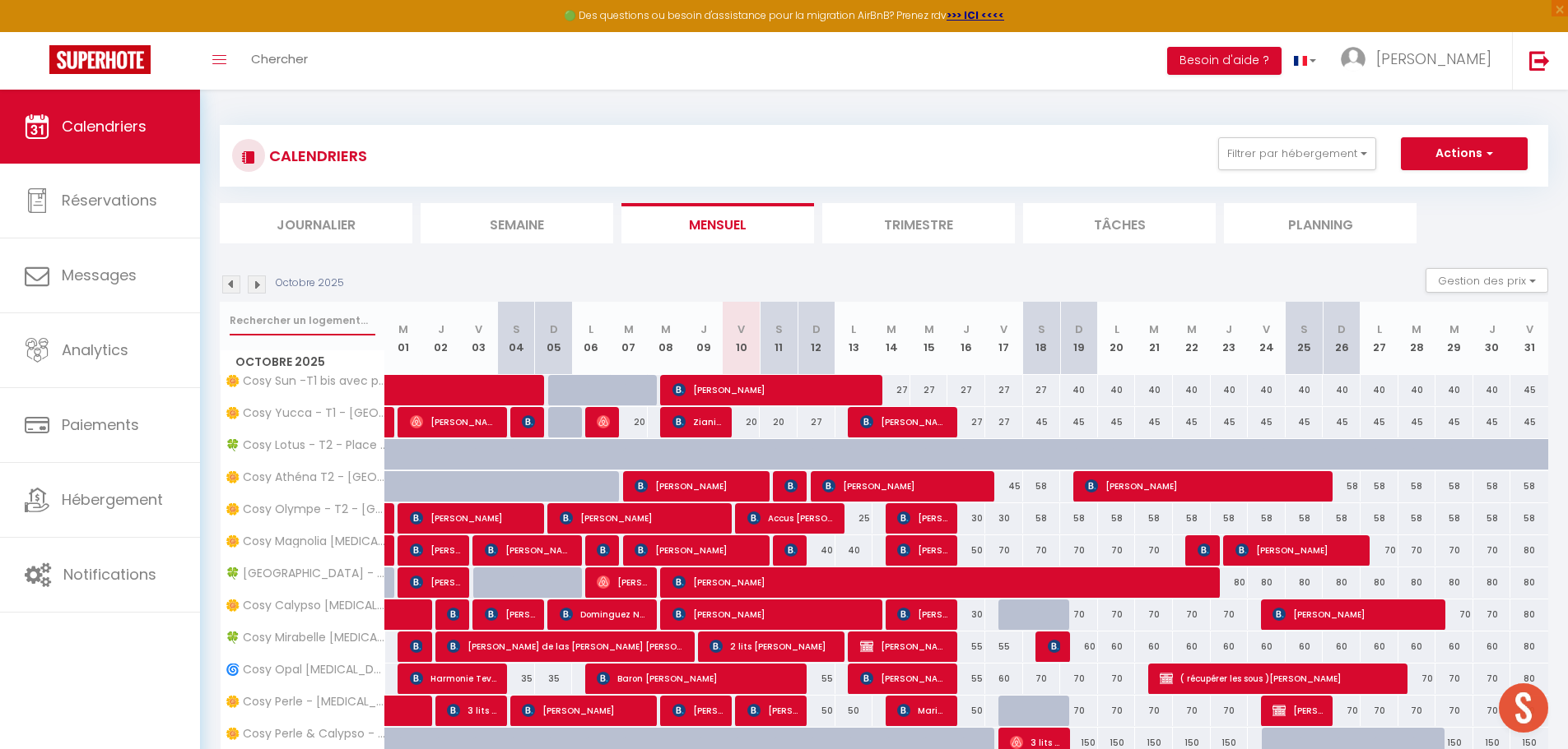
click at [329, 315] on input "text" at bounding box center [303, 321] width 146 height 30
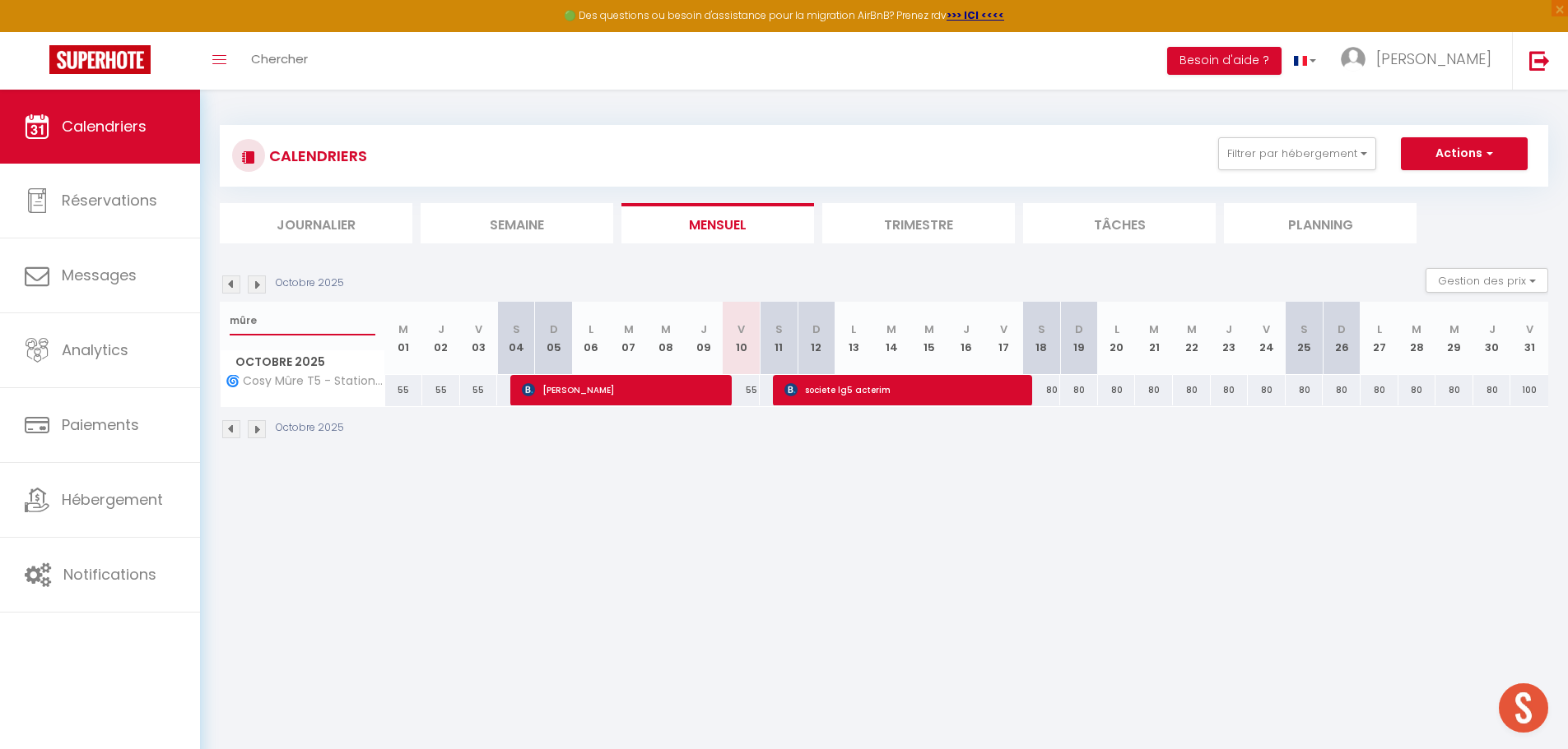
click at [289, 322] on input "mûre" at bounding box center [303, 321] width 146 height 30
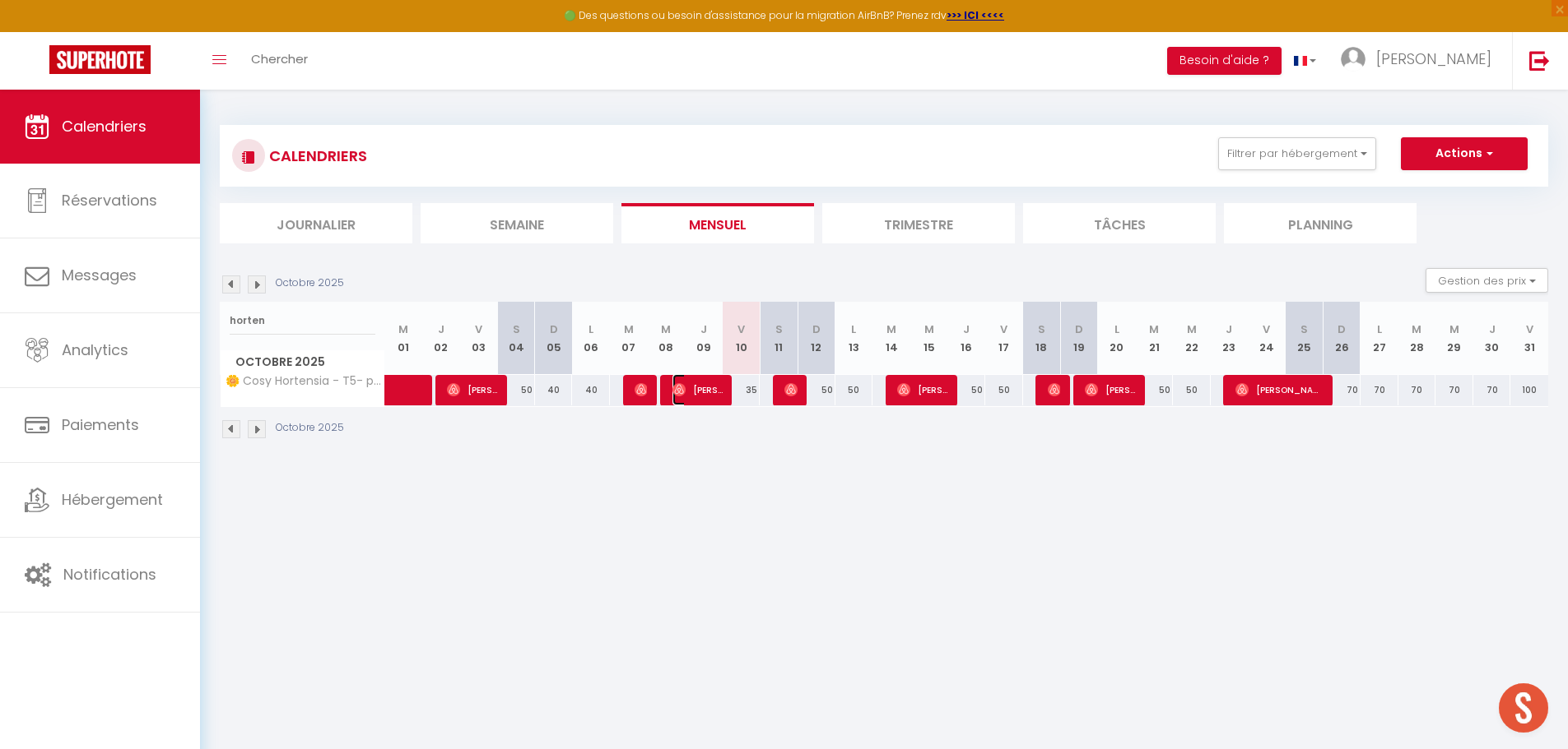
click at [707, 389] on span "[PERSON_NAME]" at bounding box center [697, 390] width 50 height 31
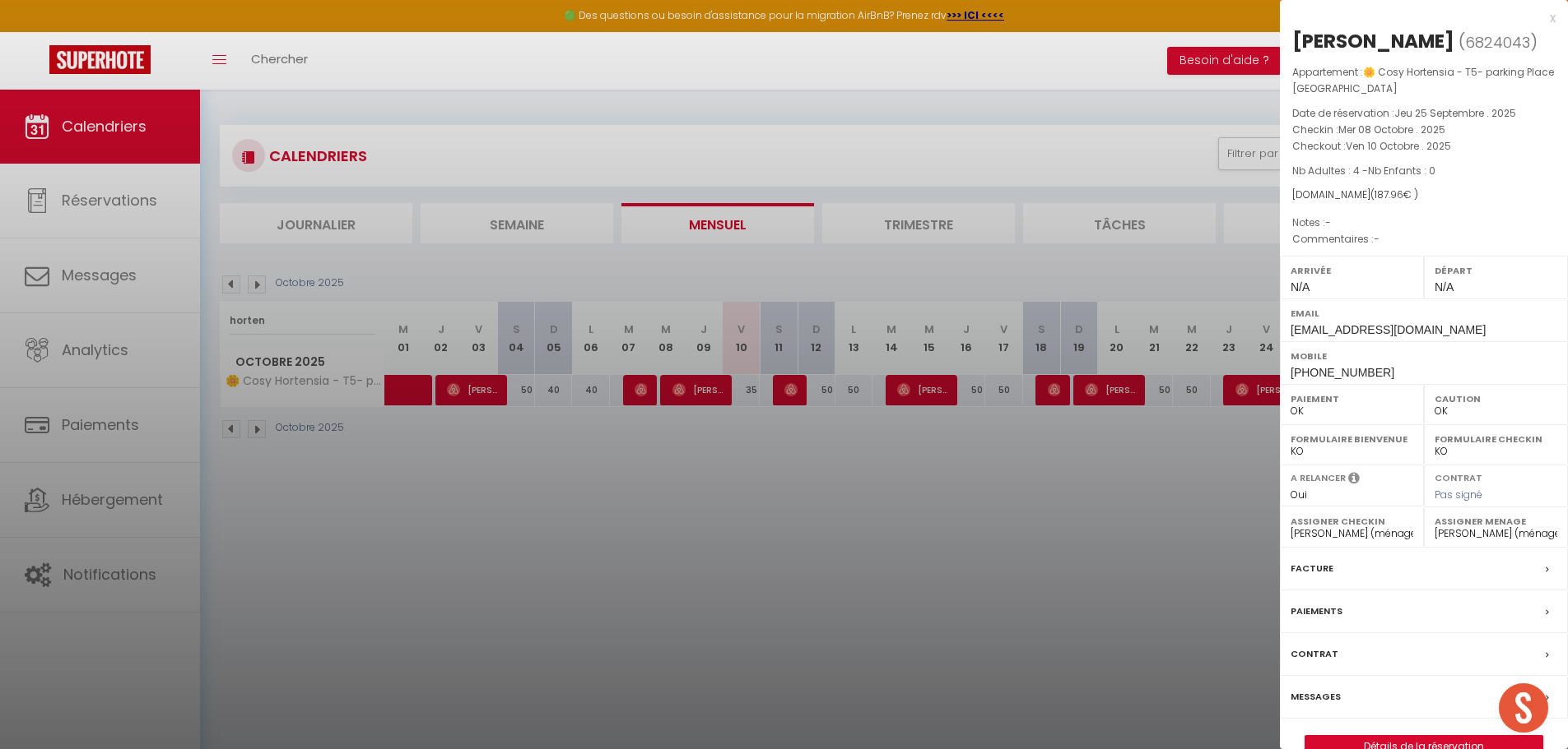
click at [1307, 706] on label "Messages" at bounding box center [1315, 697] width 50 height 17
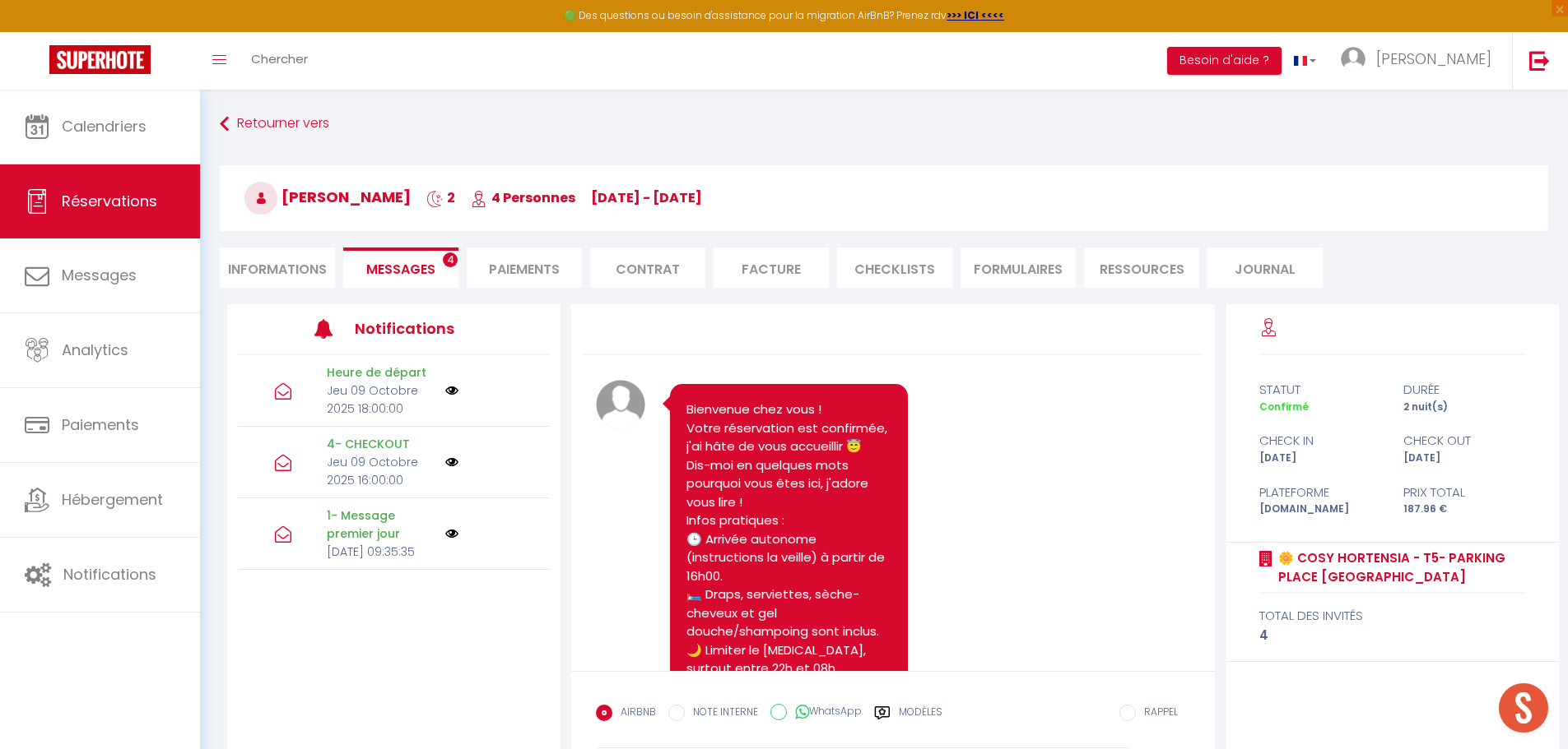
scroll to position [4259, 0]
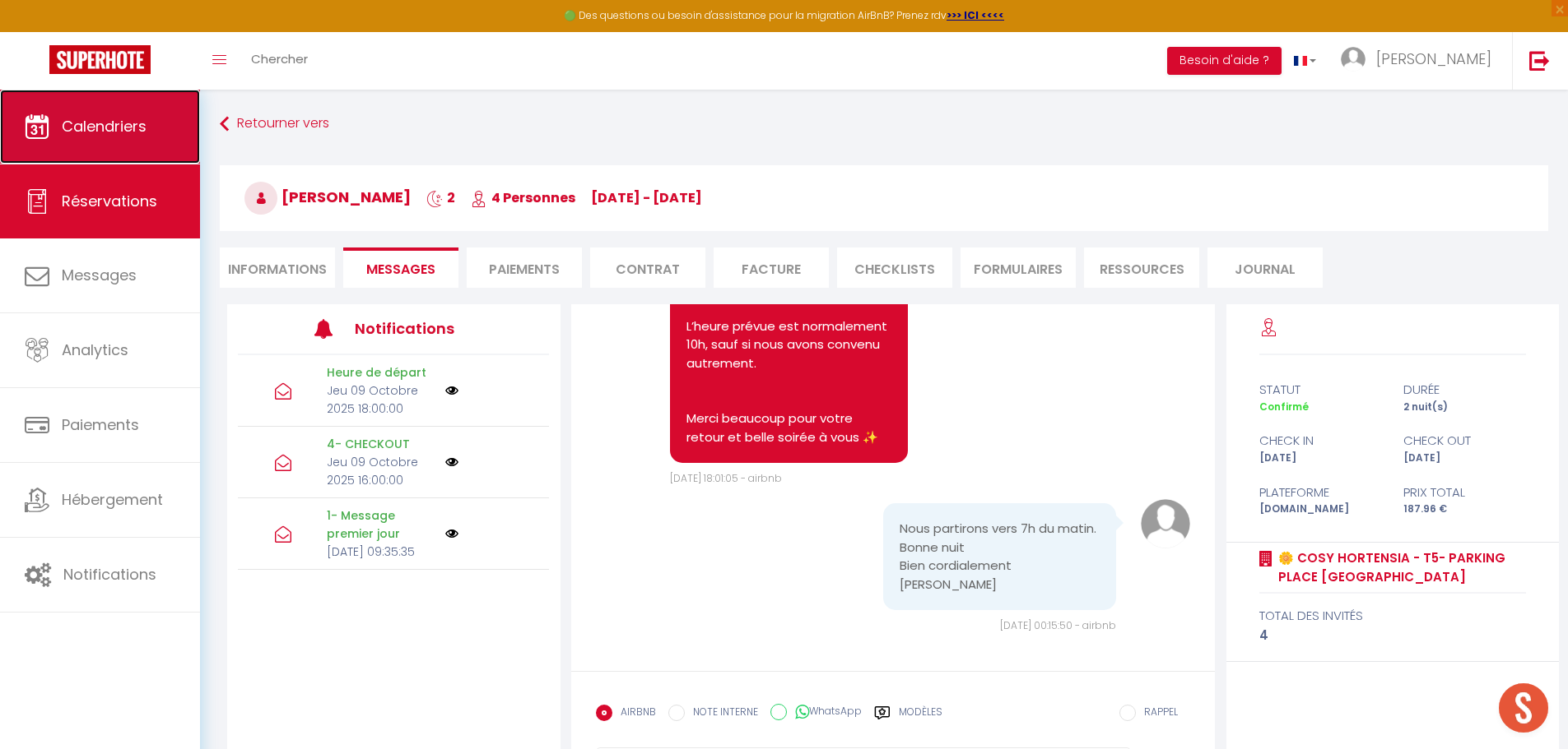
click at [150, 139] on link "Calendriers" at bounding box center [100, 127] width 200 height 74
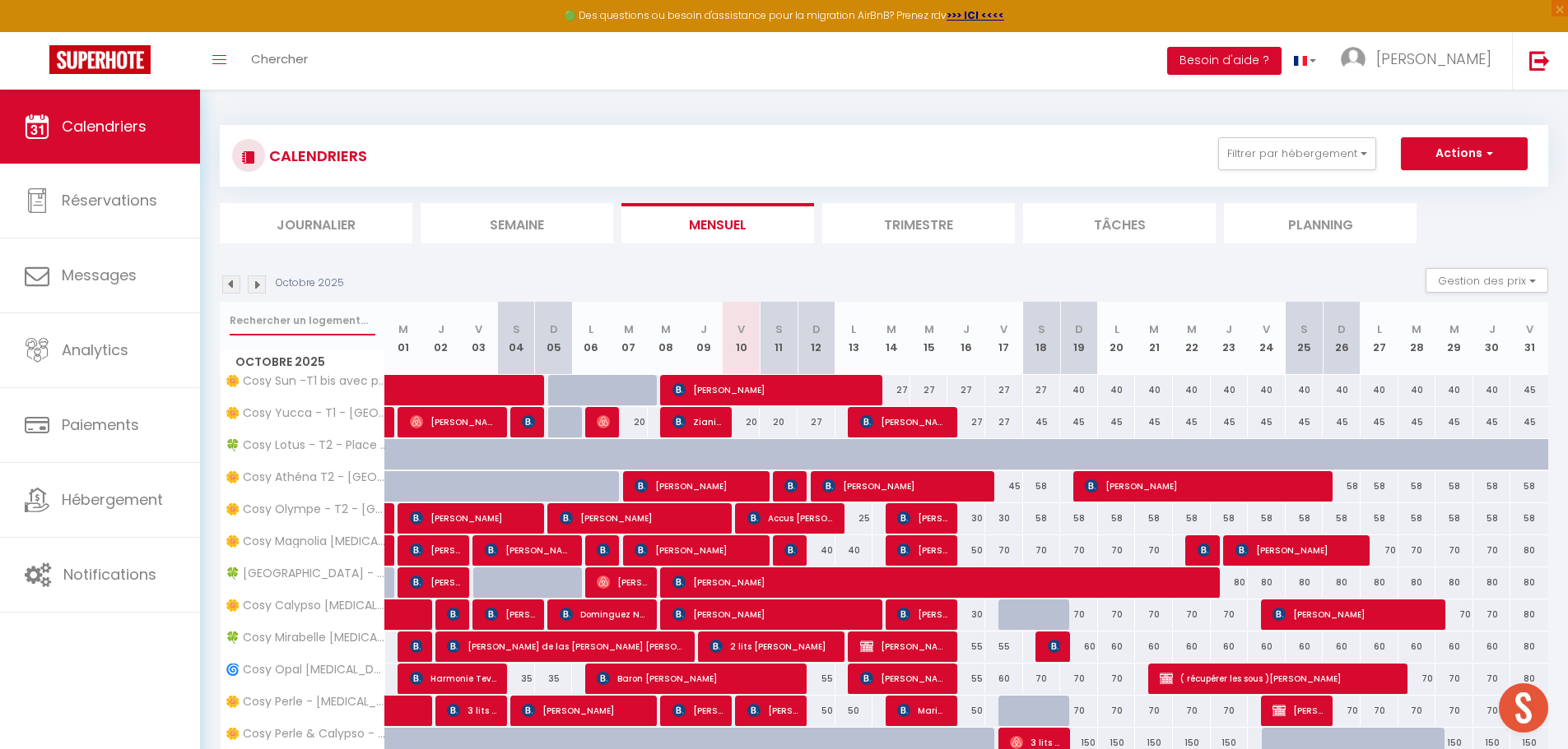
click at [320, 316] on input "text" at bounding box center [303, 321] width 146 height 30
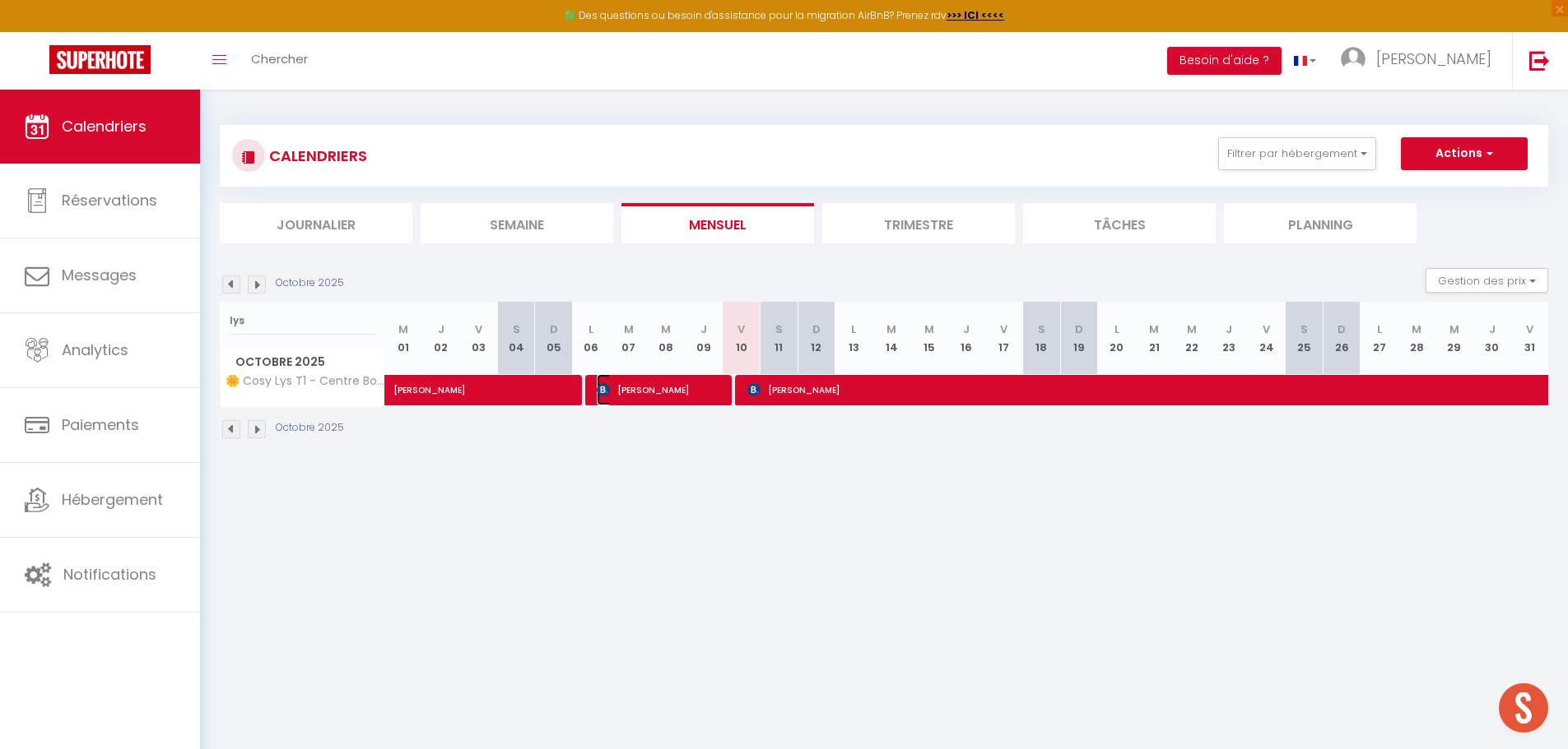
click at [686, 395] on span "[PERSON_NAME]" at bounding box center [659, 390] width 126 height 31
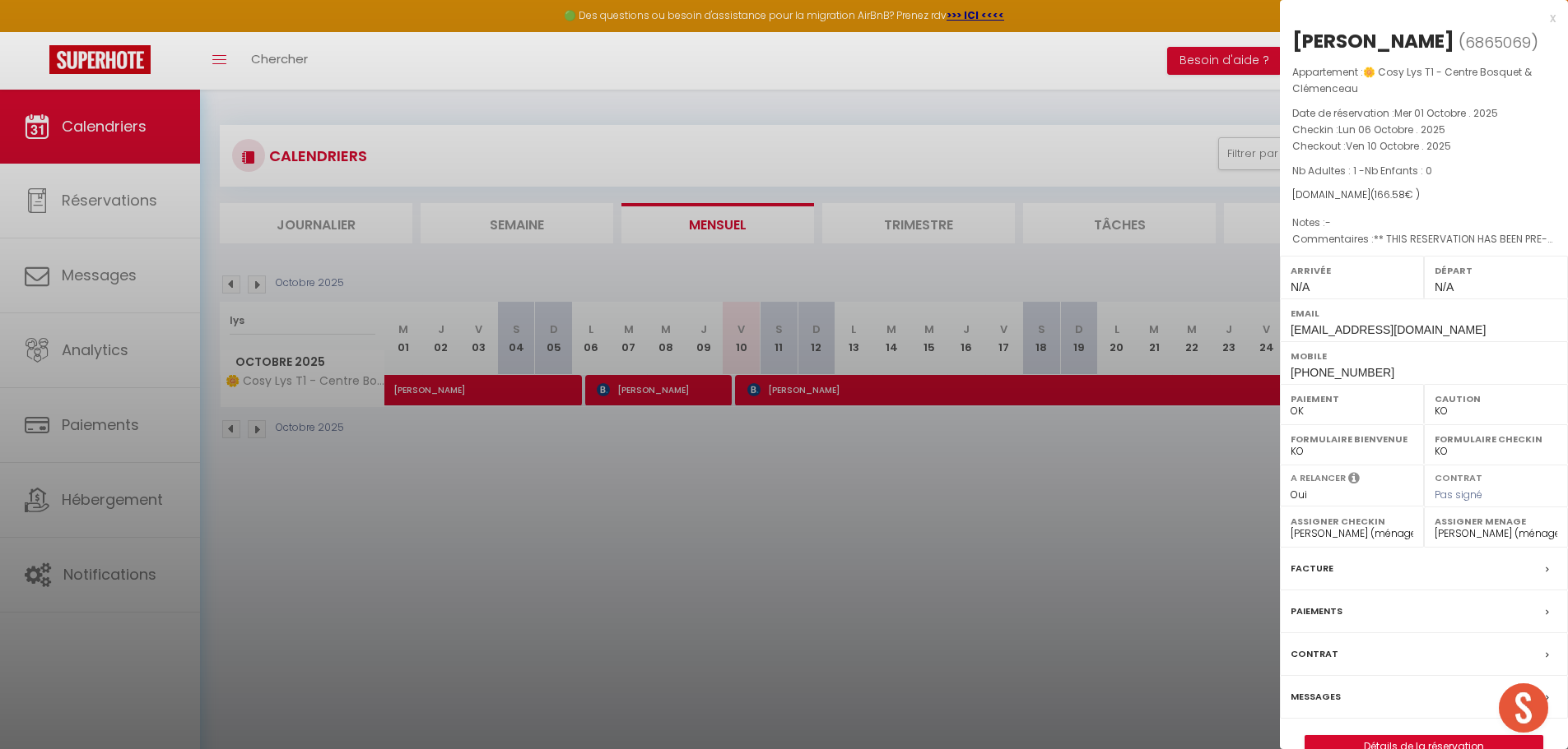
click at [1027, 631] on div at bounding box center [784, 374] width 1568 height 749
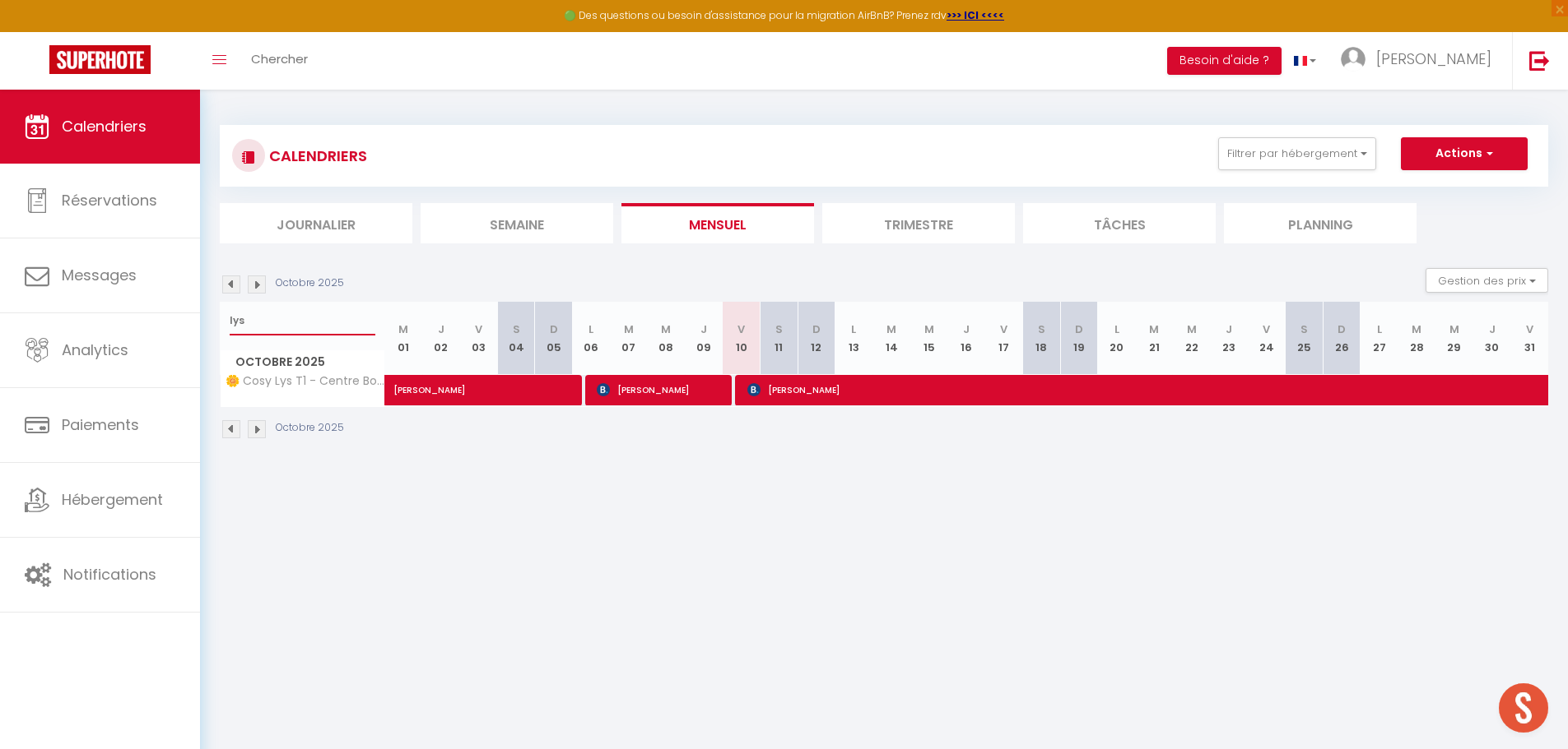
click at [324, 329] on input "lys" at bounding box center [303, 321] width 146 height 30
